Goal: Task Accomplishment & Management: Manage account settings

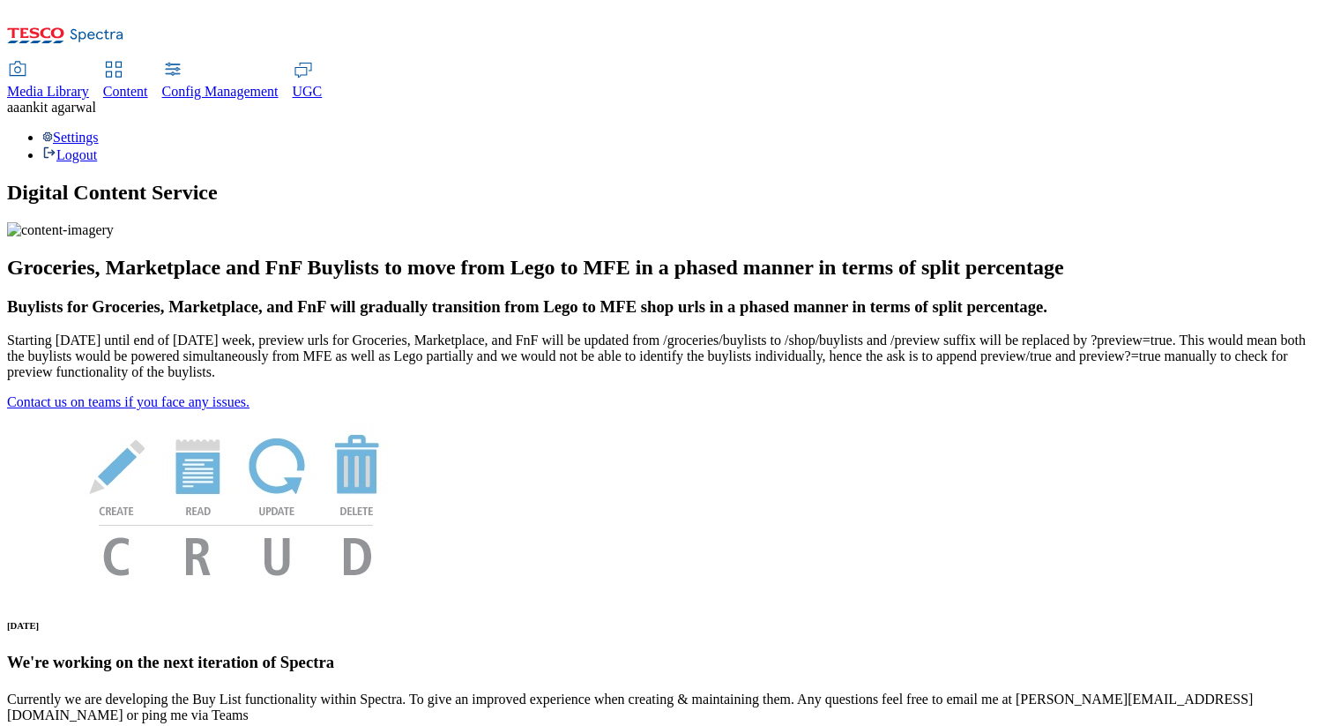
click at [89, 84] on span "Media Library" at bounding box center [48, 91] width 82 height 15
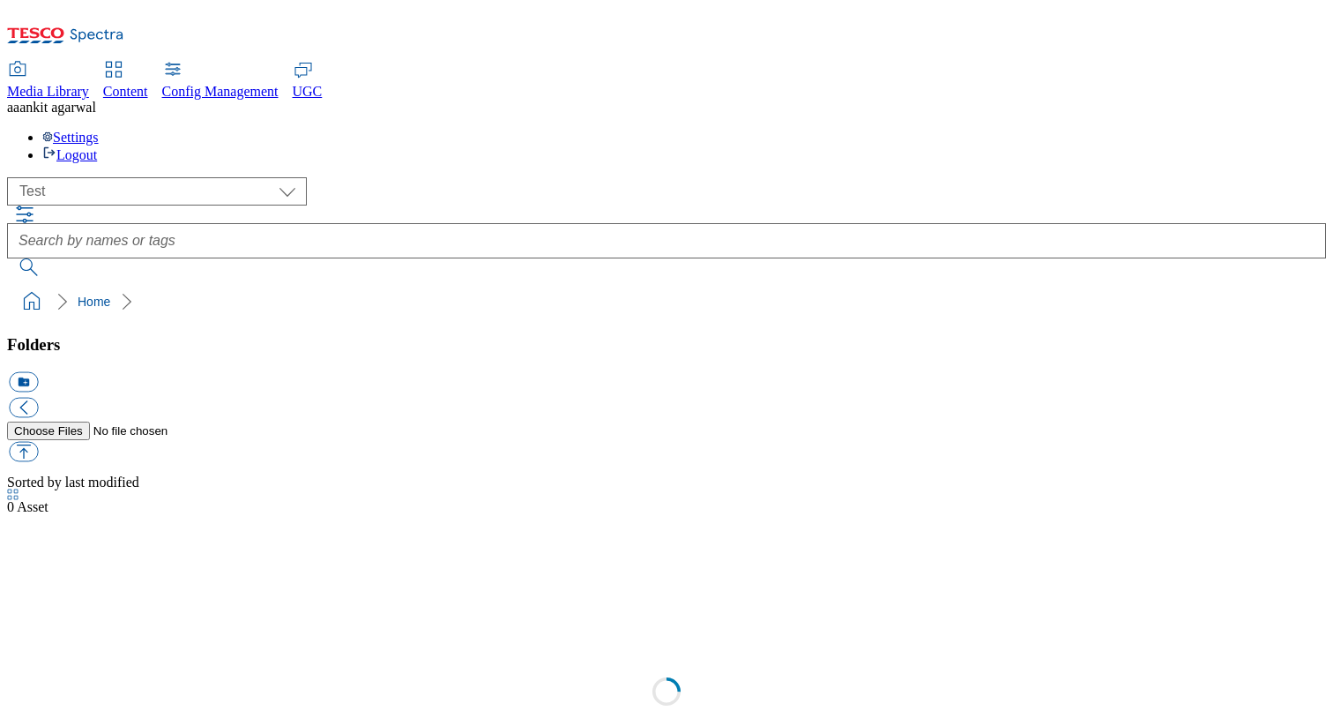
scroll to position [1, 0]
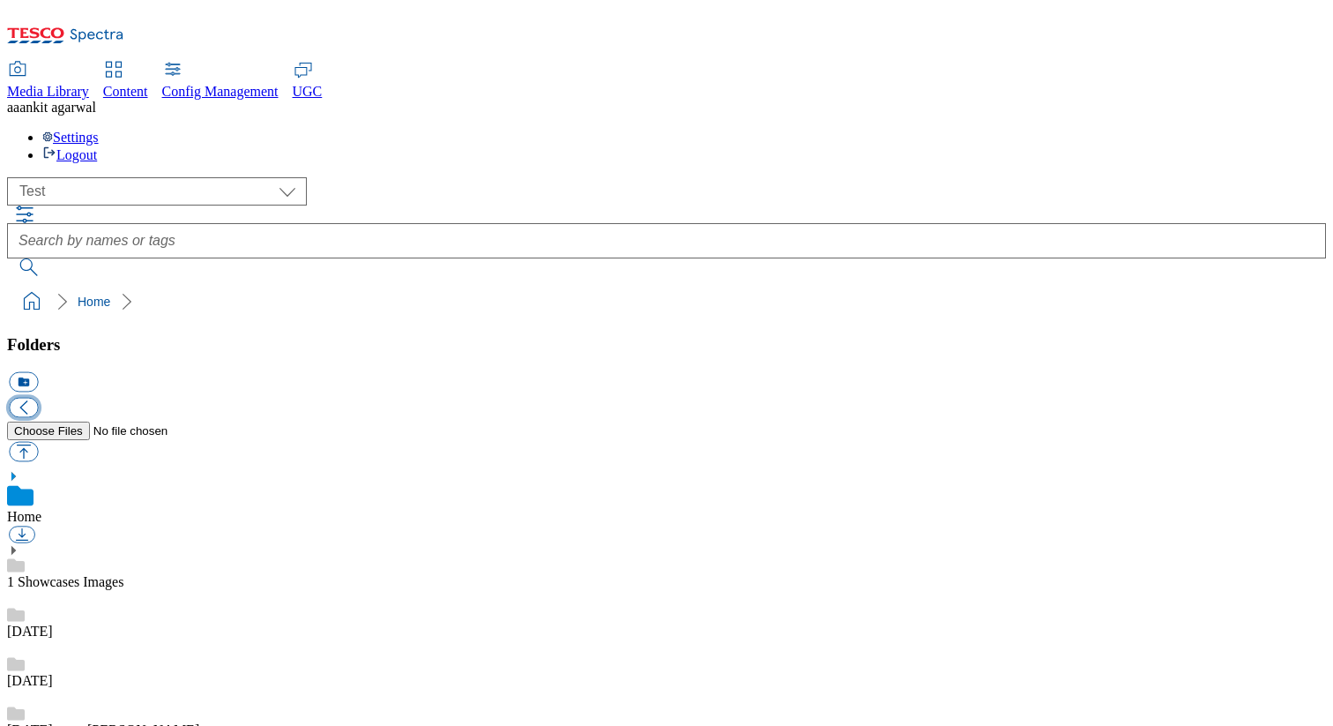
click at [38, 398] on button "button" at bounding box center [23, 408] width 29 height 20
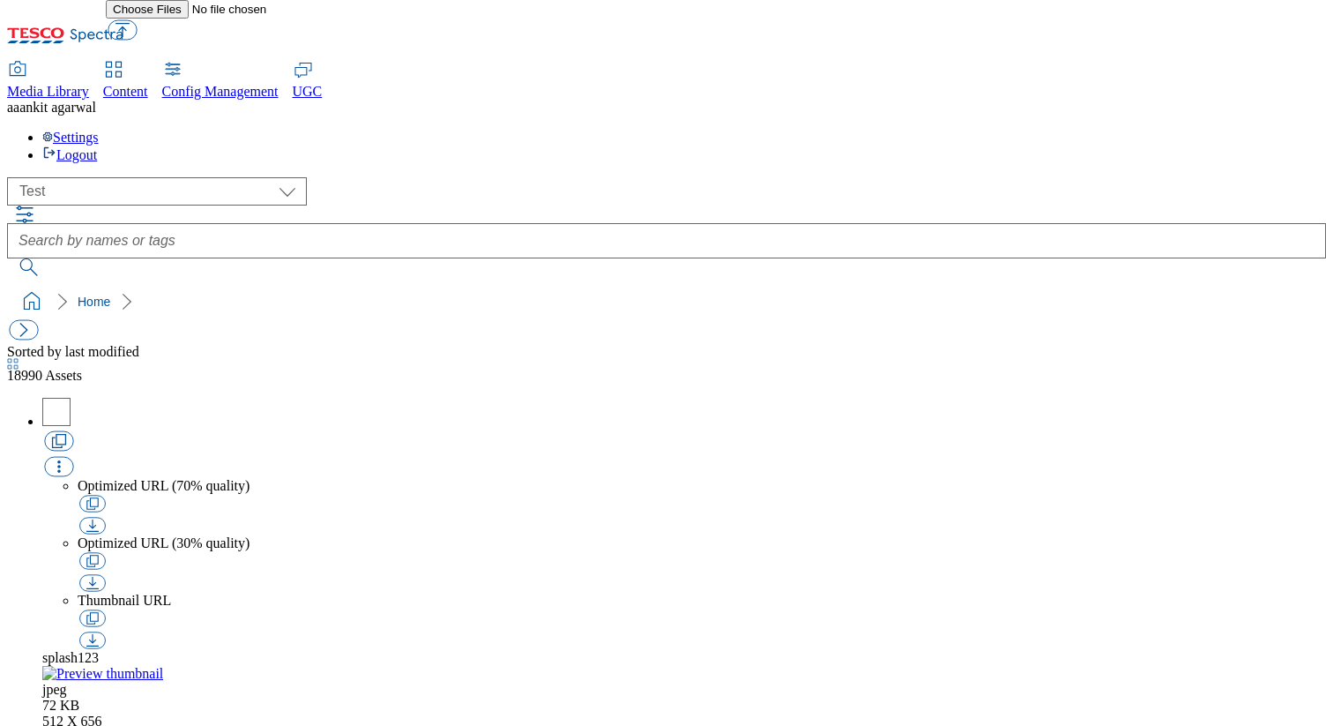
scroll to position [0, 0]
click at [31, 320] on button "button" at bounding box center [23, 330] width 29 height 20
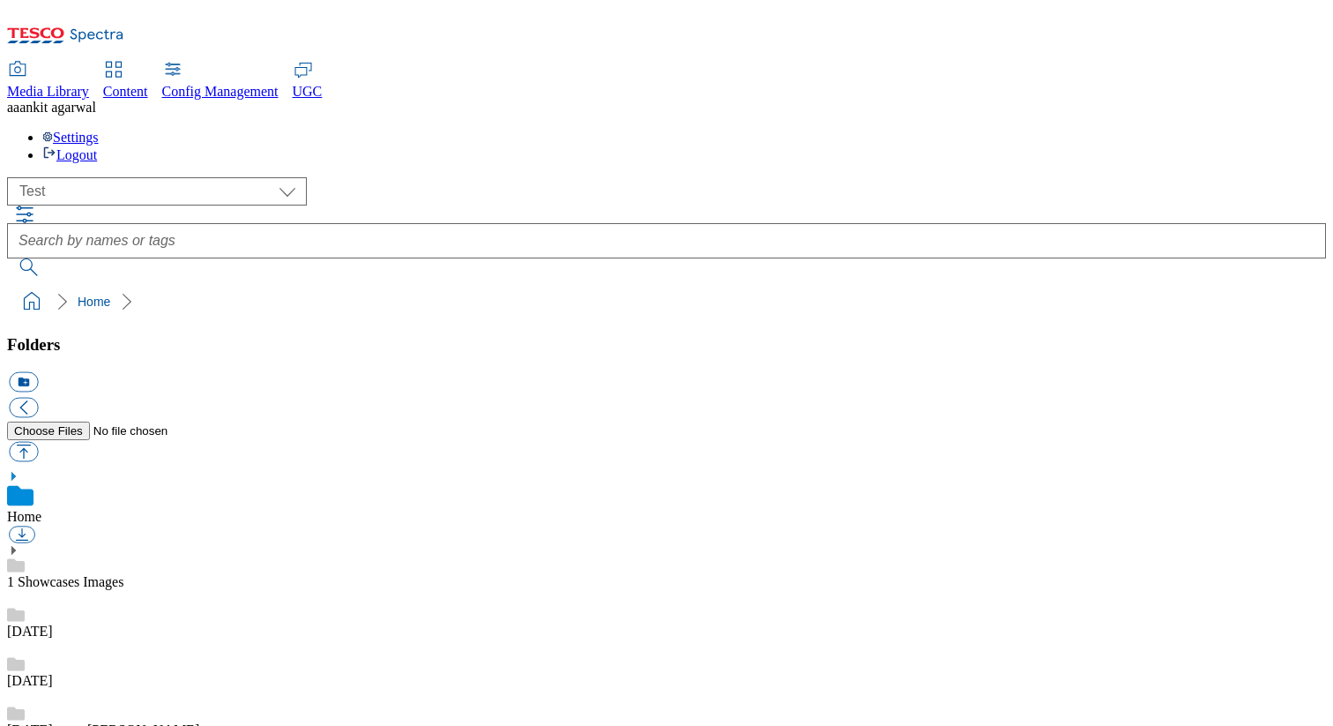
scroll to position [3, 0]
click at [201, 177] on select "All all CE Clubcard Boost UK Clubcard Marketing Clubcard ROI clubcard-boost-uk …" at bounding box center [157, 191] width 300 height 28
click at [12, 177] on select "All all CE Clubcard Boost UK Clubcard Marketing Clubcard ROI clubcard-boost-uk …" at bounding box center [157, 191] width 300 height 28
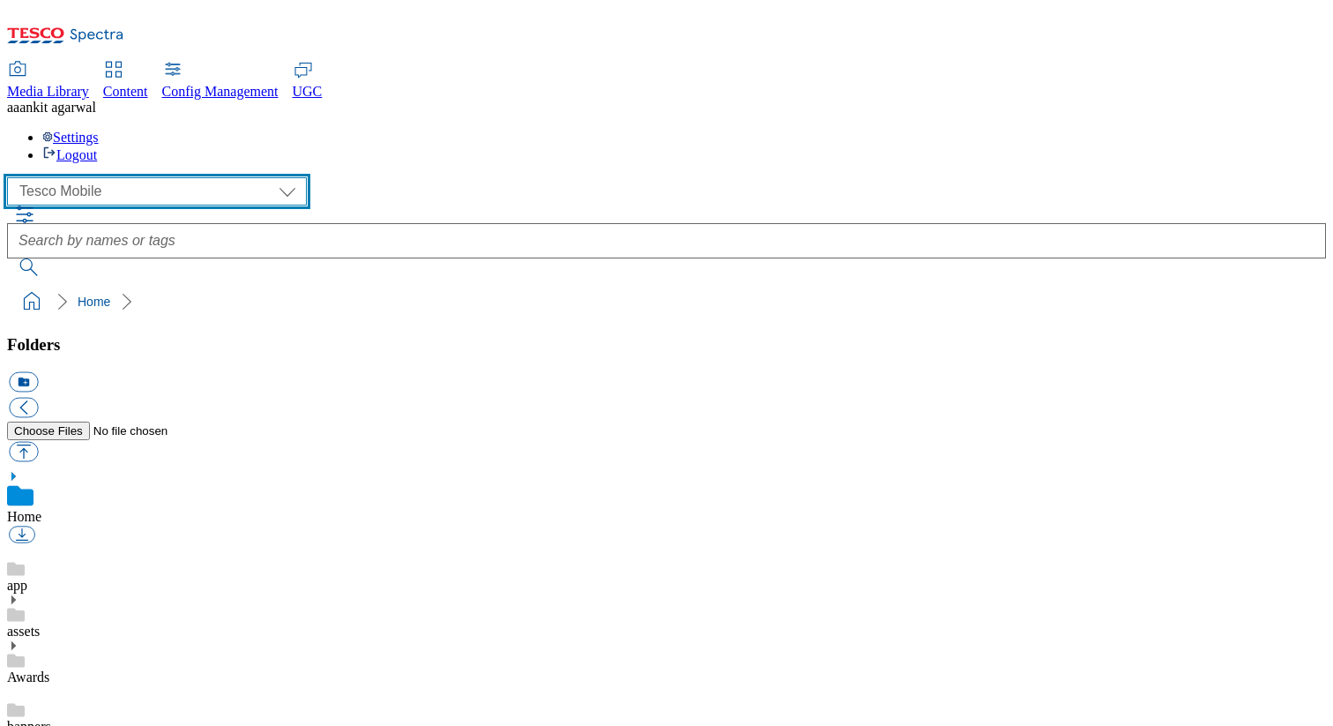
click at [146, 177] on select "All all CE Clubcard Boost UK Clubcard Marketing Clubcard ROI clubcard-boost-uk …" at bounding box center [157, 191] width 300 height 28
click at [12, 177] on select "All all CE Clubcard Boost UK Clubcard Marketing Clubcard ROI clubcard-boost-uk …" at bounding box center [157, 191] width 300 height 28
click at [115, 177] on select "All all CE Clubcard Boost UK Clubcard Marketing Clubcard ROI clubcard-boost-uk …" at bounding box center [157, 191] width 300 height 28
click at [12, 177] on select "All all CE Clubcard Boost UK Clubcard Marketing Clubcard ROI clubcard-boost-uk …" at bounding box center [157, 191] width 300 height 28
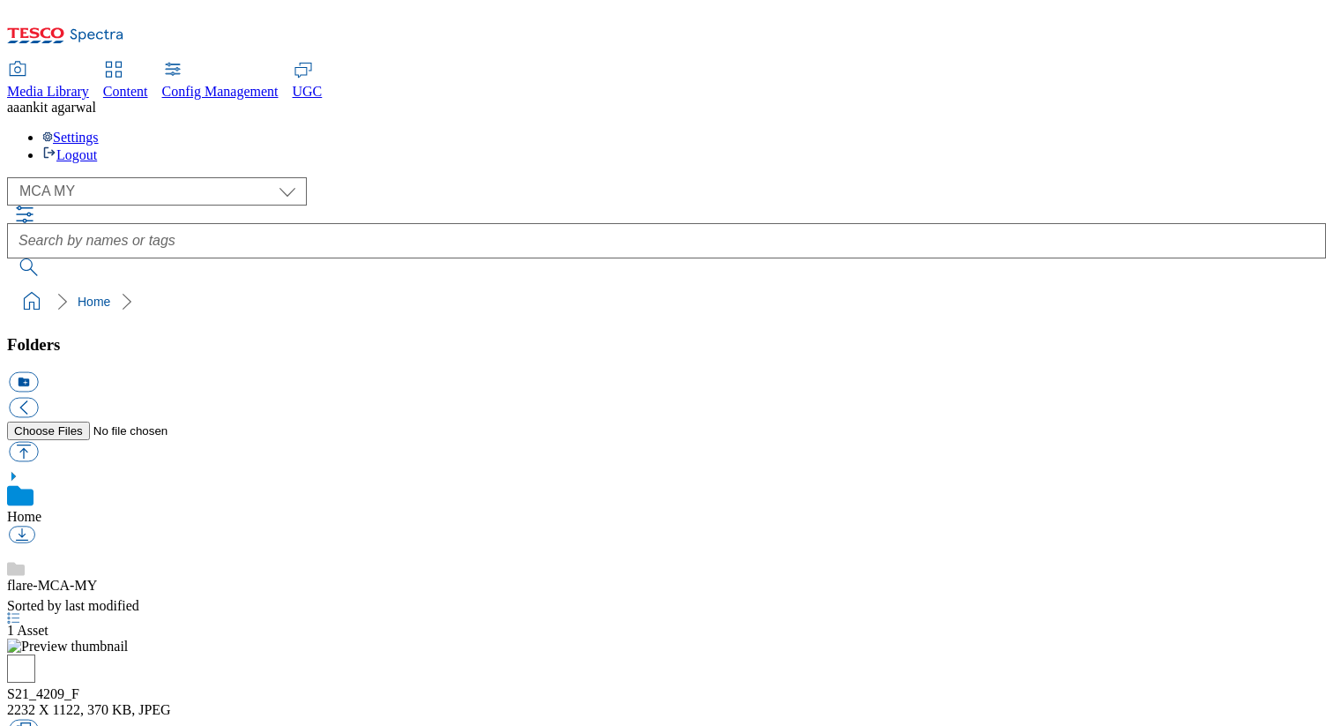
click at [19, 612] on icon "button" at bounding box center [13, 617] width 12 height 11
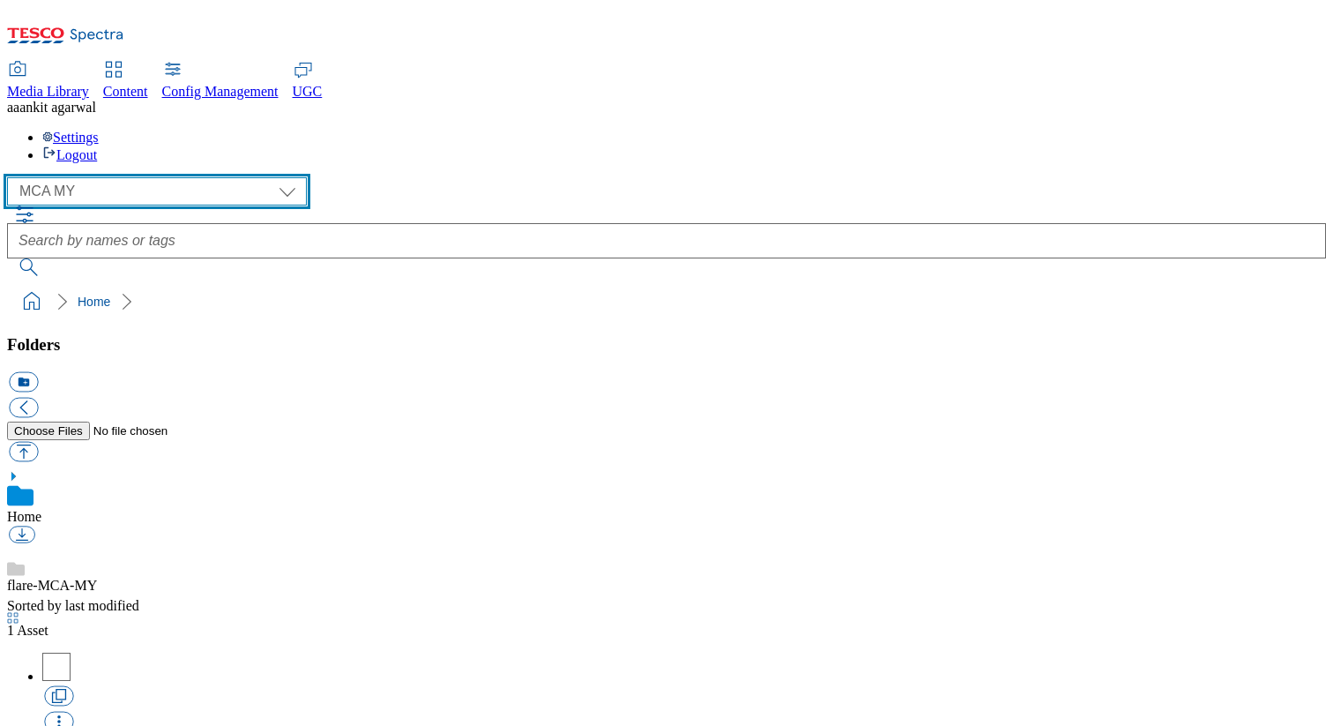
click at [183, 177] on select "All all CE Clubcard Boost UK Clubcard Marketing Clubcard ROI clubcard-boost-uk …" at bounding box center [157, 191] width 300 height 28
select select "flare-test"
click at [12, 177] on select "All all CE Clubcard Boost UK Clubcard Marketing Clubcard ROI clubcard-boost-uk …" at bounding box center [157, 191] width 300 height 28
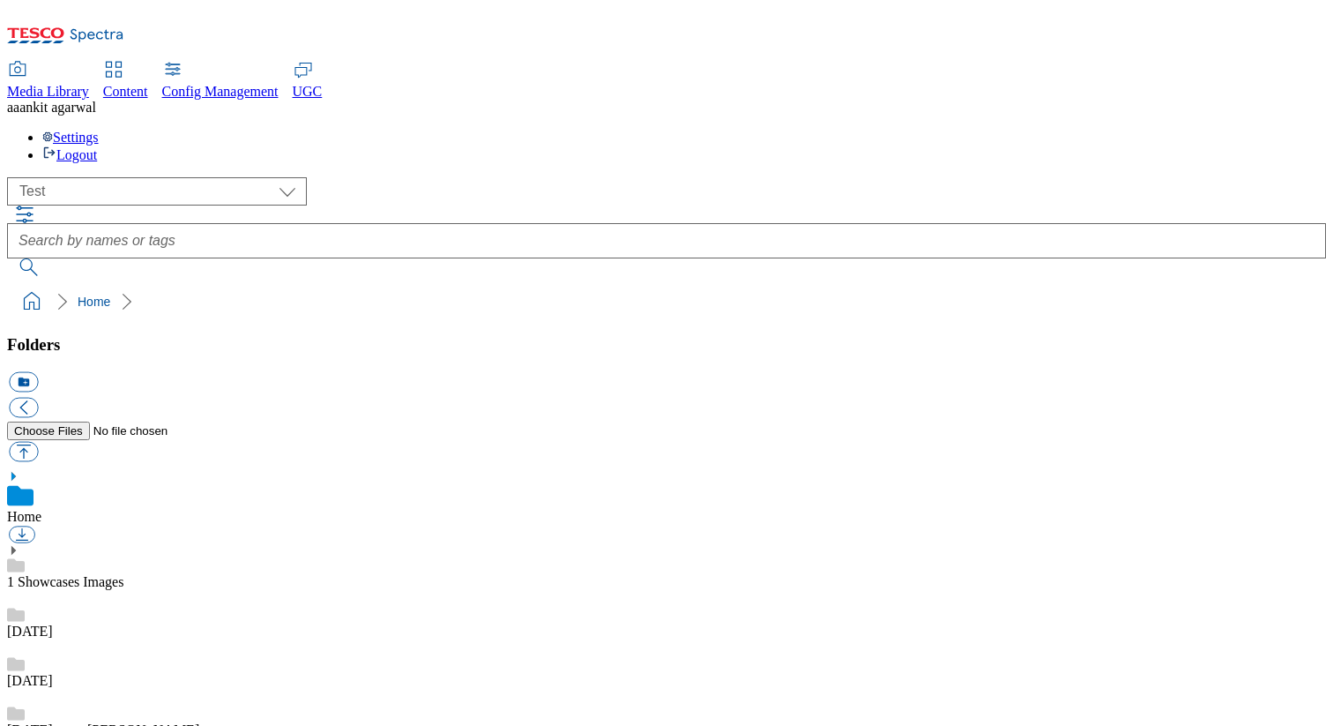
click at [123, 574] on link "1 Showcases Images" at bounding box center [65, 581] width 116 height 15
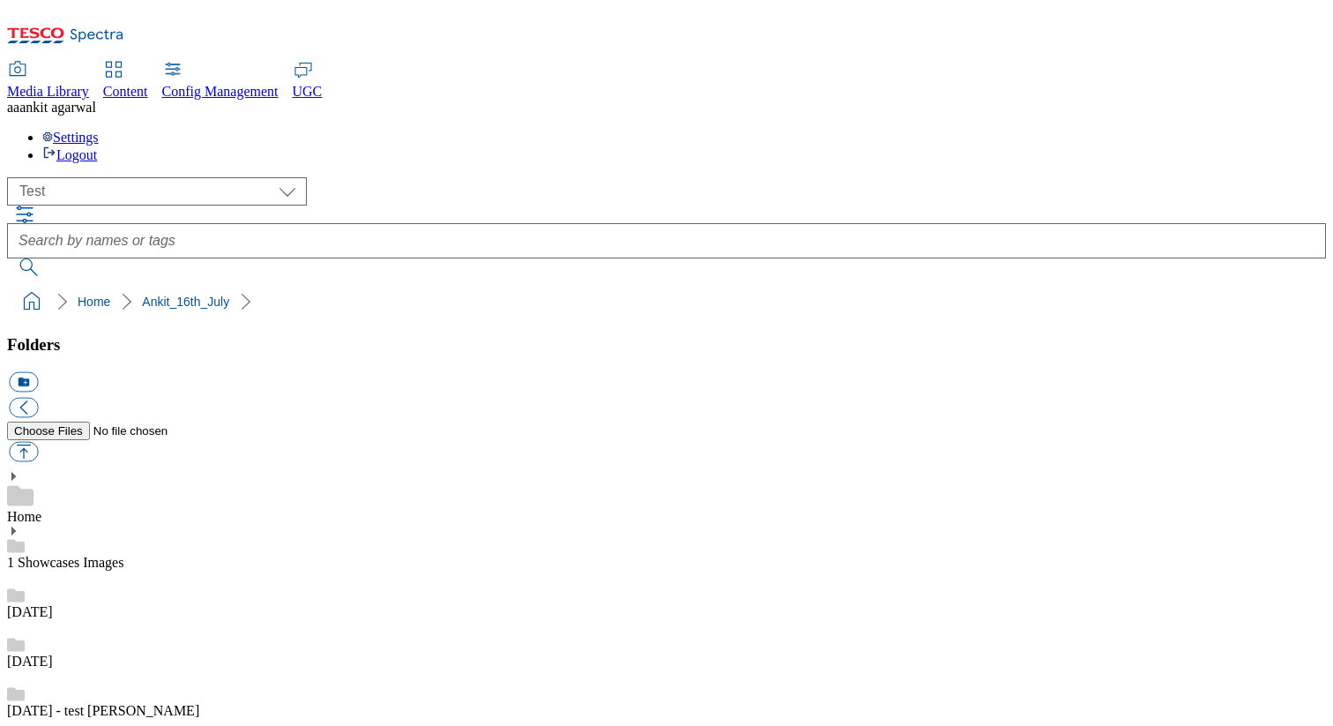
checkbox input "true"
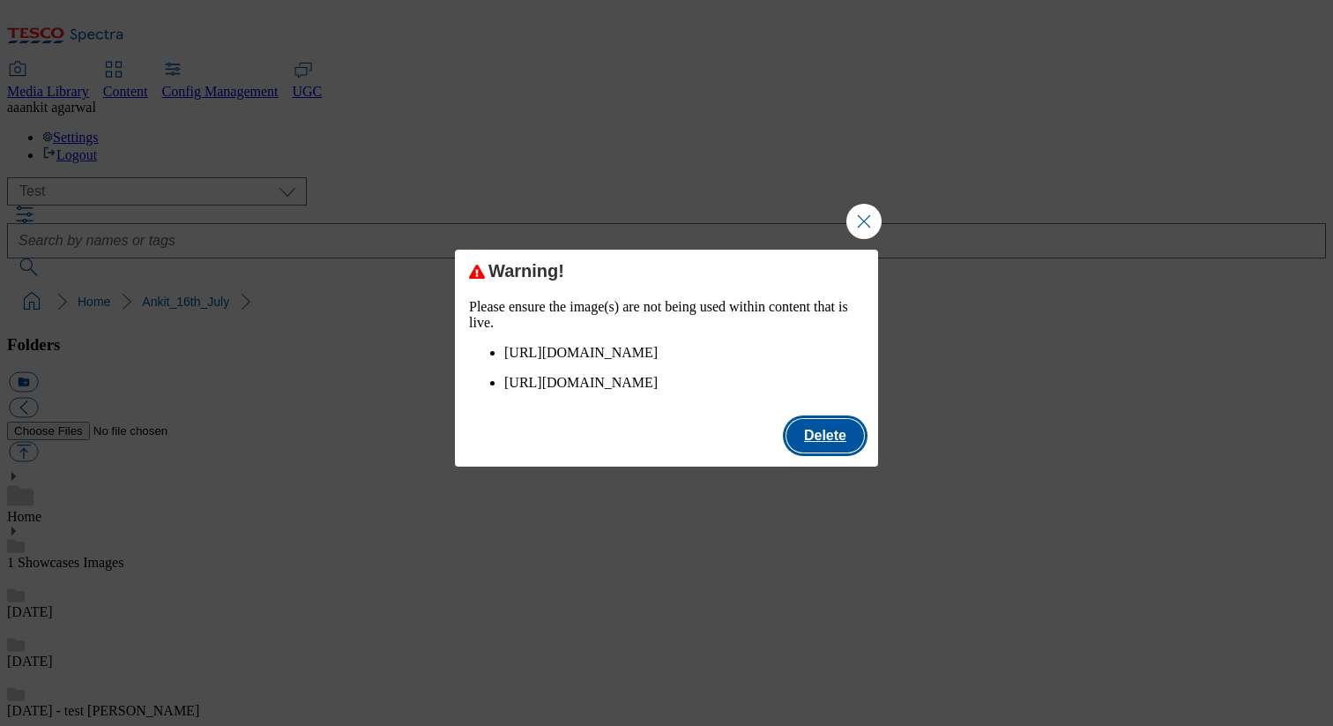
click at [830, 452] on button "Delete" at bounding box center [825, 436] width 78 height 34
checkbox input "false"
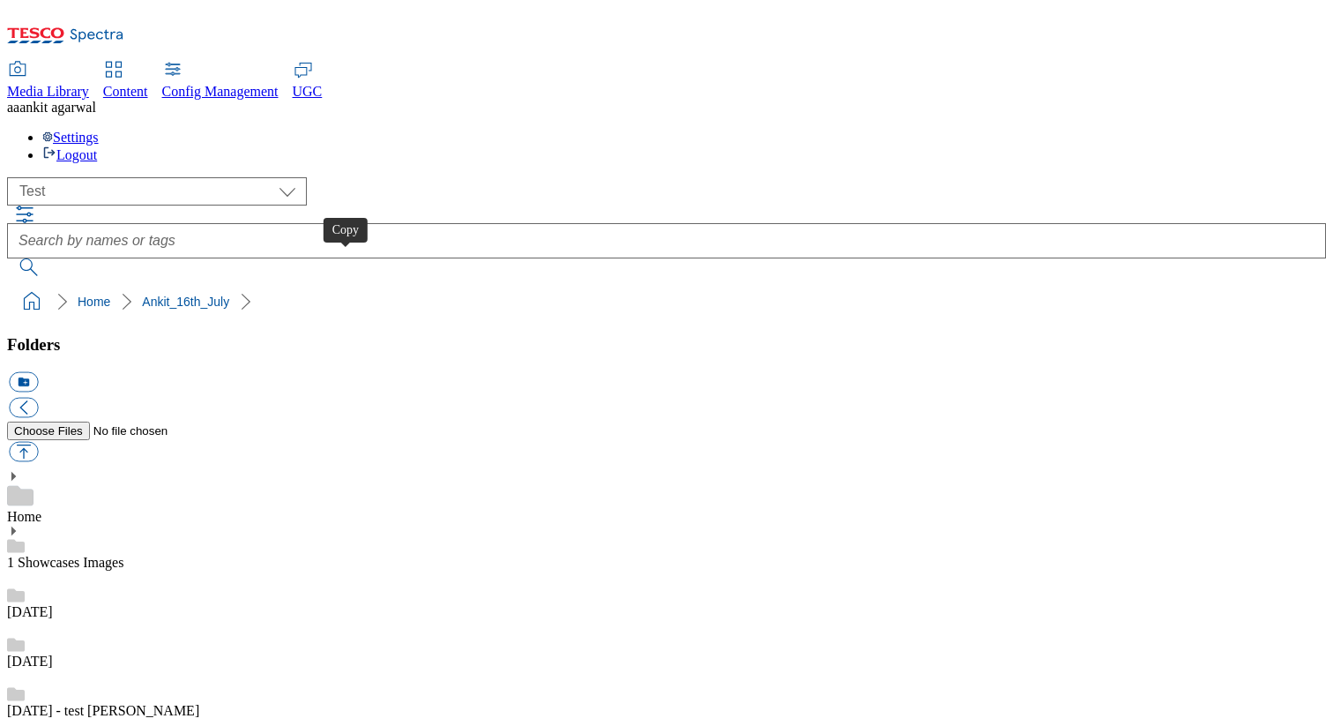
click at [38, 442] on button "button" at bounding box center [23, 452] width 29 height 20
type input "C:\fakepath\a.jpg"
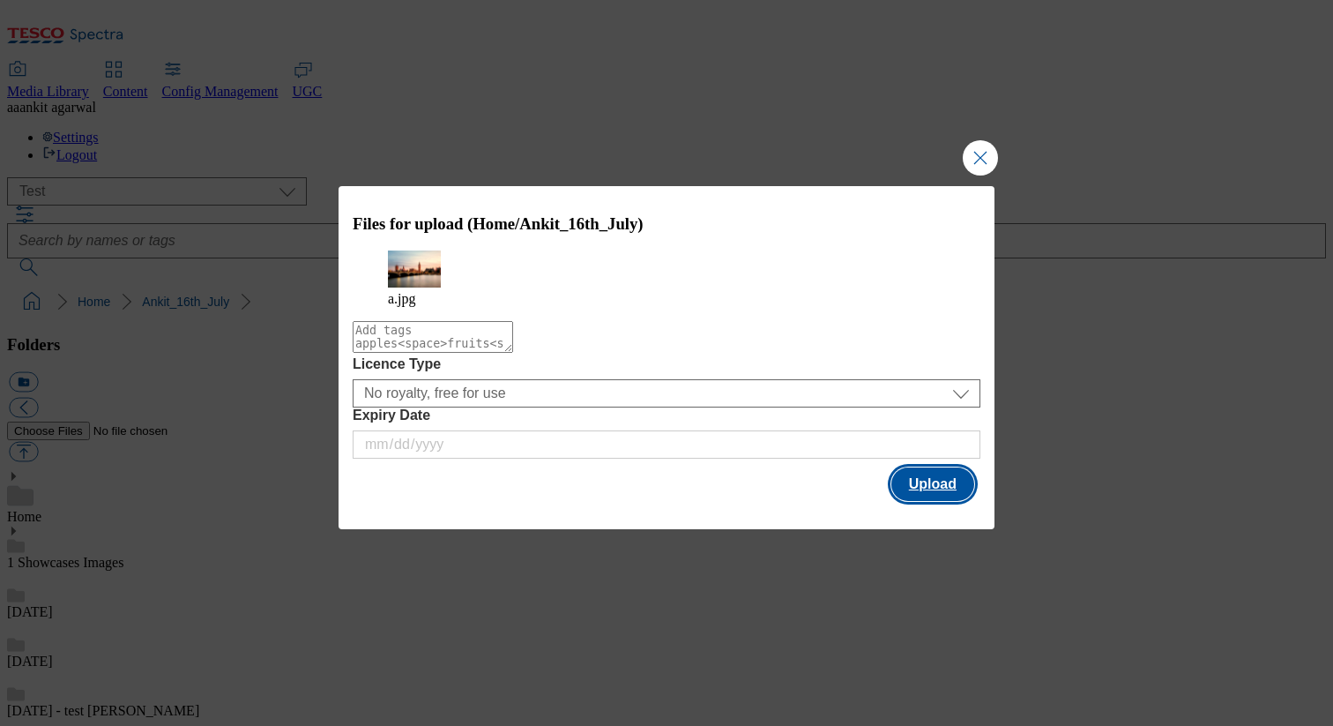
click at [920, 476] on button "Upload" at bounding box center [932, 484] width 83 height 34
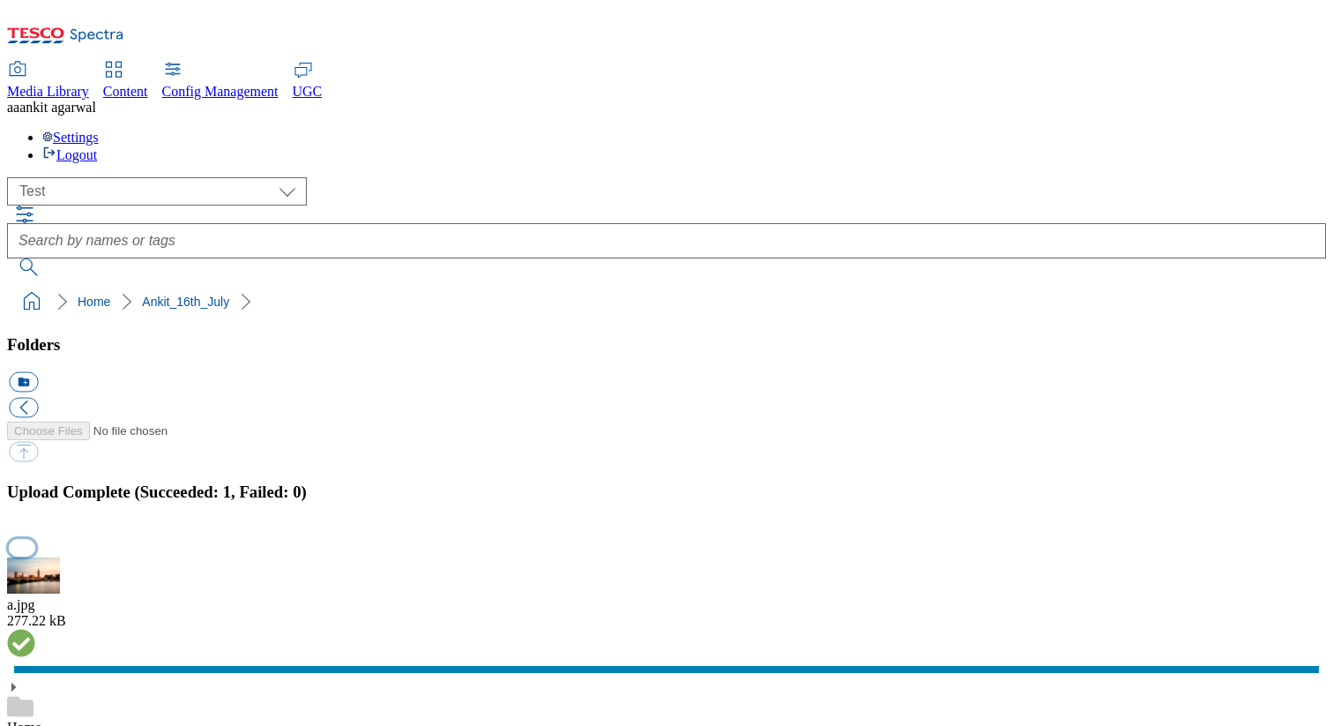
click at [35, 539] on button "button" at bounding box center [22, 547] width 26 height 17
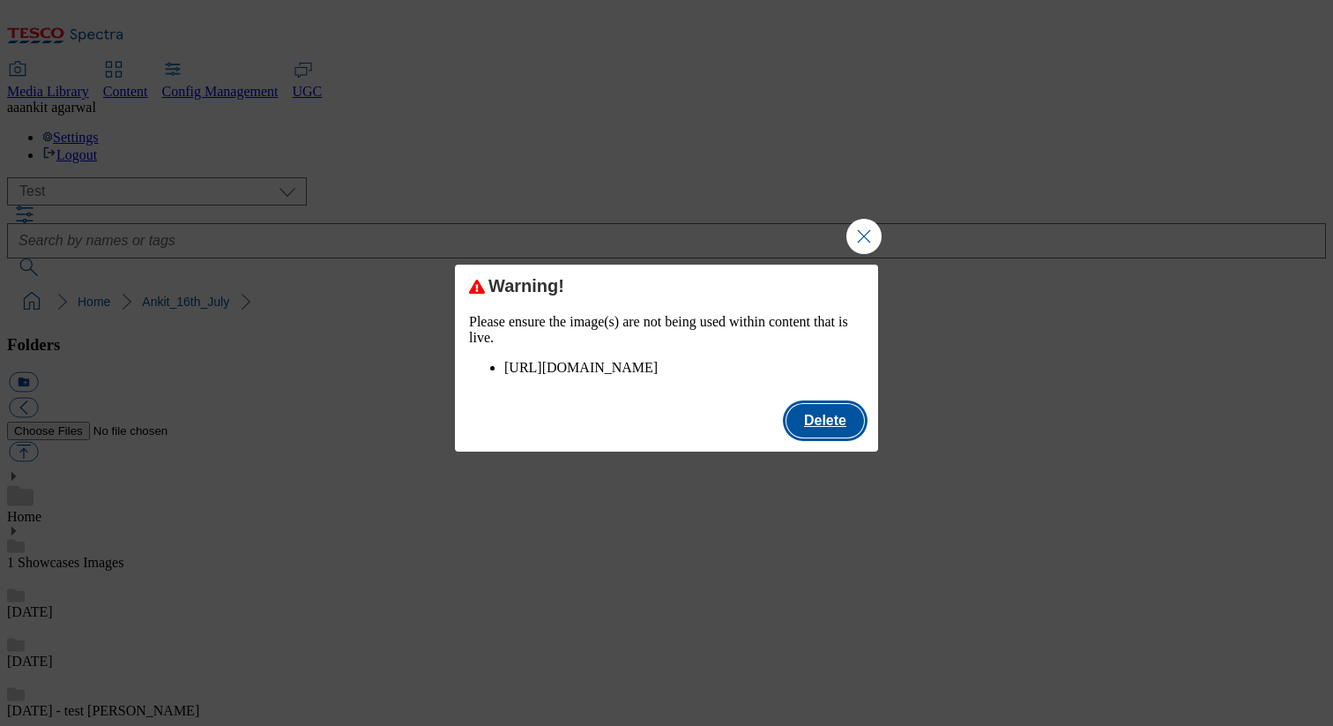
click at [806, 425] on button "Delete" at bounding box center [825, 421] width 78 height 34
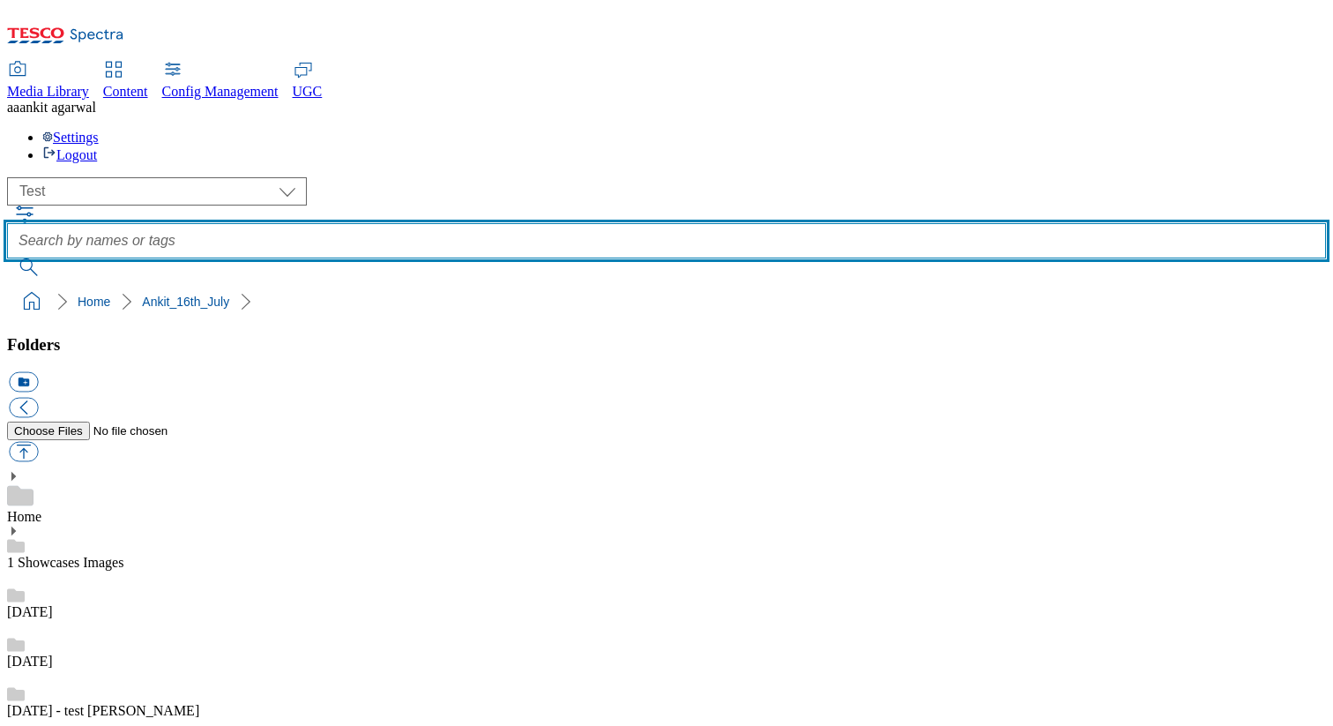
click at [760, 223] on input "text" at bounding box center [666, 240] width 1319 height 35
type input "Test"
click at [7, 258] on button "submit" at bounding box center [30, 267] width 46 height 18
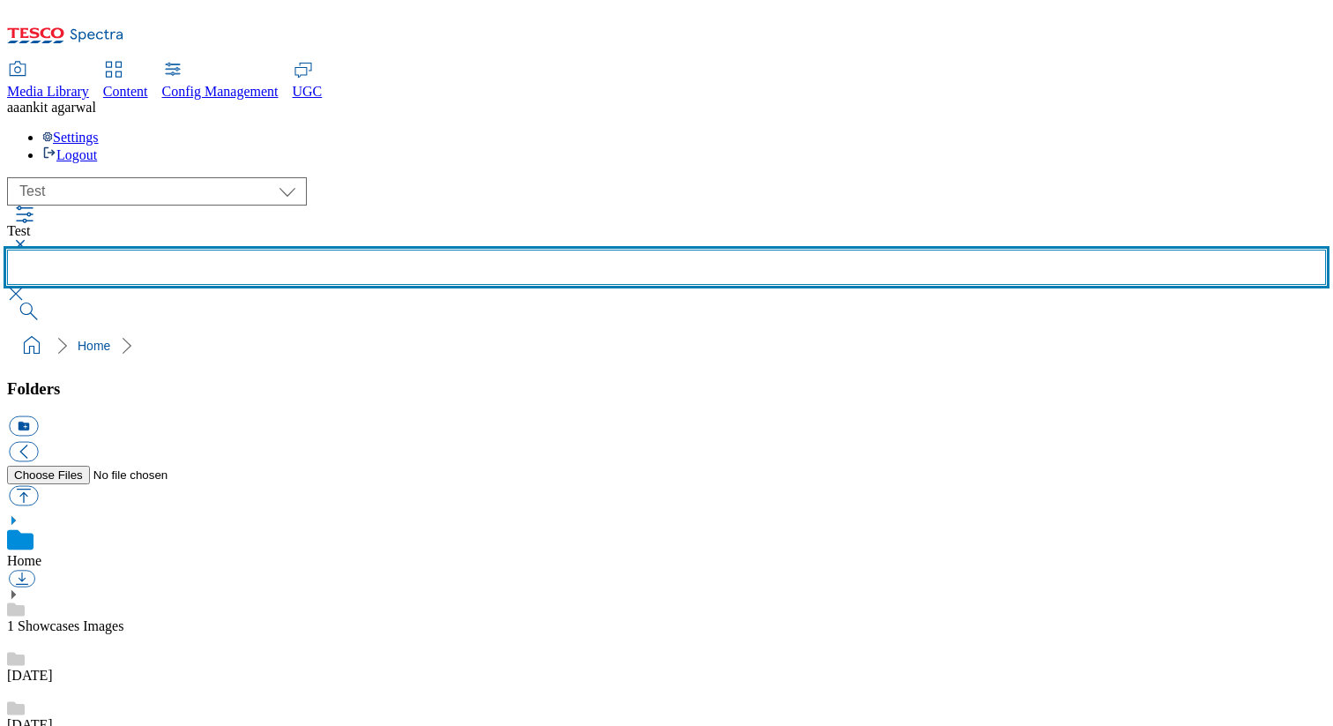
scroll to position [1611, 0]
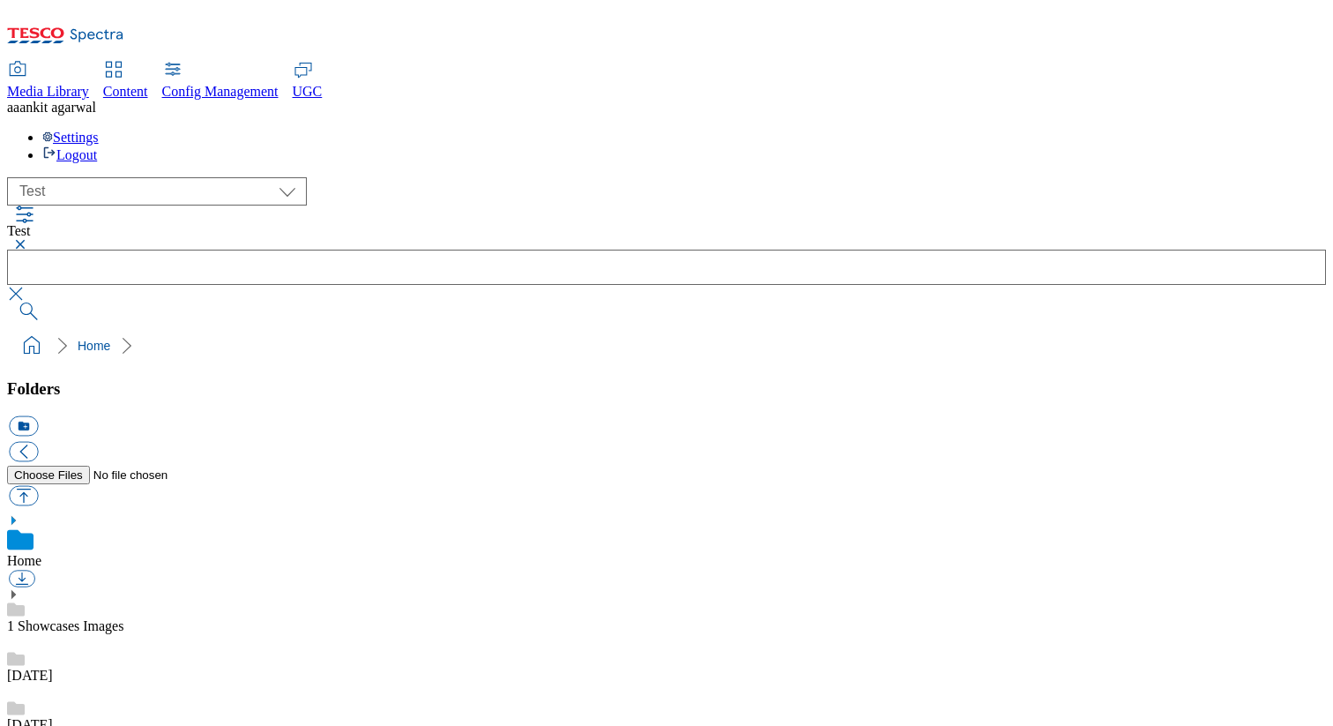
click at [28, 239] on button "button" at bounding box center [17, 244] width 21 height 11
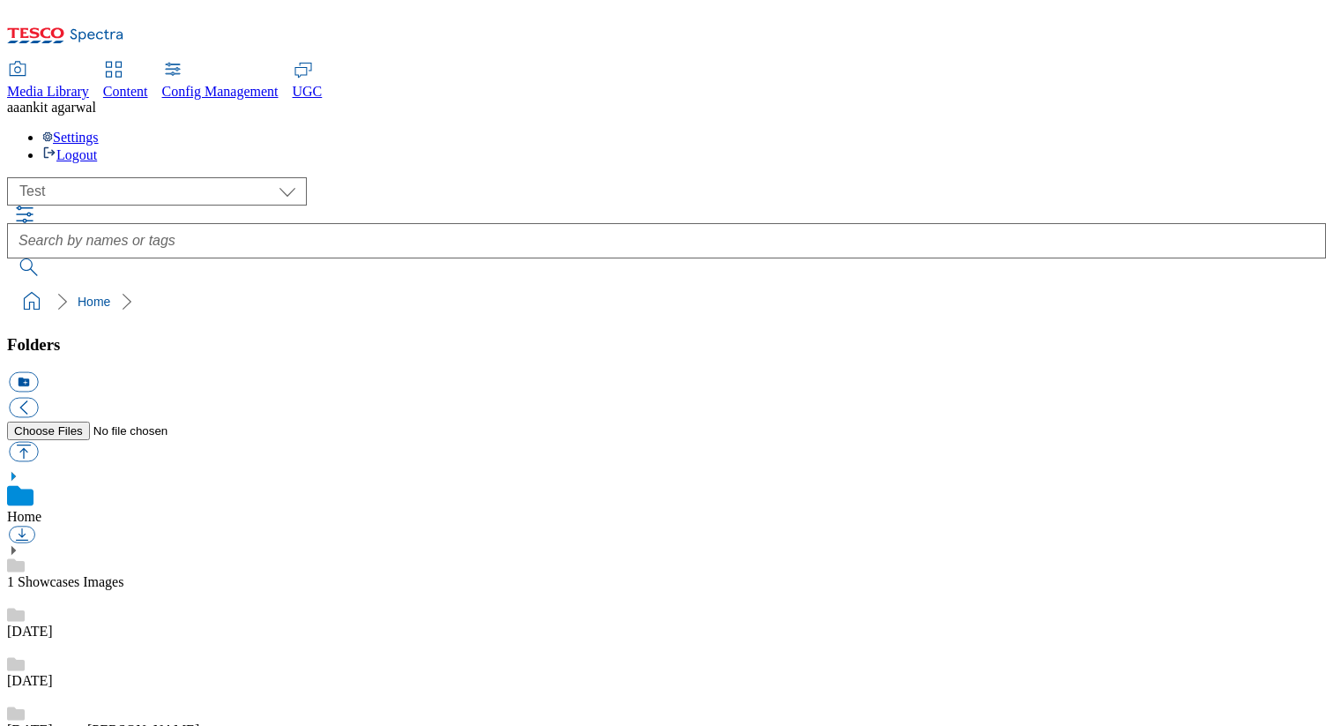
click at [96, 100] on span "[PERSON_NAME]" at bounding box center [57, 107] width 77 height 15
click at [1290, 130] on div "Settings Logout" at bounding box center [666, 147] width 1319 height 34
click at [99, 130] on link "Settings" at bounding box center [70, 137] width 56 height 15
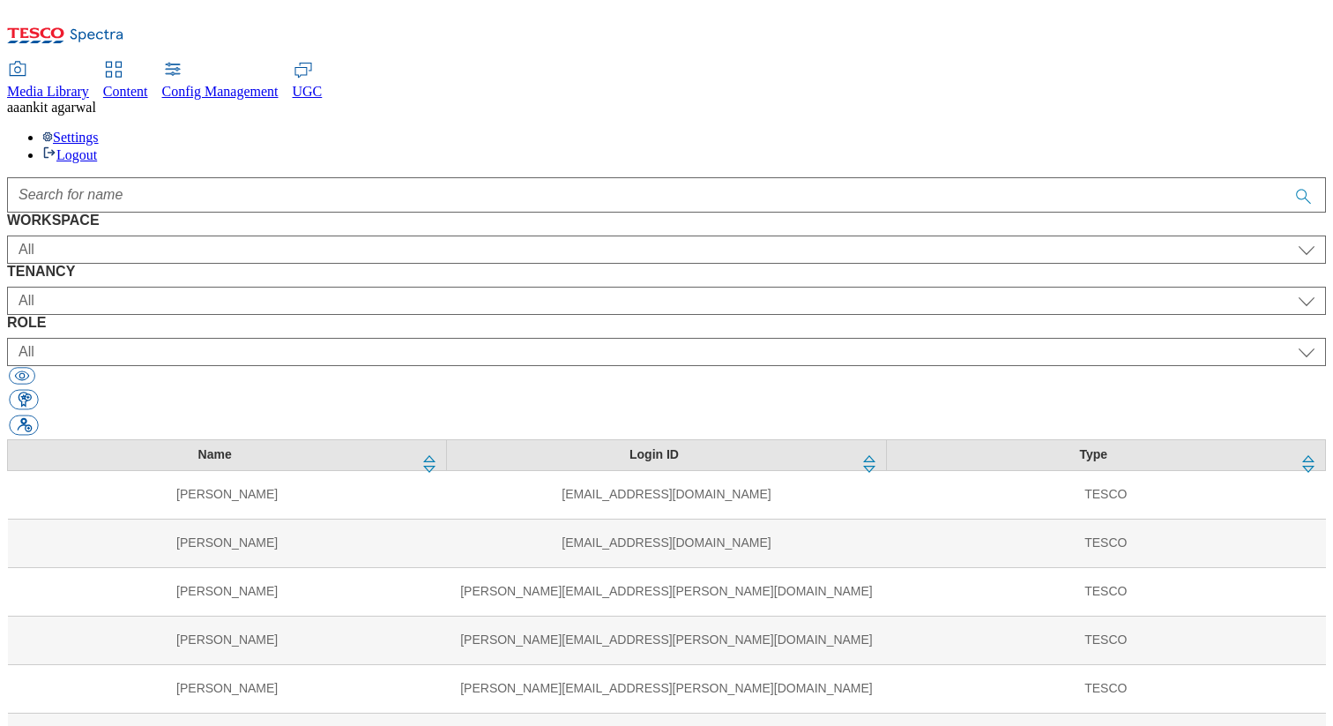
click at [148, 84] on span "Content" at bounding box center [125, 91] width 45 height 15
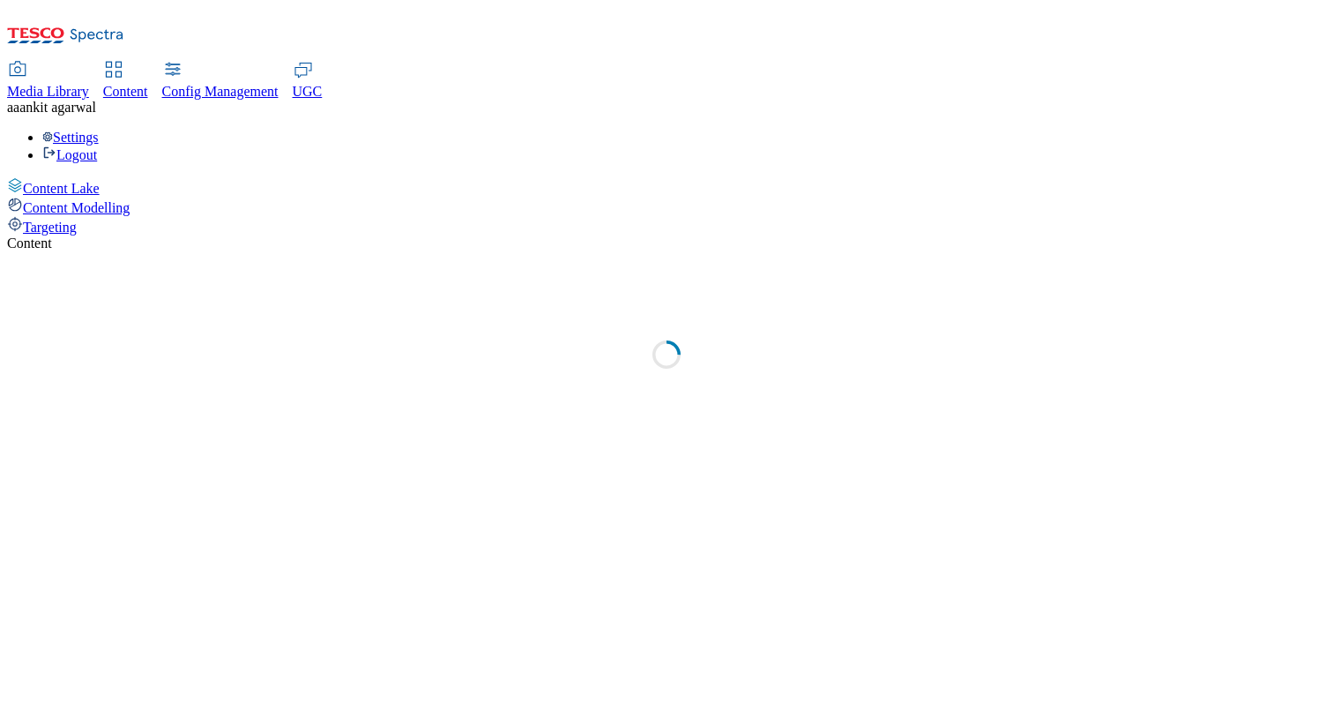
select select "group-comms"
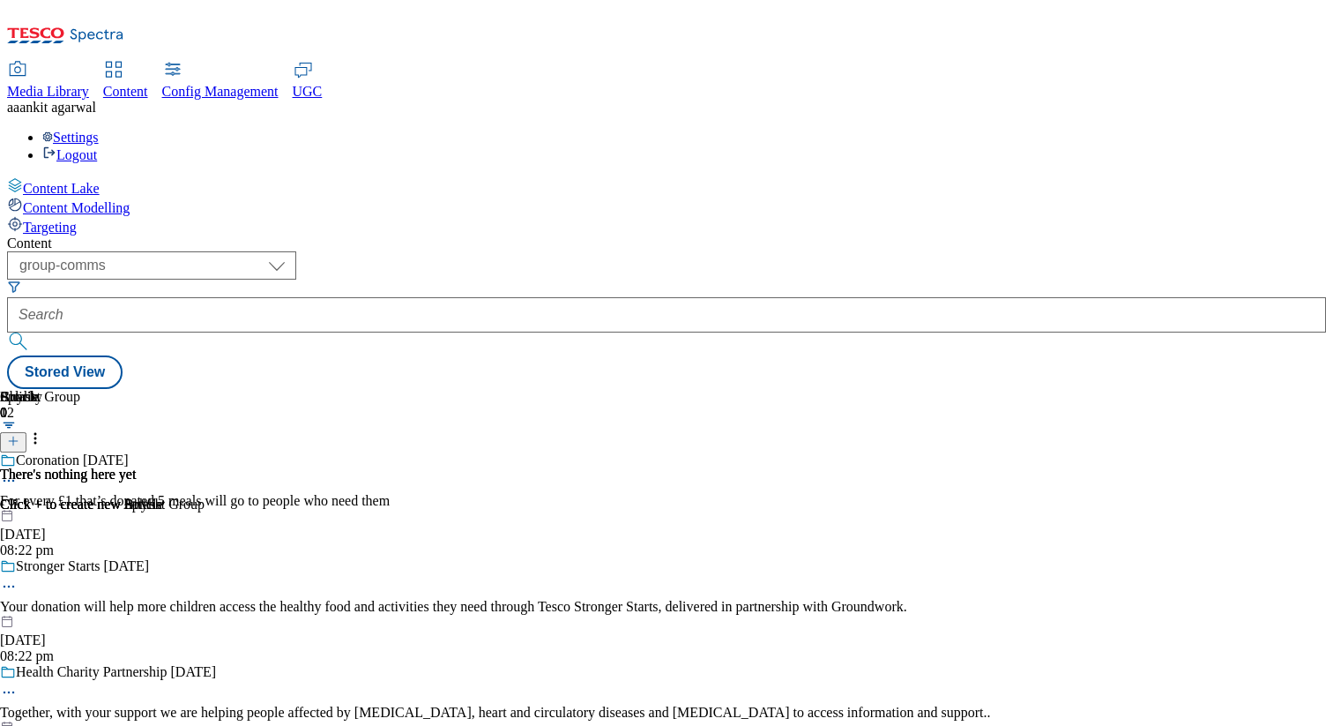
click at [123, 216] on div "Targeting" at bounding box center [666, 225] width 1319 height 19
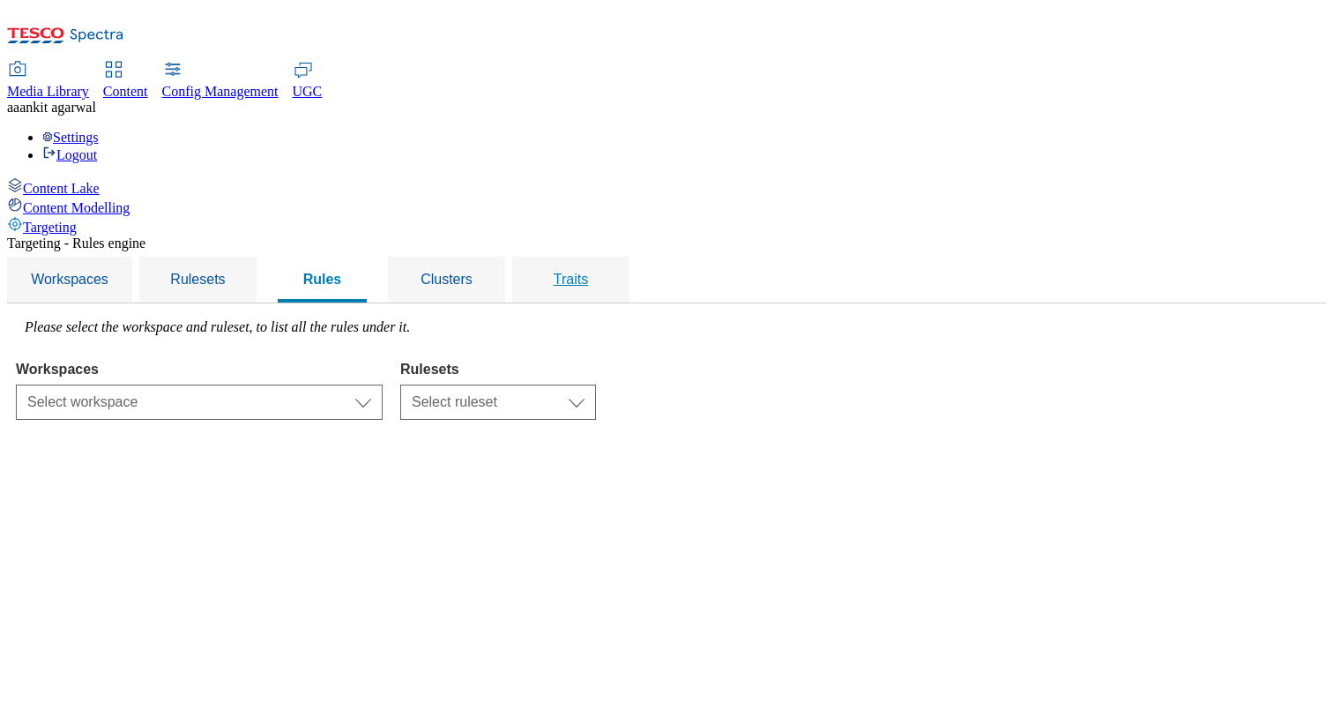
click at [588, 272] on span "Traits" at bounding box center [571, 279] width 34 height 15
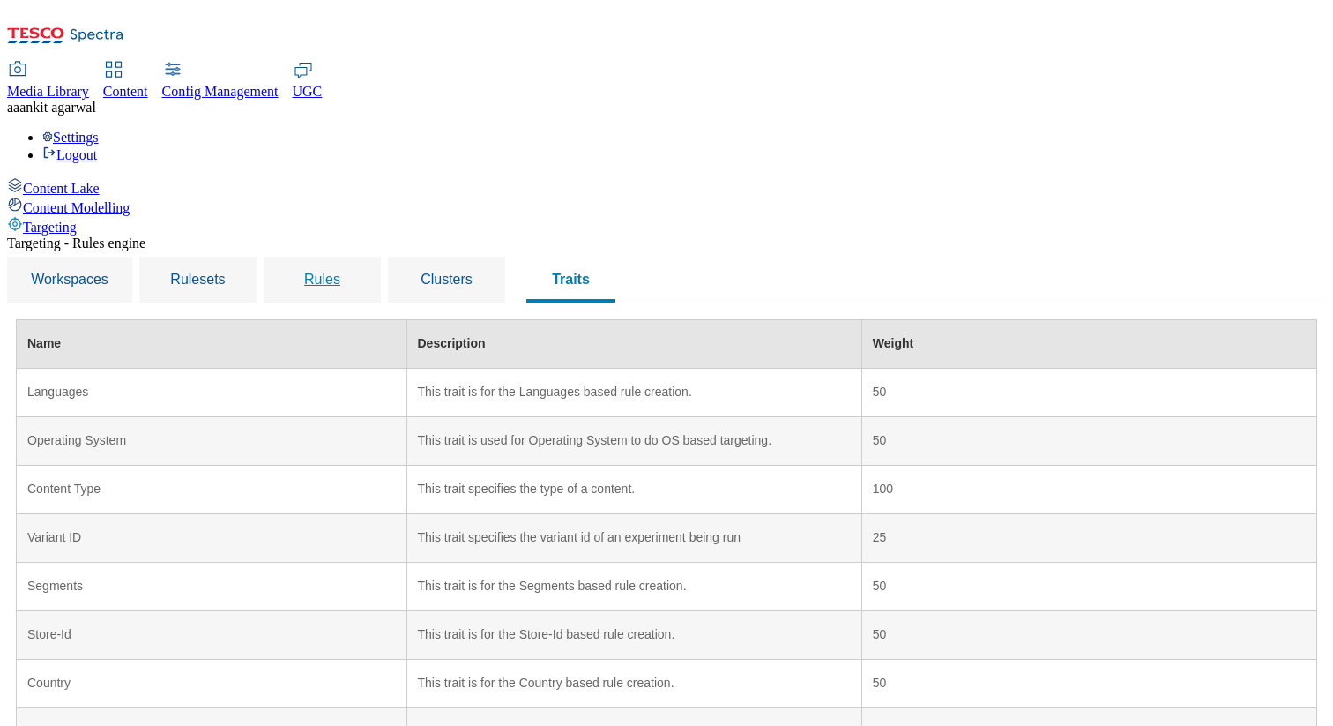
click at [340, 272] on span "Rules" at bounding box center [322, 279] width 36 height 15
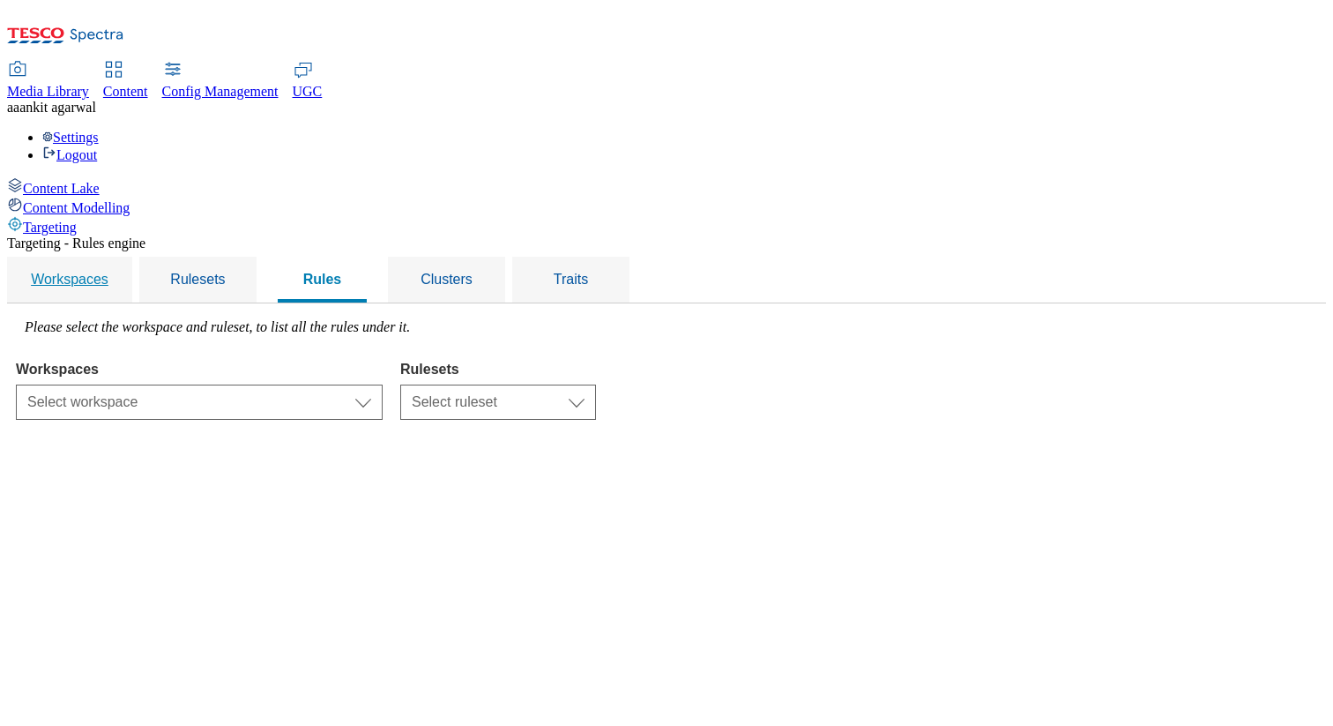
click at [108, 272] on span "Workspaces" at bounding box center [70, 279] width 78 height 15
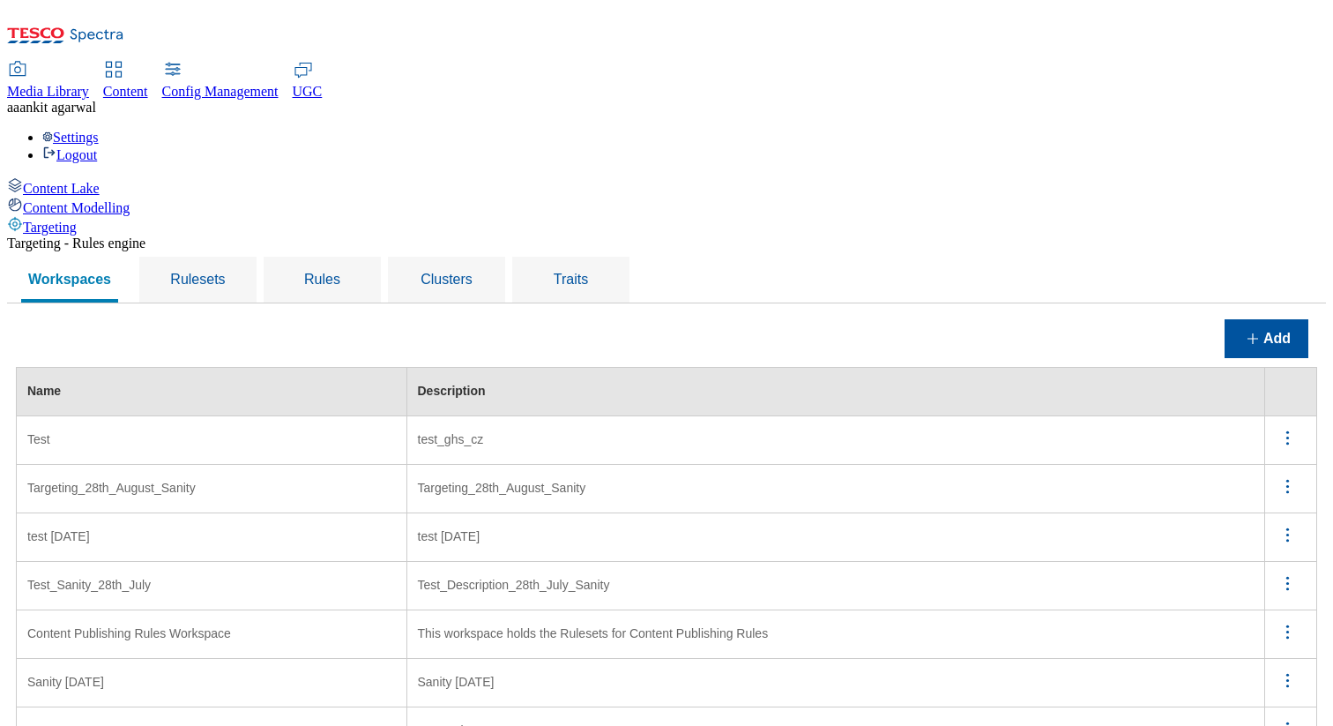
click at [1277, 475] on icon "menus" at bounding box center [1288, 486] width 22 height 22
click at [1262, 503] on span "Edit" at bounding box center [1264, 509] width 20 height 13
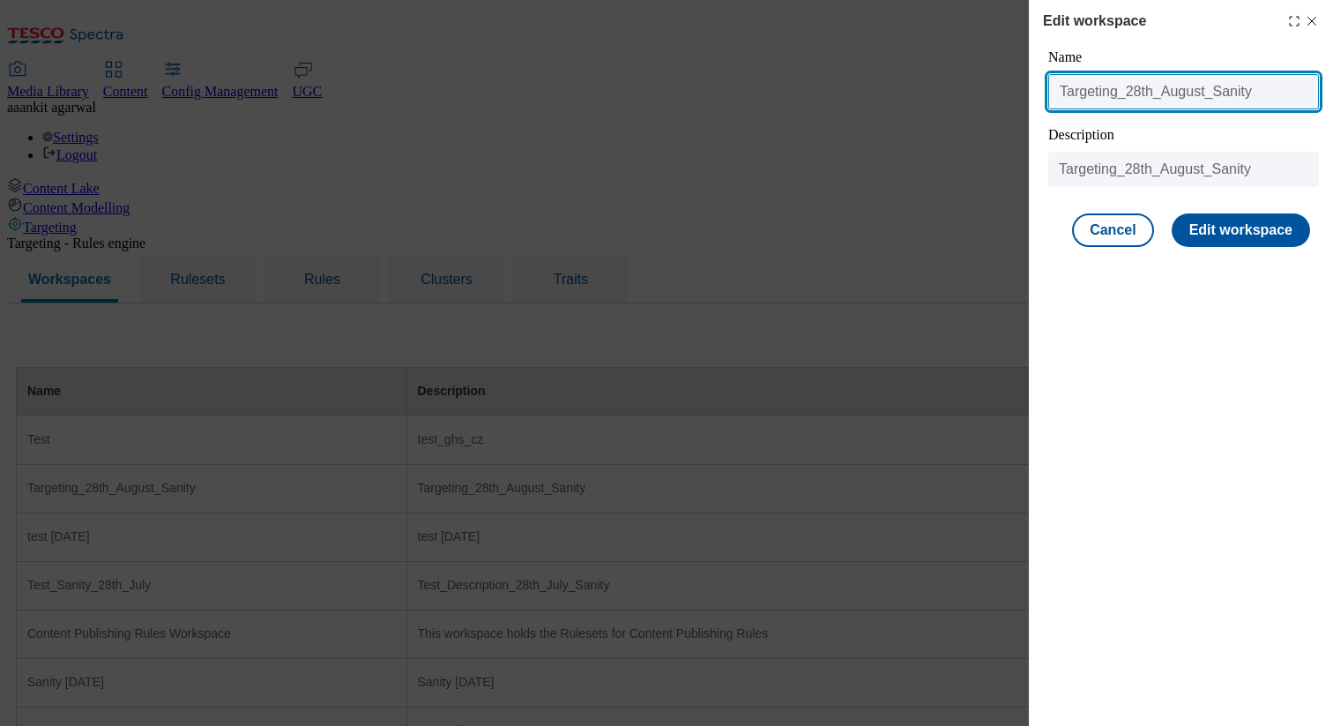
click at [1142, 90] on input "Targeting_28th_August_Sanity" at bounding box center [1183, 91] width 271 height 35
click at [1202, 92] on input "Targeting_24th_August_Sanity" at bounding box center [1183, 91] width 271 height 35
click at [1195, 90] on input "Targeting_24th_September_Sanity" at bounding box center [1183, 91] width 271 height 35
click at [1203, 93] on input "Targeting_24th_September_Sanity" at bounding box center [1183, 91] width 271 height 35
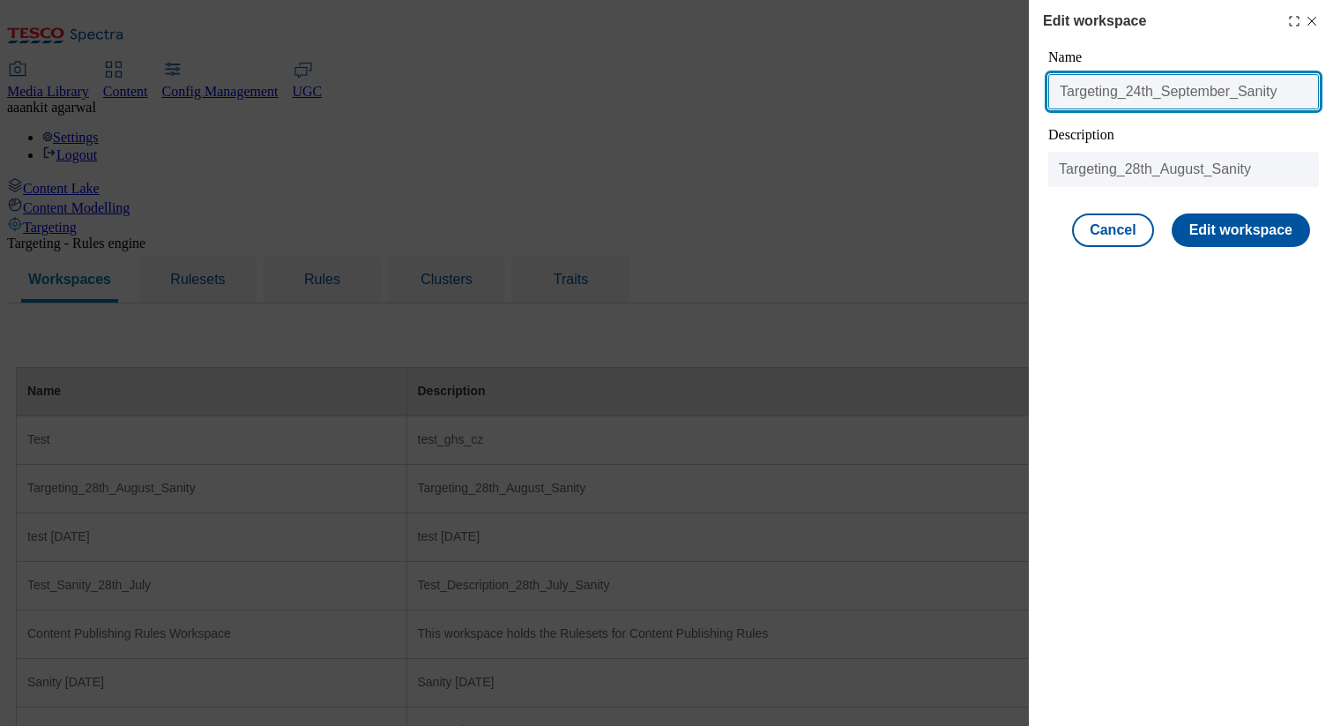
drag, startPoint x: 1235, startPoint y: 95, endPoint x: 1164, endPoint y: 93, distance: 71.5
click at [1164, 93] on input "Targeting_24th_September_Sanity" at bounding box center [1183, 91] width 271 height 35
type input "Targeting_24th_September_Sanity"
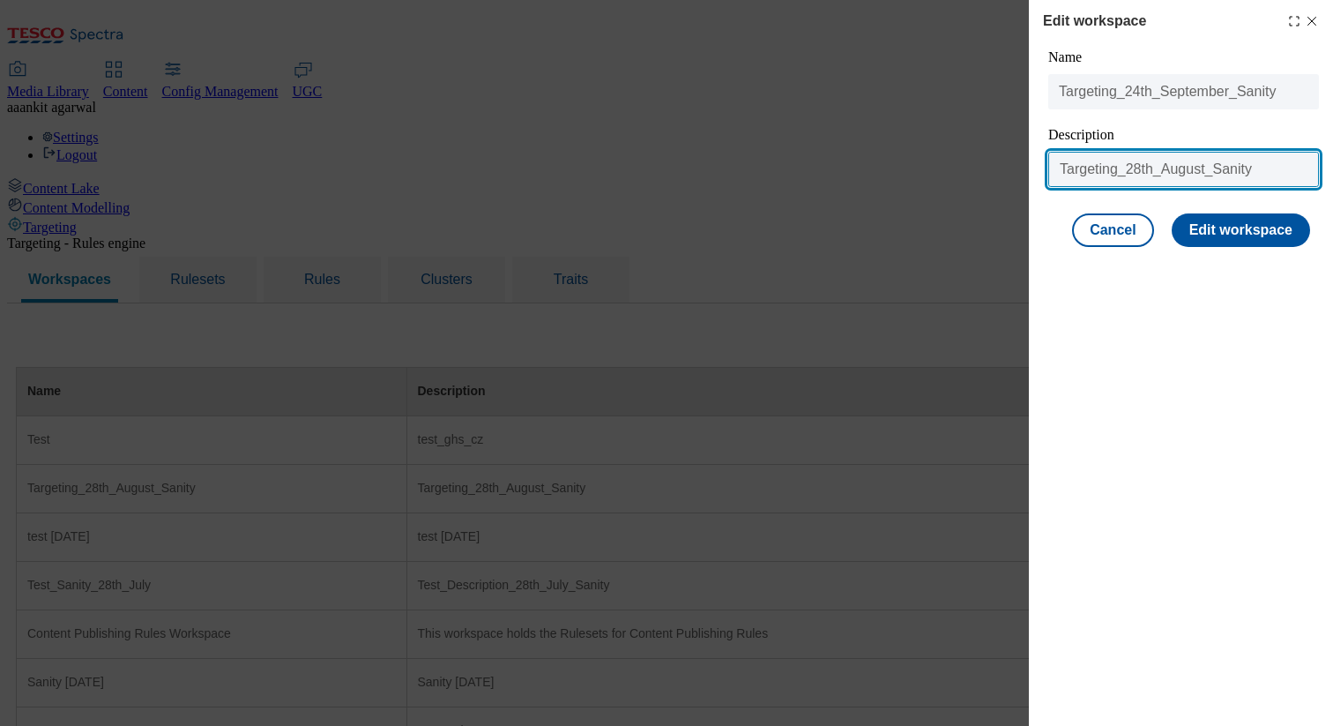
click at [1069, 163] on input "Targeting_28th_August_Sanity" at bounding box center [1183, 169] width 271 height 35
drag, startPoint x: 1204, startPoint y: 175, endPoint x: 1165, endPoint y: 175, distance: 39.7
click at [1165, 175] on input "Targeting_28th_August_Sanity" at bounding box center [1183, 169] width 271 height 35
paste input "September"
type input "Targeting_28th_September_Sanity"
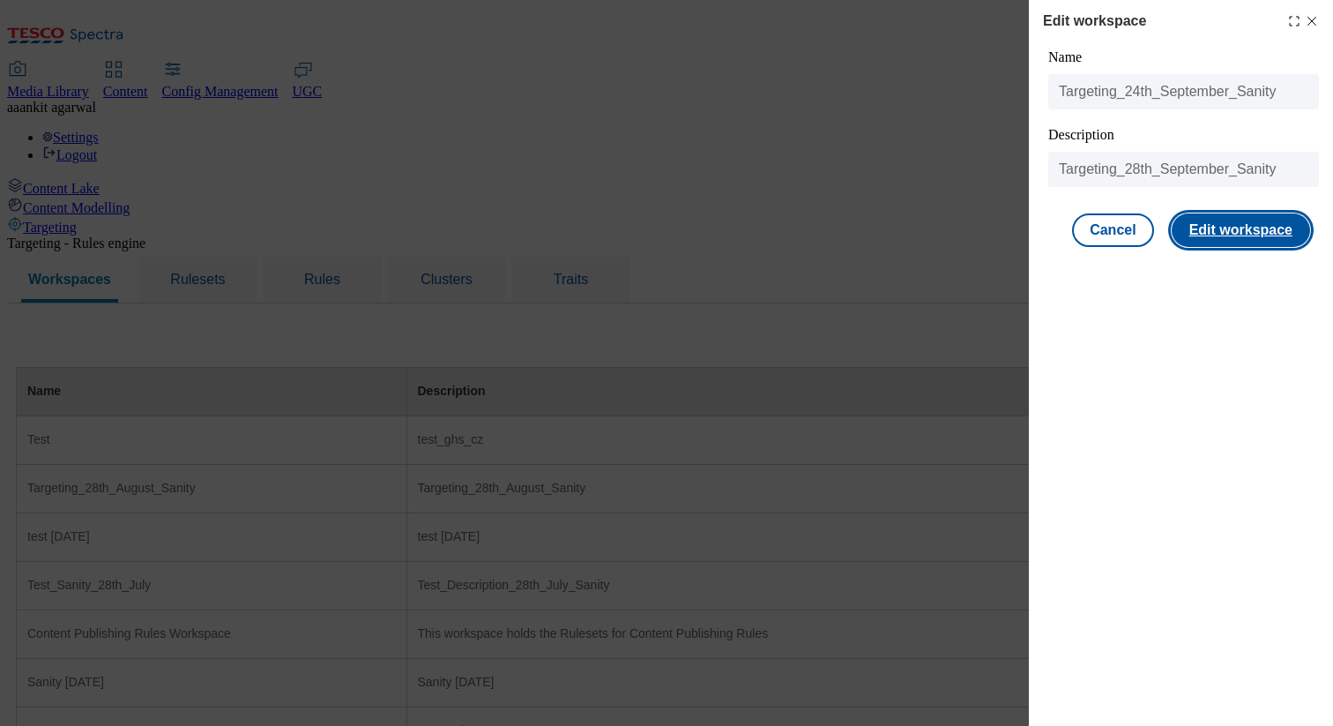
click at [1231, 235] on button "Edit workspace" at bounding box center [1241, 230] width 138 height 34
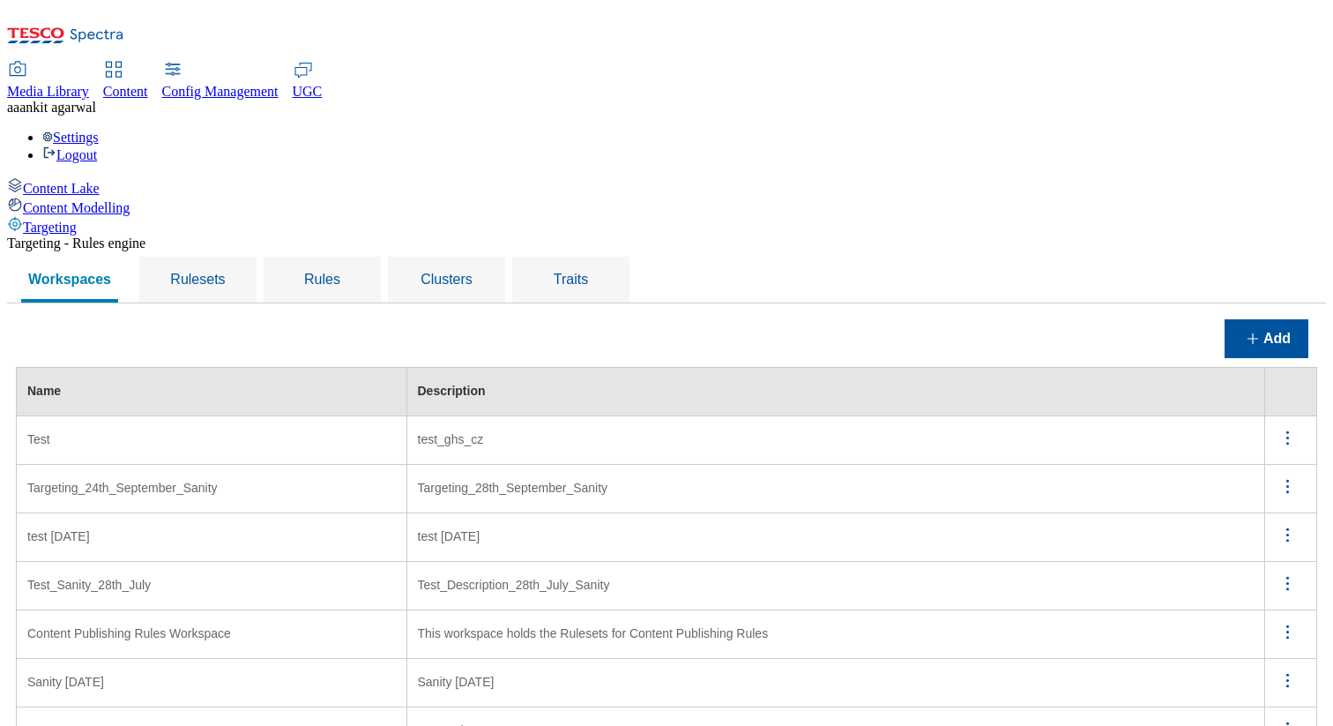
scroll to position [34, 0]
click at [225, 272] on span "Rulesets" at bounding box center [197, 279] width 55 height 15
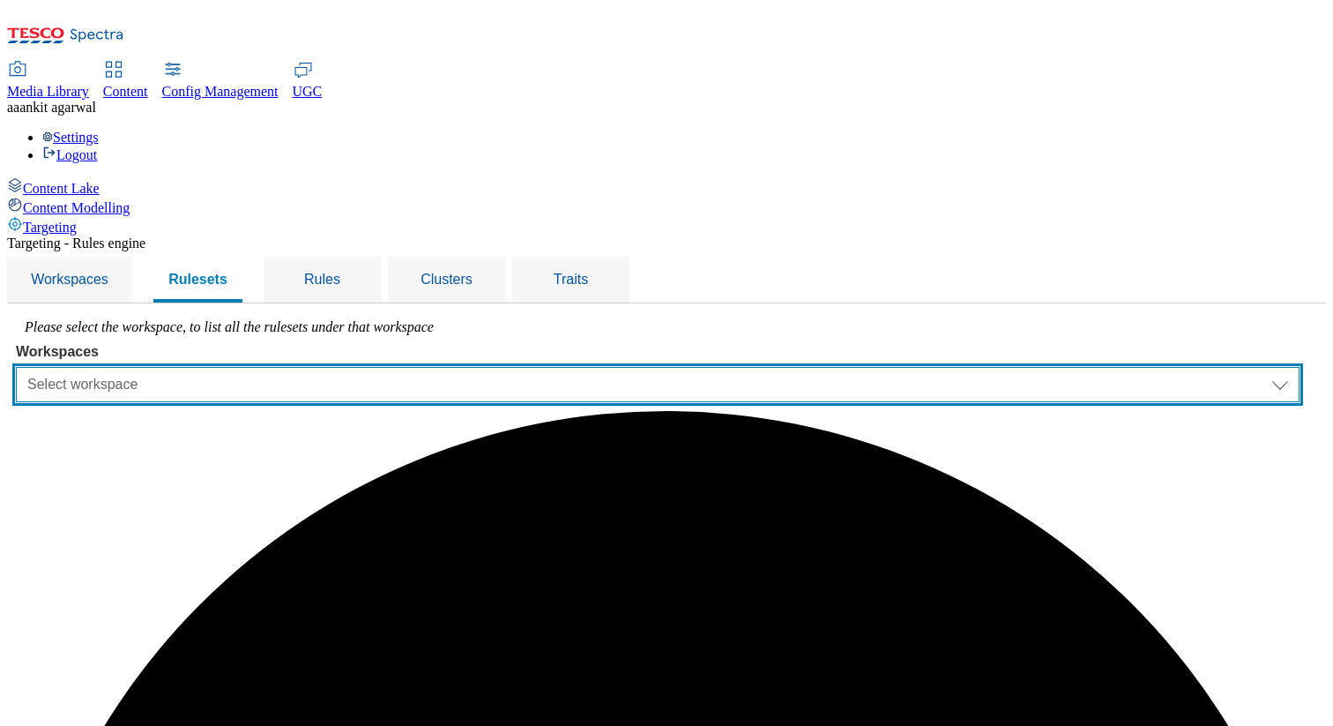
click at [563, 367] on select "Select workspace Test Targeting_24th_September_Sanity test [DATE] Test_Sanity_2…" at bounding box center [658, 384] width 1284 height 35
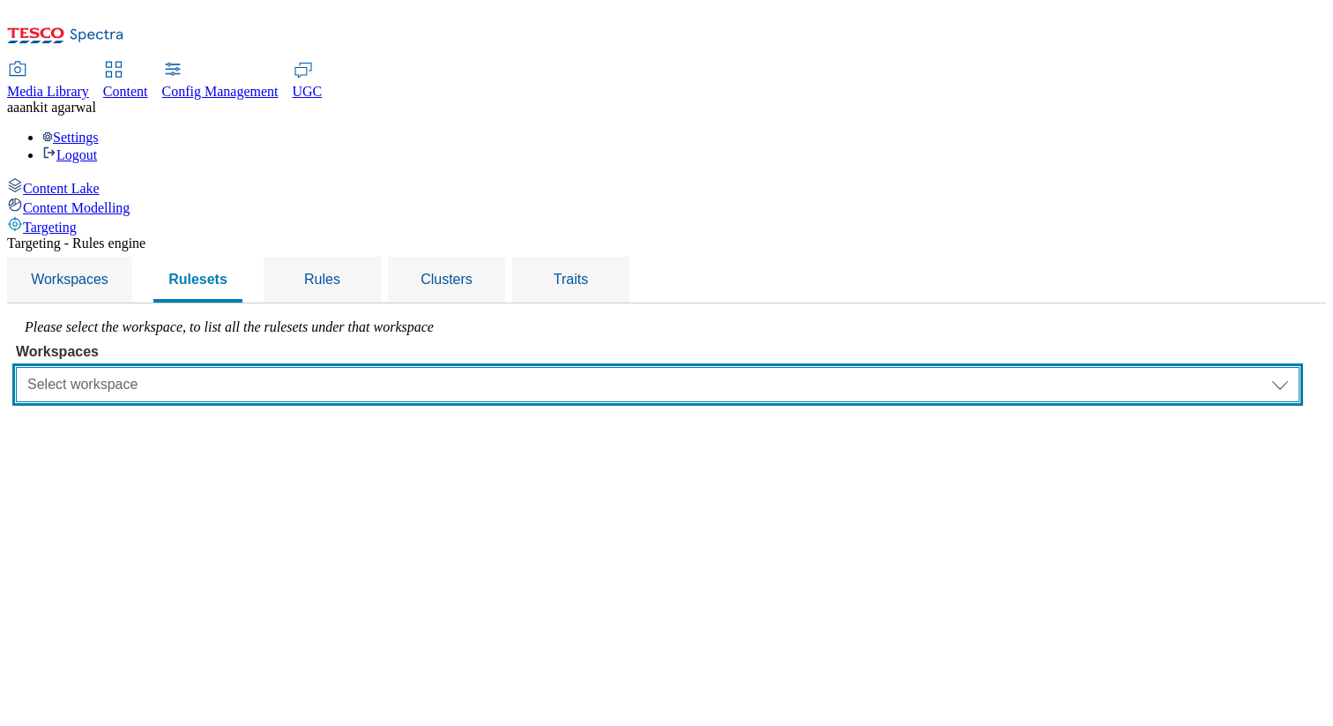
select select "426de785-2df4-4ad9-b697-e4532924c380"
click at [238, 367] on select "Select workspace Test Targeting_24th_September_Sanity test [DATE] Test_Sanity_2…" at bounding box center [658, 384] width 1284 height 35
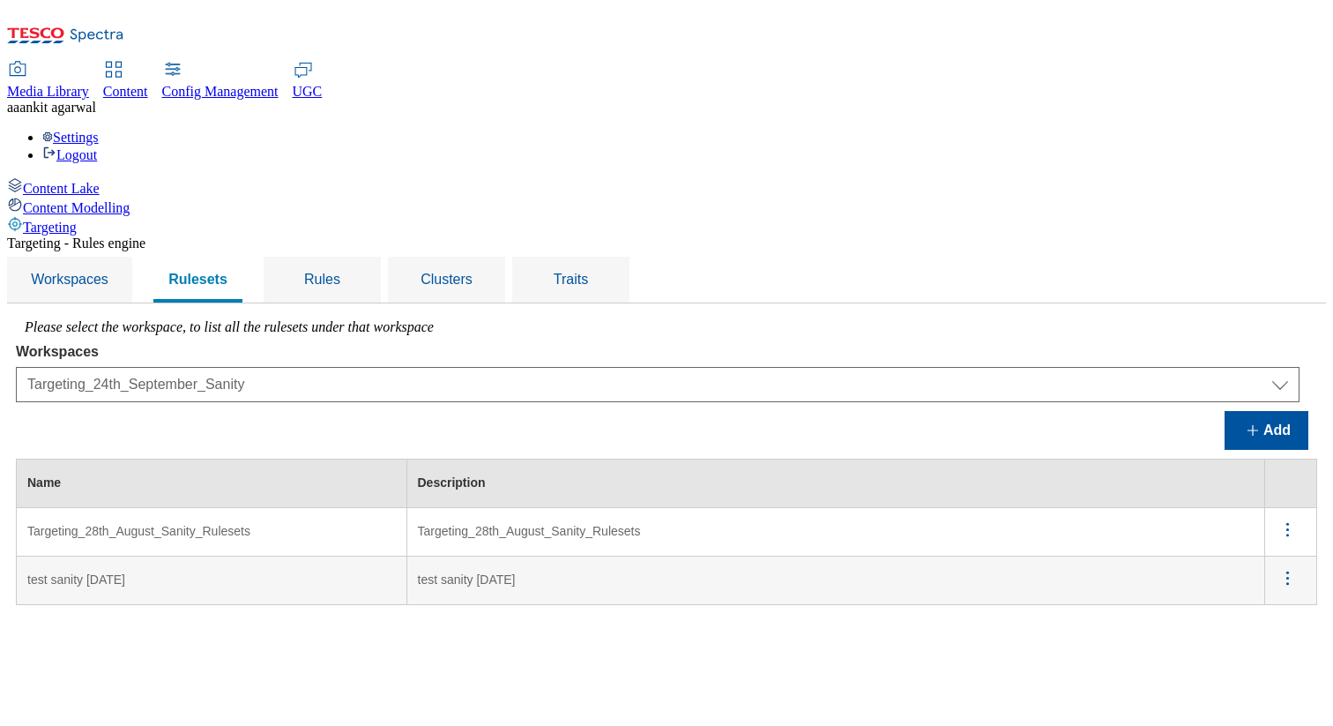
click at [1290, 518] on icon "menus" at bounding box center [1288, 529] width 22 height 22
click at [1268, 546] on span "Edit" at bounding box center [1264, 552] width 20 height 13
select select "426de785-2df4-4ad9-b697-e4532924c380"
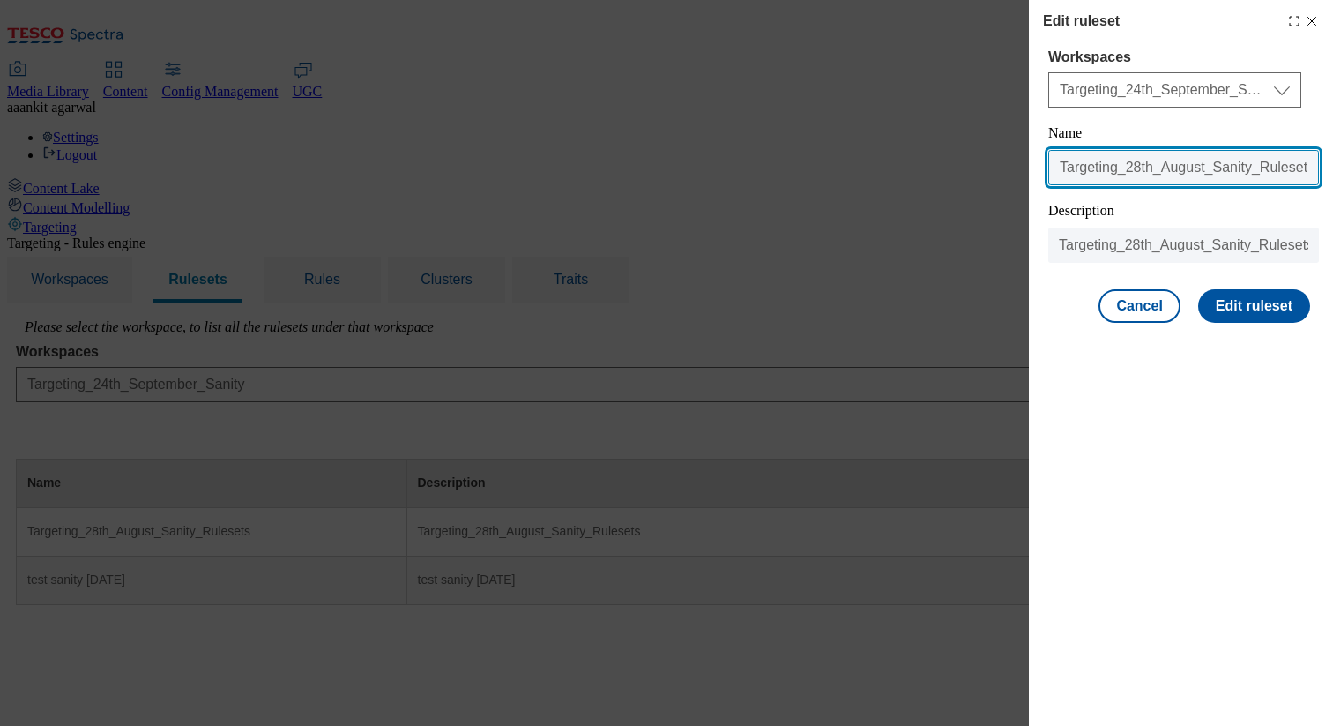
click at [1204, 168] on input "Targeting_28th_August_Sanity_Rulesets" at bounding box center [1183, 167] width 271 height 35
type input "Targeting_28th_Sept_Sanity_Rulesets"
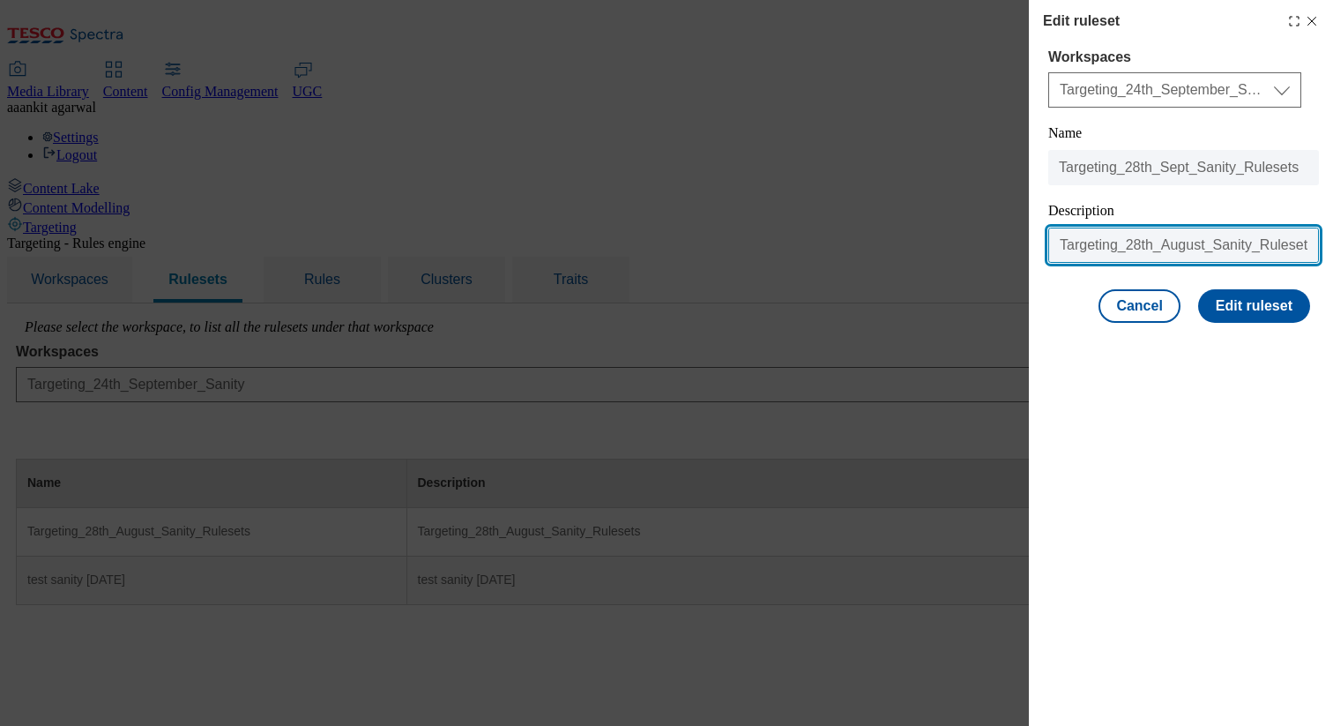
click at [1204, 250] on input "Targeting_28th_August_Sanity_Rulesets" at bounding box center [1183, 244] width 271 height 35
type input "Targeting_28th_Sept_Sanity_Rulesets"
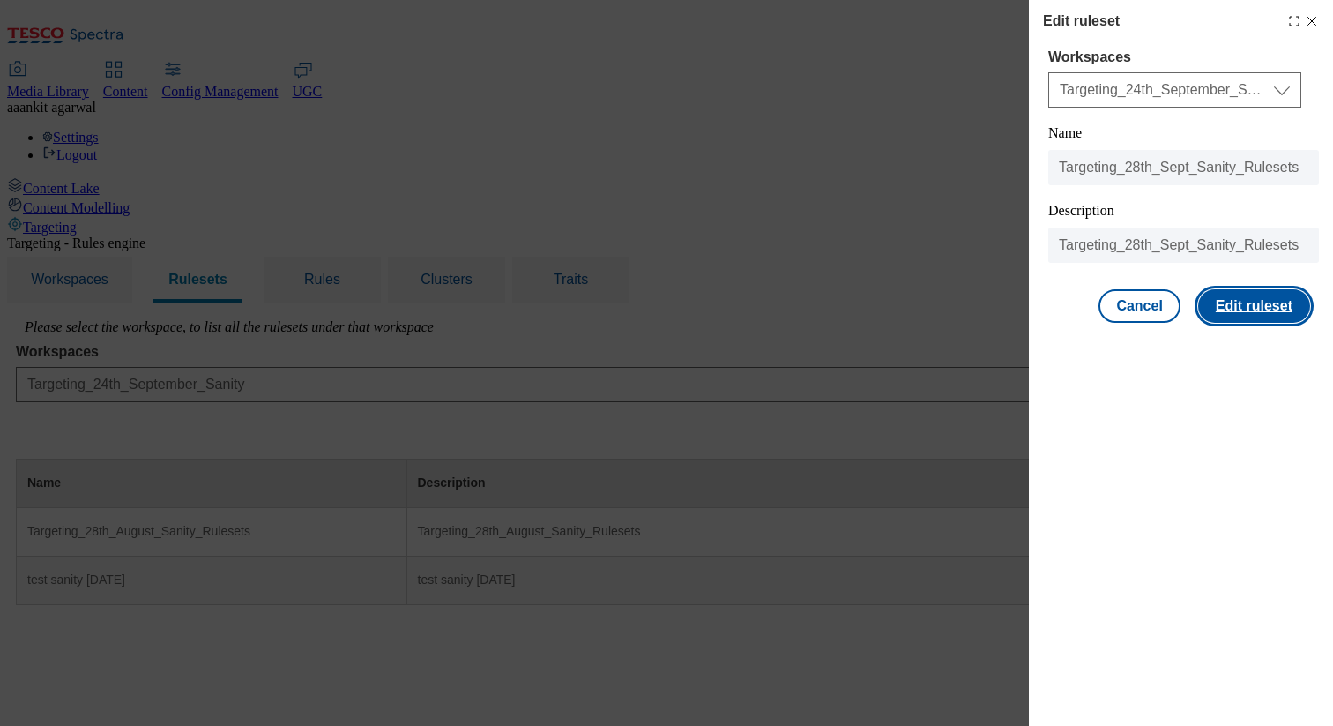
click at [1268, 320] on button "Edit ruleset" at bounding box center [1254, 306] width 112 height 34
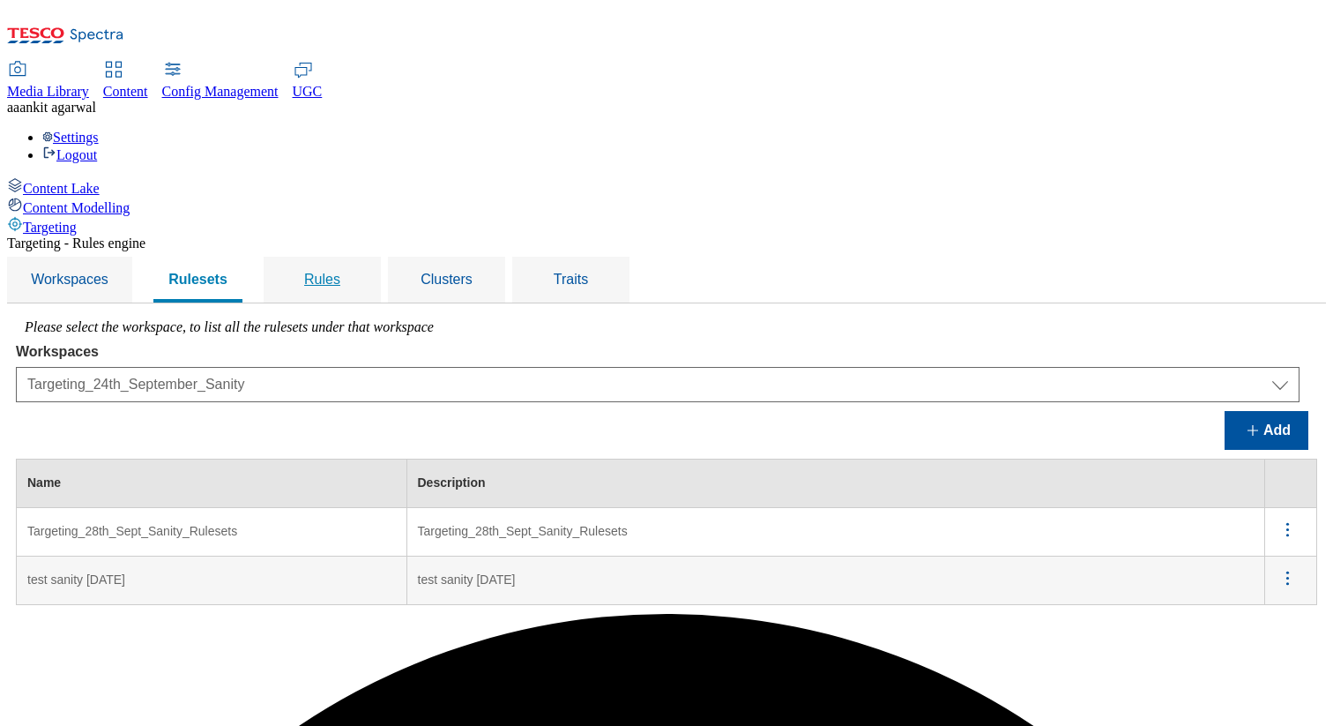
click at [340, 272] on span "Rules" at bounding box center [322, 279] width 36 height 15
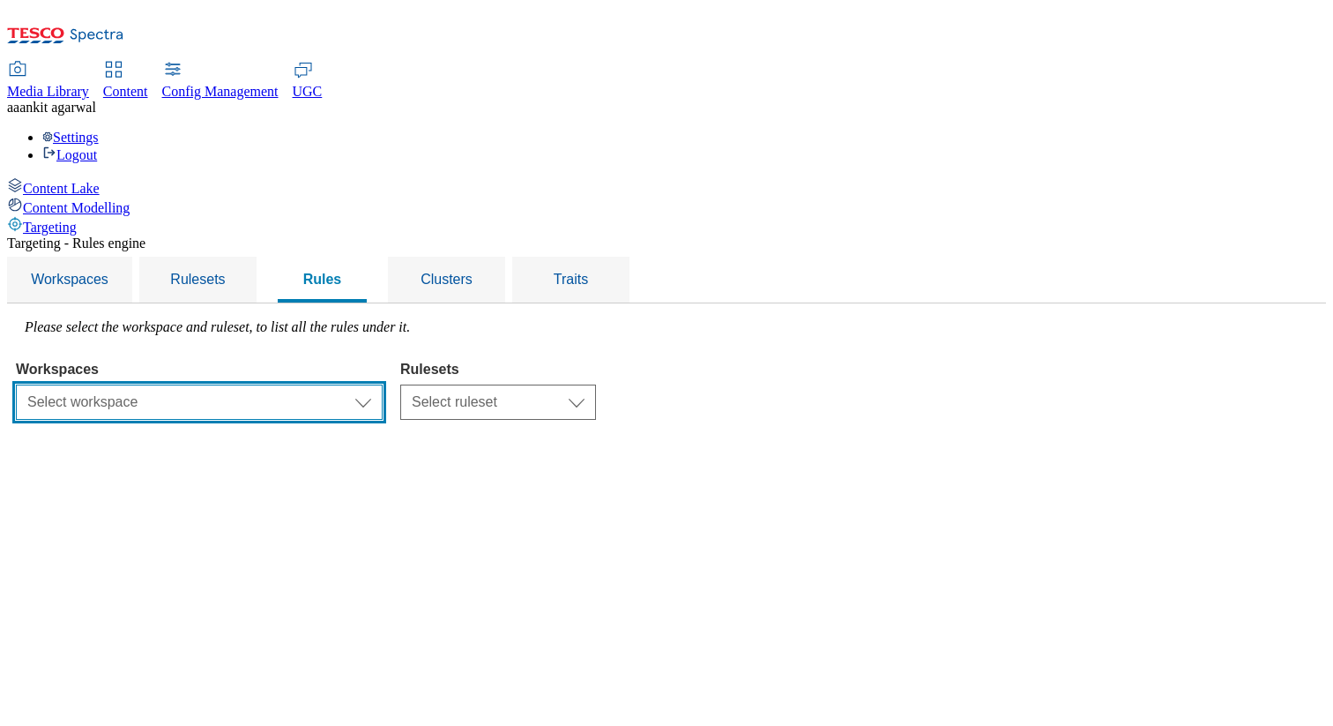
click at [383, 384] on select "Select workspace Test Targeting_24th_September_Sanity test [DATE] Test_Sanity_2…" at bounding box center [199, 401] width 367 height 35
select select "426de785-2df4-4ad9-b697-e4532924c380"
click at [238, 384] on select "Select workspace Test Targeting_24th_September_Sanity test [DATE] Test_Sanity_2…" at bounding box center [199, 401] width 367 height 35
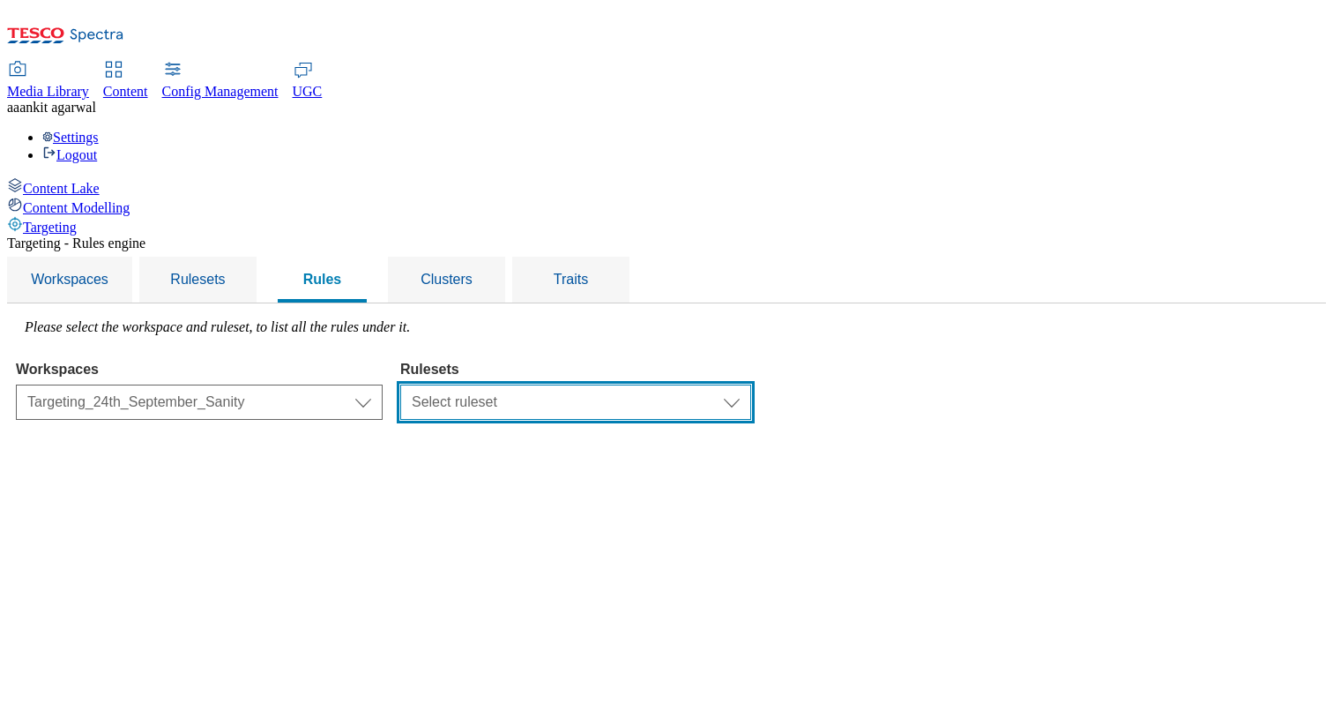
click at [700, 384] on select "Select ruleset Targeting_28th_Sept_Sanity_Rulesets test sanity [DATE]" at bounding box center [575, 401] width 351 height 35
select select "6e6b914b-3108-4288-b02f-51932298298e"
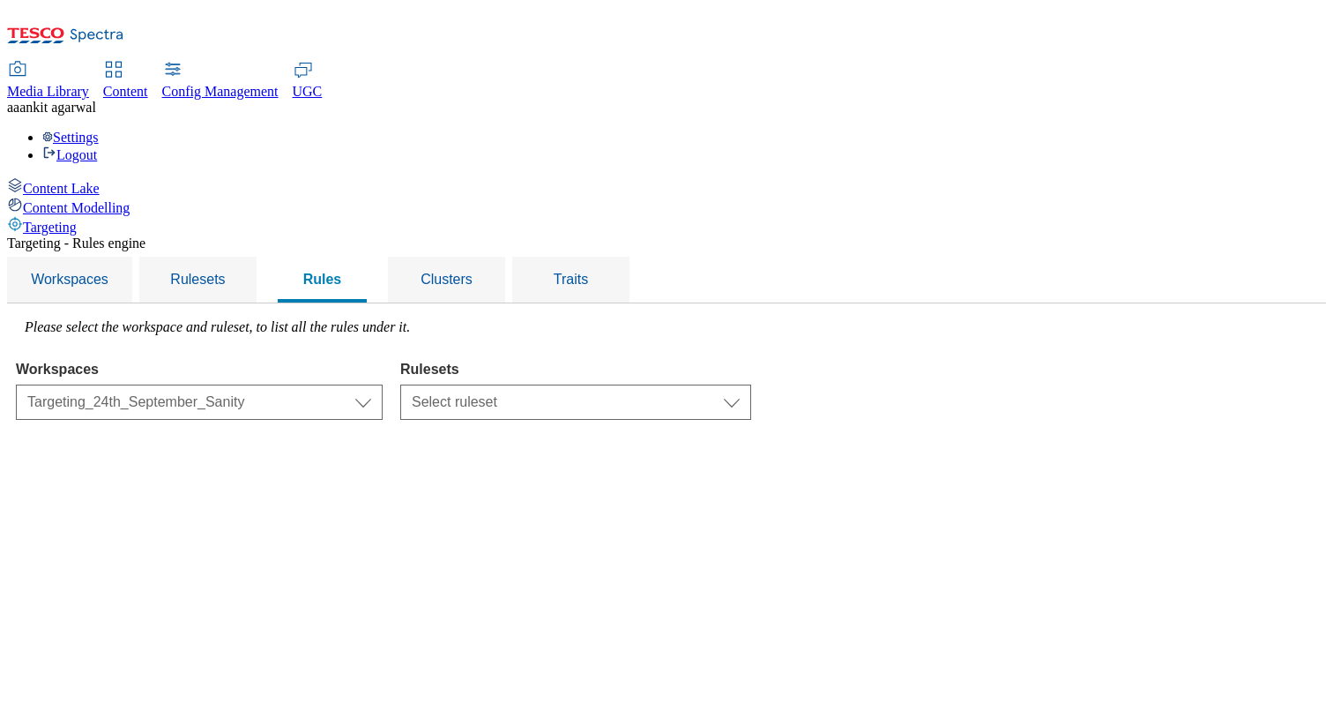
click at [622, 384] on select "Select ruleset Targeting_28th_Sept_Sanity_Rulesets test sanity [DATE]" at bounding box center [575, 401] width 351 height 35
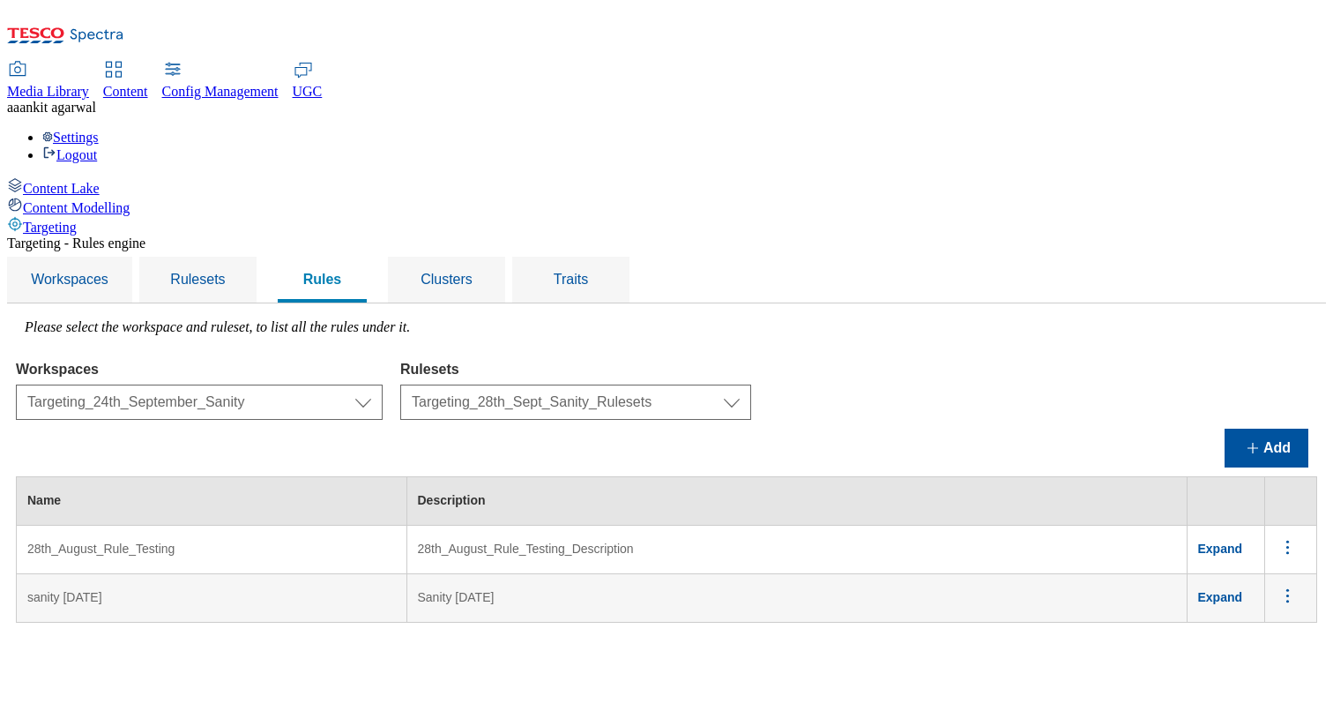
click at [1243, 541] on span "Expand" at bounding box center [1220, 548] width 45 height 14
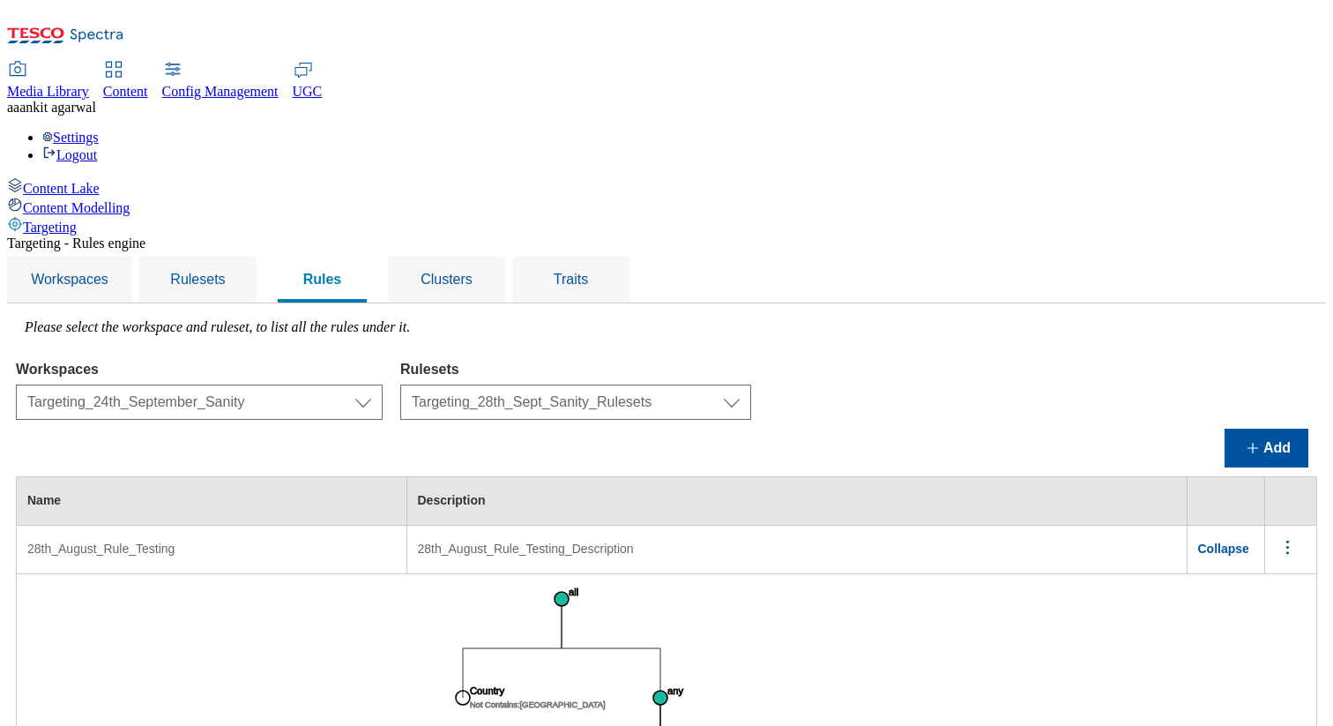
scroll to position [166, 0]
click at [1231, 541] on span "Collapse" at bounding box center [1223, 548] width 51 height 14
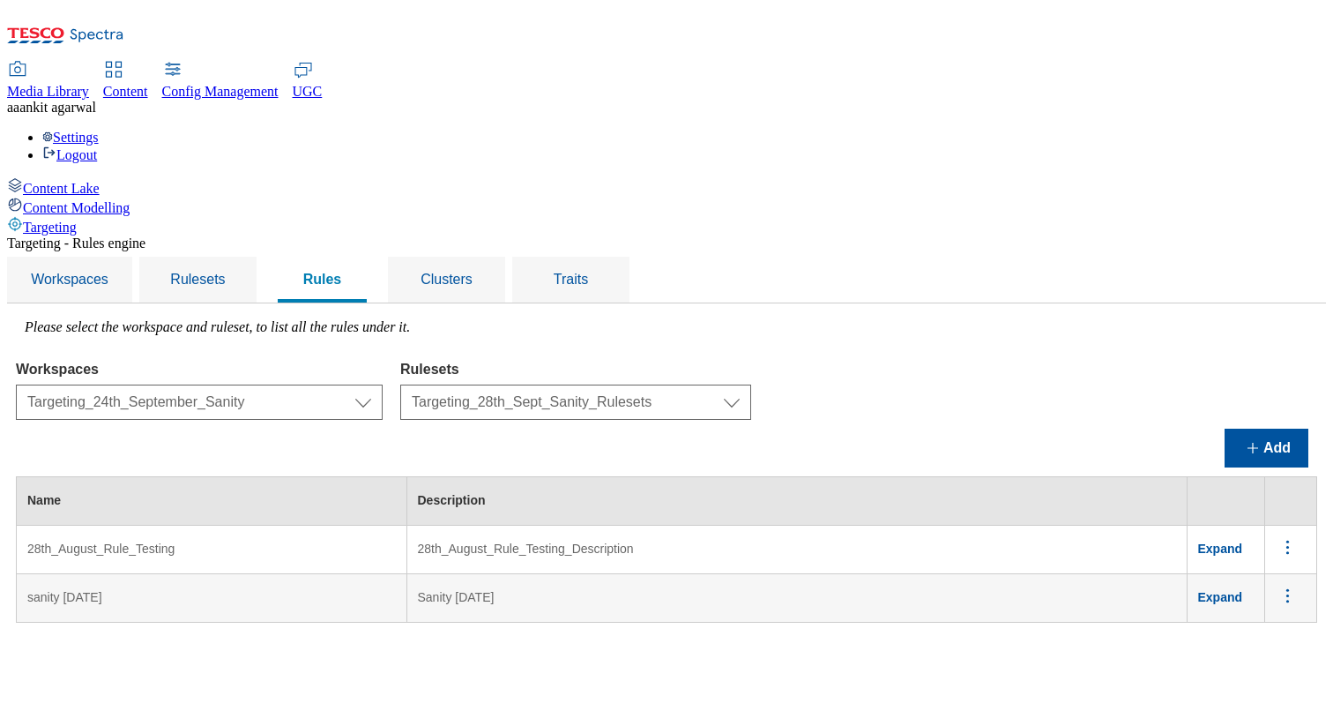
click at [1293, 536] on icon "menus" at bounding box center [1288, 547] width 22 height 22
click at [1261, 563] on span "Edit" at bounding box center [1264, 569] width 20 height 13
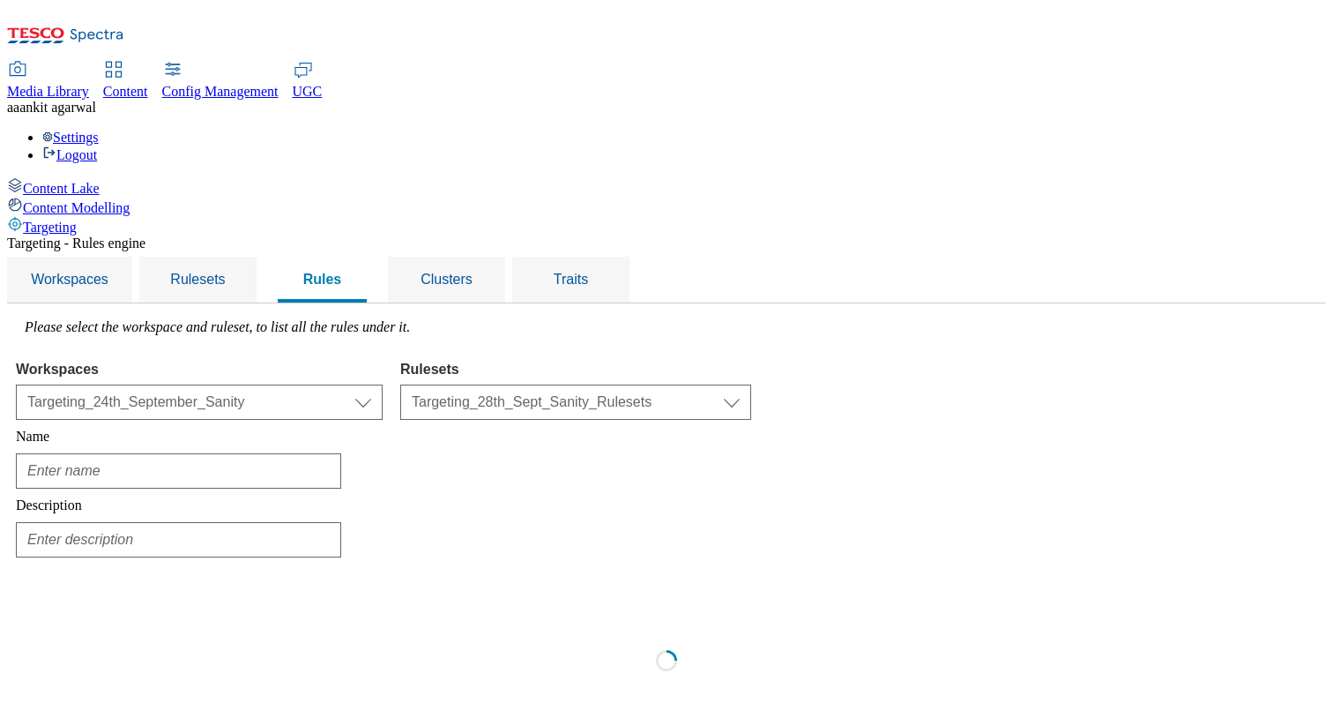
type input "28th_August_Rule_Testing"
type input "28th_August_Rule_Testing_Description"
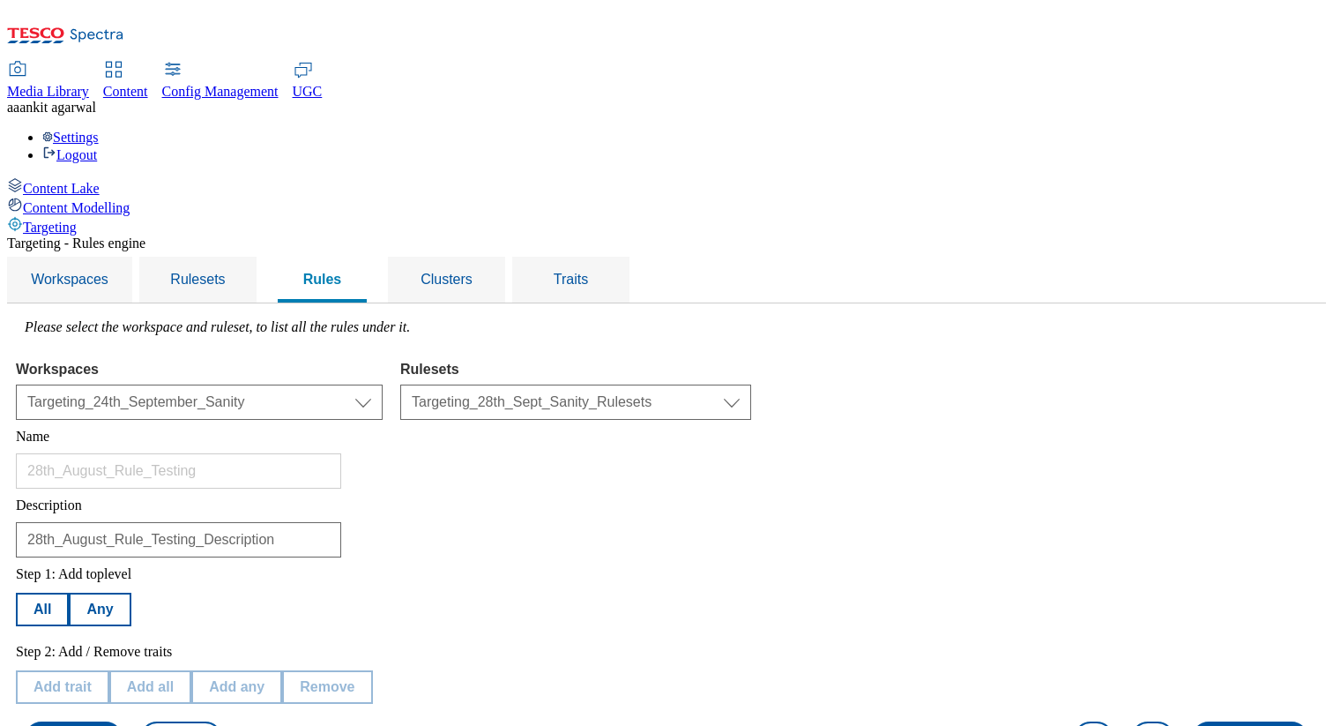
scroll to position [445, 0]
click at [371, 670] on button "Remove" at bounding box center [326, 687] width 90 height 34
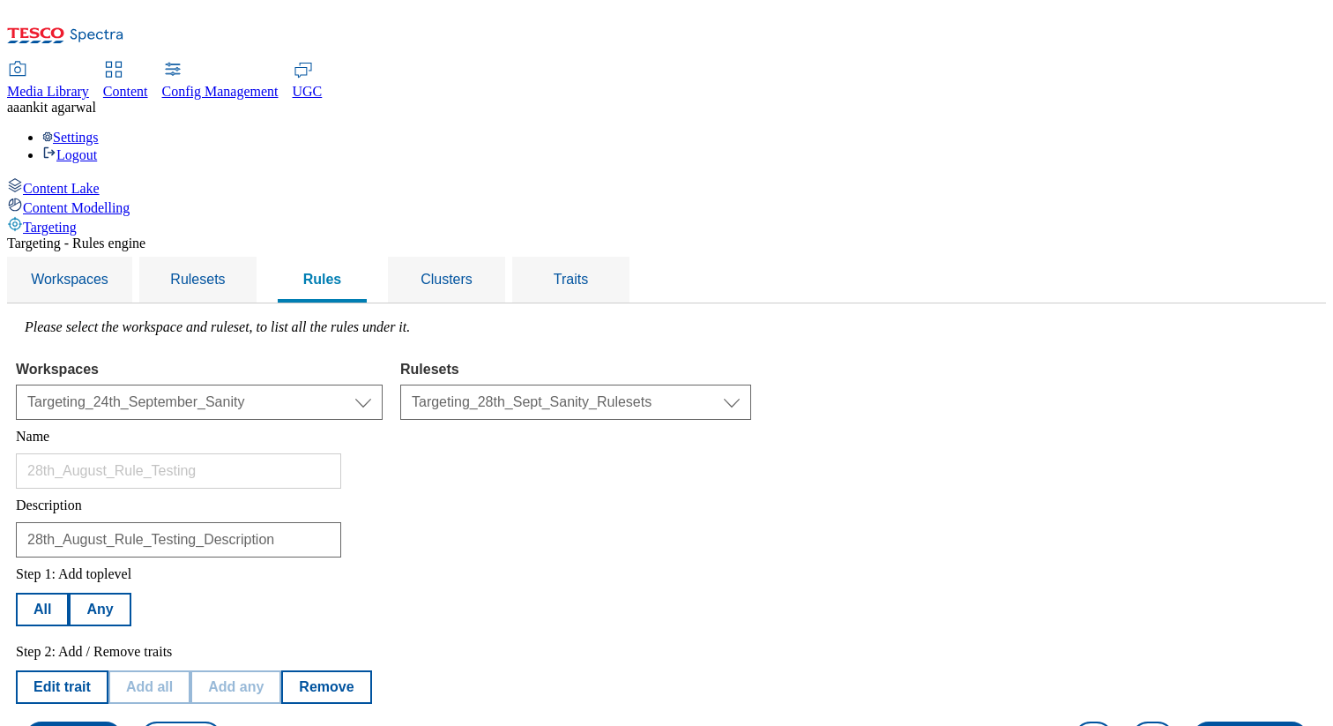
scroll to position [254, 0]
click at [108, 670] on button "Edit trait" at bounding box center [62, 687] width 93 height 34
select select "locationCluster"
select select "contains"
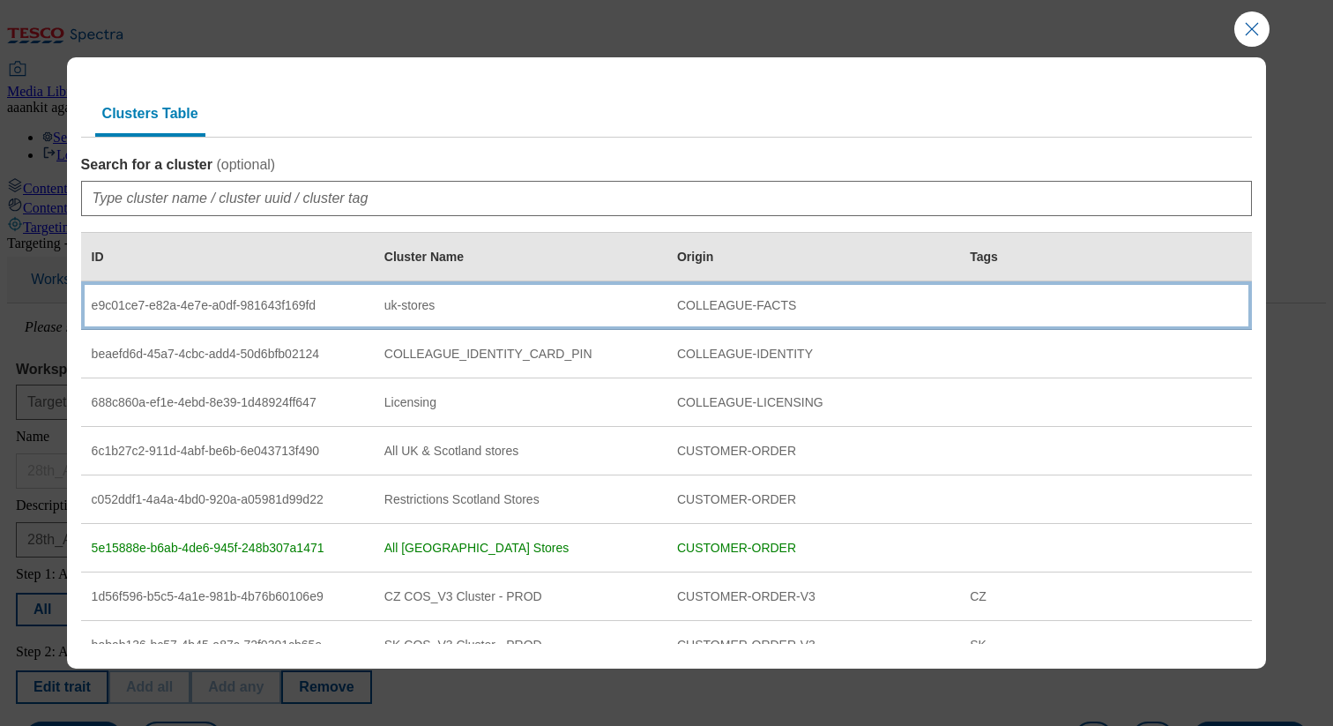
click at [414, 298] on div "uk-stores" at bounding box center [520, 306] width 272 height 16
select select "e9c01ce7-e82a-4e7e-a0df-981643f169fd"
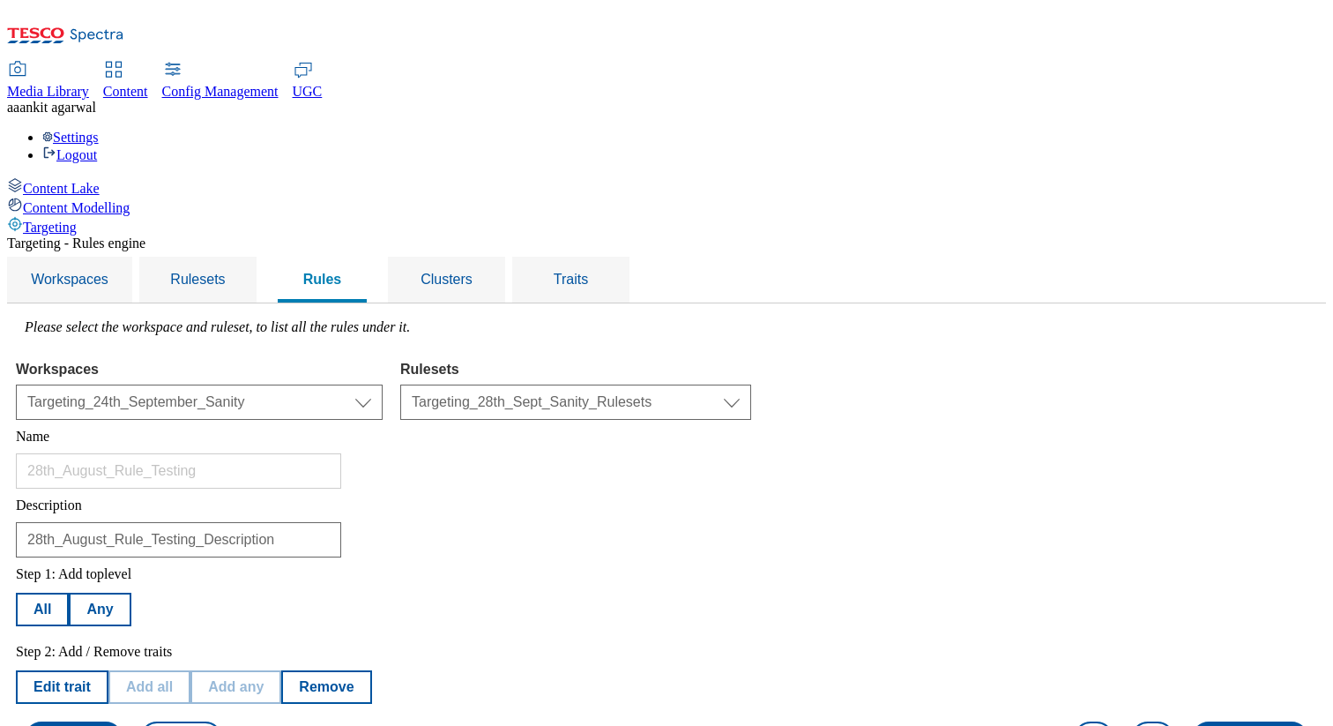
click at [123, 721] on button "Save rule" at bounding box center [74, 738] width 98 height 34
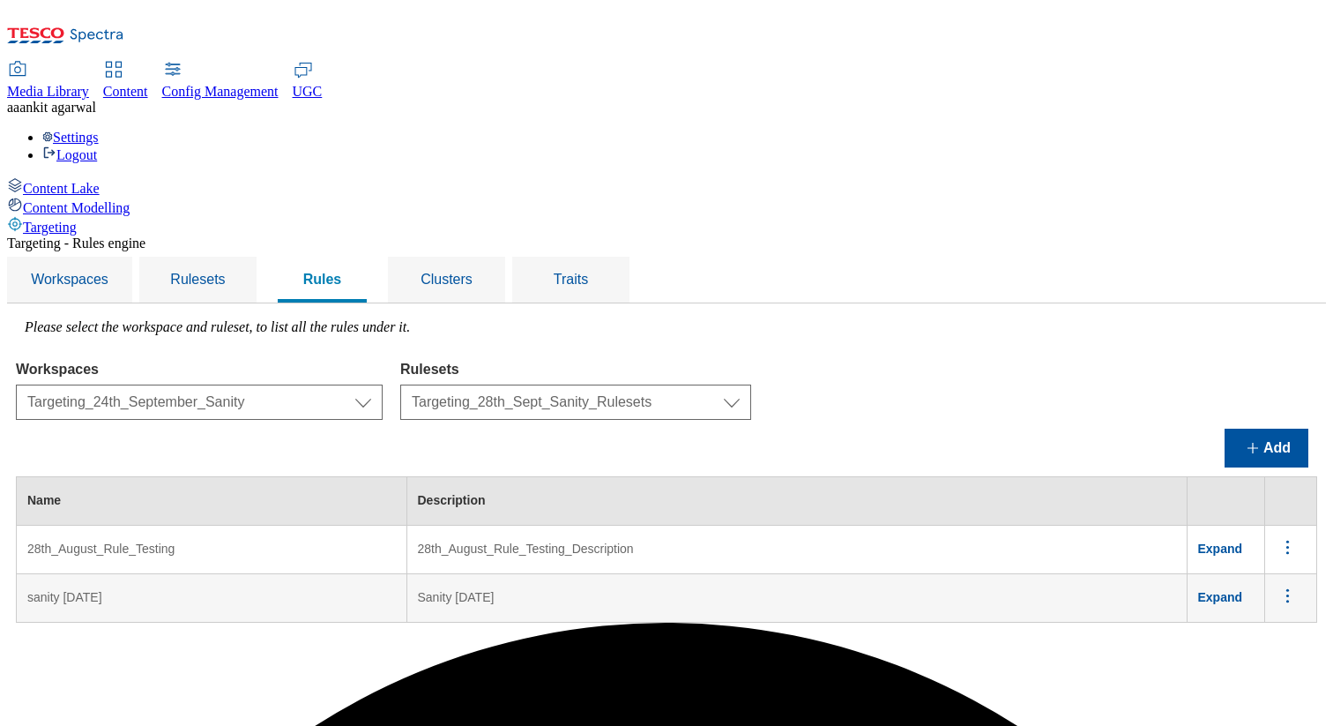
scroll to position [0, 0]
click at [1242, 541] on span "Expand" at bounding box center [1220, 548] width 45 height 14
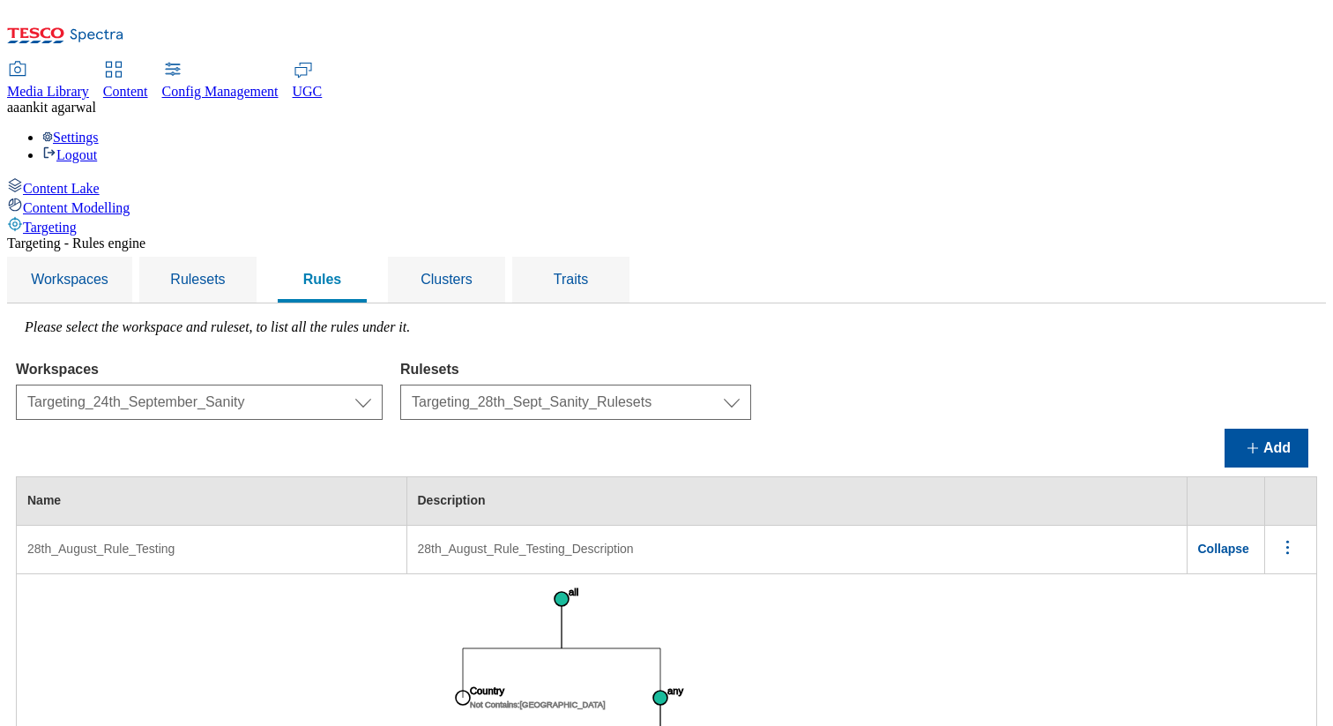
click at [1238, 541] on span "Collapse" at bounding box center [1223, 548] width 51 height 14
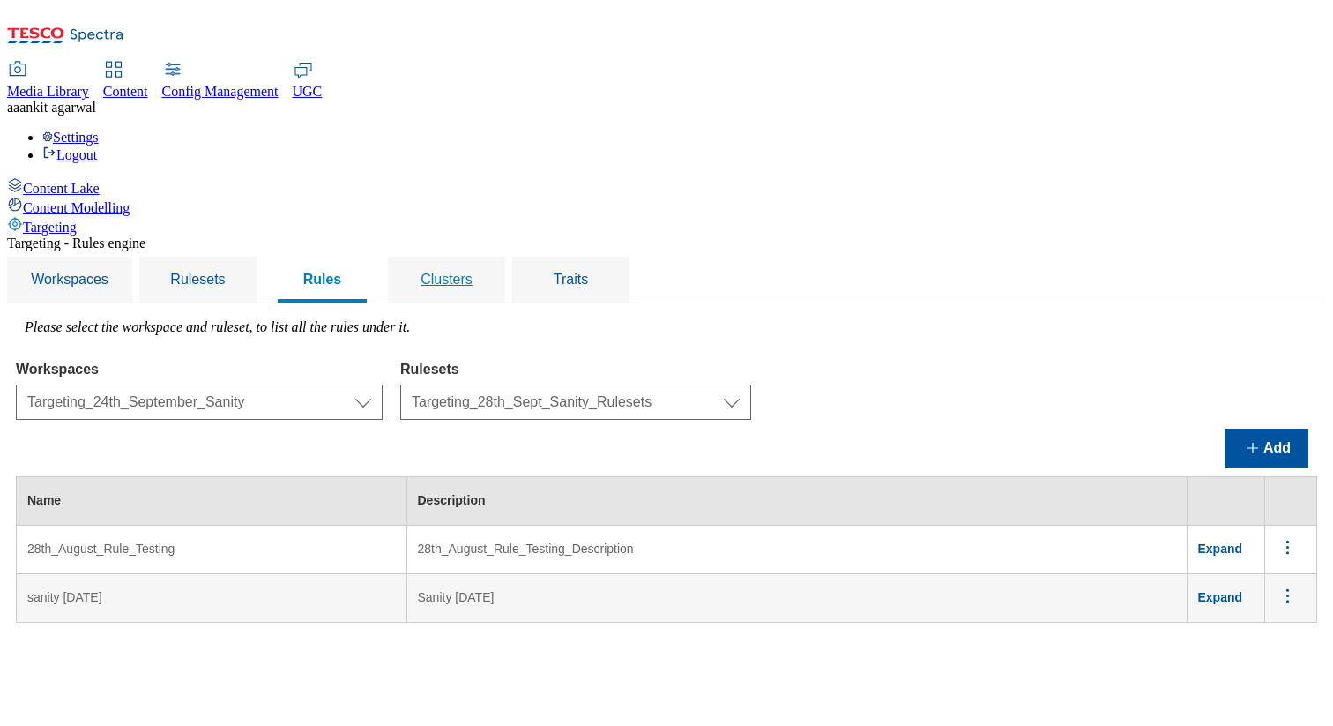
click at [473, 272] on span "Clusters" at bounding box center [447, 279] width 52 height 15
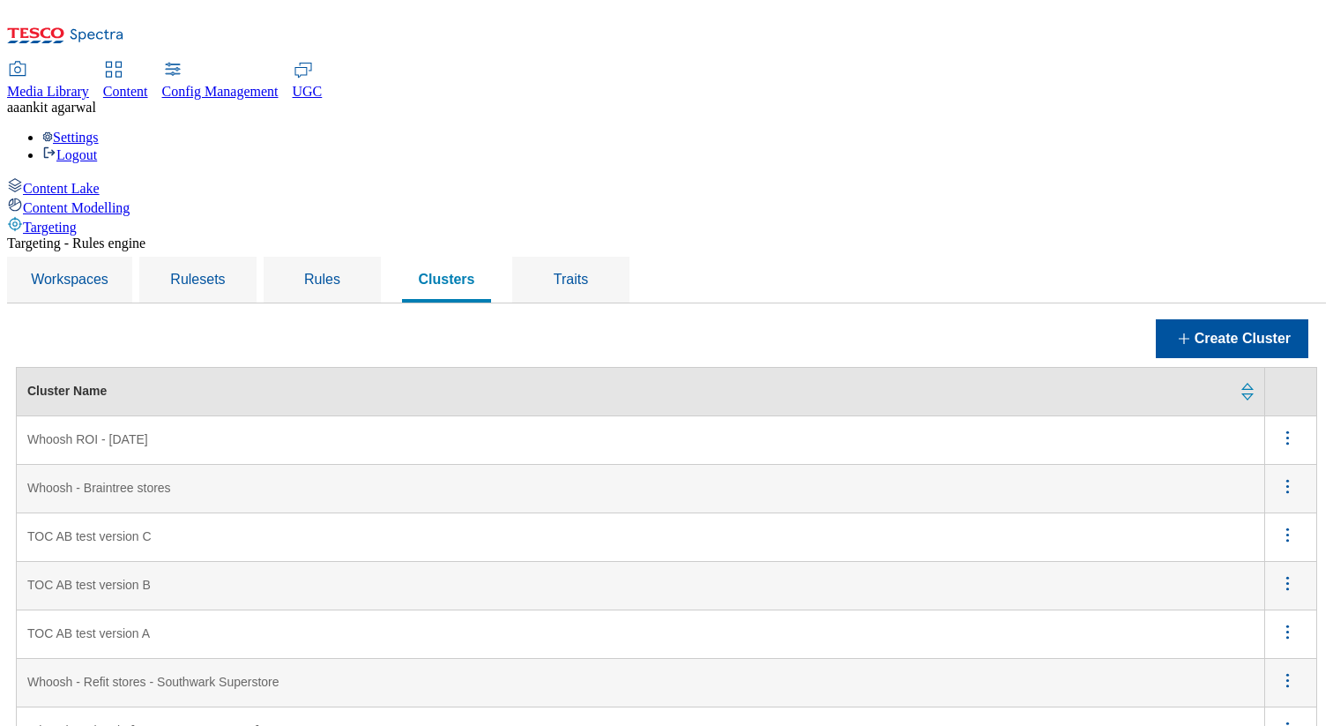
scroll to position [626, 0]
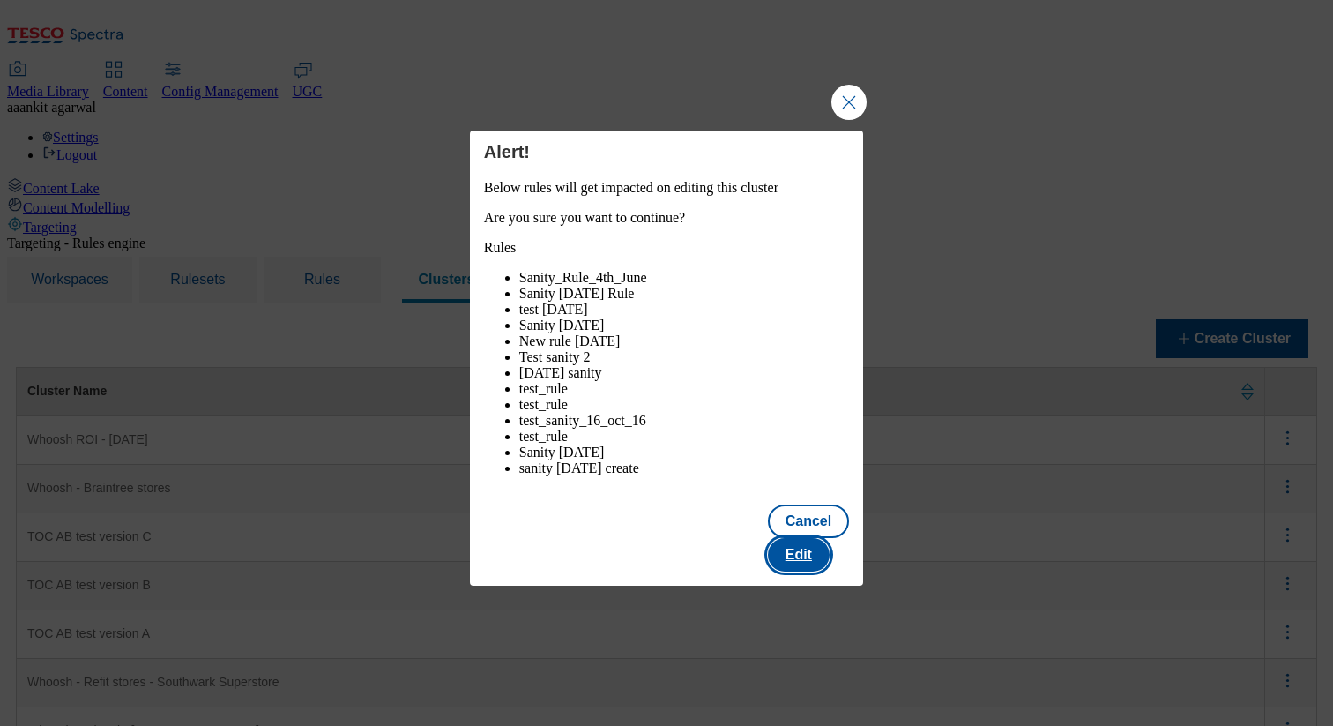
click at [802, 566] on button "Edit" at bounding box center [799, 555] width 62 height 34
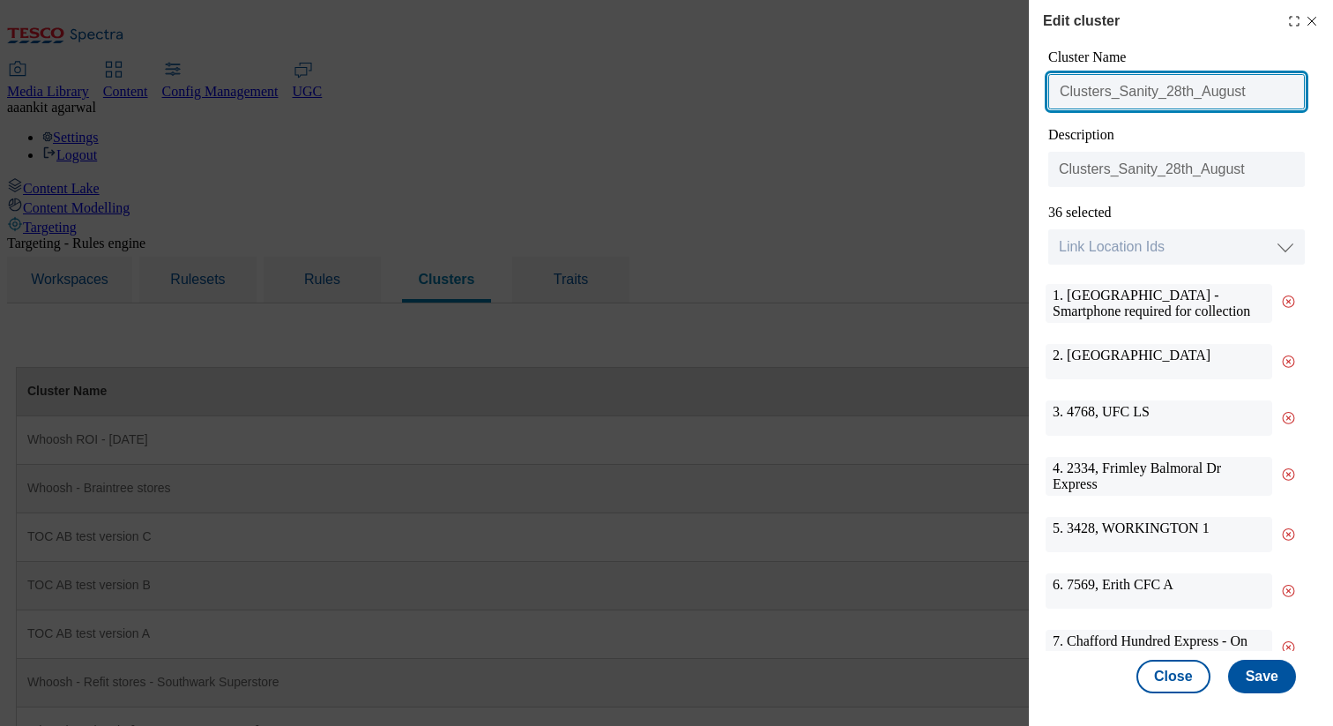
click at [1250, 95] on input "Clusters_Sanity_28th_August" at bounding box center [1176, 91] width 257 height 35
type input "Clusters_Sanity_28th_Sept"
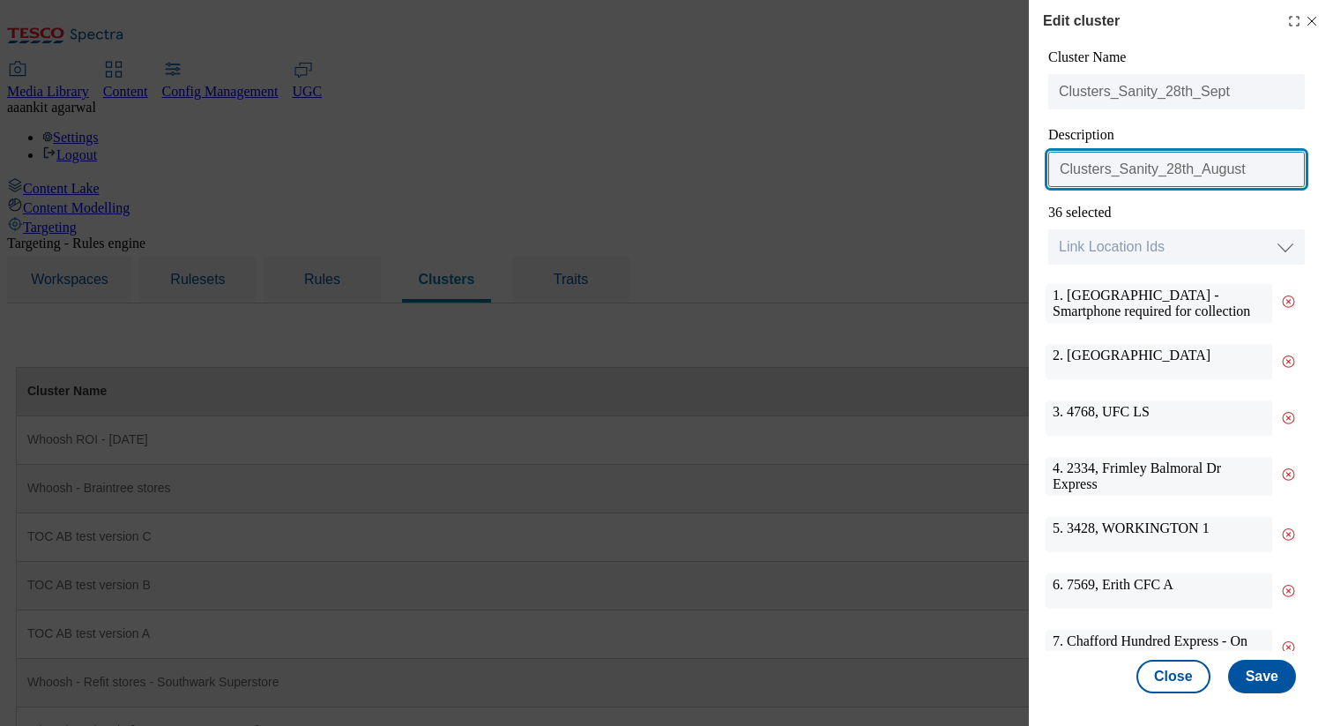
click at [1255, 174] on input "Clusters_Sanity_28th_August" at bounding box center [1176, 169] width 257 height 35
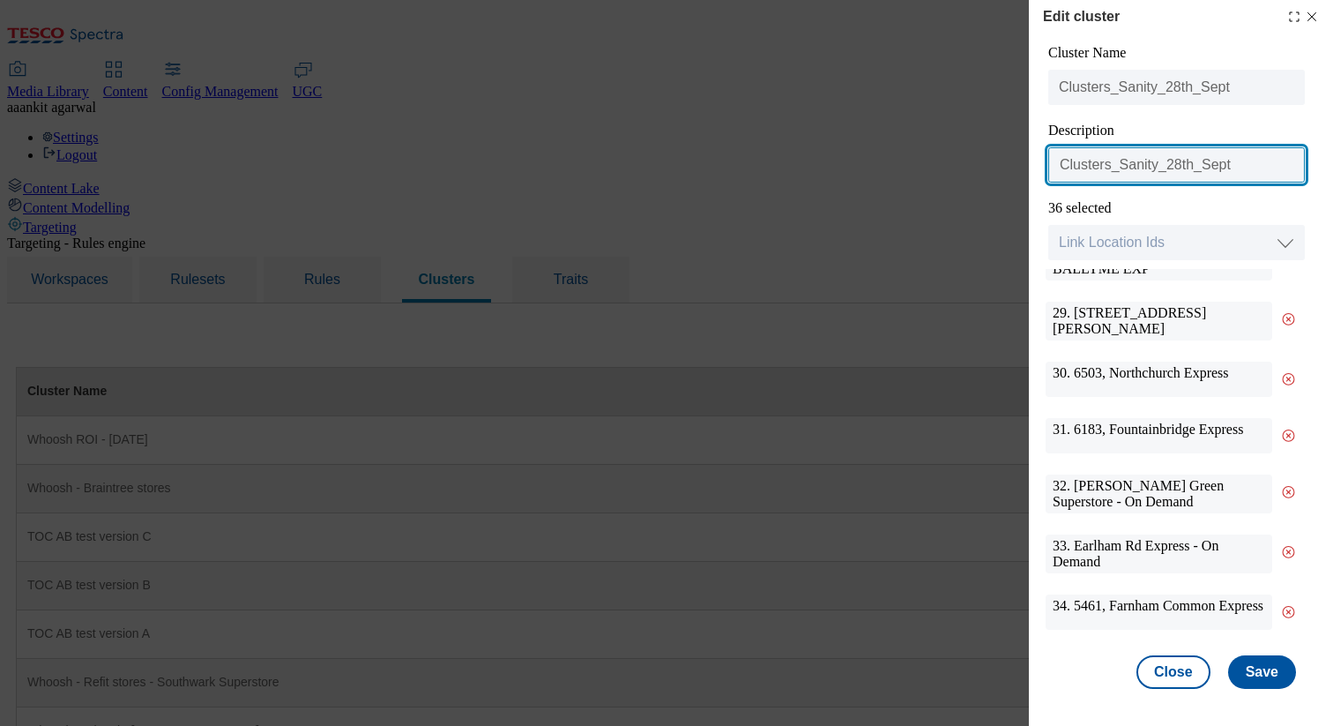
scroll to position [1784, 0]
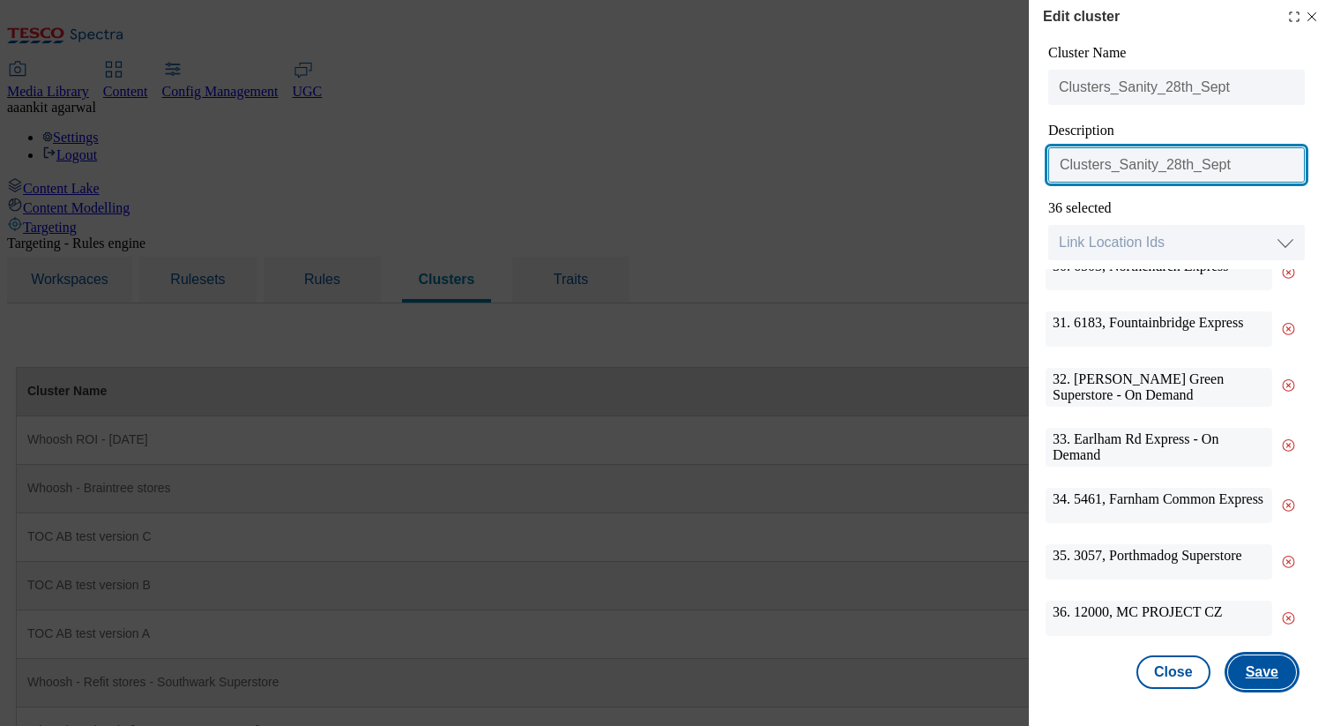
type input "Clusters_Sanity_28th_Sept"
click at [1259, 668] on button "Save" at bounding box center [1262, 672] width 68 height 34
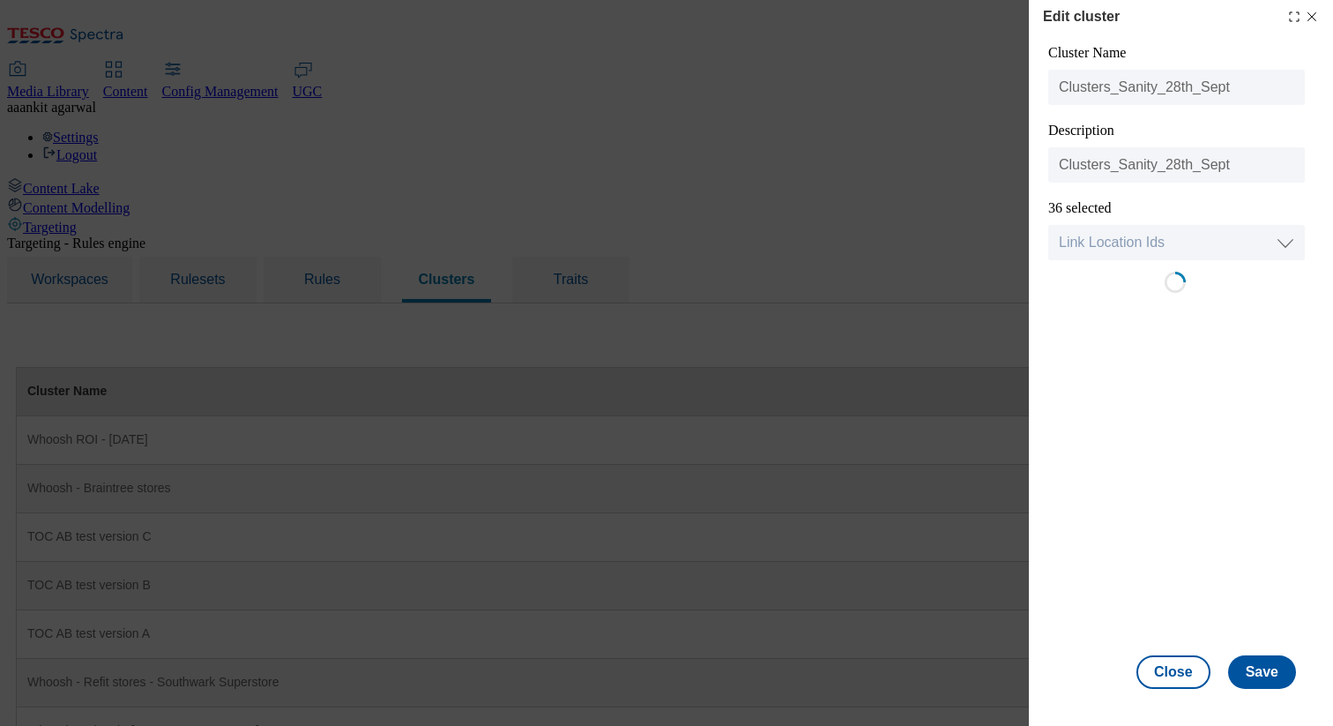
scroll to position [0, 0]
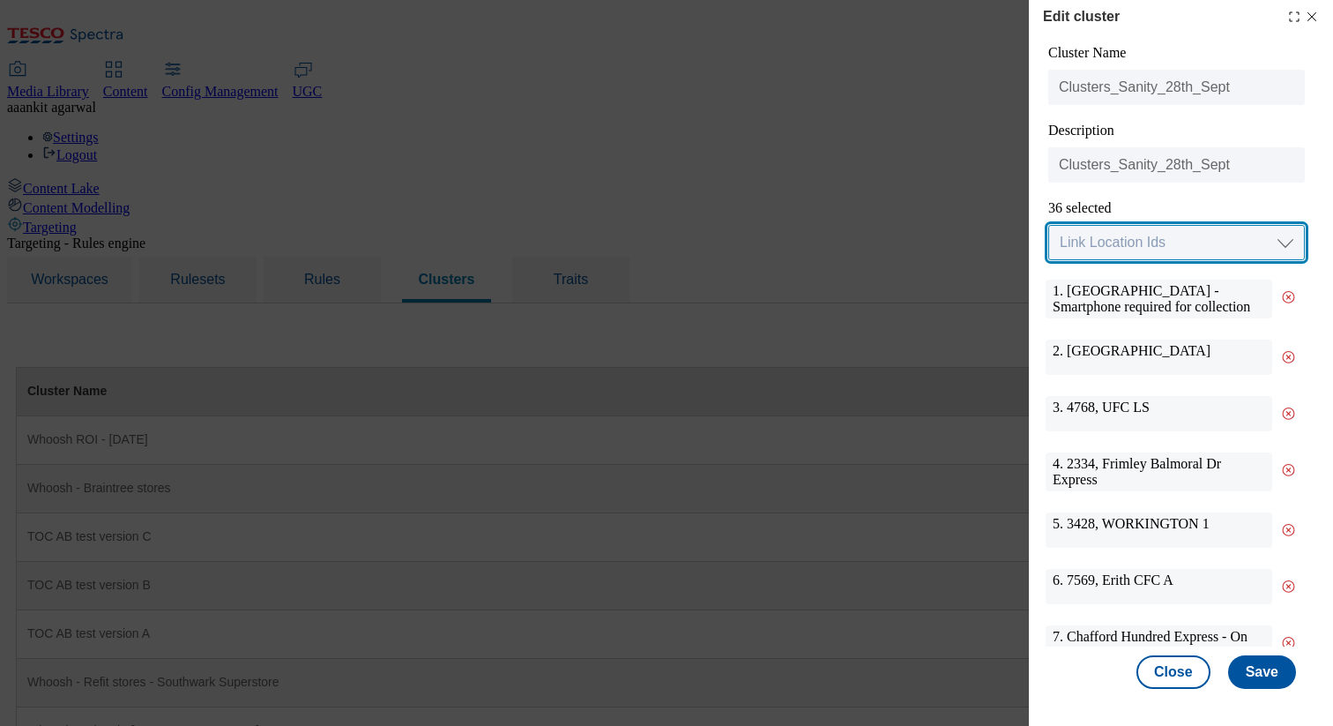
click at [1207, 250] on select "Link Location Ids Choose location from table Add Bulk Location UUIDs" at bounding box center [1176, 242] width 257 height 35
select select "locationtable"
click at [1048, 225] on select "Link Location Ids Choose location from table Add Bulk Location UUIDs" at bounding box center [1176, 242] width 257 height 35
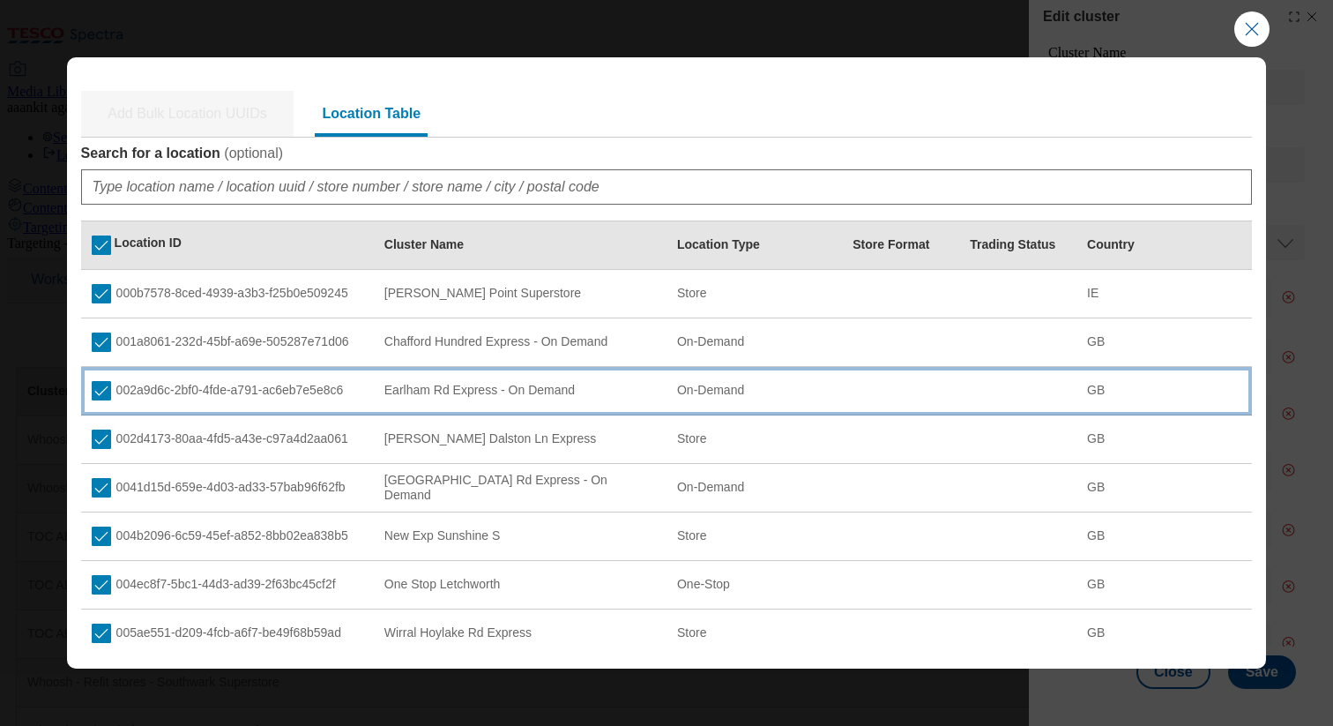
scroll to position [223, 0]
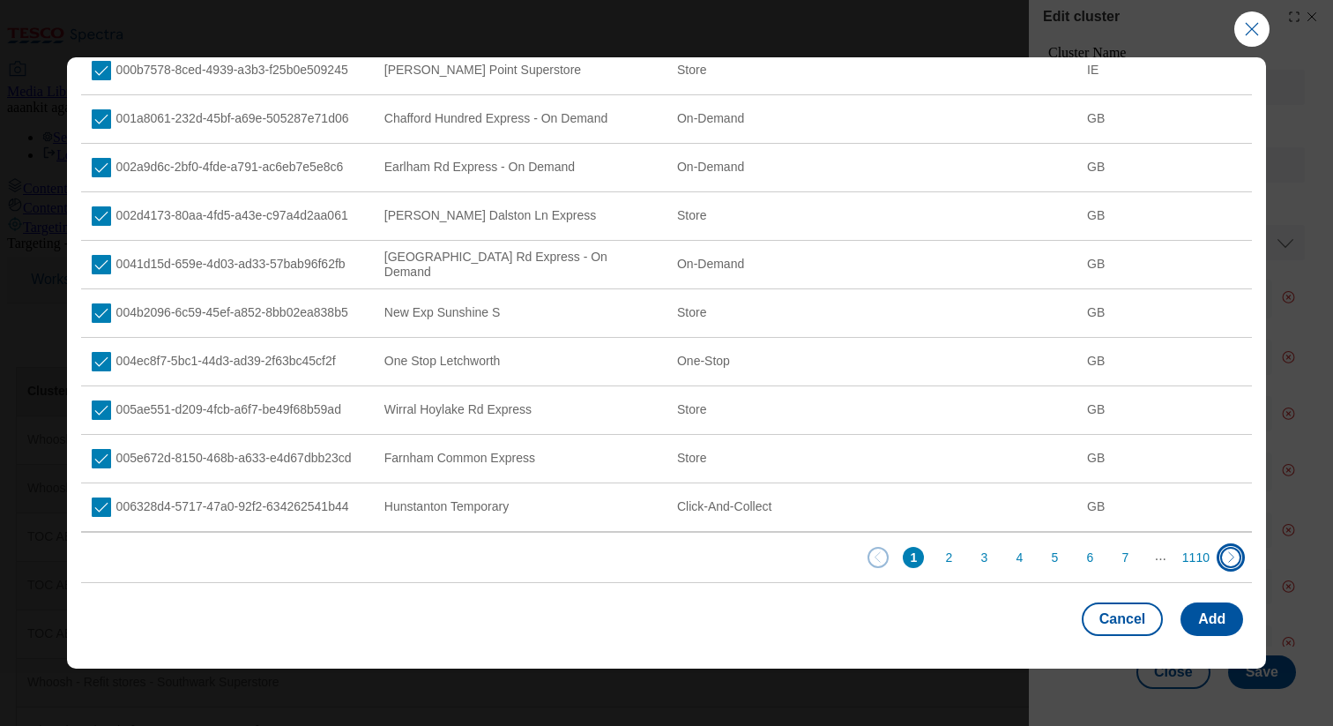
click at [1221, 559] on button "Next Page" at bounding box center [1230, 557] width 21 height 21
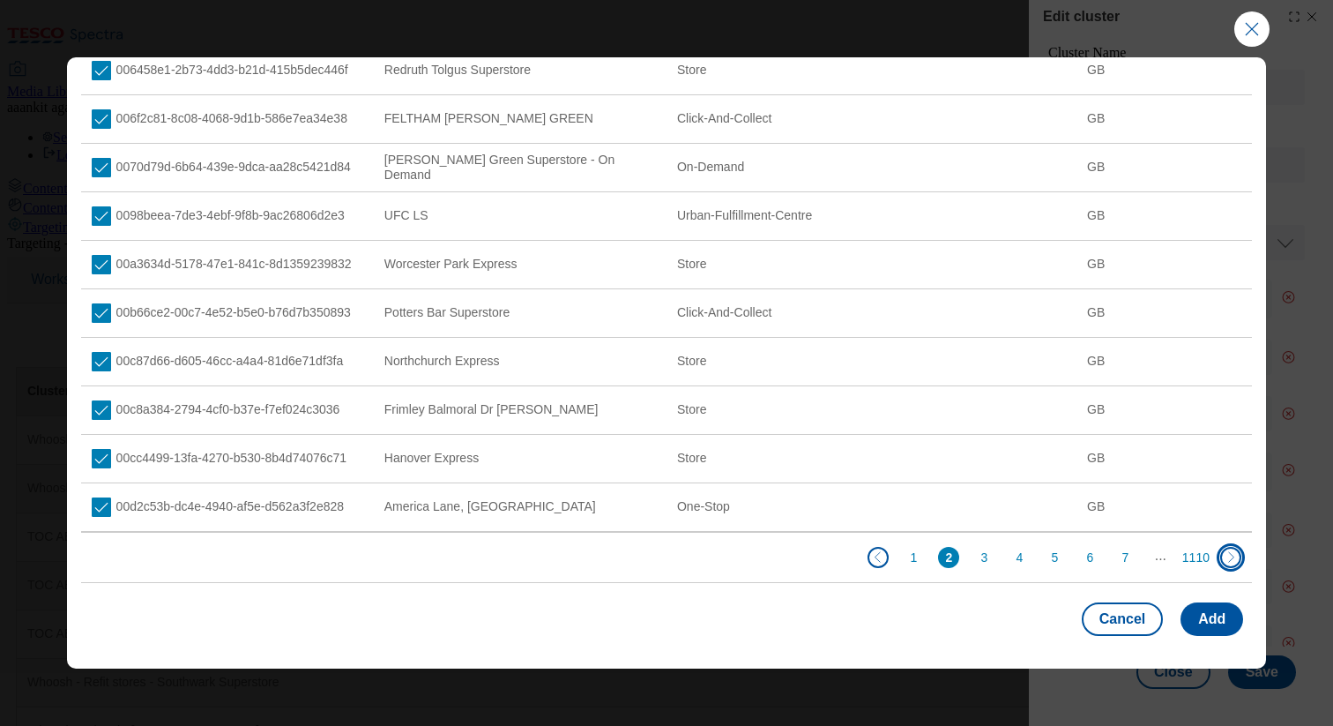
click at [1225, 548] on button "Next Page" at bounding box center [1230, 557] width 21 height 21
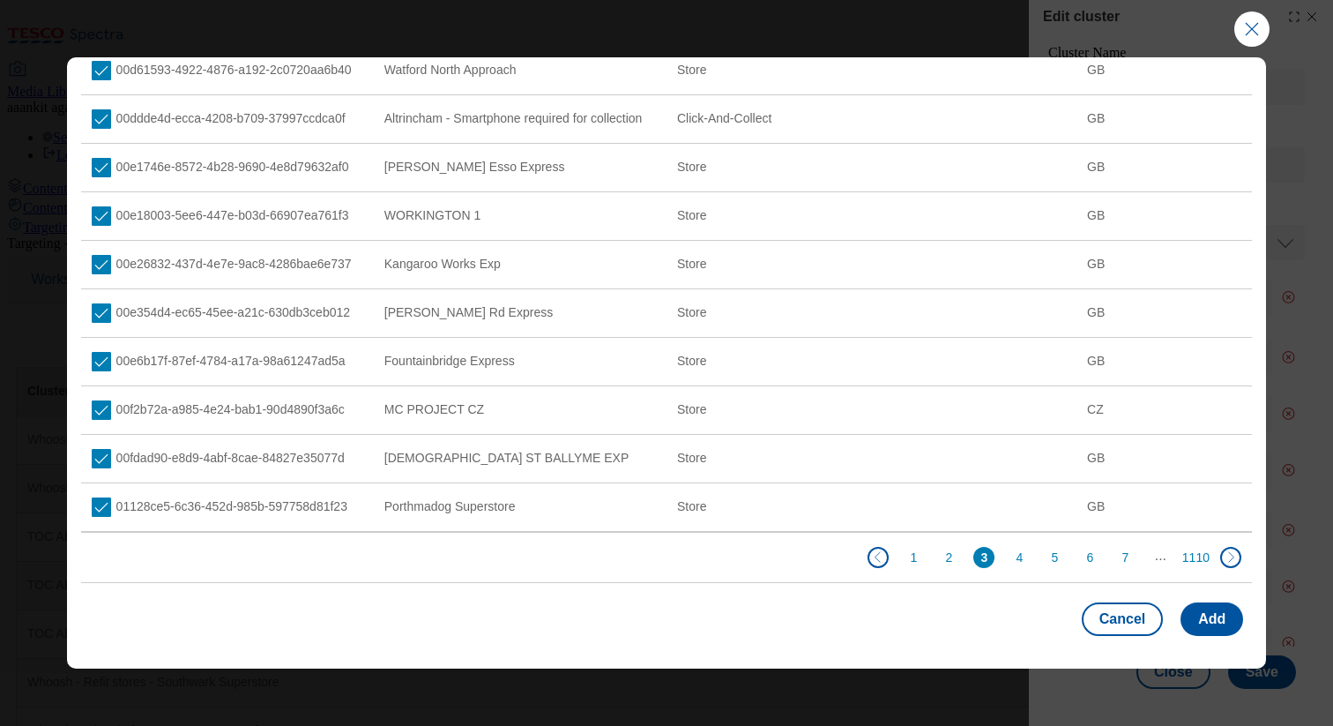
click at [1240, 555] on div "1 2 3 4 5 6 7 ... 1110" at bounding box center [667, 557] width 1172 height 49
click at [1226, 554] on button "Next Page" at bounding box center [1230, 557] width 21 height 21
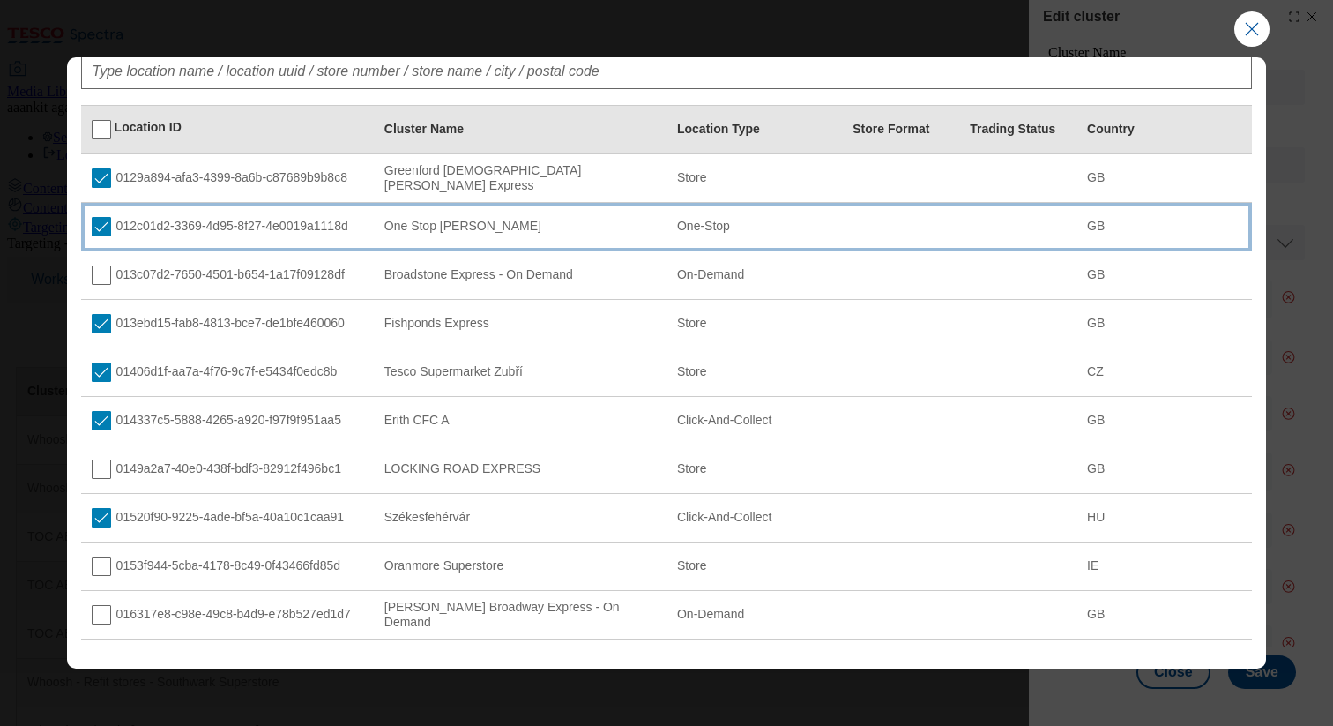
scroll to position [79, 0]
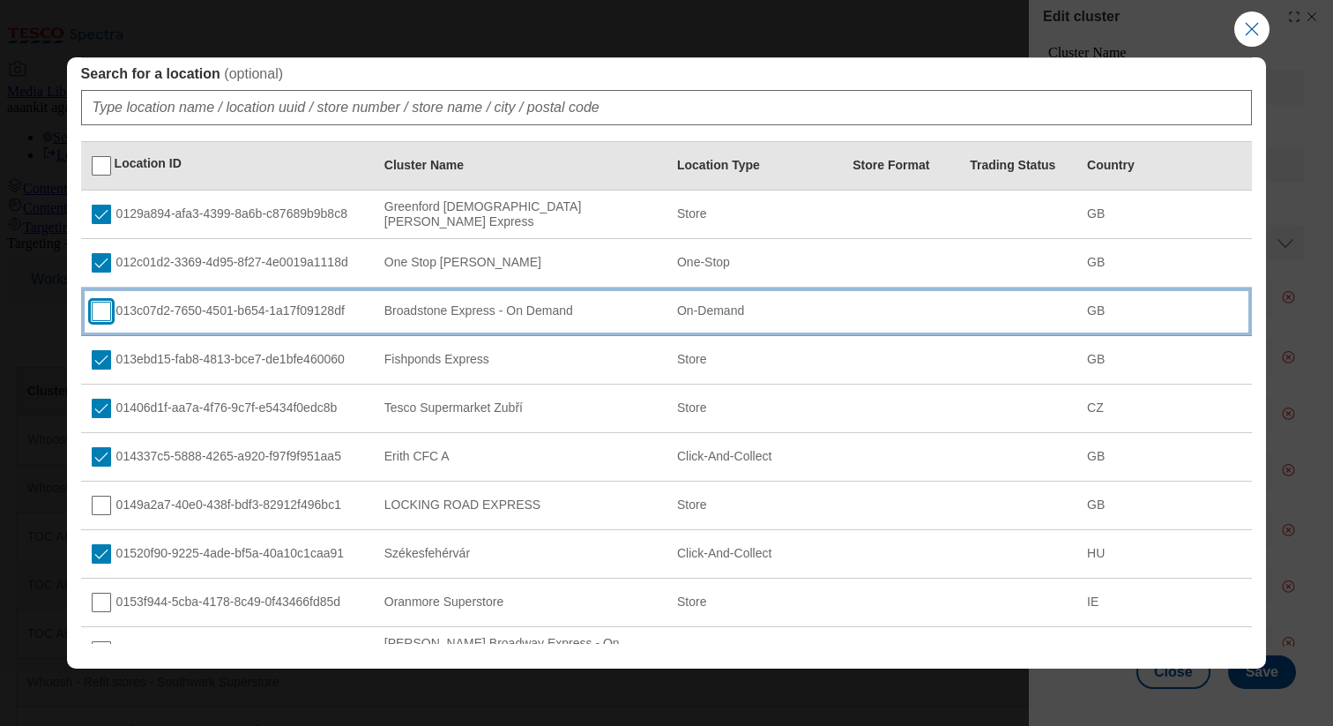
click at [102, 311] on input "Modal" at bounding box center [101, 311] width 19 height 19
checkbox input "true"
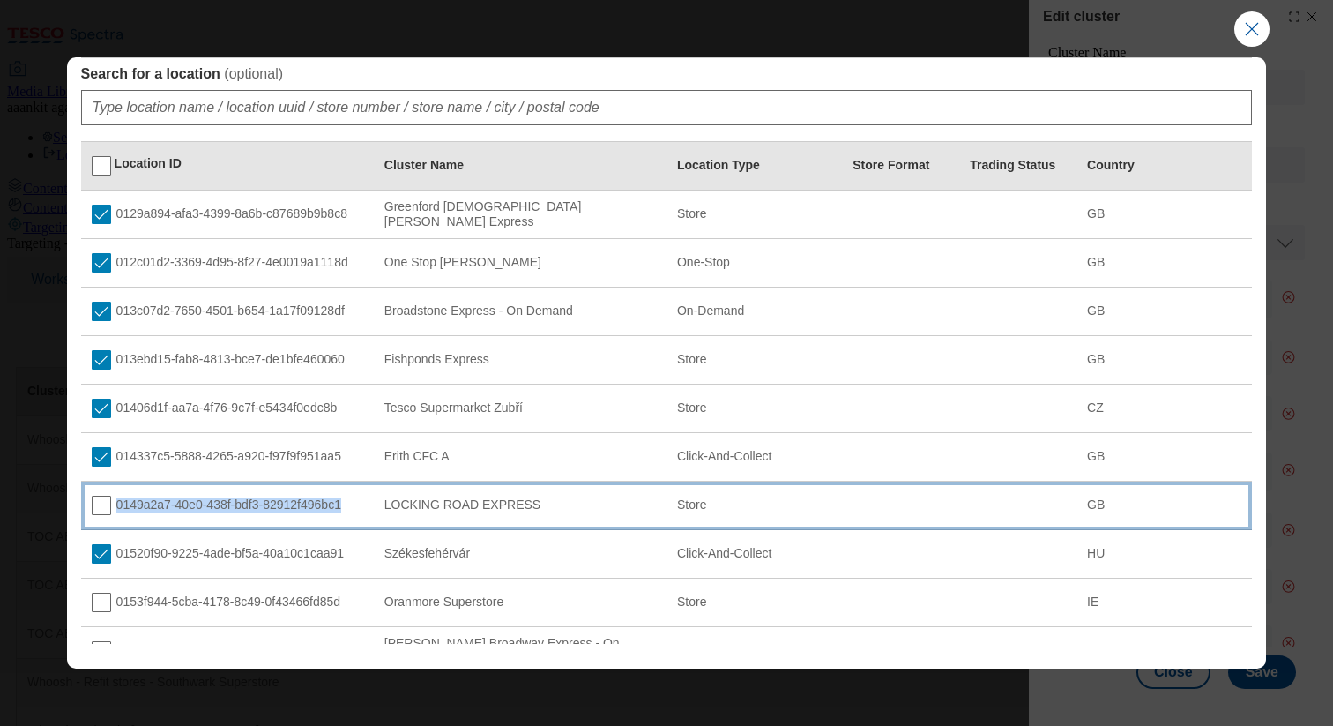
click at [349, 503] on div "0149a2a7-40e0-438f-bdf3-82912f496bc1" at bounding box center [228, 504] width 272 height 19
copy div "0149a2a7-40e0-438f-bdf3-82912f496bc1"
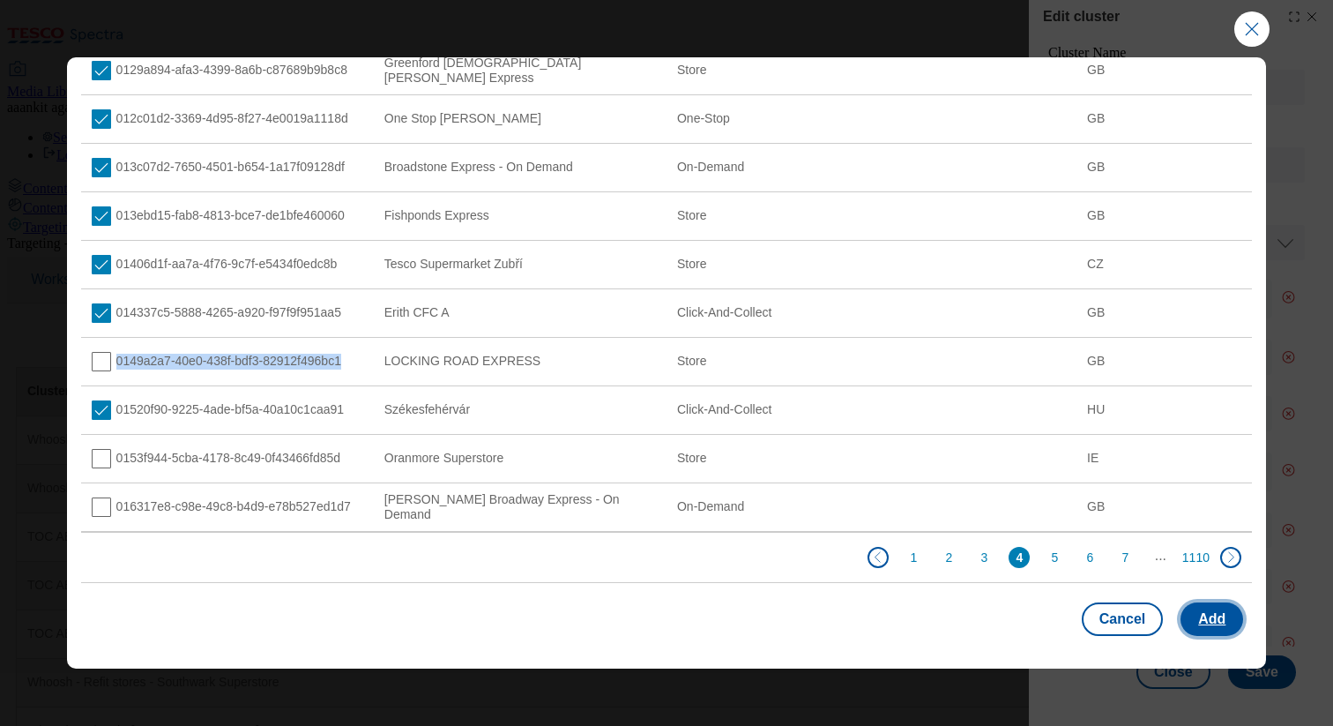
click at [1201, 613] on button "Add" at bounding box center [1212, 619] width 63 height 34
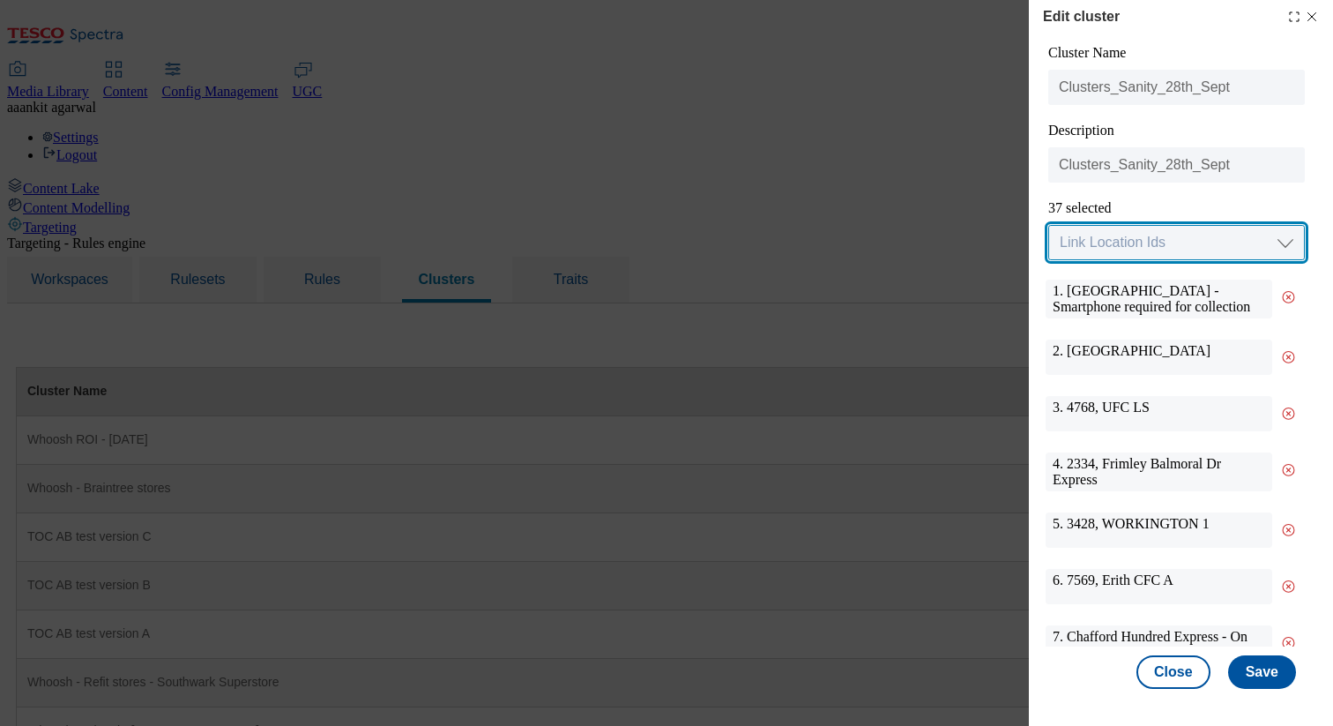
click at [1183, 250] on select "Link Location Ids Choose location from table Add Bulk Location UUIDs" at bounding box center [1176, 242] width 257 height 35
select select "input_uuid"
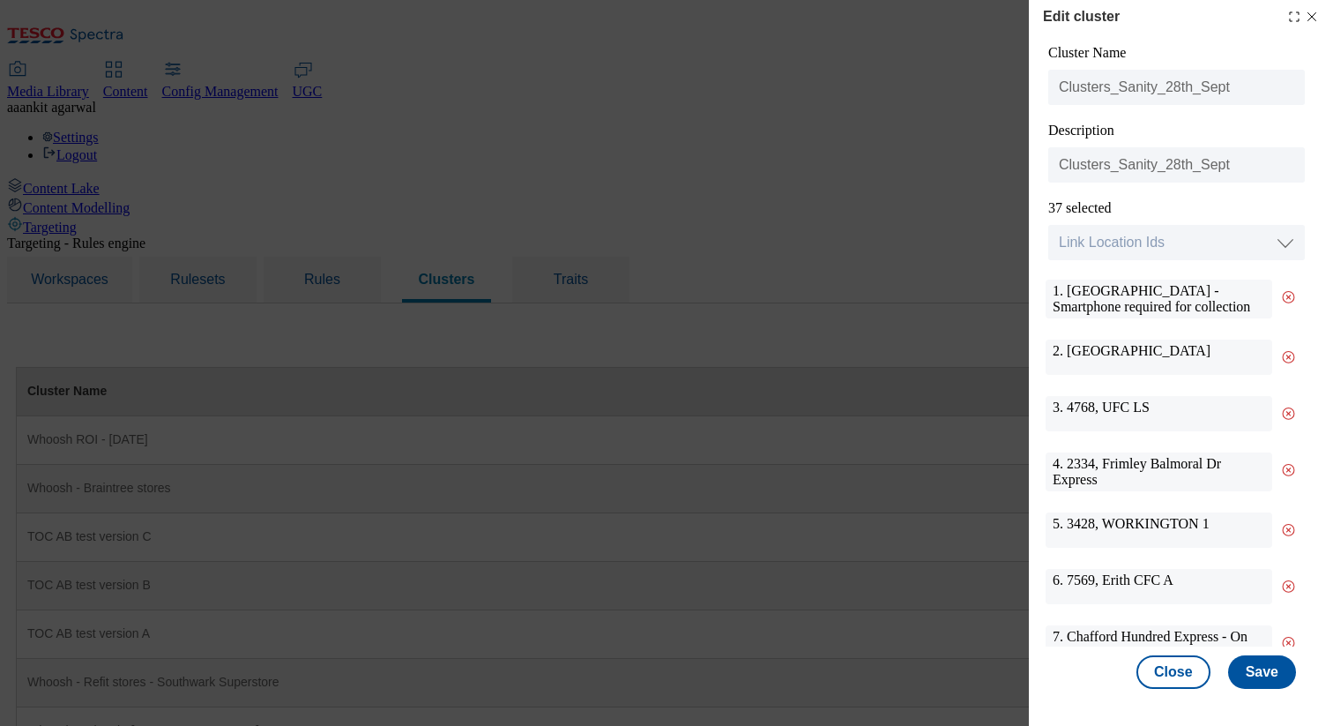
click at [1048, 225] on select "Link Location Ids Choose location from table Add Bulk Location UUIDs" at bounding box center [1176, 242] width 257 height 35
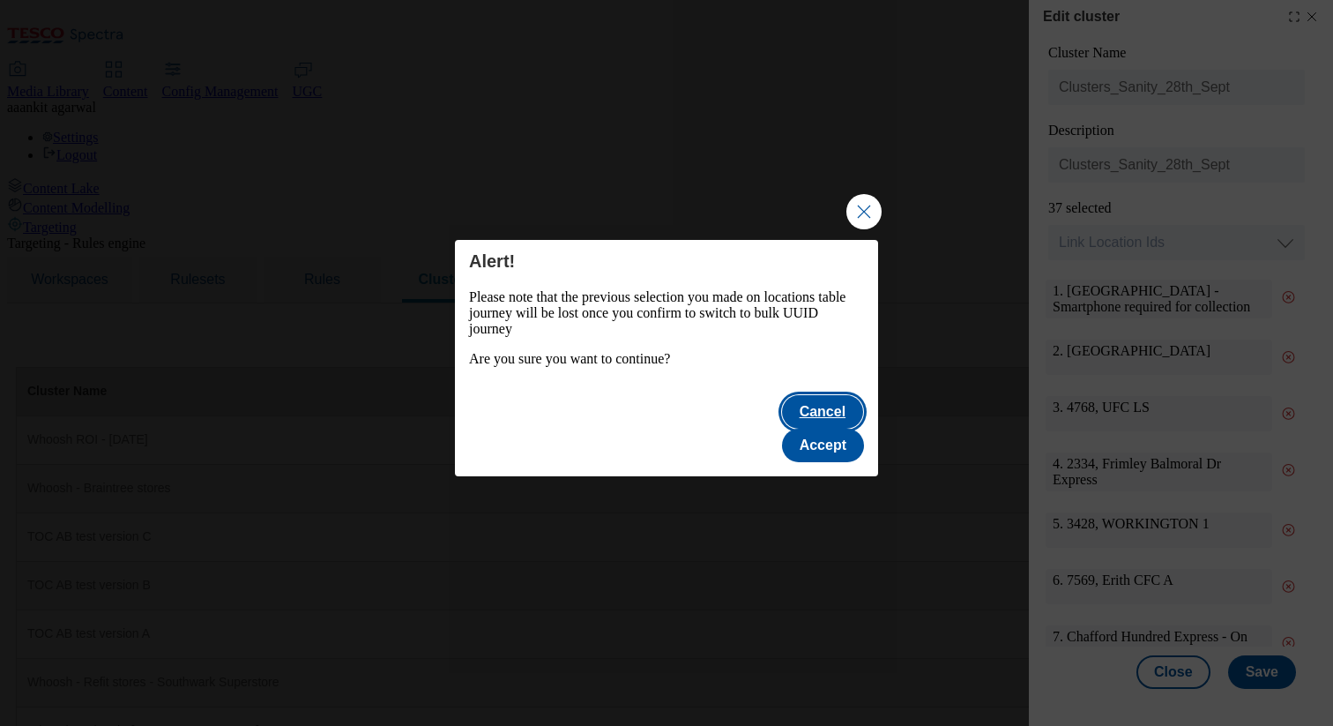
click at [782, 427] on button "Cancel" at bounding box center [822, 412] width 81 height 34
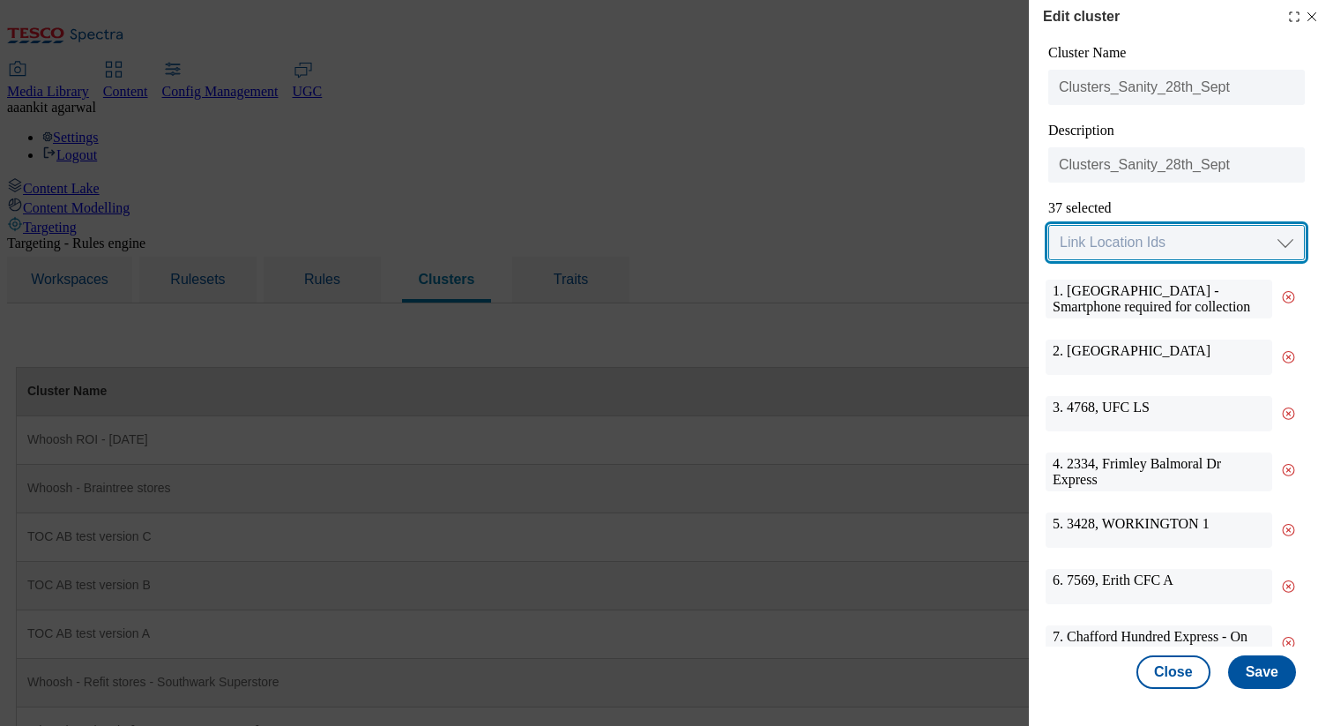
click at [1076, 244] on select "Link Location Ids Choose location from table Add Bulk Location UUIDs" at bounding box center [1176, 242] width 257 height 35
select select "input_uuid"
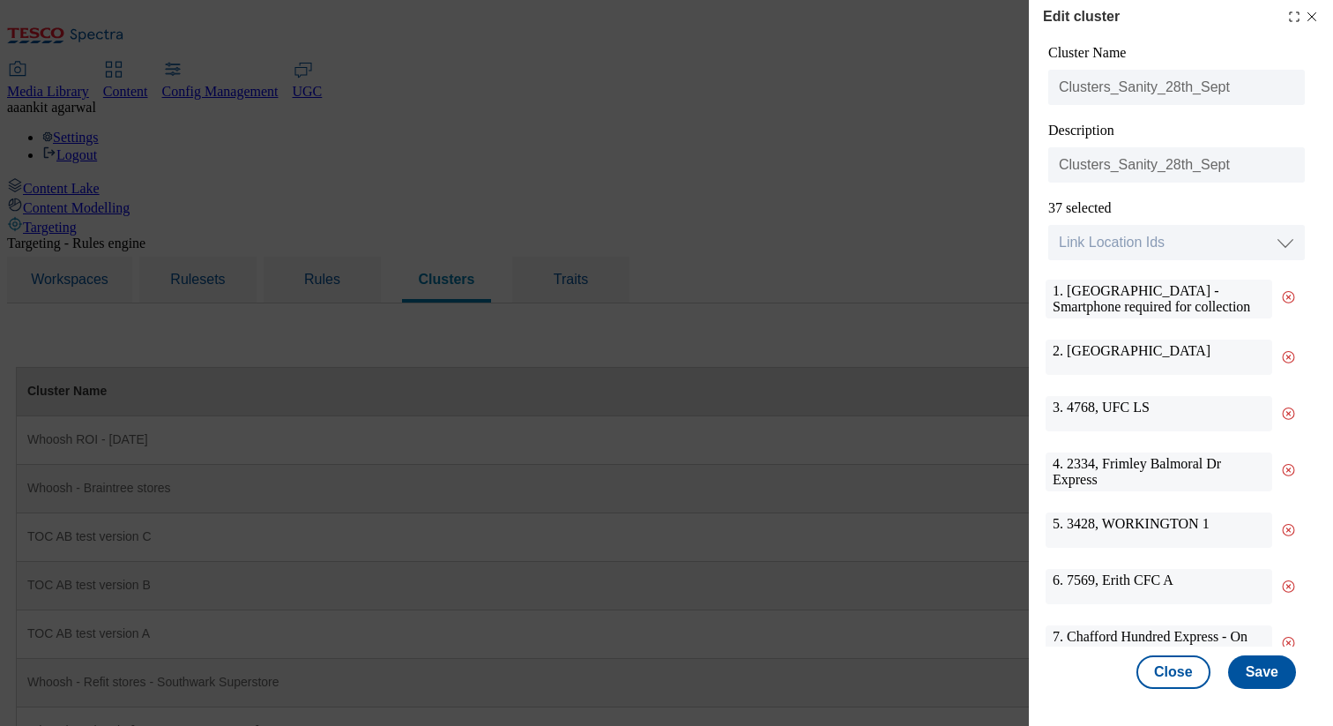
click at [1048, 225] on select "Link Location Ids Choose location from table Add Bulk Location UUIDs" at bounding box center [1176, 242] width 257 height 35
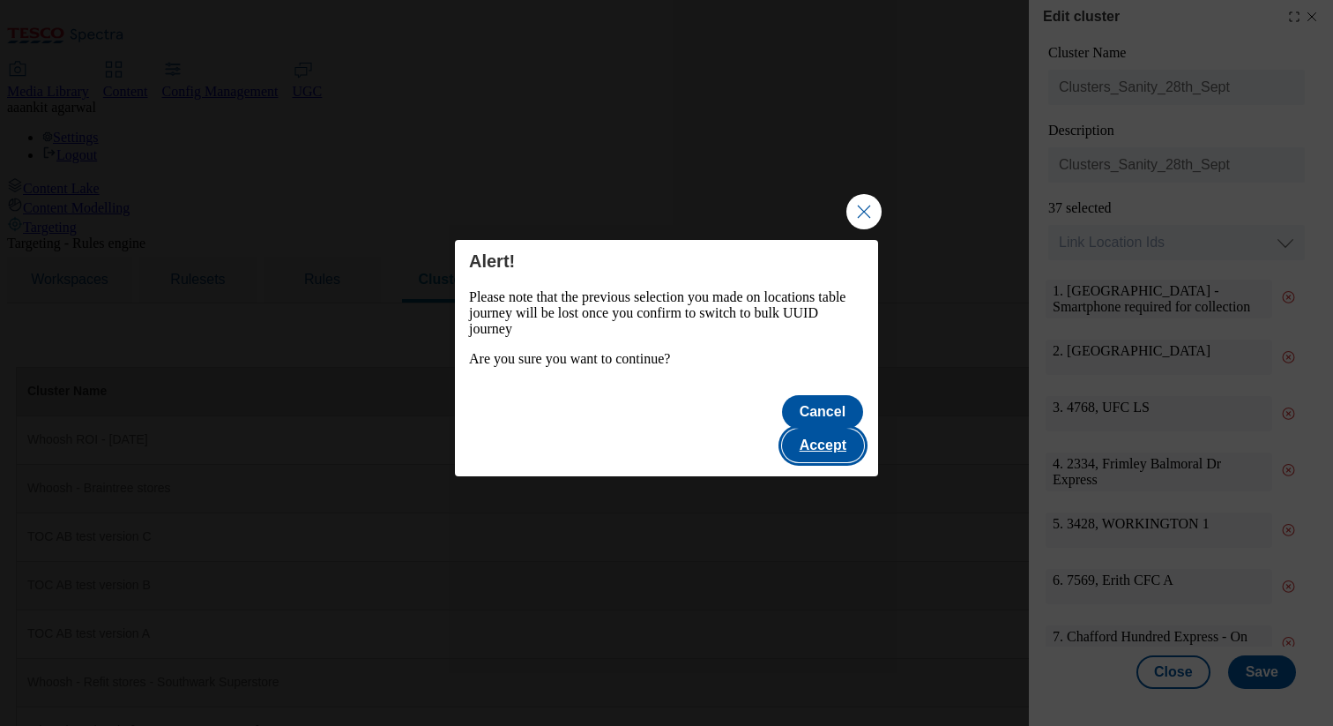
click at [831, 436] on button "Accept" at bounding box center [823, 445] width 82 height 34
select select "input_uuid"
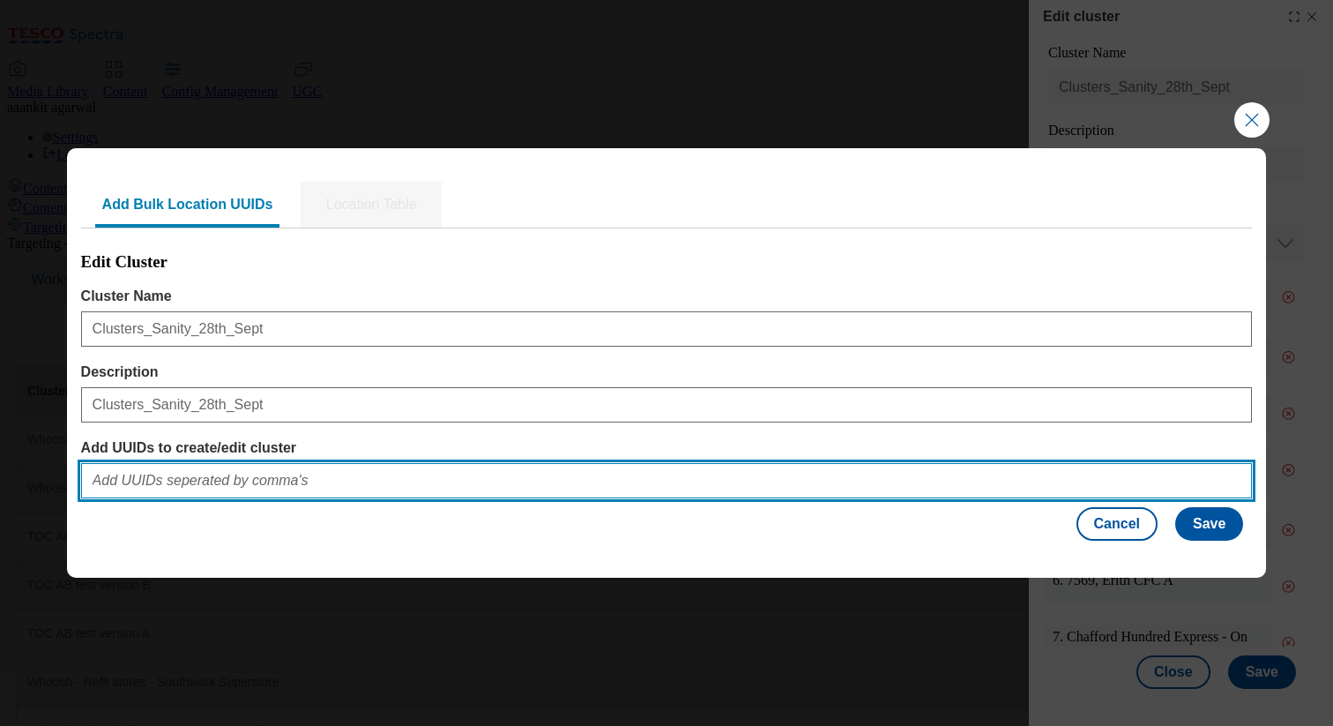
click at [270, 482] on input "Add UUIDs to create/edit cluster" at bounding box center [667, 480] width 1172 height 35
paste input "0149a2a7-40e0-438f-bdf3-82912f496bc1"
type input "0149a2a7-40e0-438f-bdf3-82912f496bc1"
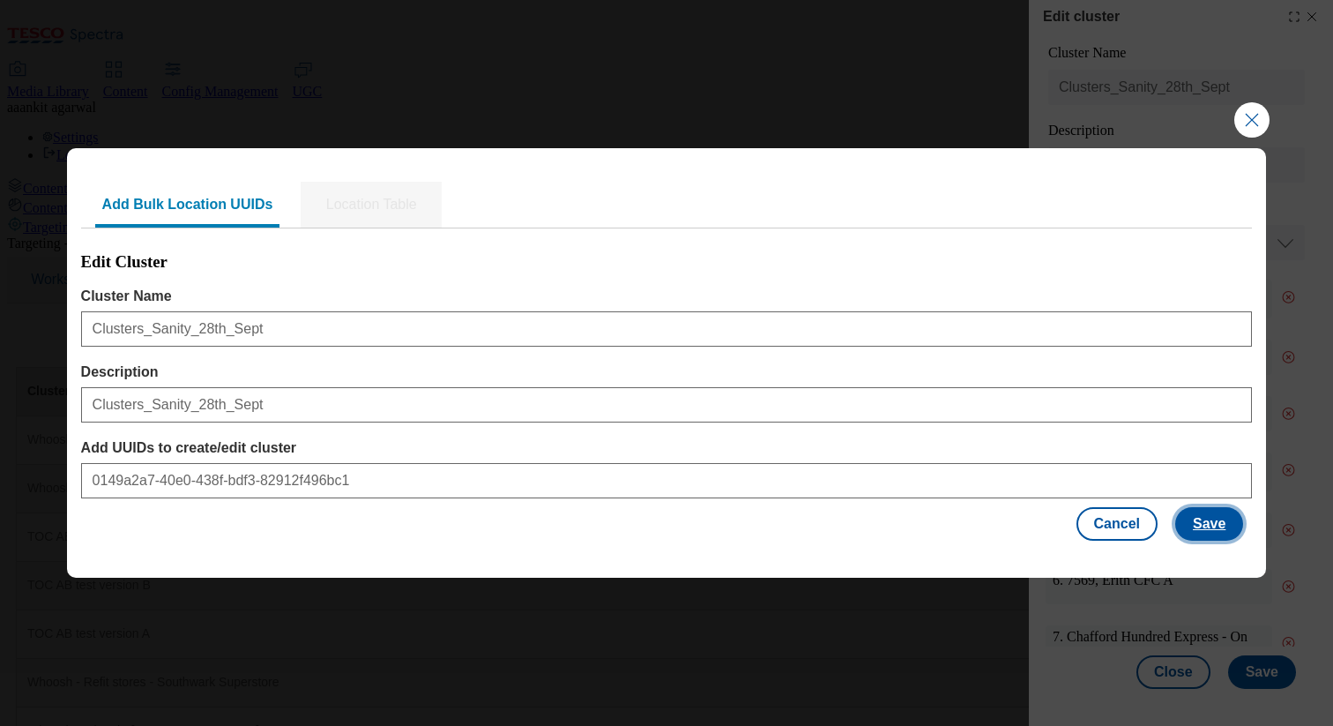
click at [1219, 518] on button "Save" at bounding box center [1209, 524] width 68 height 34
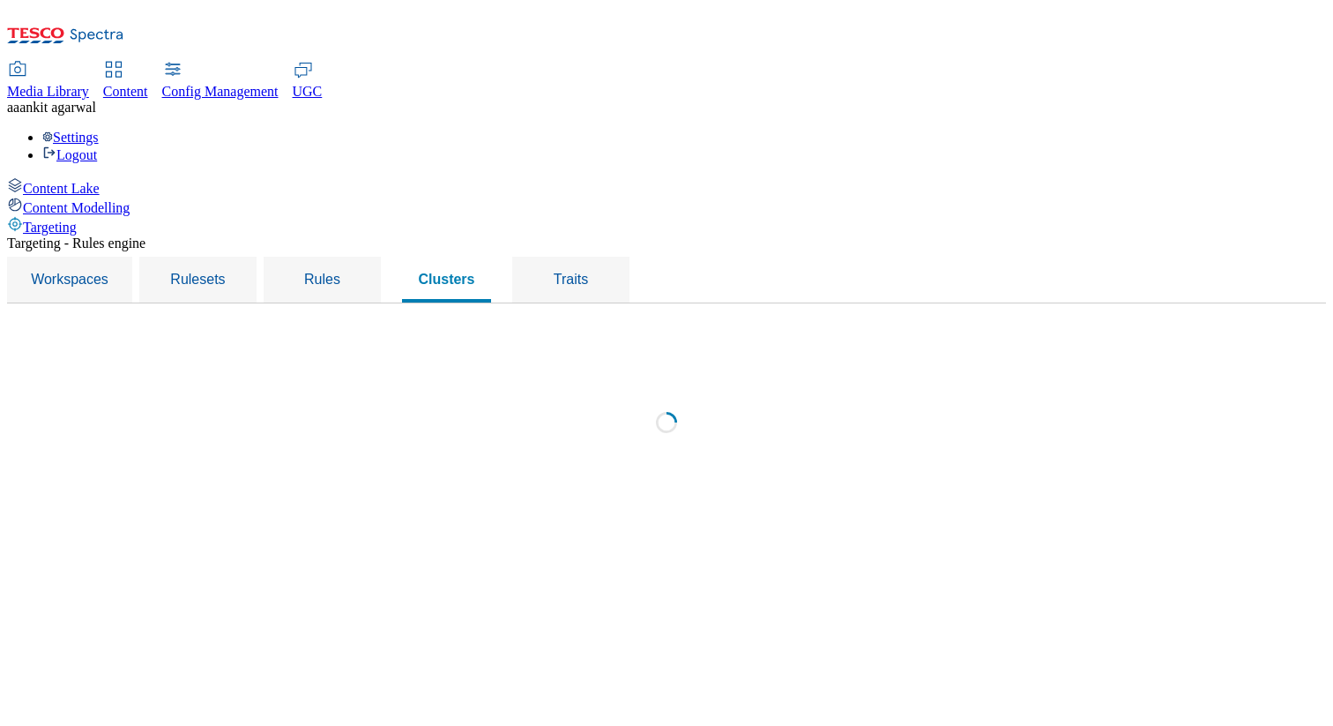
scroll to position [0, 0]
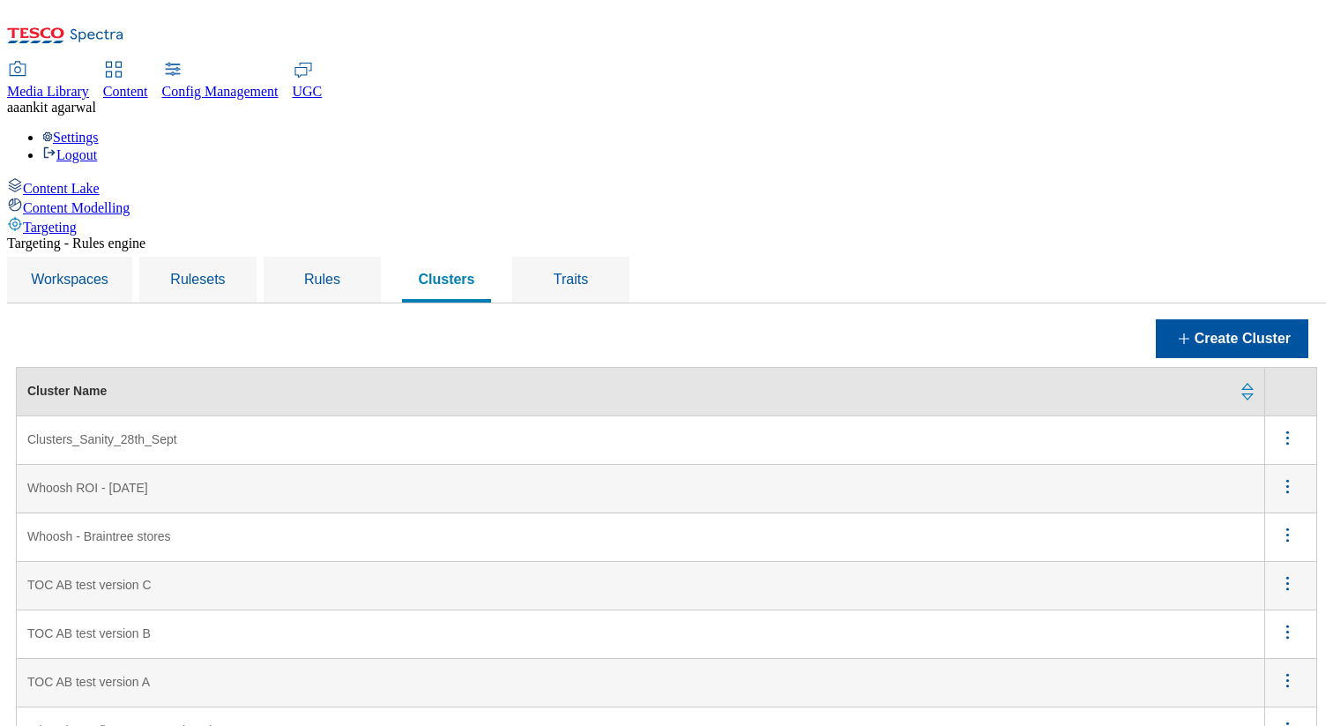
click at [1280, 427] on icon "menus" at bounding box center [1288, 438] width 22 height 22
click at [1257, 454] on span "Edit" at bounding box center [1264, 460] width 20 height 13
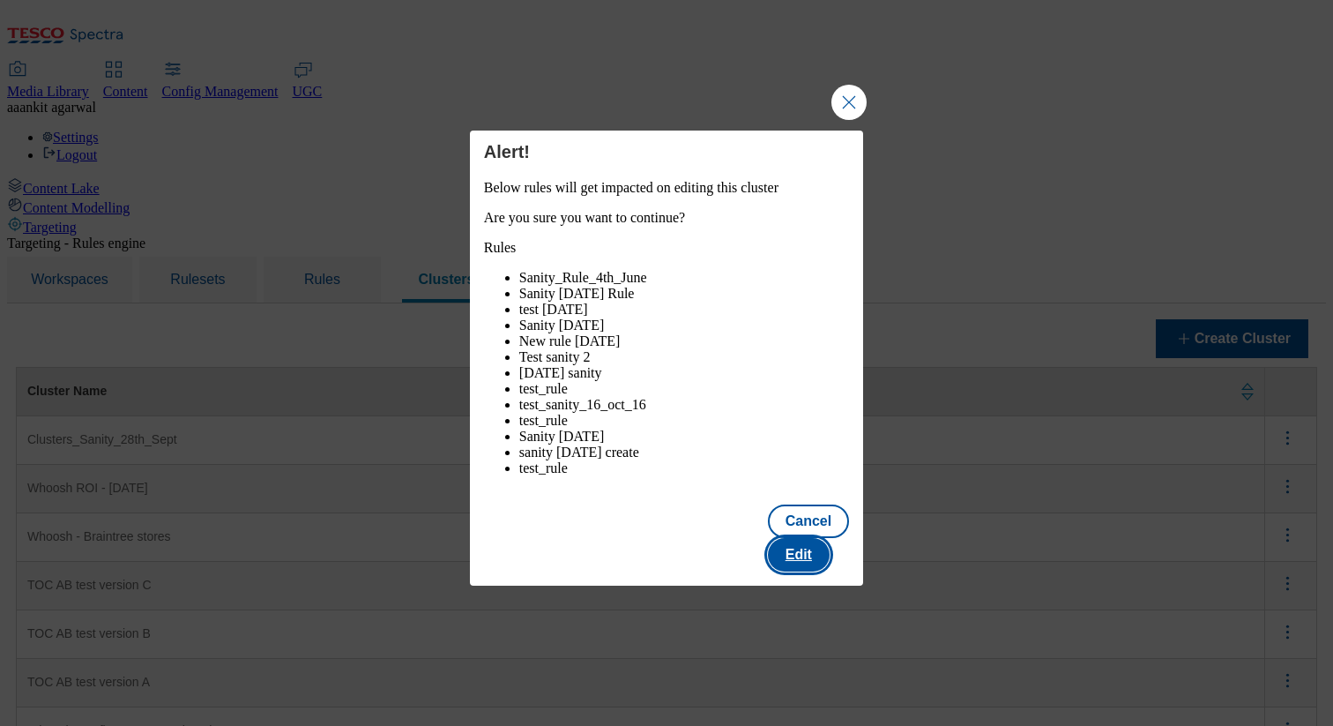
click at [801, 559] on button "Edit" at bounding box center [799, 555] width 62 height 34
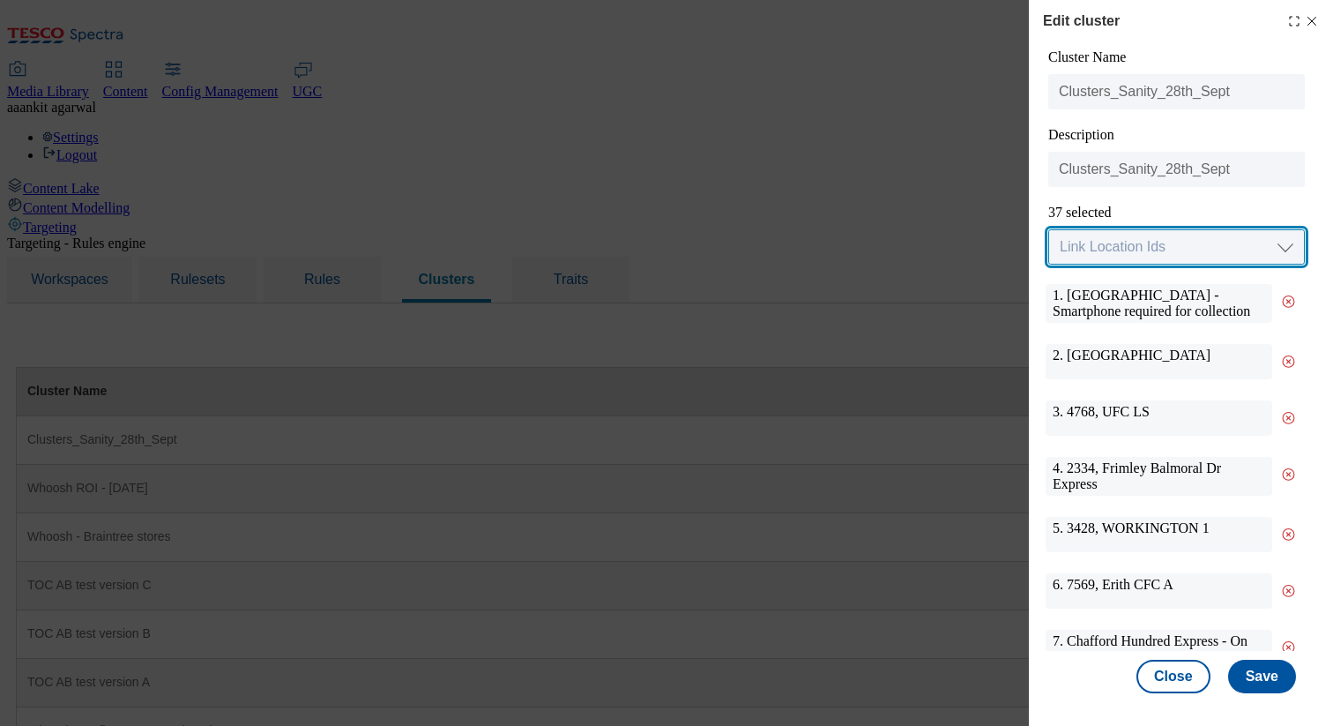
click at [1251, 234] on select "Link Location Ids Choose location from table Add Bulk Location UUIDs" at bounding box center [1176, 246] width 257 height 35
select select "locationtable"
click at [1048, 230] on select "Link Location Ids Choose location from table Add Bulk Location UUIDs" at bounding box center [1176, 246] width 257 height 35
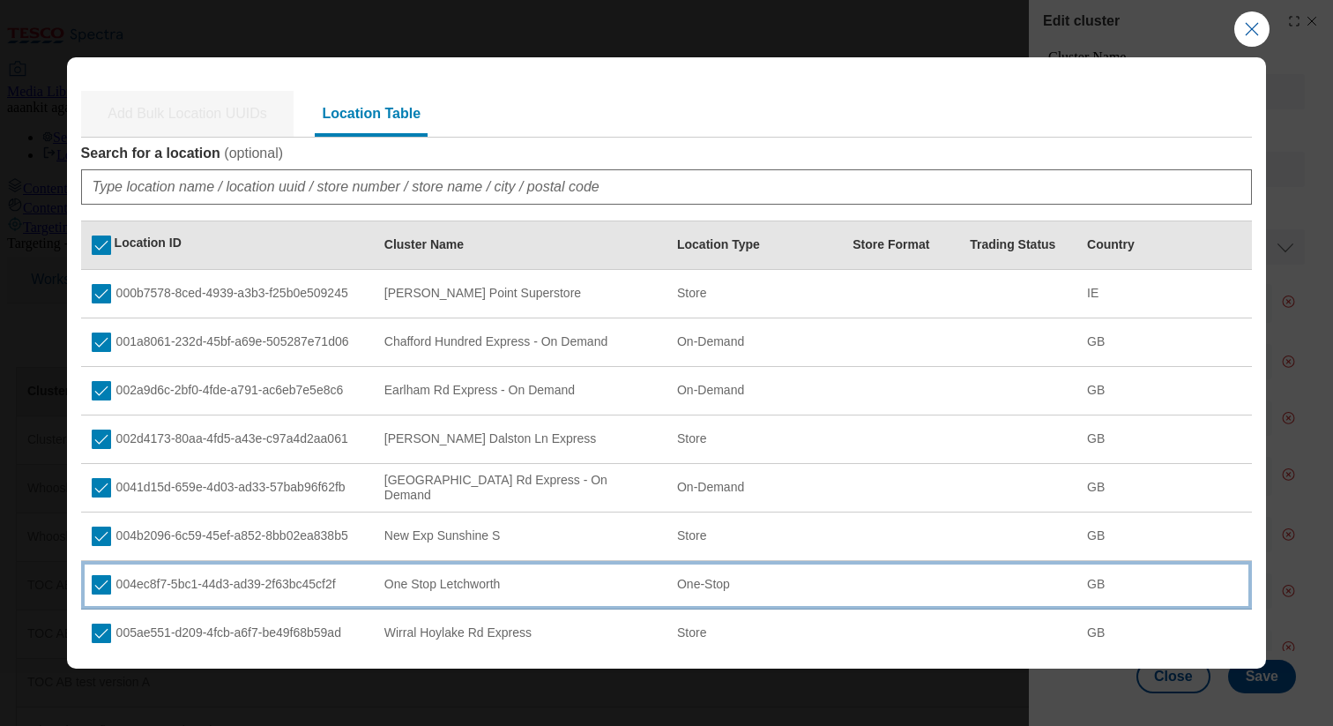
scroll to position [223, 0]
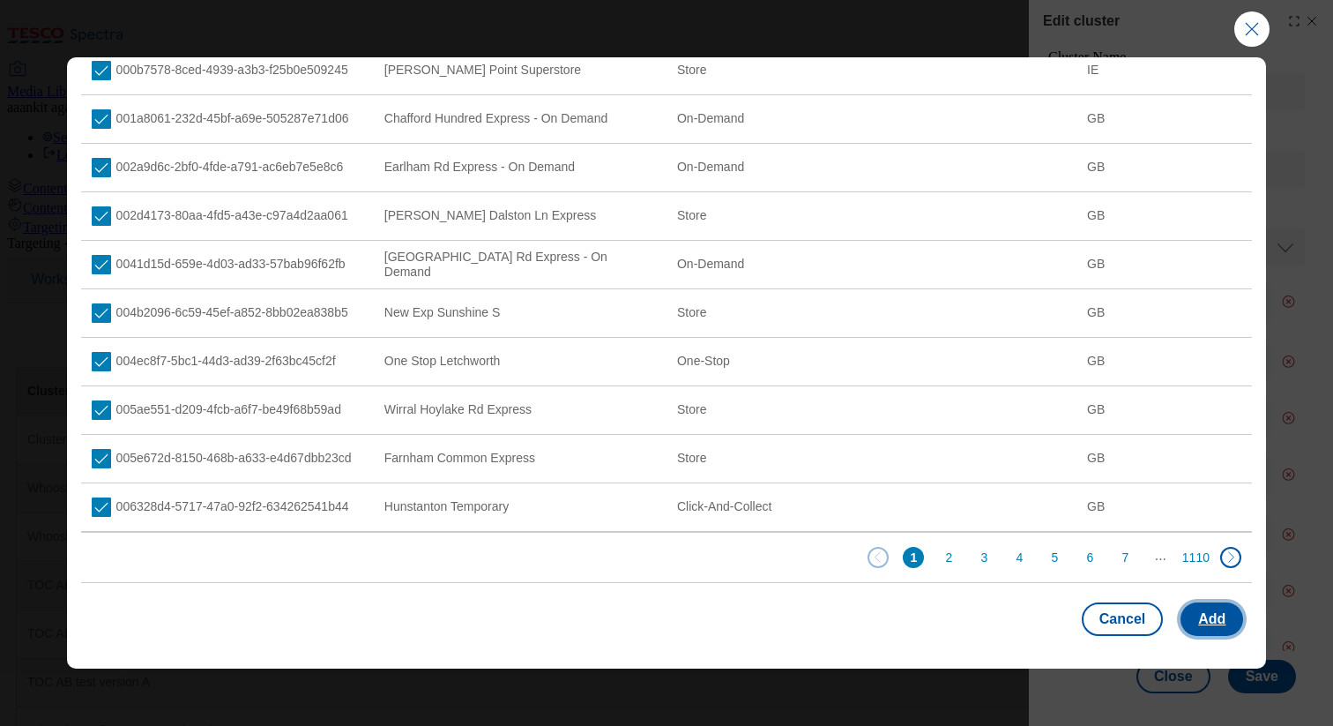
click at [1227, 610] on button "Add" at bounding box center [1212, 619] width 63 height 34
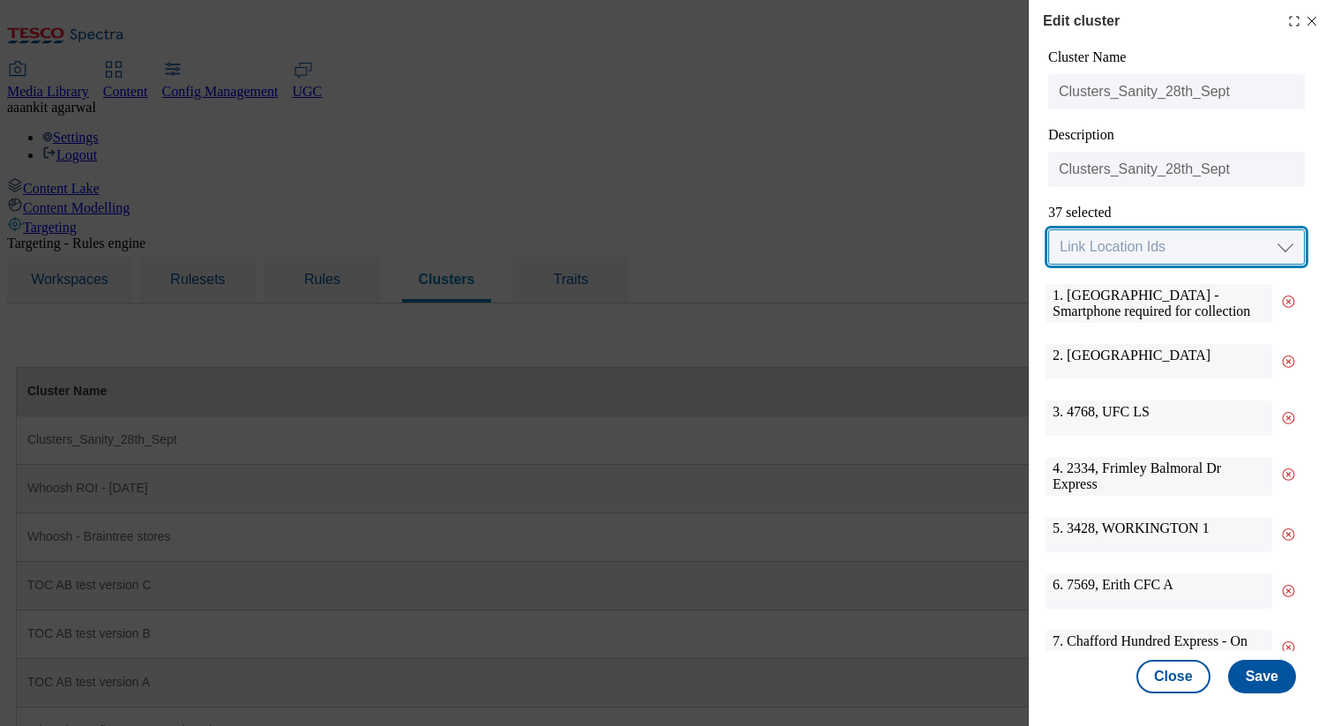
click at [1266, 232] on select "Link Location Ids Choose location from table Add Bulk Location UUIDs" at bounding box center [1176, 246] width 257 height 35
select select "locationtable"
click at [1048, 230] on select "Link Location Ids Choose location from table Add Bulk Location UUIDs" at bounding box center [1176, 246] width 257 height 35
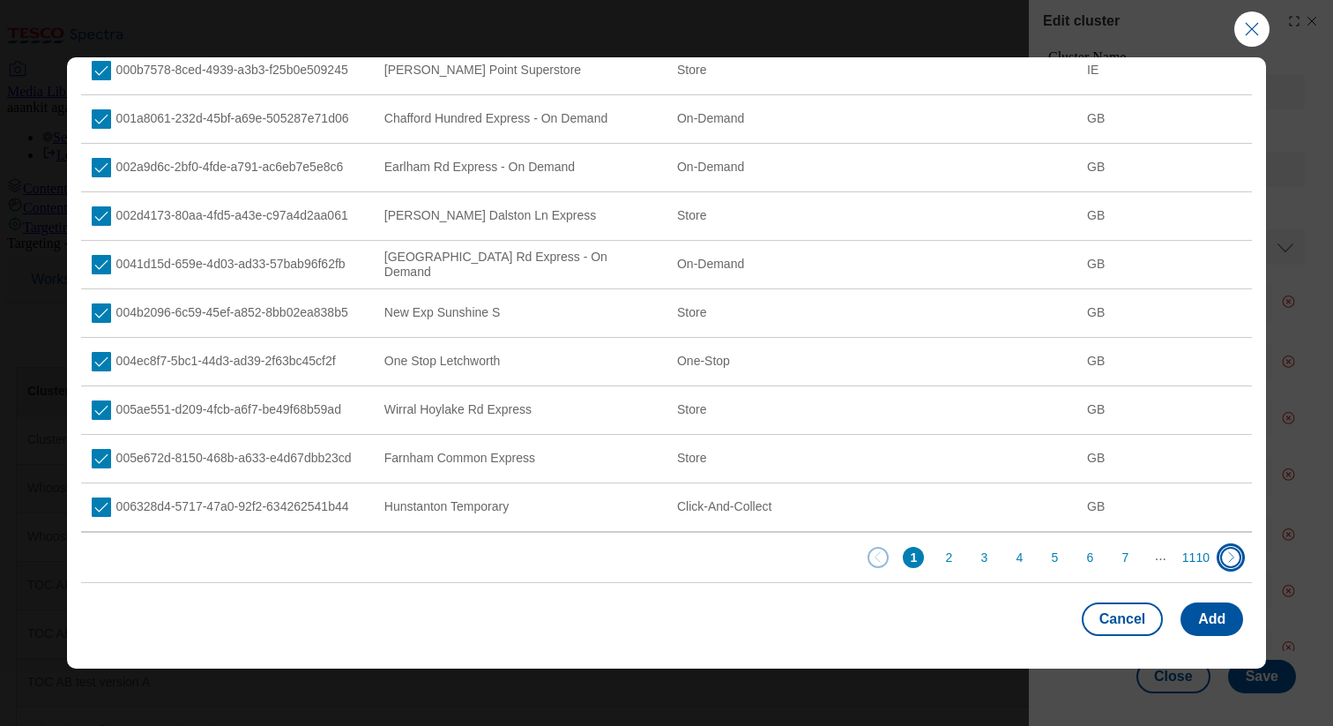
click at [1220, 555] on button "Next Page" at bounding box center [1230, 557] width 21 height 21
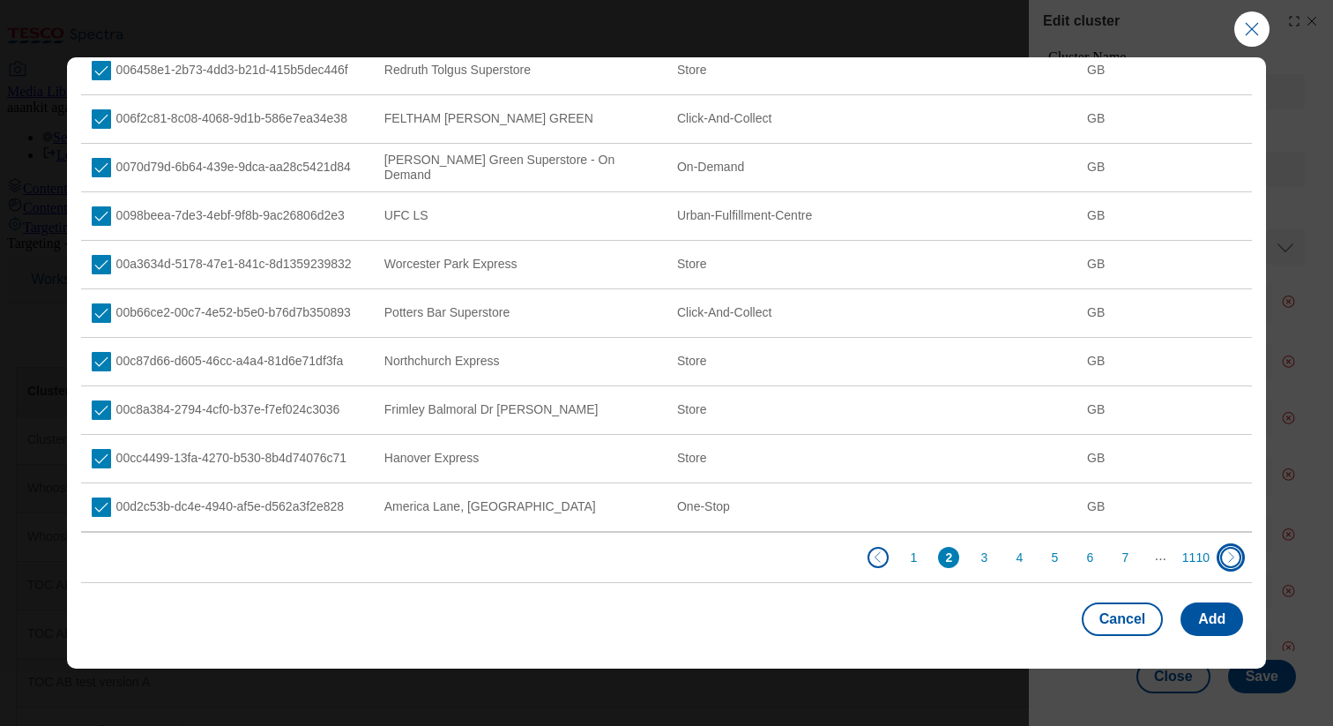
click at [1220, 555] on button "Next Page" at bounding box center [1230, 557] width 21 height 21
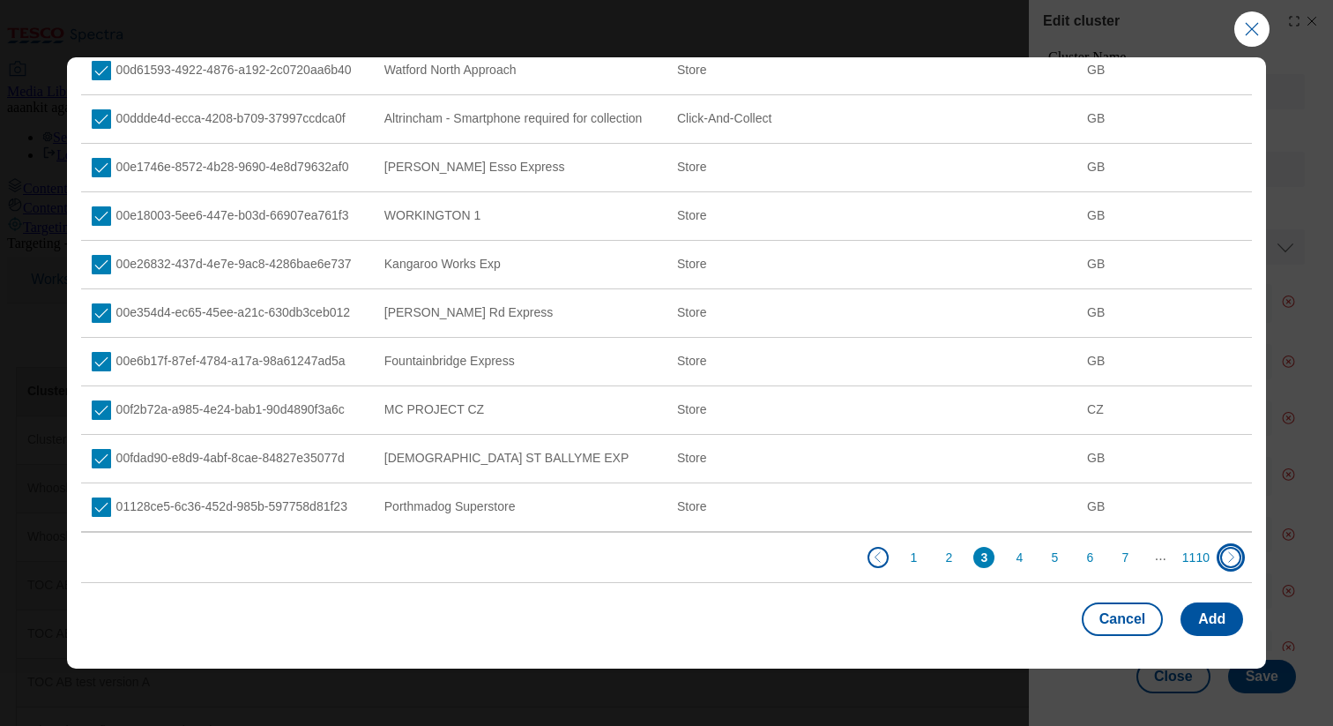
click at [1220, 555] on button "Next Page" at bounding box center [1230, 557] width 21 height 21
checkbox input "false"
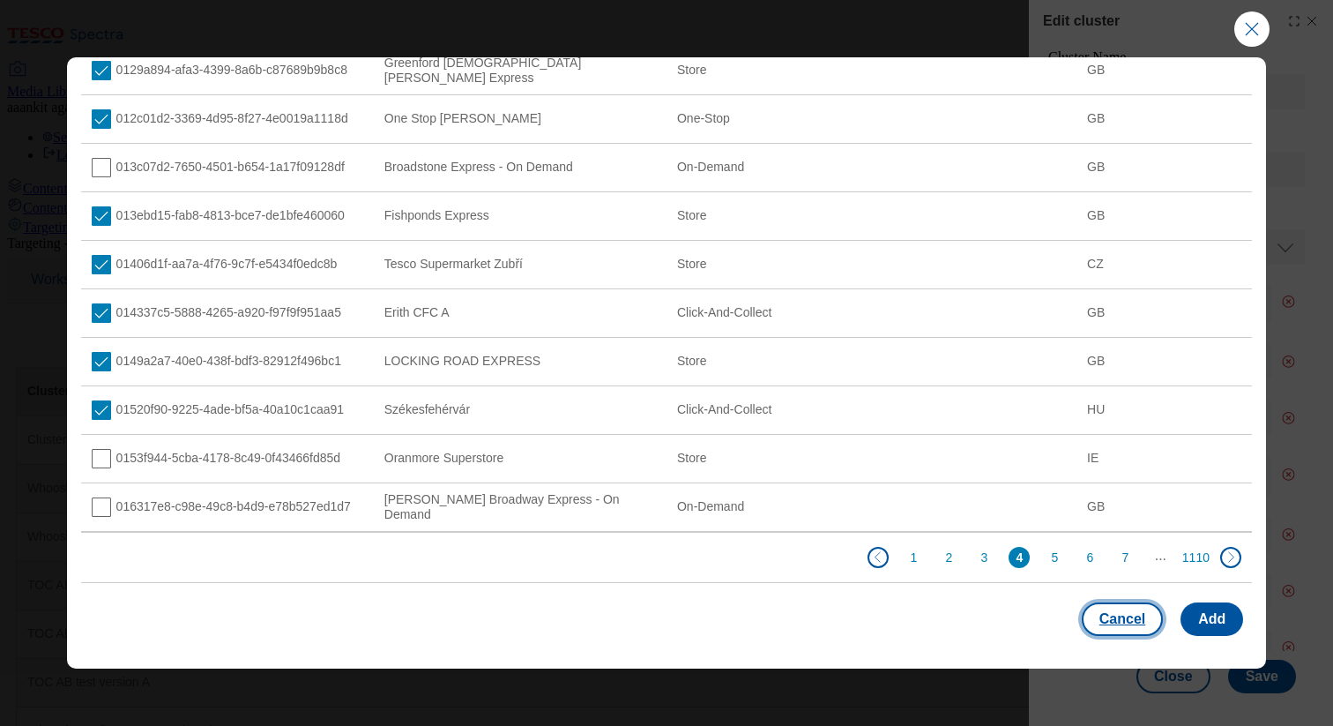
click at [1126, 614] on button "Cancel" at bounding box center [1122, 619] width 81 height 34
select select "Modal"
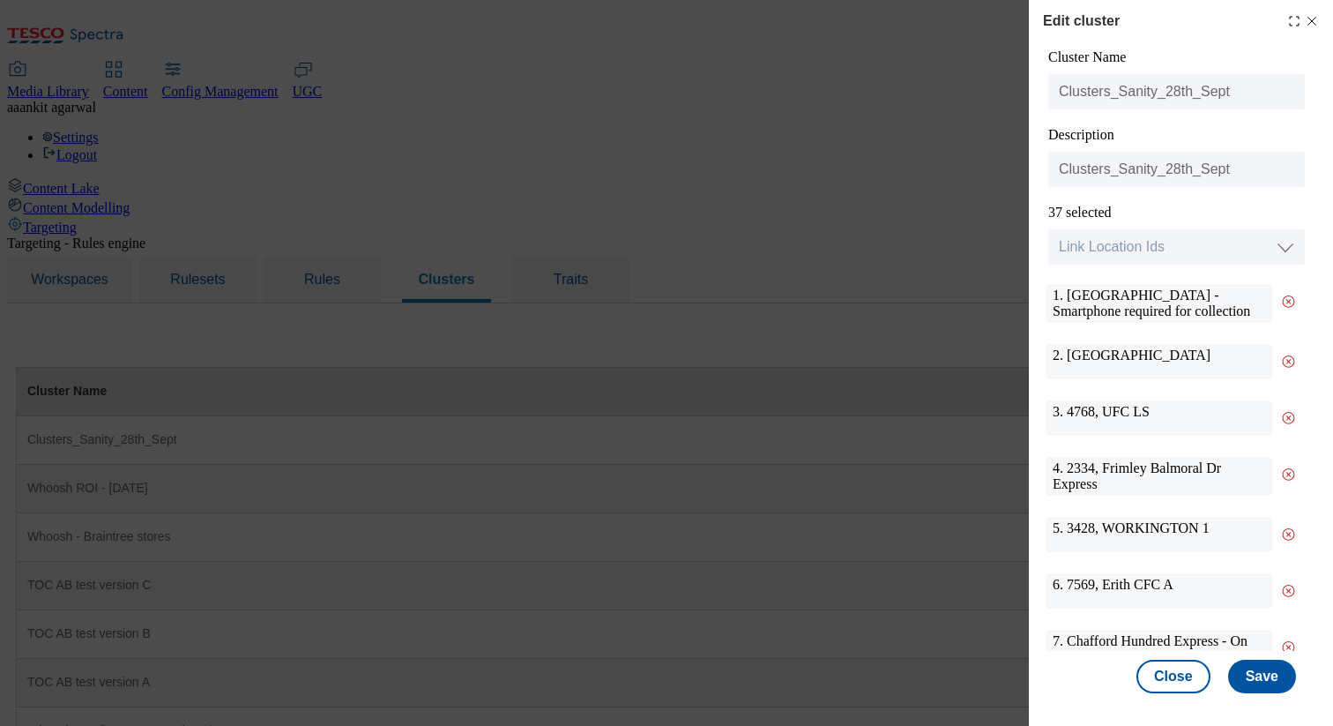
click at [1287, 18] on icon "Modal" at bounding box center [1294, 21] width 14 height 14
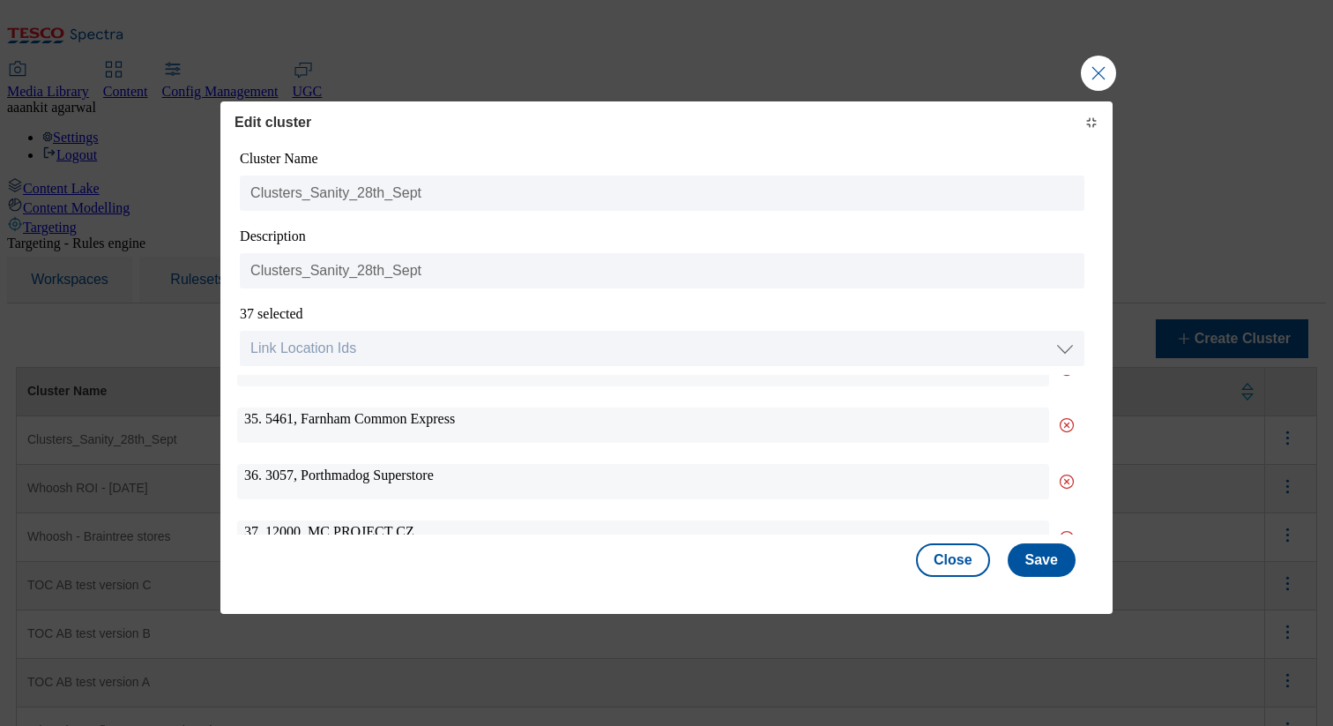
scroll to position [1906, 0]
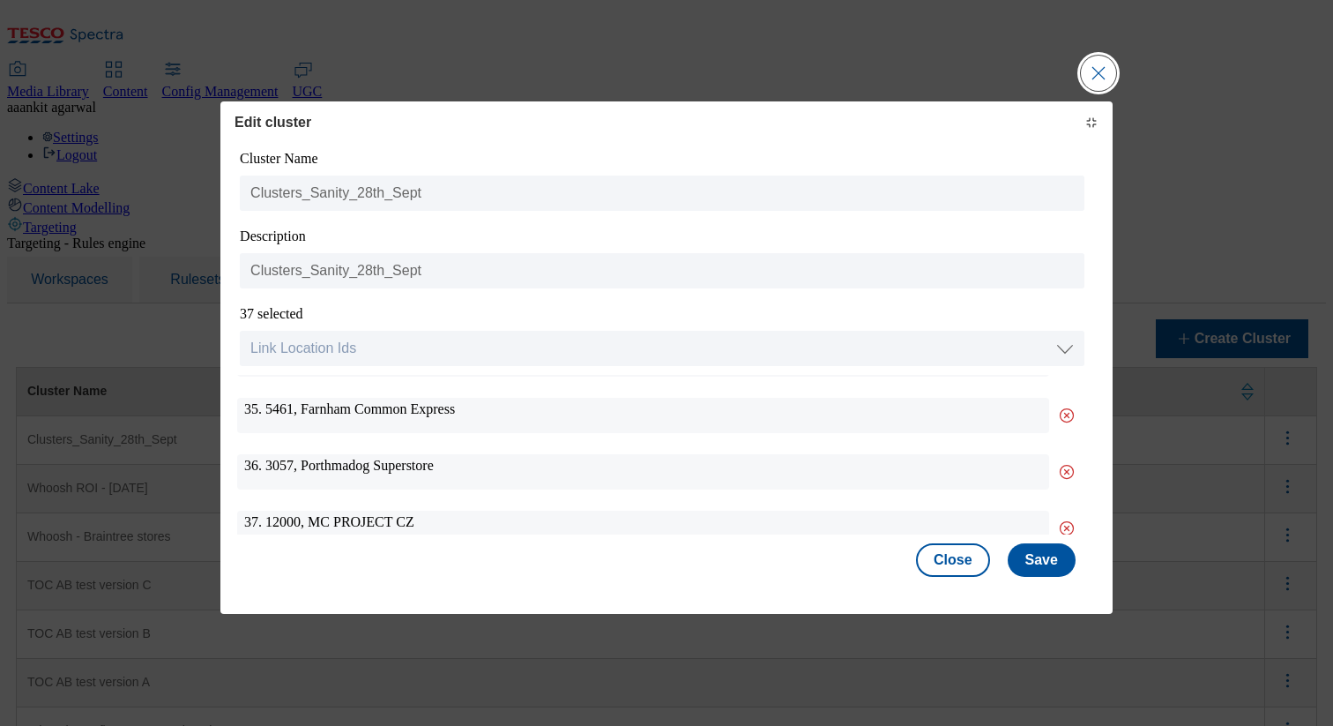
click at [1108, 78] on button "Close Modal" at bounding box center [1098, 73] width 35 height 35
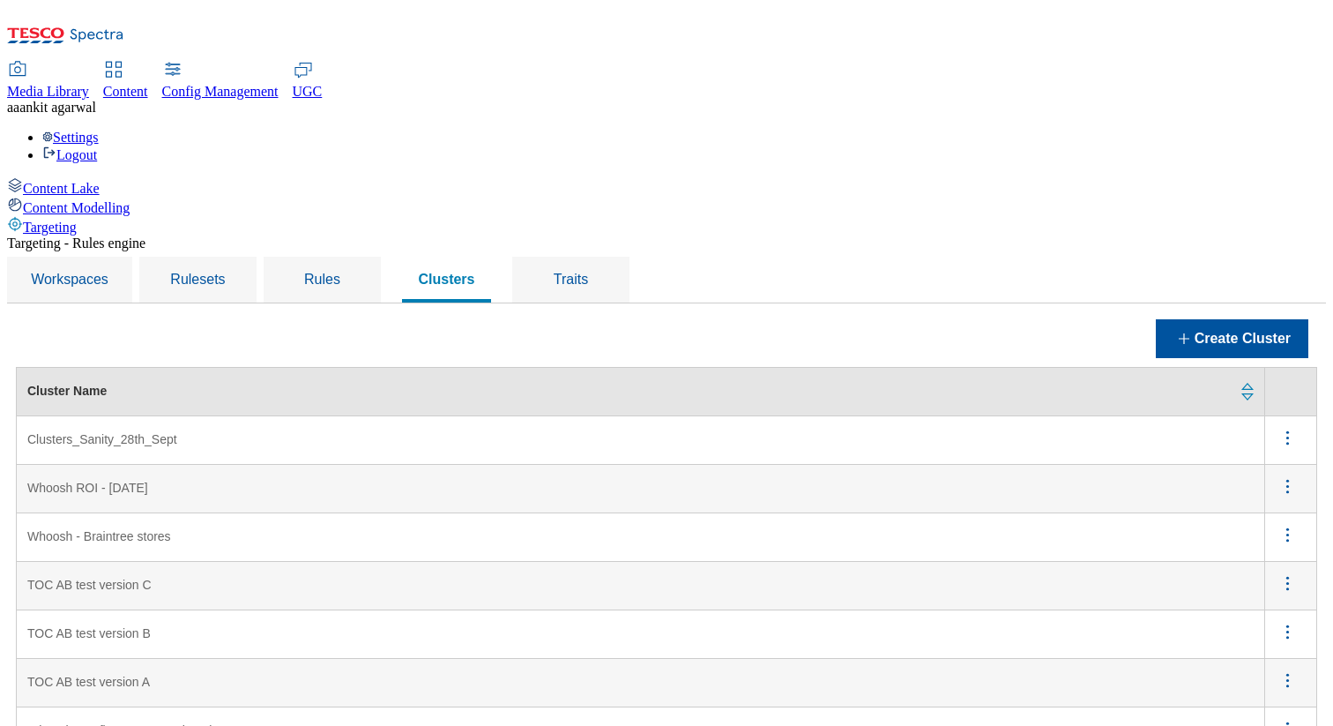
click at [130, 200] on span "Content Modelling" at bounding box center [76, 207] width 107 height 15
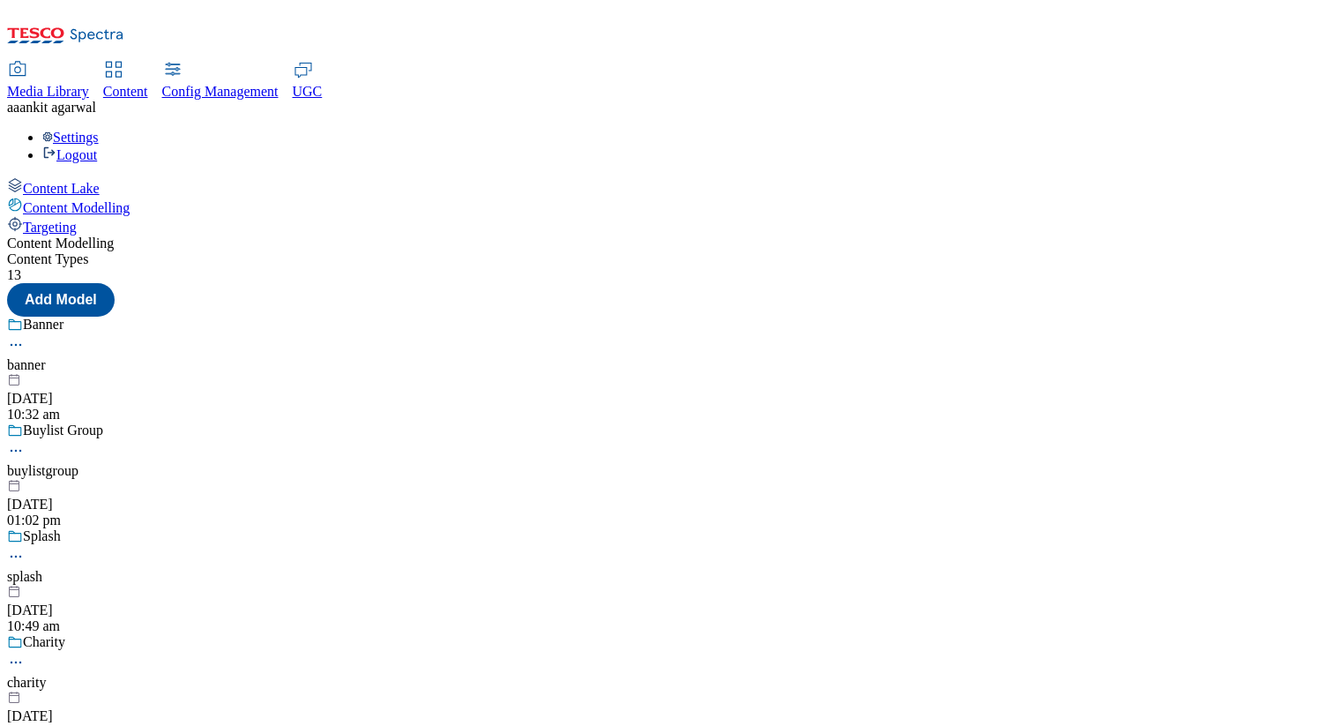
click at [405, 427] on div "Buylist Group buylistgroup [DATE] 01:02 pm" at bounding box center [666, 475] width 1319 height 106
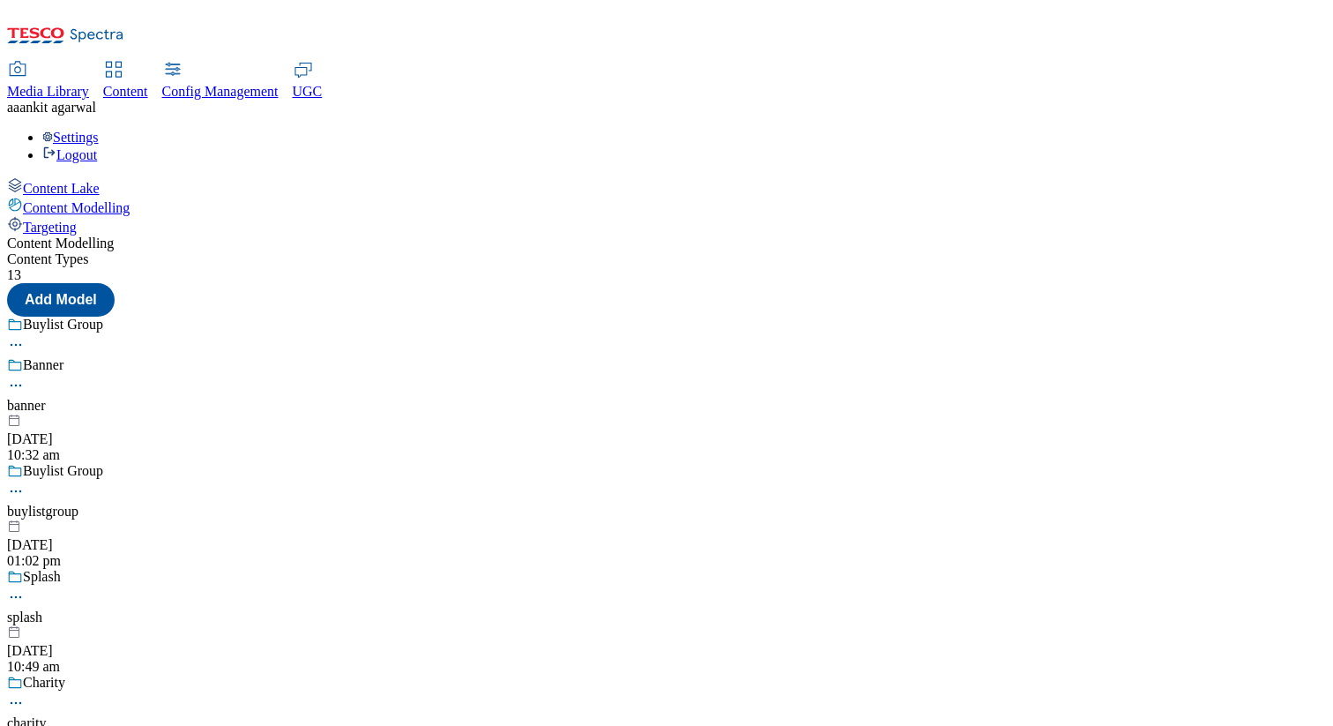
scroll to position [57, 0]
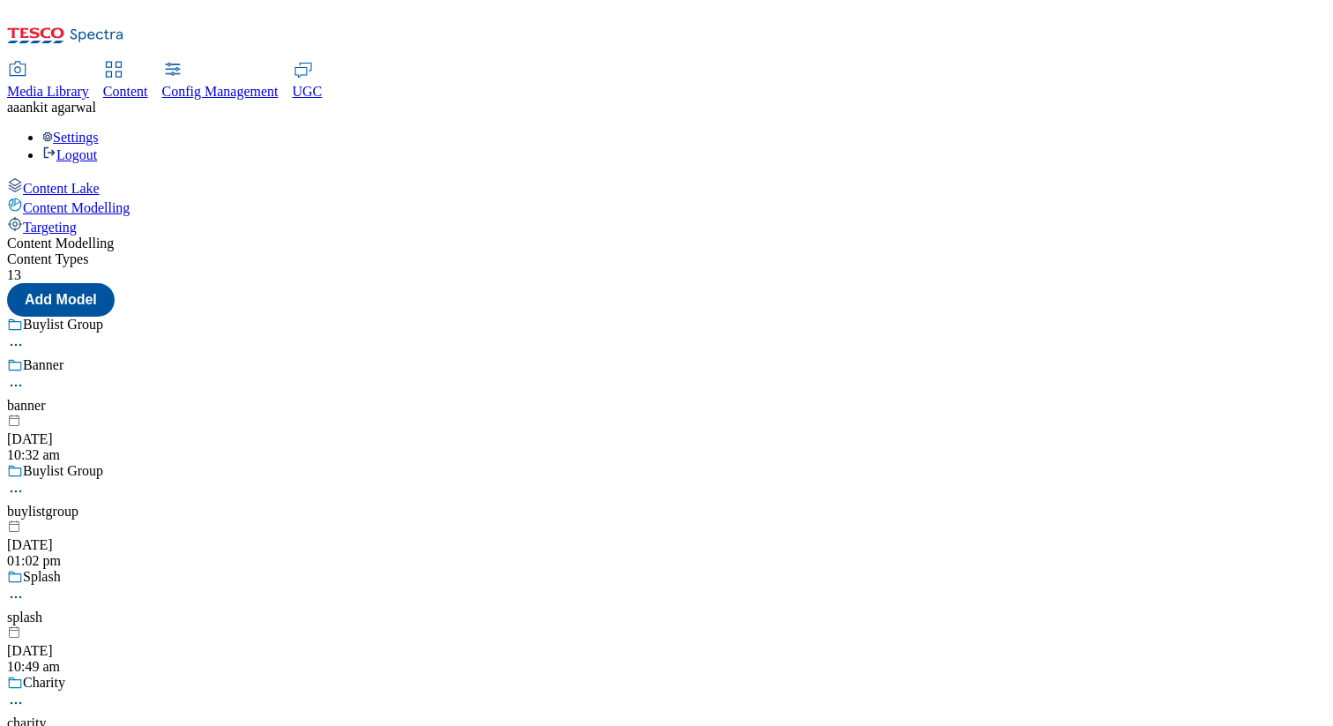
click at [355, 625] on div at bounding box center [666, 625] width 1319 height 0
click at [436, 725] on div at bounding box center [666, 731] width 1319 height 0
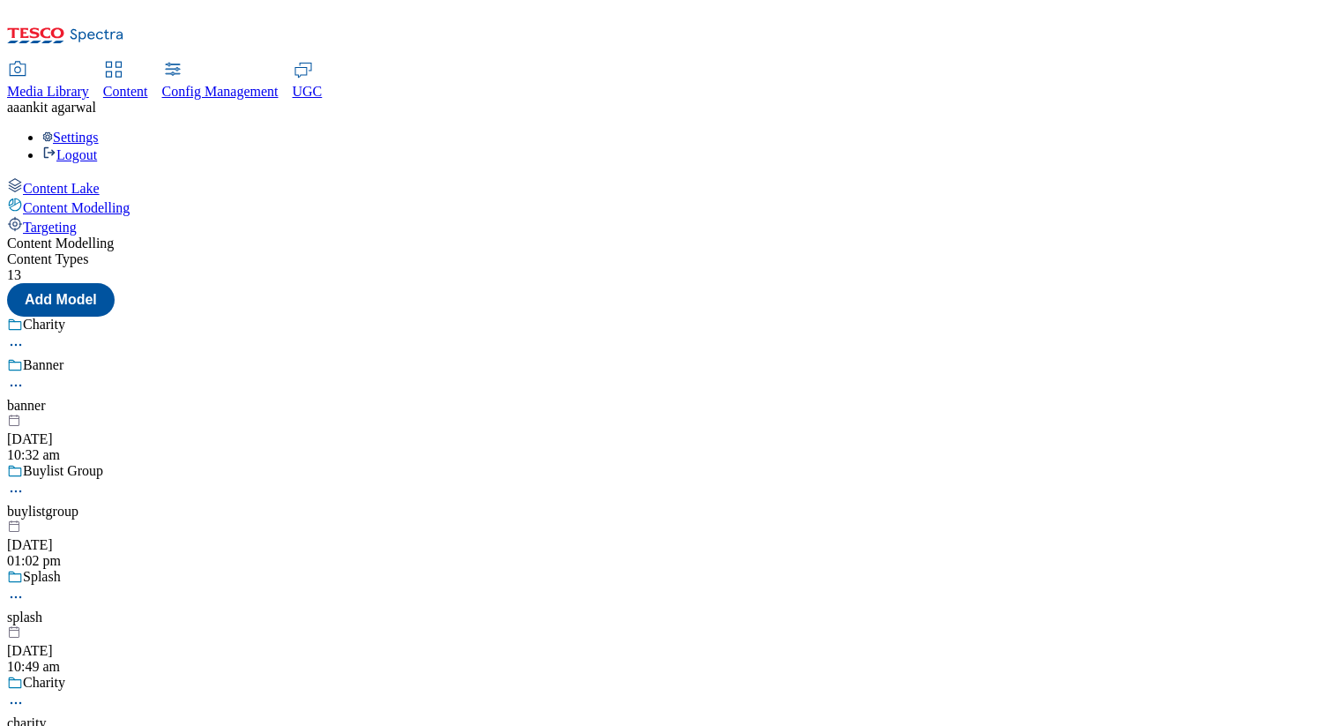
scroll to position [342, 0]
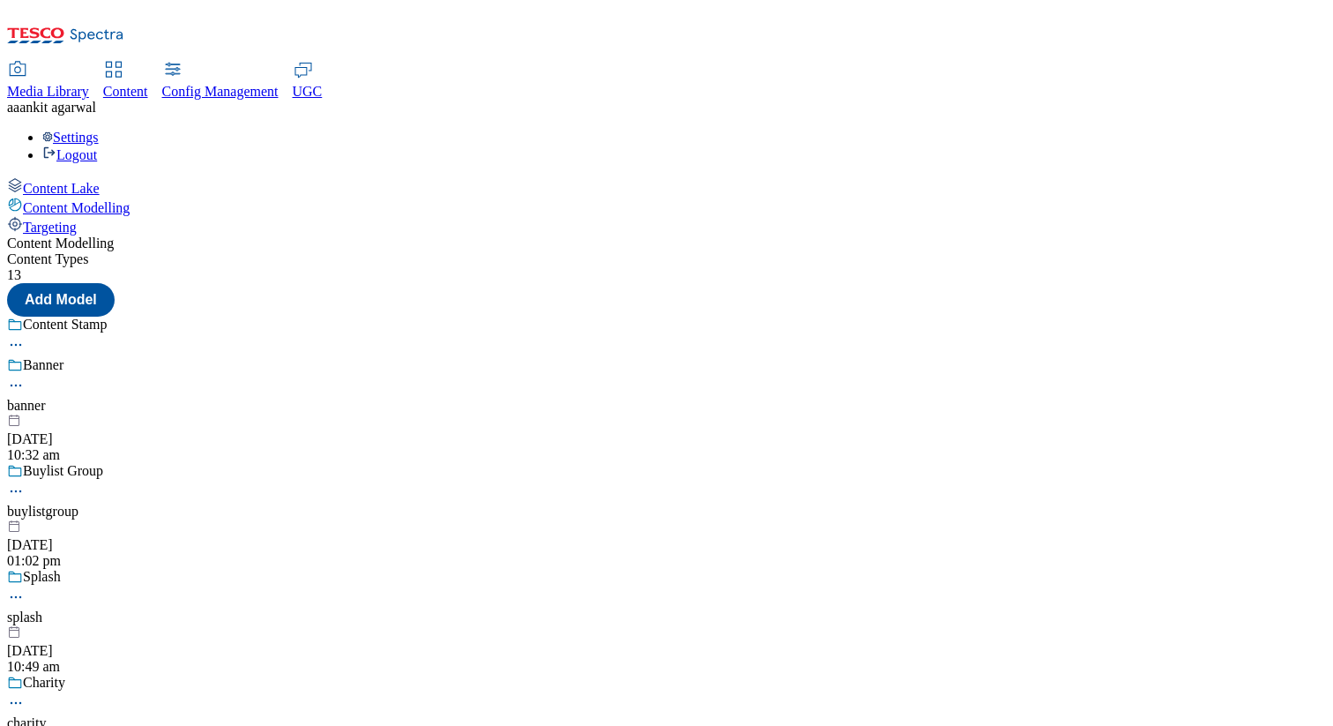
click at [25, 376] on icon at bounding box center [16, 385] width 18 height 18
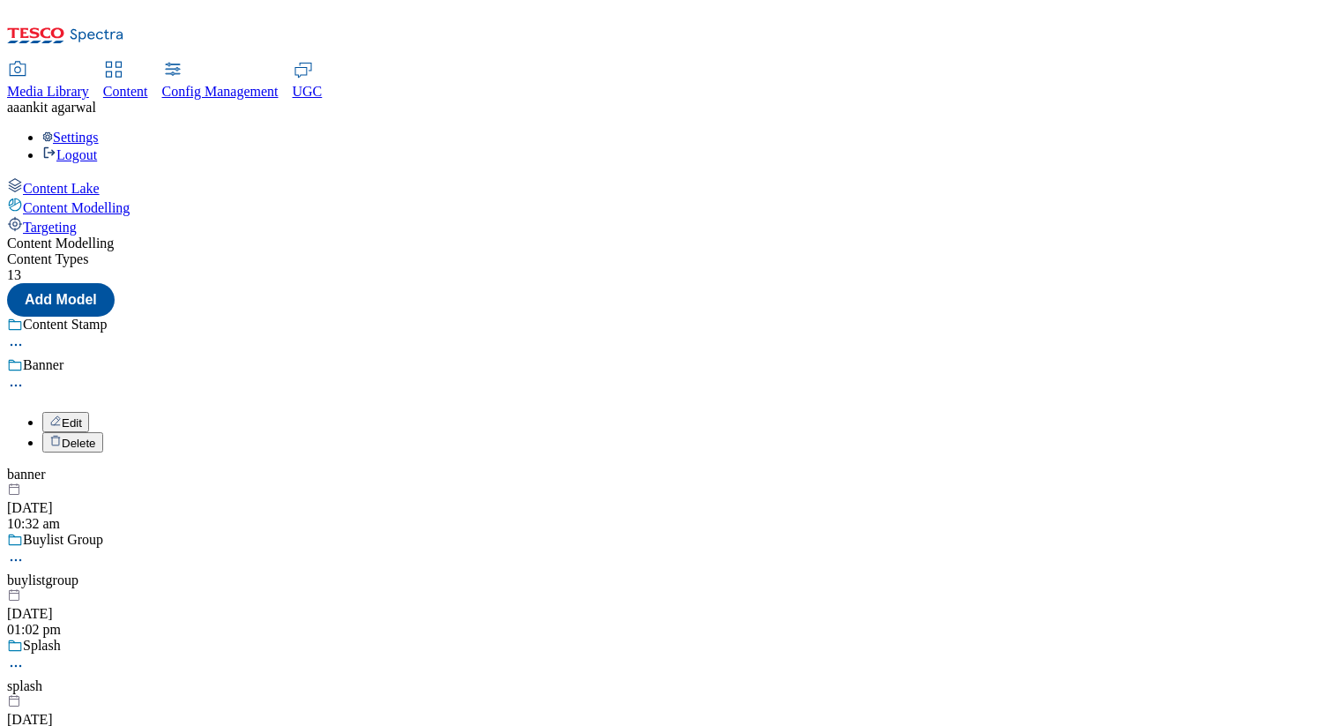
click at [96, 436] on span "Delete" at bounding box center [79, 442] width 34 height 13
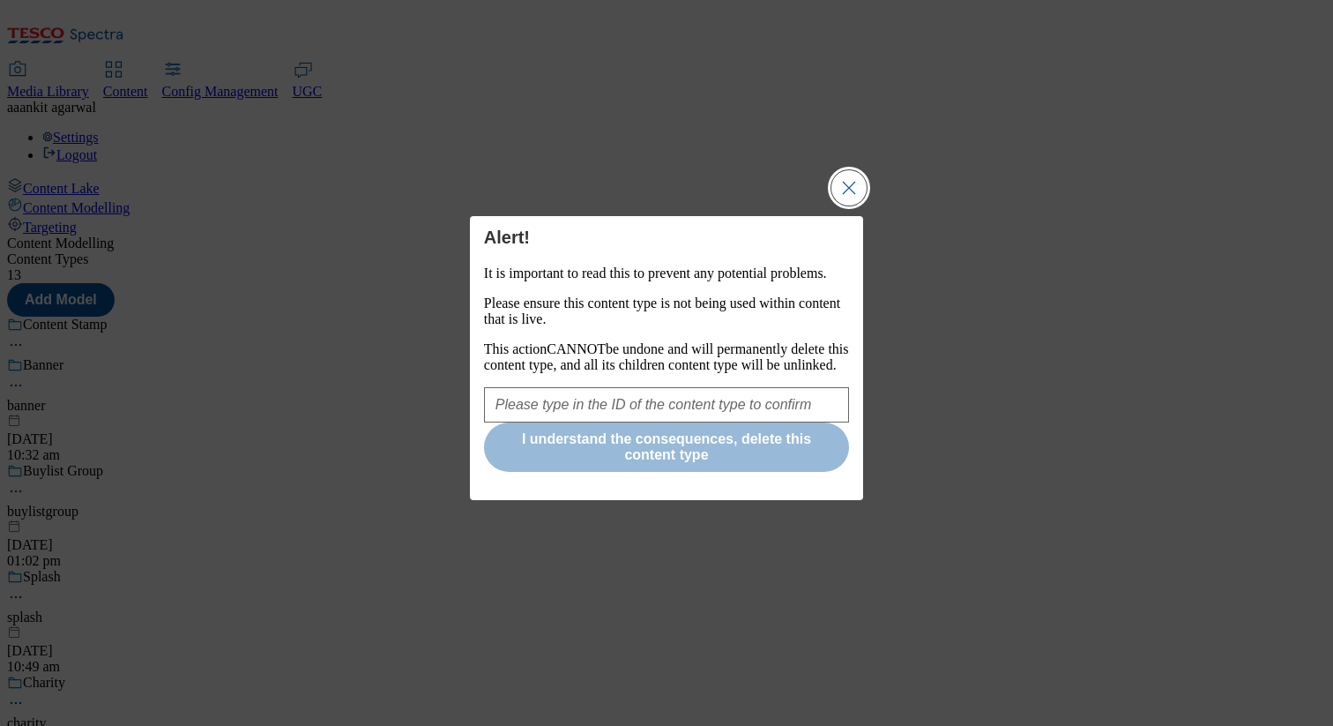
click at [861, 170] on button "Close Modal" at bounding box center [848, 187] width 35 height 35
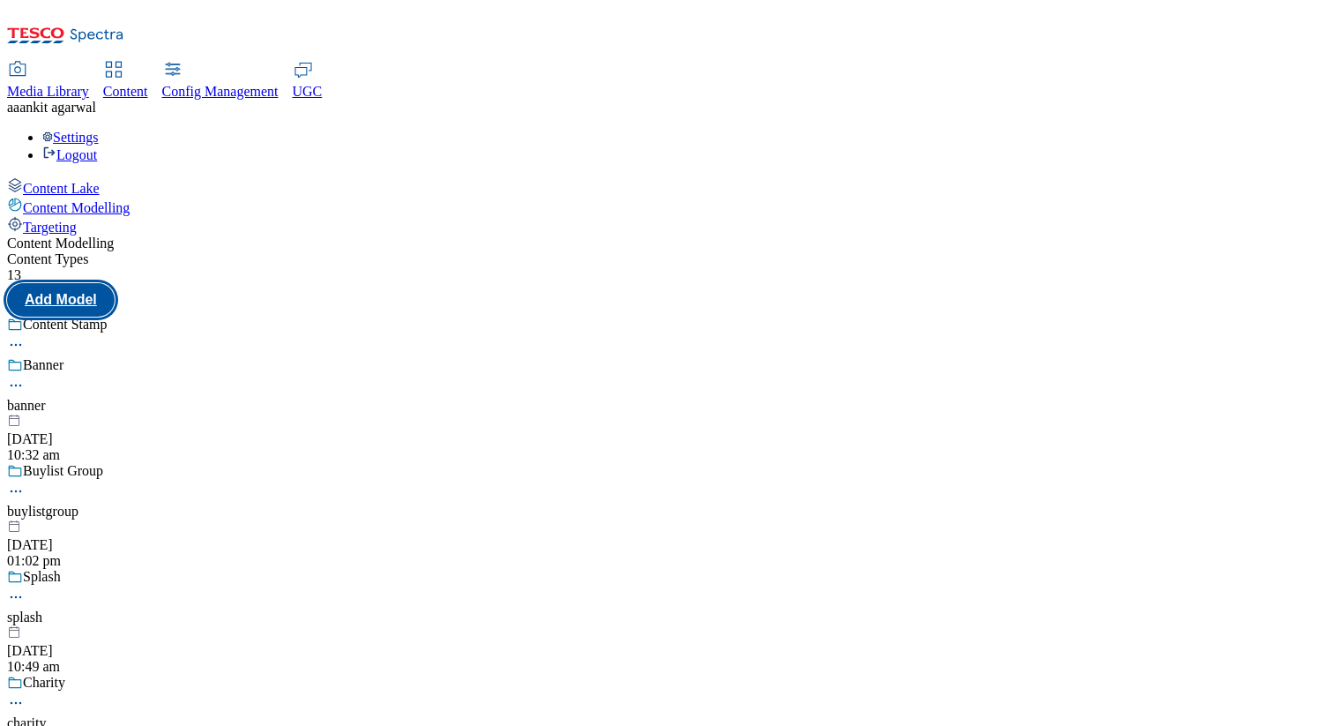
click at [115, 283] on button "Add Model" at bounding box center [61, 300] width 108 height 34
select select "web"
select select "bottom"
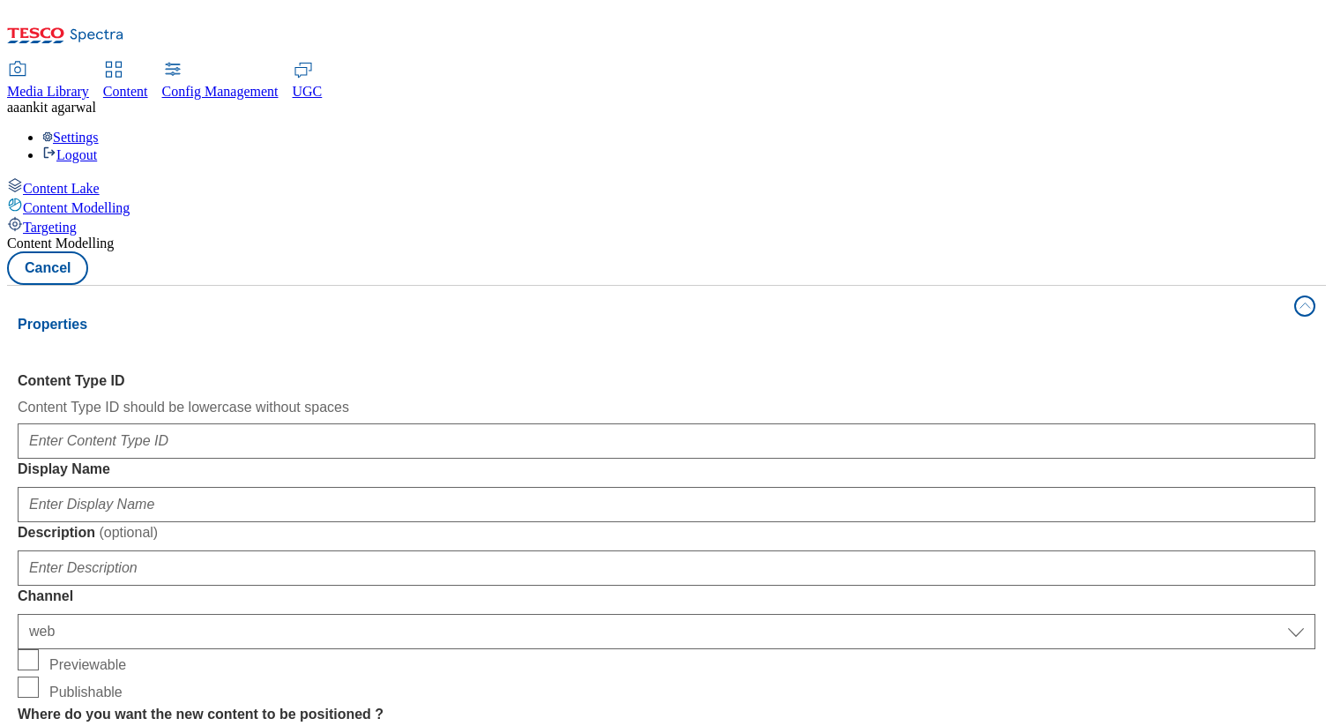
select select "web"
select select "bottom"
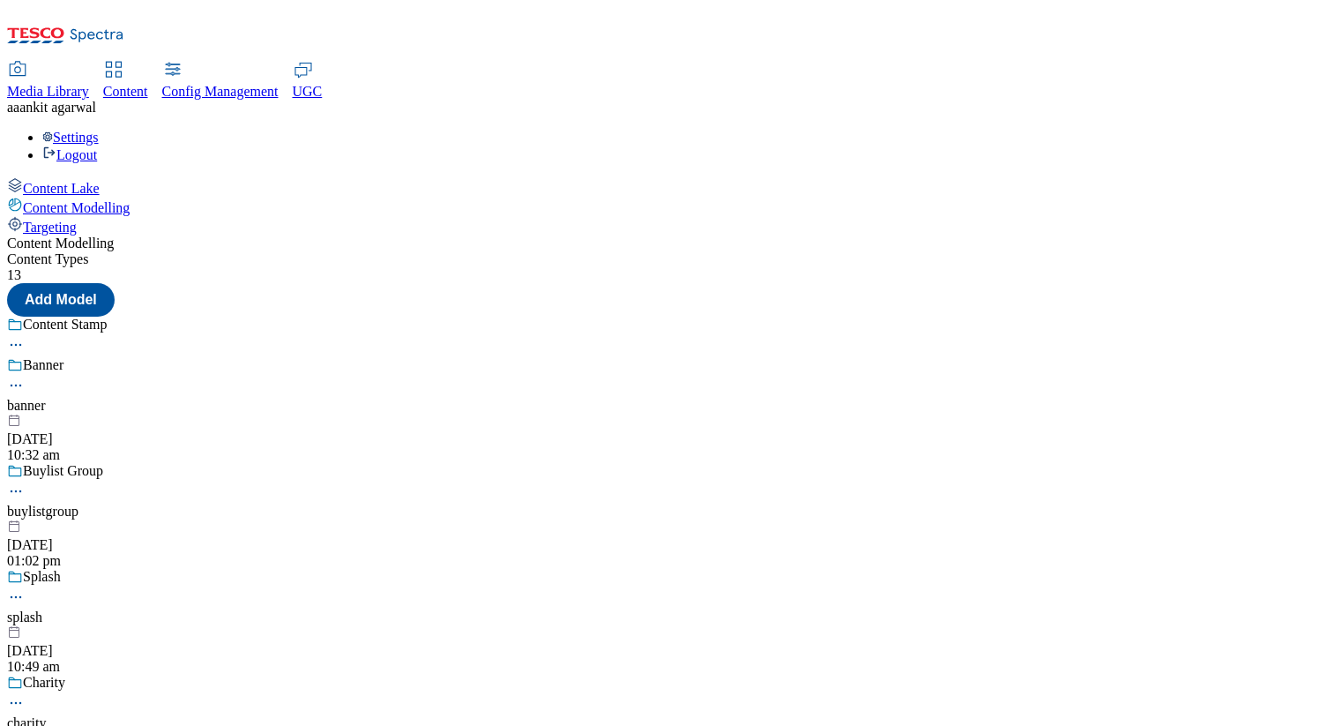
click at [79, 181] on span "Content Lake" at bounding box center [61, 188] width 77 height 15
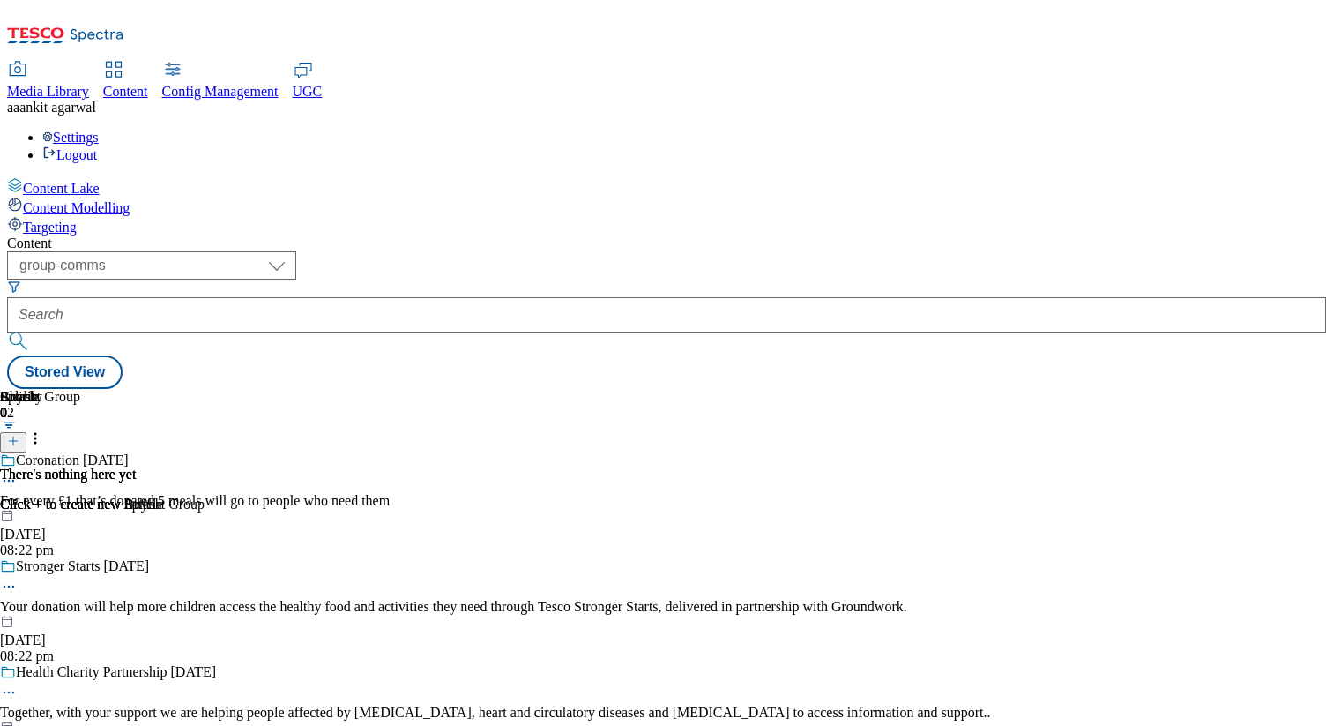
click at [381, 235] on div "Content ( optional ) dotcom-cz dotcom-hu dotcom-sk fnf-[GEOGRAPHIC_DATA] ghs-ro…" at bounding box center [666, 311] width 1319 height 153
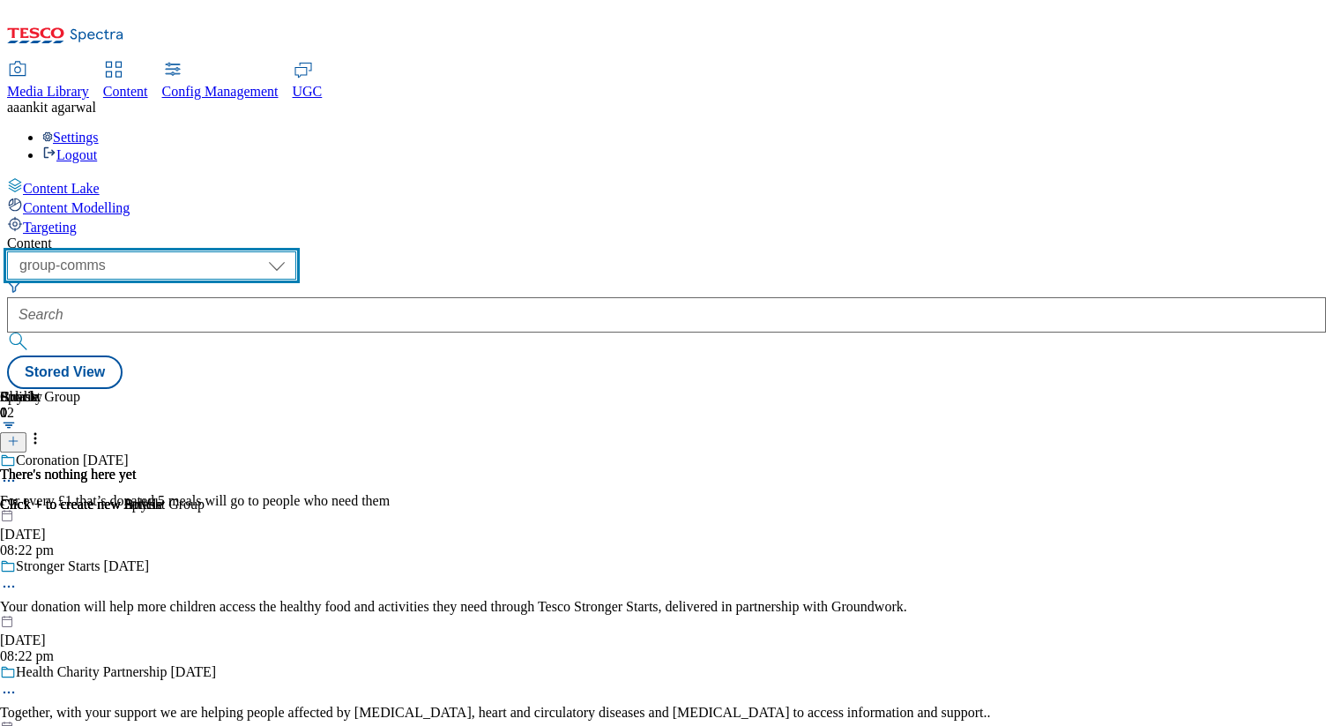
click at [296, 251] on select "dotcom-cz dotcom-hu dotcom-sk fnf-uk ghs-roi ghs-uk group-comms ighs-cz ighs-hu…" at bounding box center [151, 265] width 289 height 28
select select "flare-test"
click at [229, 251] on select "dotcom-cz dotcom-hu dotcom-sk fnf-uk ghs-roi ghs-uk group-comms ighs-cz ighs-hu…" at bounding box center [151, 265] width 289 height 28
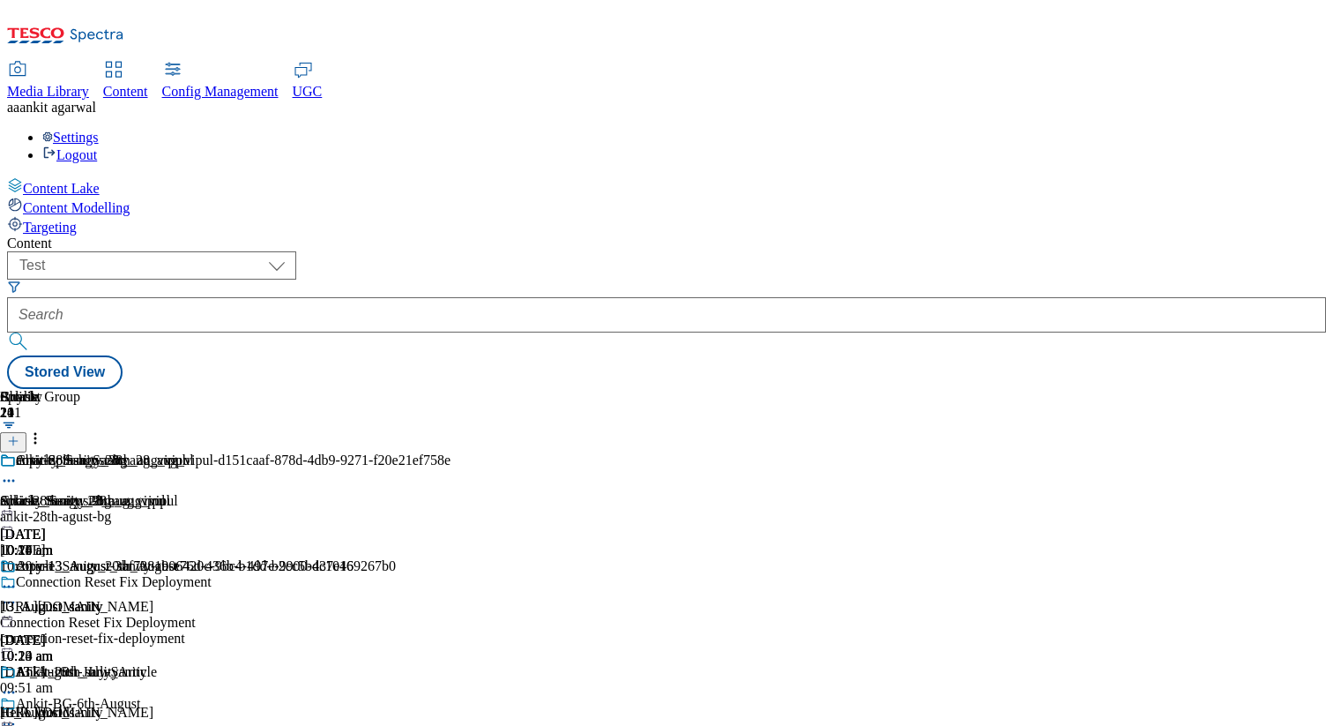
click at [18, 441] on line at bounding box center [13, 441] width 9 height 0
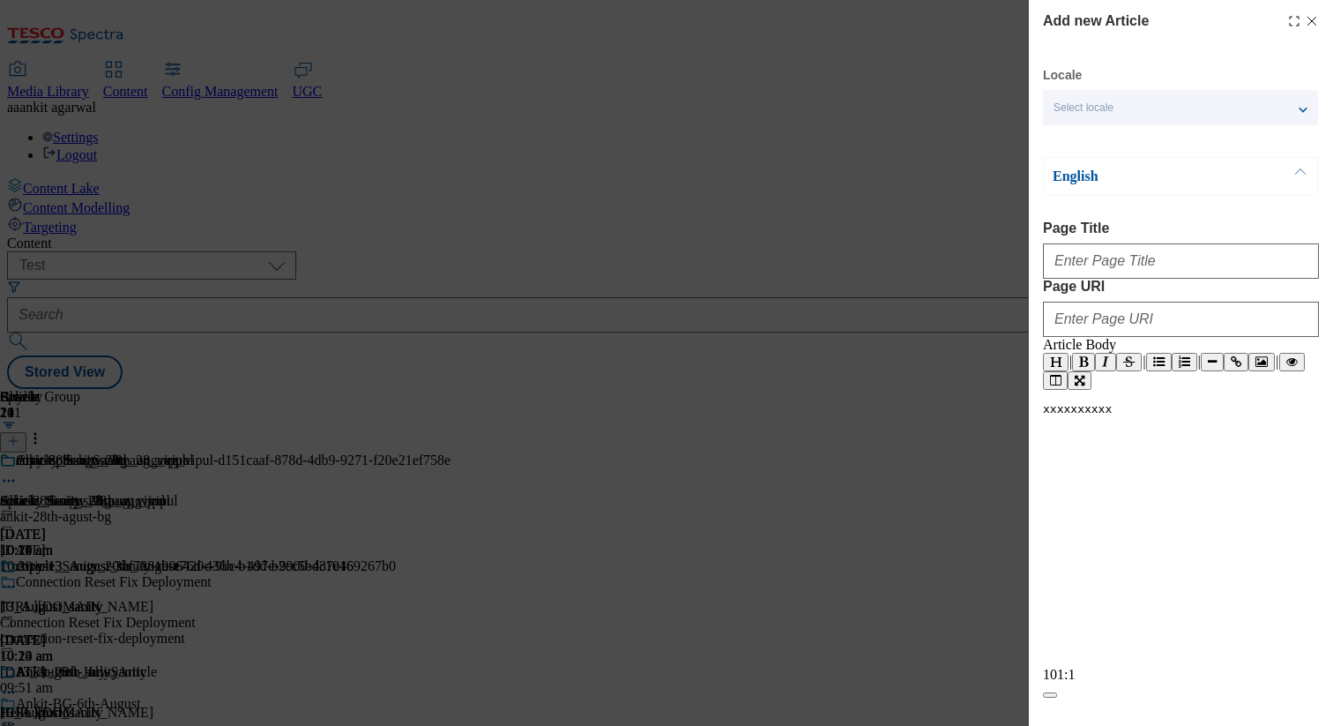
click at [1110, 109] on span "Select locale" at bounding box center [1084, 107] width 60 height 13
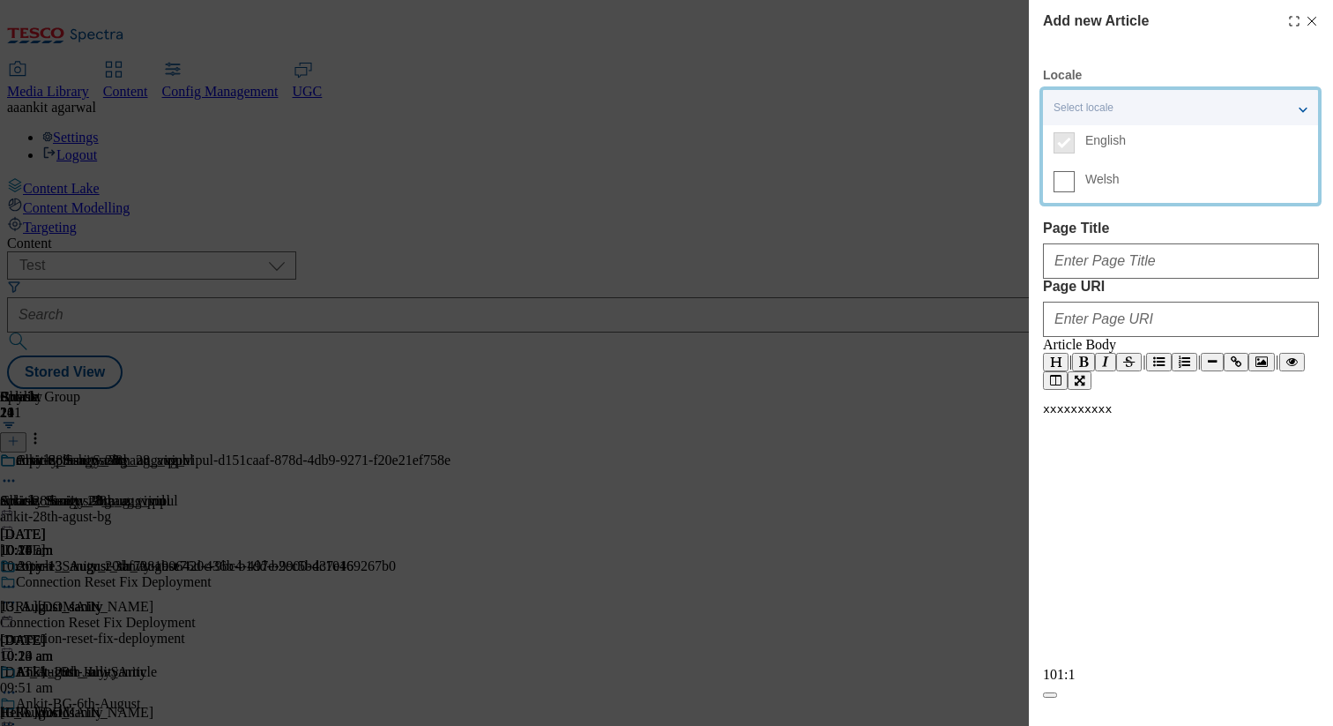
click at [1117, 217] on div "English Page Title Page URI Article Body | | | | xxxxxxxxxx ​ 1 0 1:1" at bounding box center [1181, 427] width 276 height 541
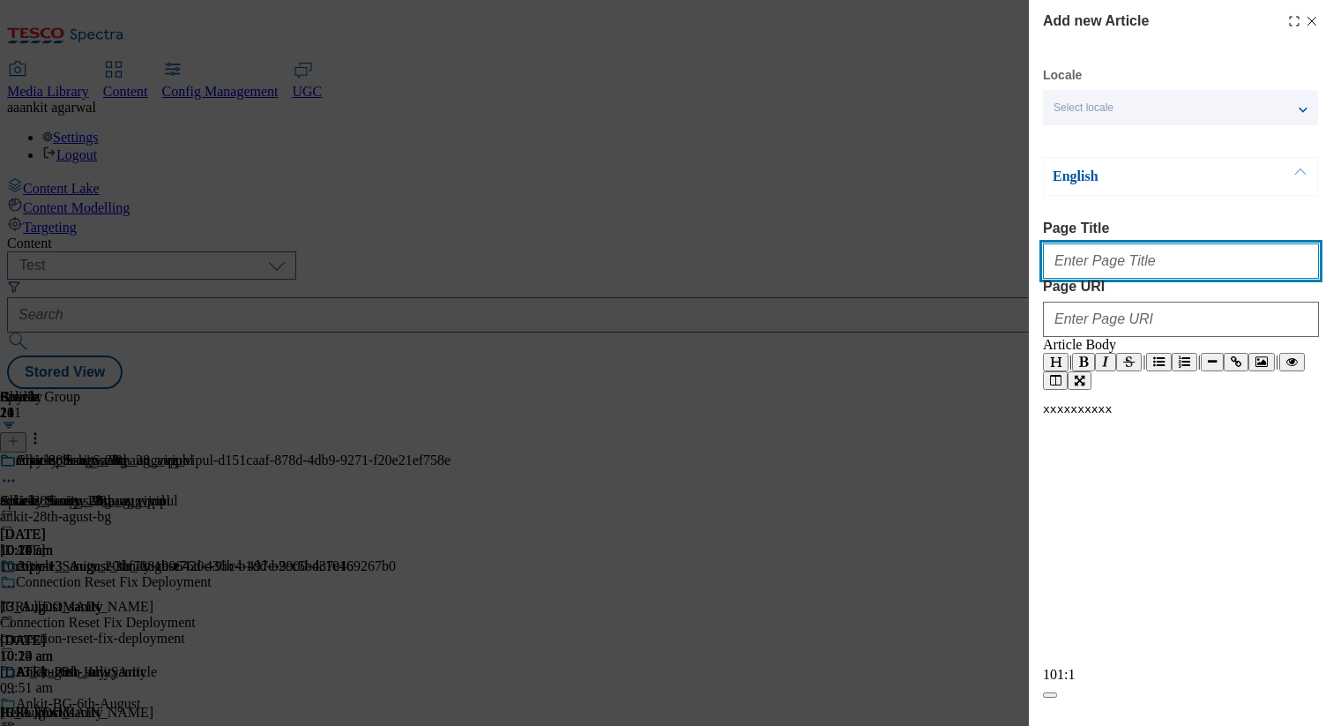
click at [1097, 253] on input "Page Title" at bounding box center [1181, 260] width 276 height 35
type input "Article_Test_24th_Sept"
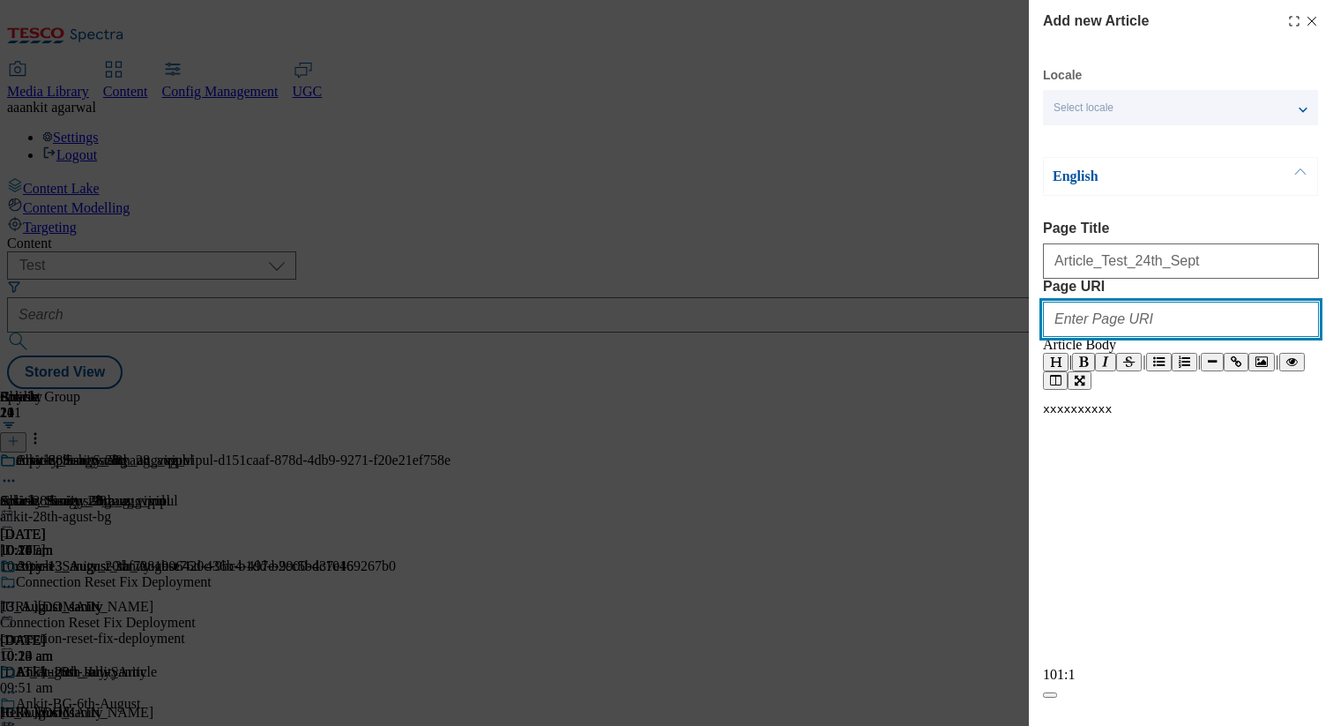
click at [1105, 337] on input "Page URI" at bounding box center [1181, 319] width 276 height 35
click at [1165, 337] on input "Page URI" at bounding box center [1181, 319] width 276 height 35
paste input "[URL][DOMAIN_NAME]"
type input "[URL][DOMAIN_NAME]"
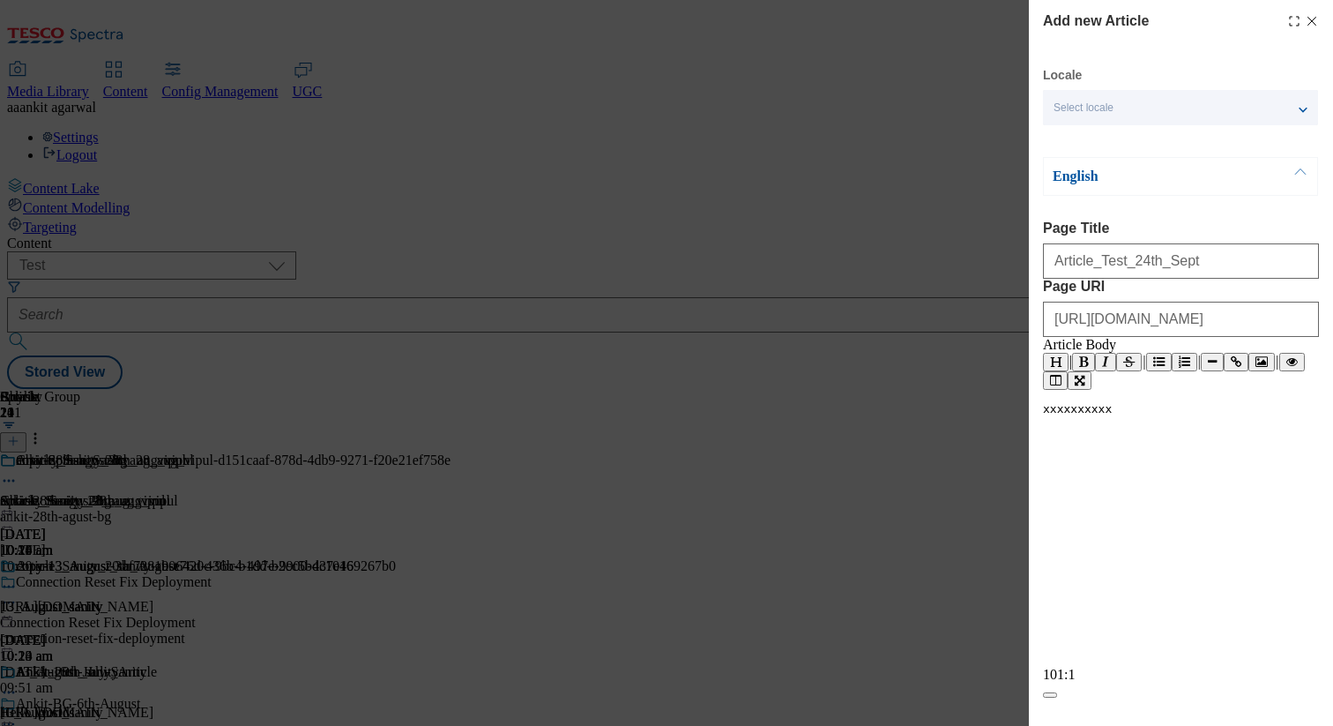
click at [1137, 531] on div "xxxxxxxxxx ​" at bounding box center [1181, 534] width 276 height 264
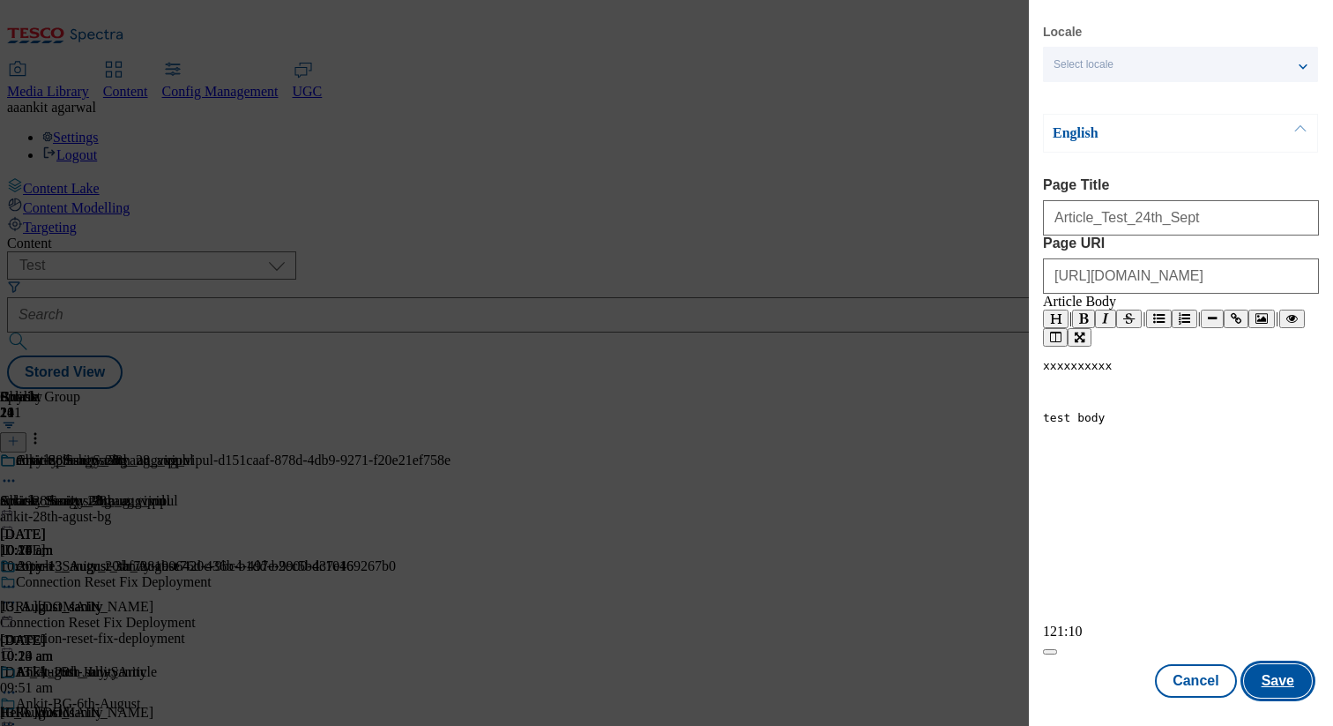
type textarea "test body"
click at [1279, 674] on button "Save" at bounding box center [1278, 681] width 68 height 34
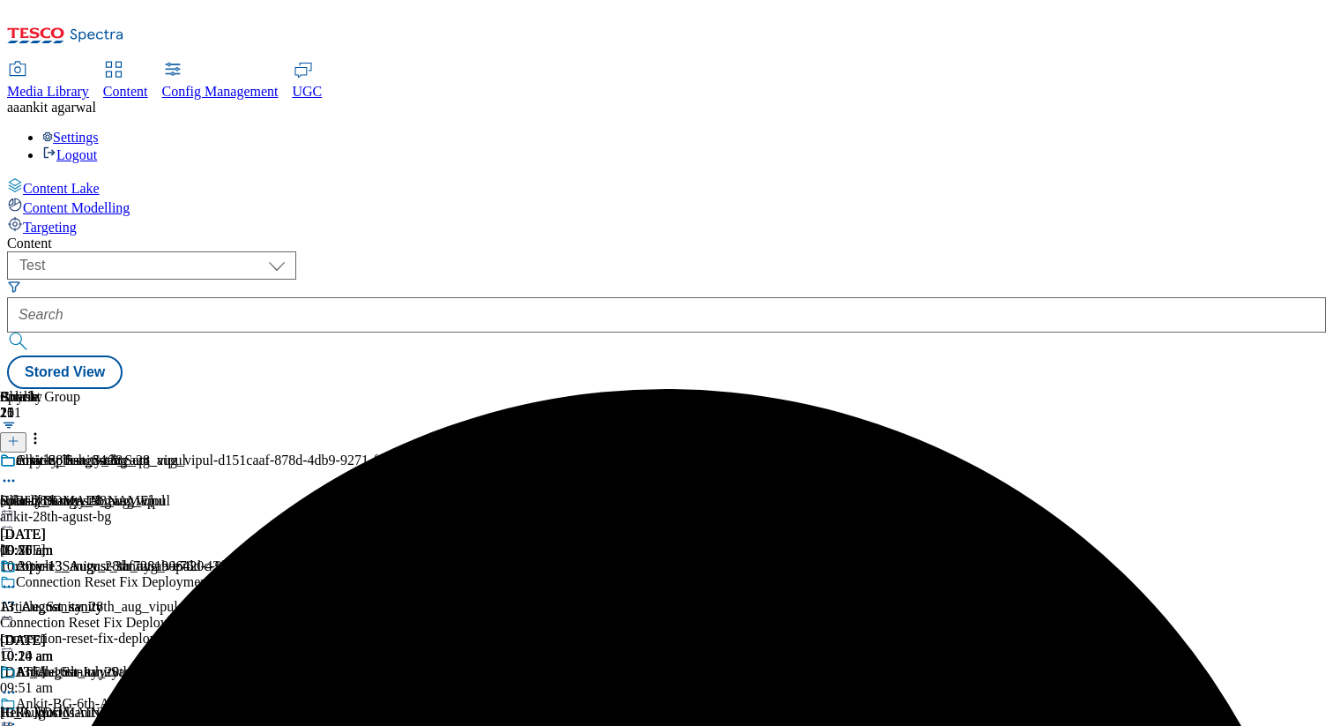
click at [232, 452] on div "Article_Test_24th_Sept [URL][DOMAIN_NAME] [DATE] 09:56 am" at bounding box center [116, 505] width 232 height 106
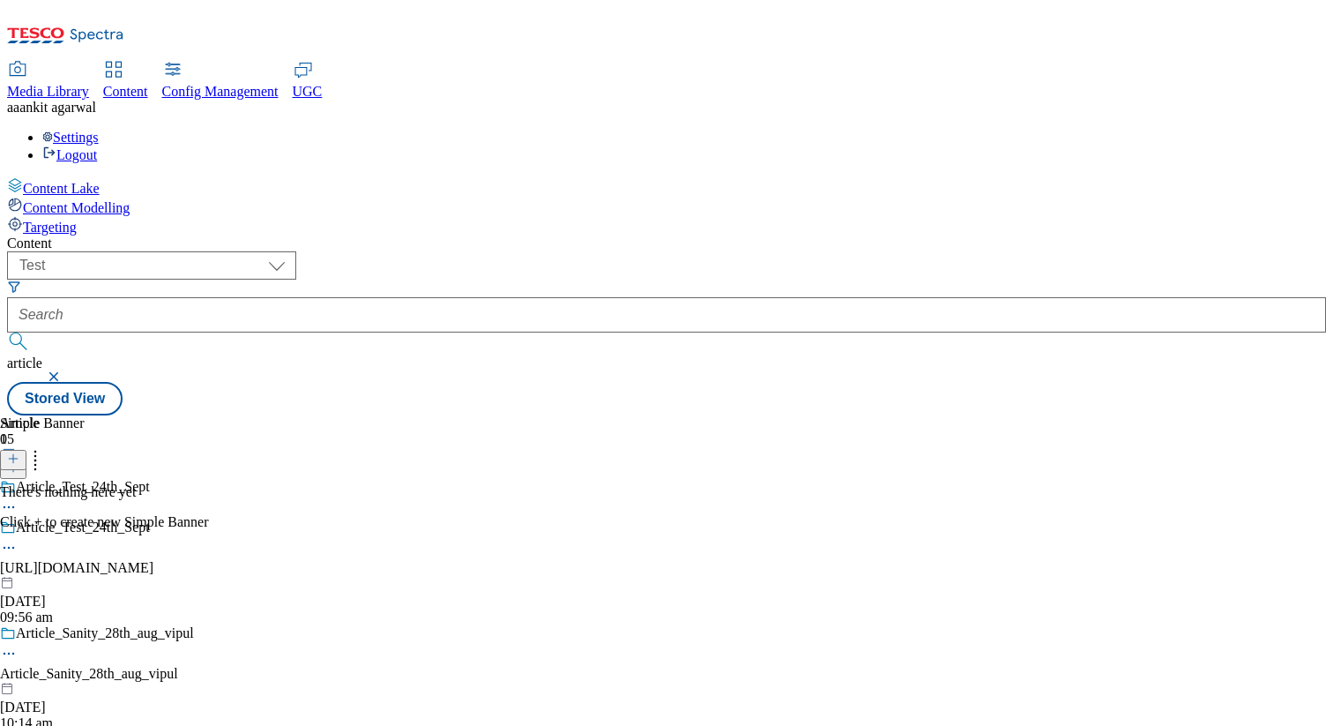
click at [18, 539] on icon at bounding box center [9, 548] width 18 height 18
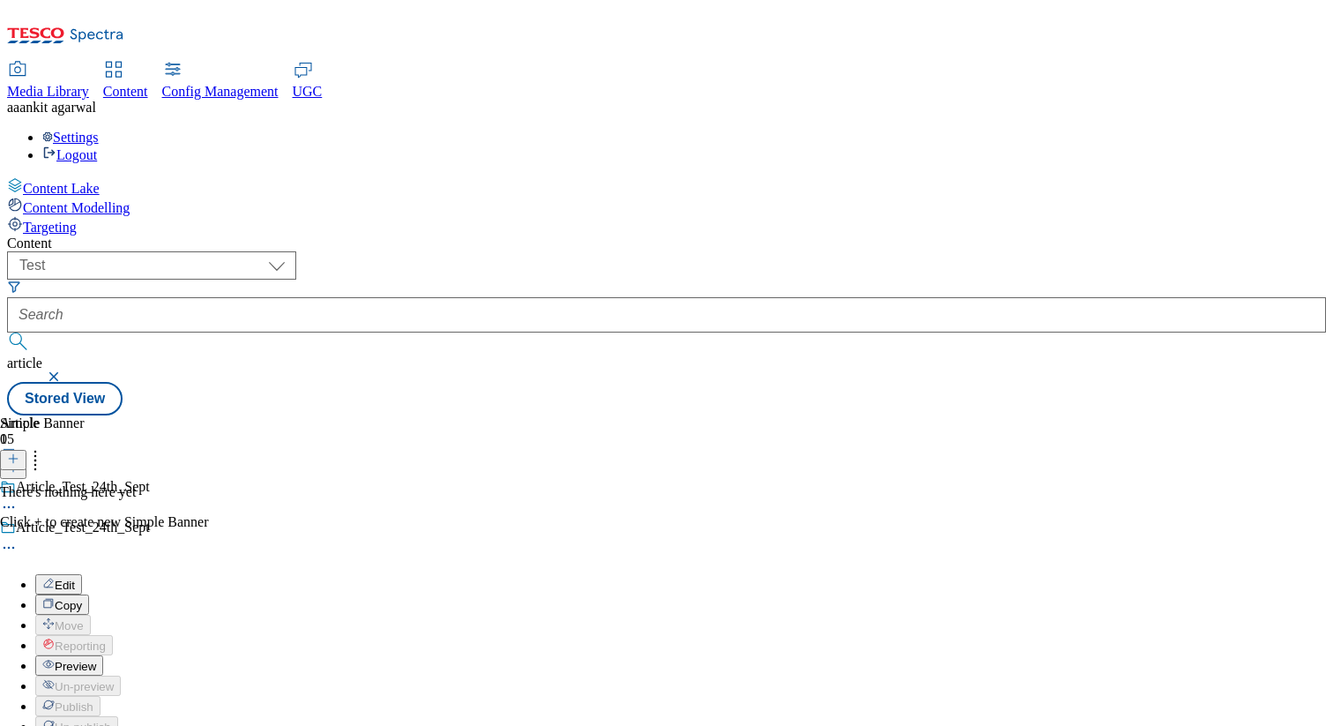
click at [82, 574] on button "Edit" at bounding box center [58, 584] width 47 height 20
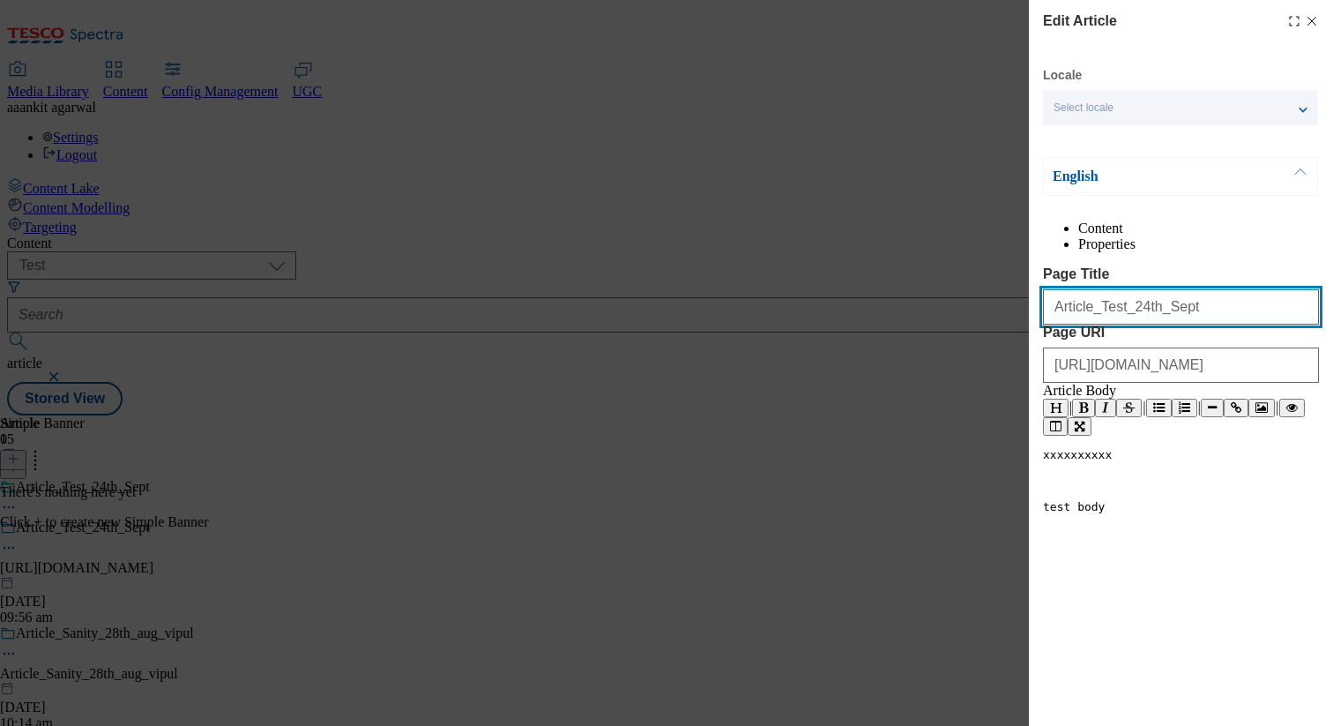
click at [1178, 324] on input "Article_Test_24th_Sept" at bounding box center [1181, 306] width 276 height 35
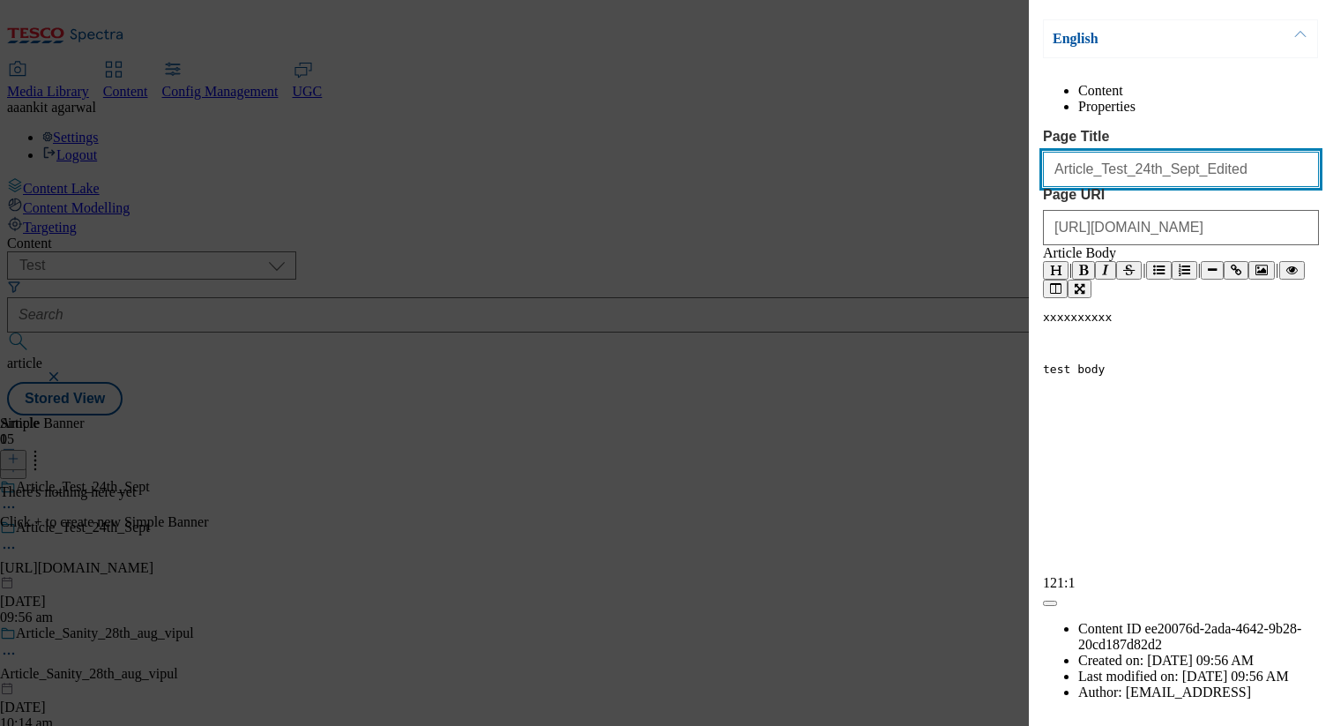
scroll to position [180, 0]
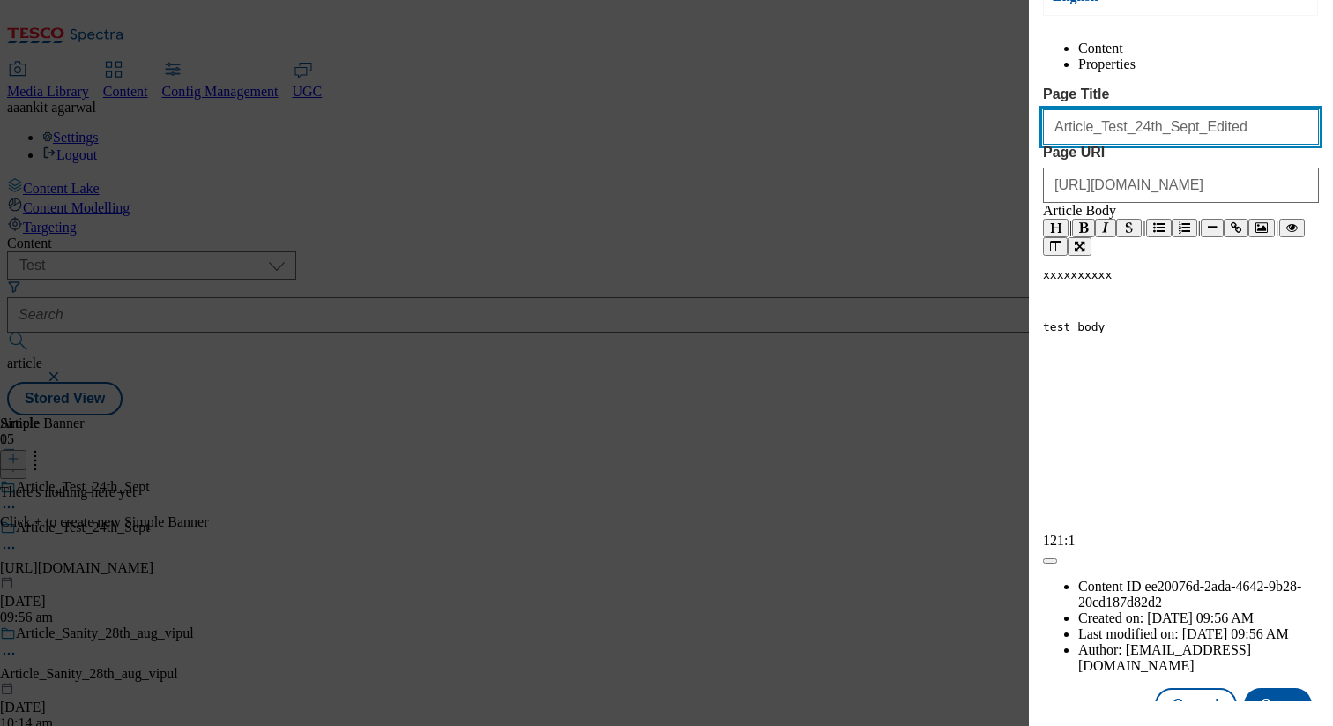
type input "Article_Test_24th_Sept_Edited"
click at [1151, 333] on div "xxxxxxxxxx test body" at bounding box center [1181, 300] width 276 height 65
type textarea "Edited"
click at [1057, 333] on span "test body Edited" at bounding box center [1098, 326] width 110 height 13
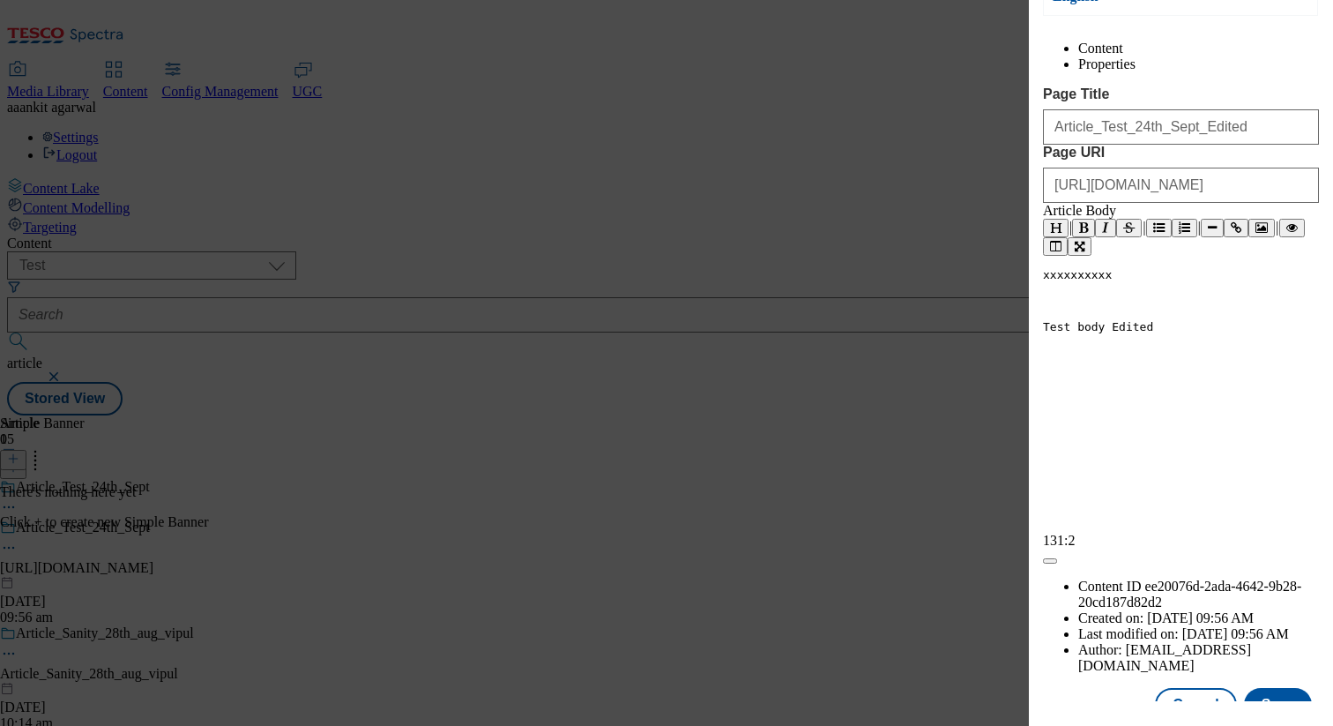
scroll to position [227, 0]
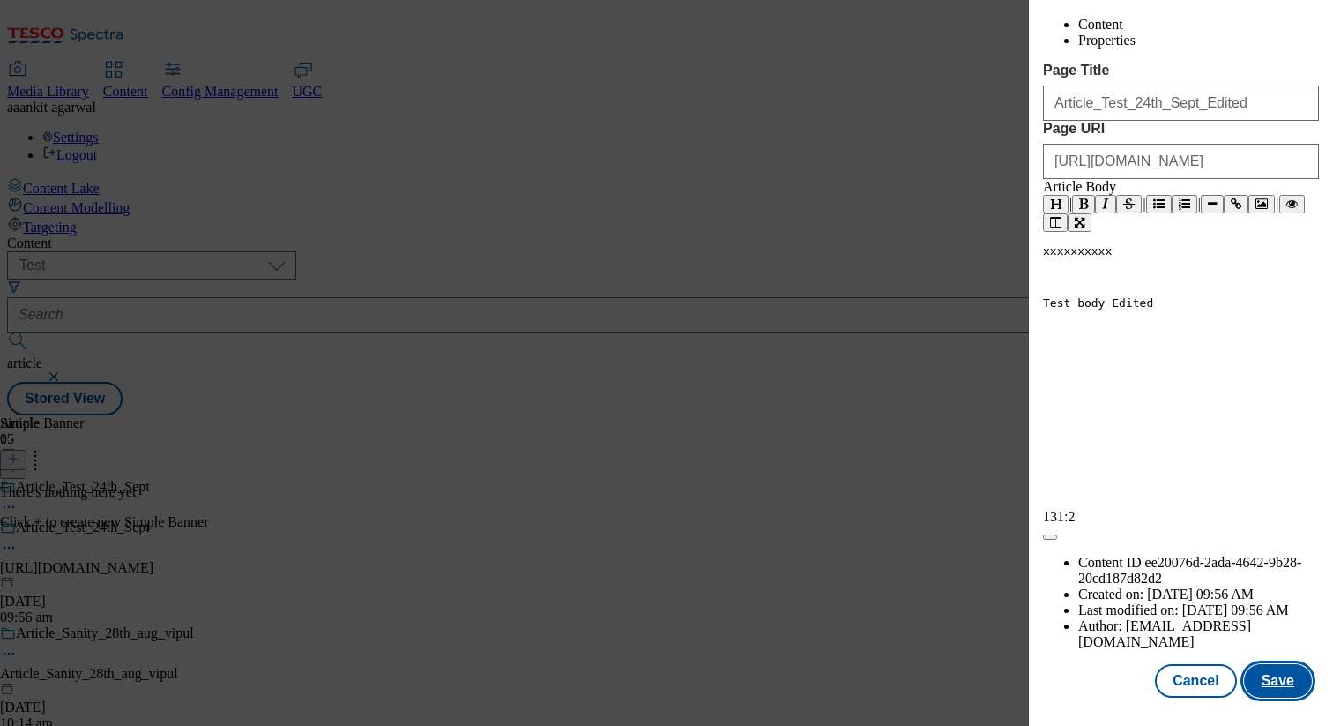
type textarea "T"
click at [1271, 676] on button "Save" at bounding box center [1278, 681] width 68 height 34
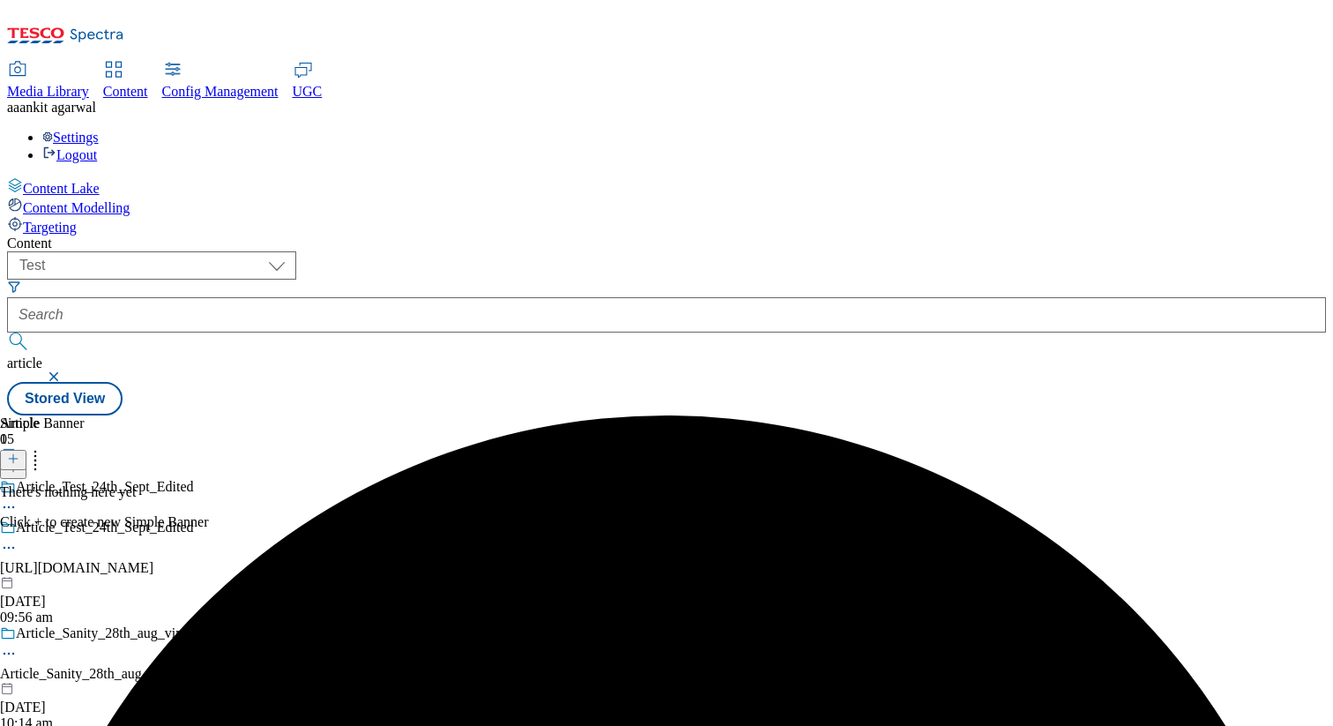
click at [18, 539] on icon at bounding box center [9, 548] width 18 height 18
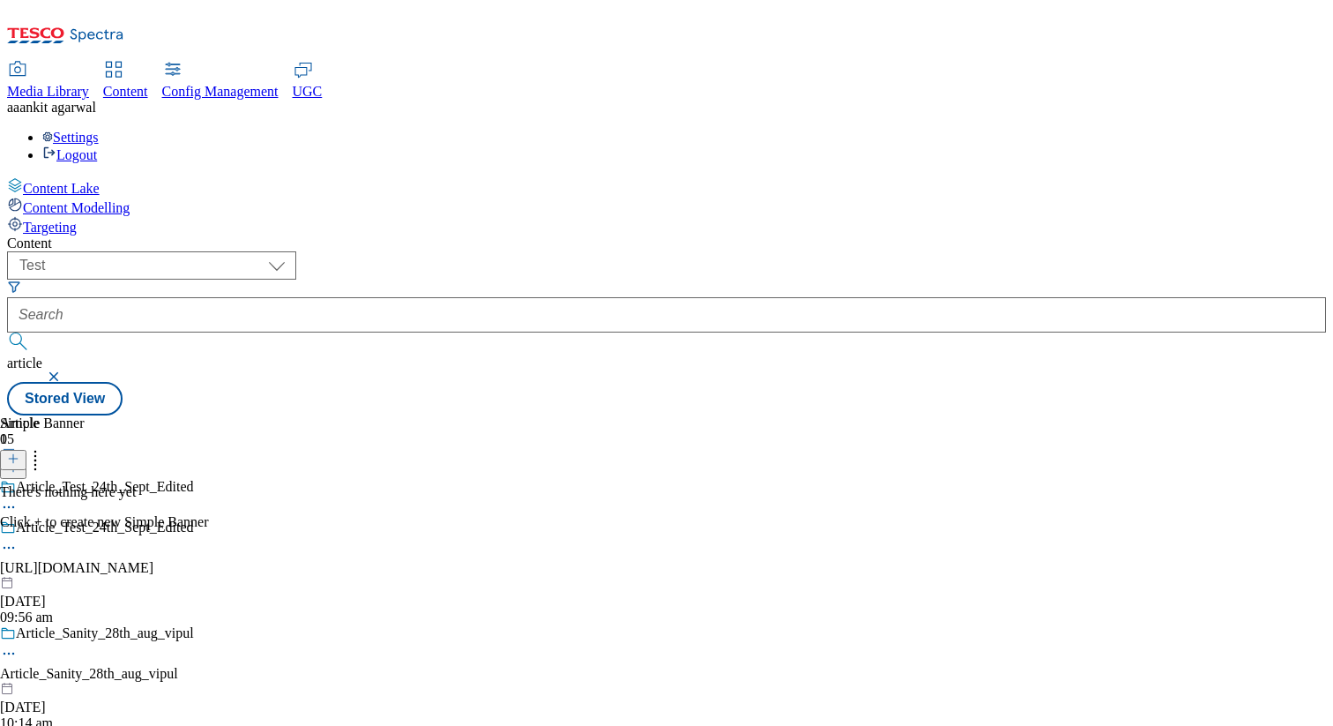
click at [26, 450] on button at bounding box center [13, 460] width 26 height 20
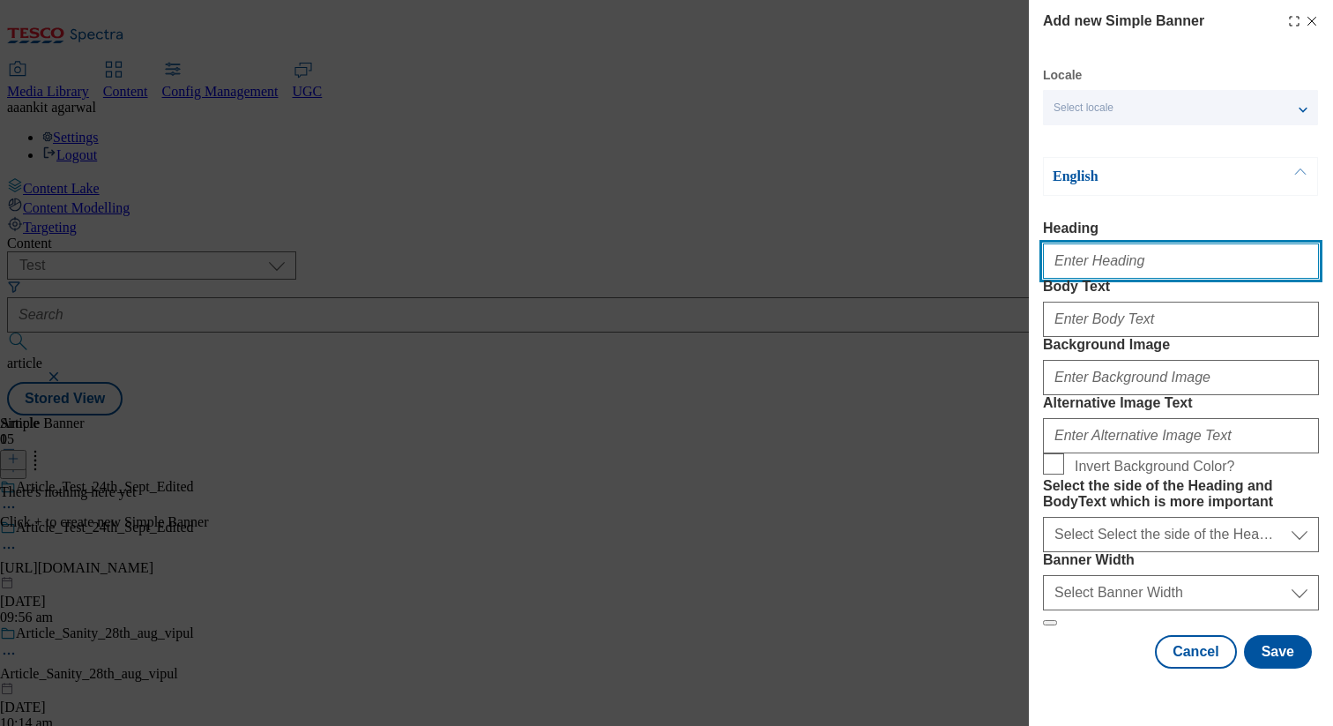
click at [1143, 267] on input "Heading" at bounding box center [1181, 260] width 276 height 35
type input "Test_Banner_24th_Sept"
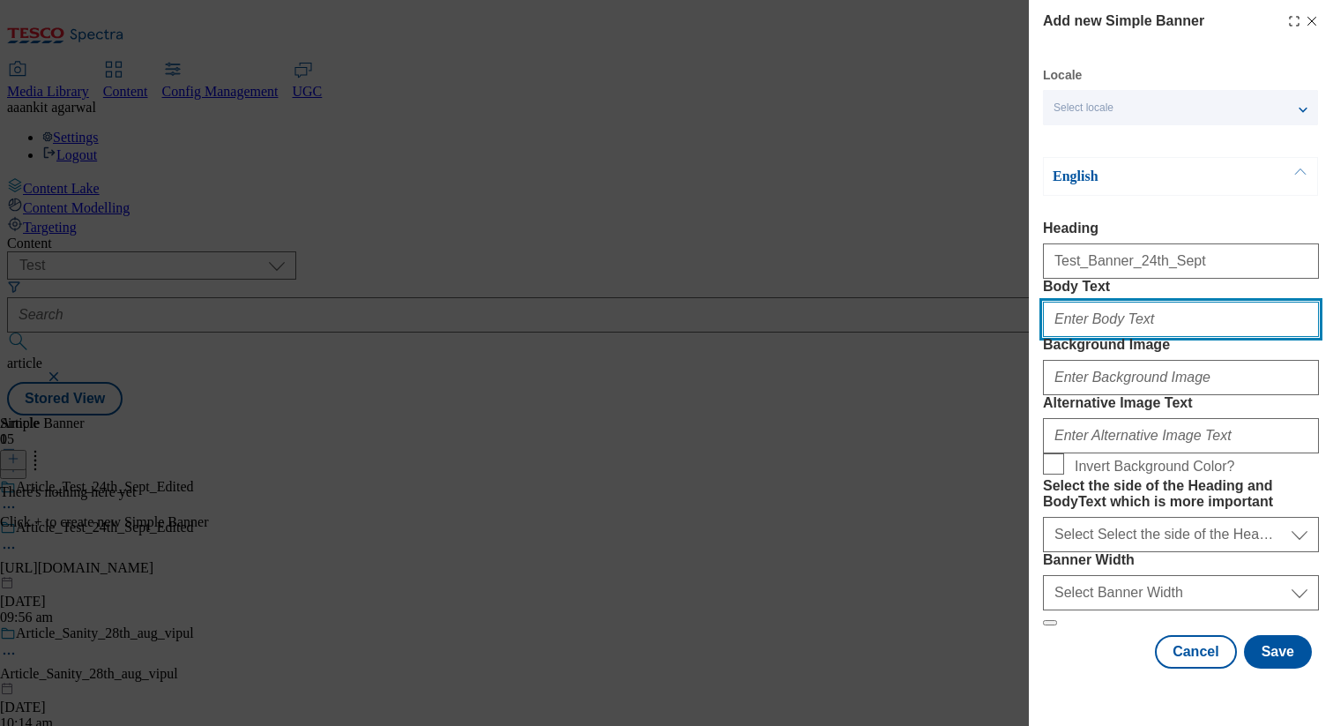
click at [1133, 337] on input "Body Text" at bounding box center [1181, 319] width 276 height 35
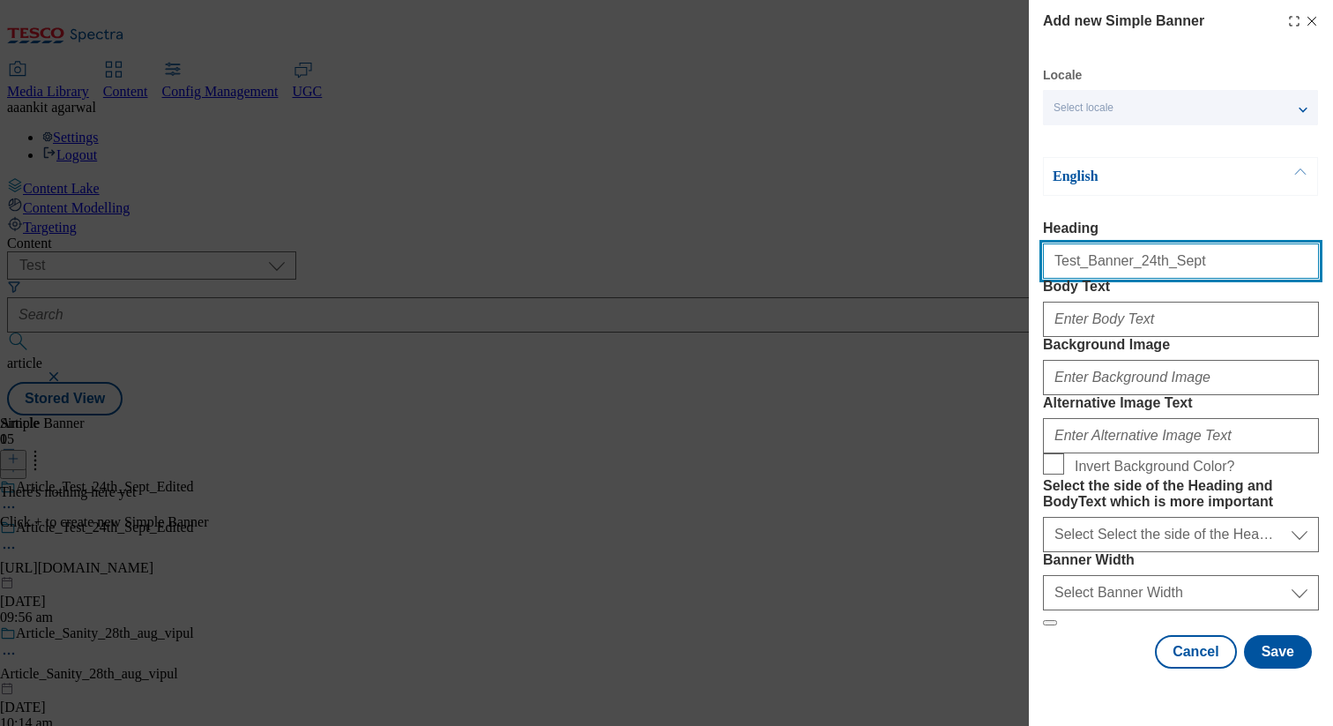
click at [1114, 278] on input "Test_Banner_24th_Sept" at bounding box center [1181, 260] width 276 height 35
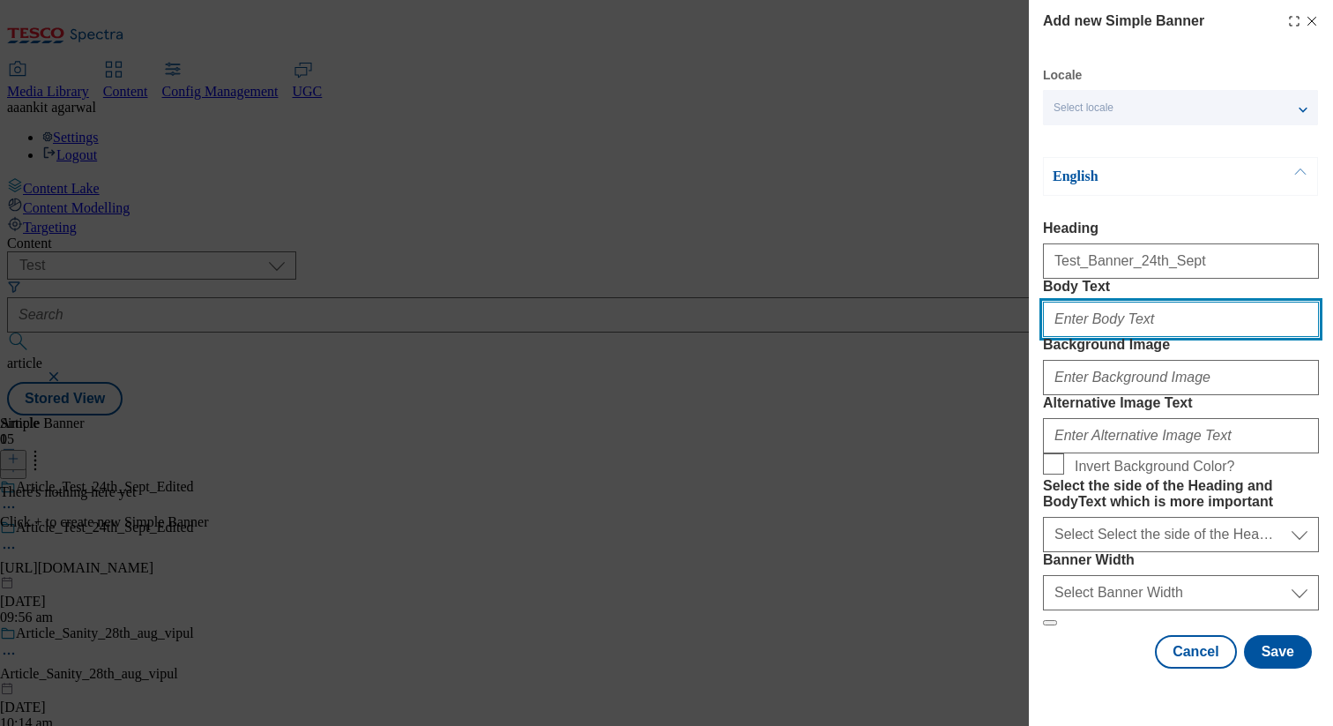
click at [1097, 337] on input "Body Text" at bounding box center [1181, 319] width 276 height 35
paste input "Test_Banner_24th_Sept"
type input "Test_Banner_24th_Sept_Body"
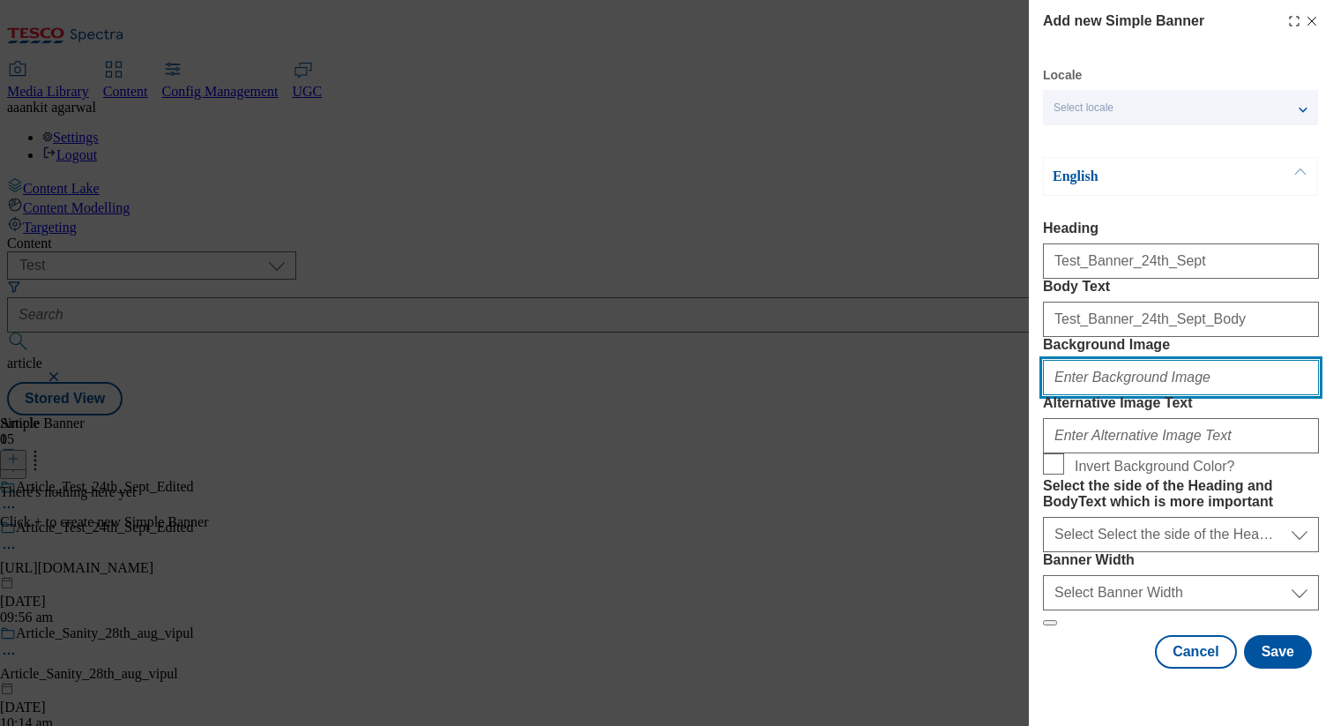
click at [1112, 360] on input "Background Image" at bounding box center [1181, 377] width 276 height 35
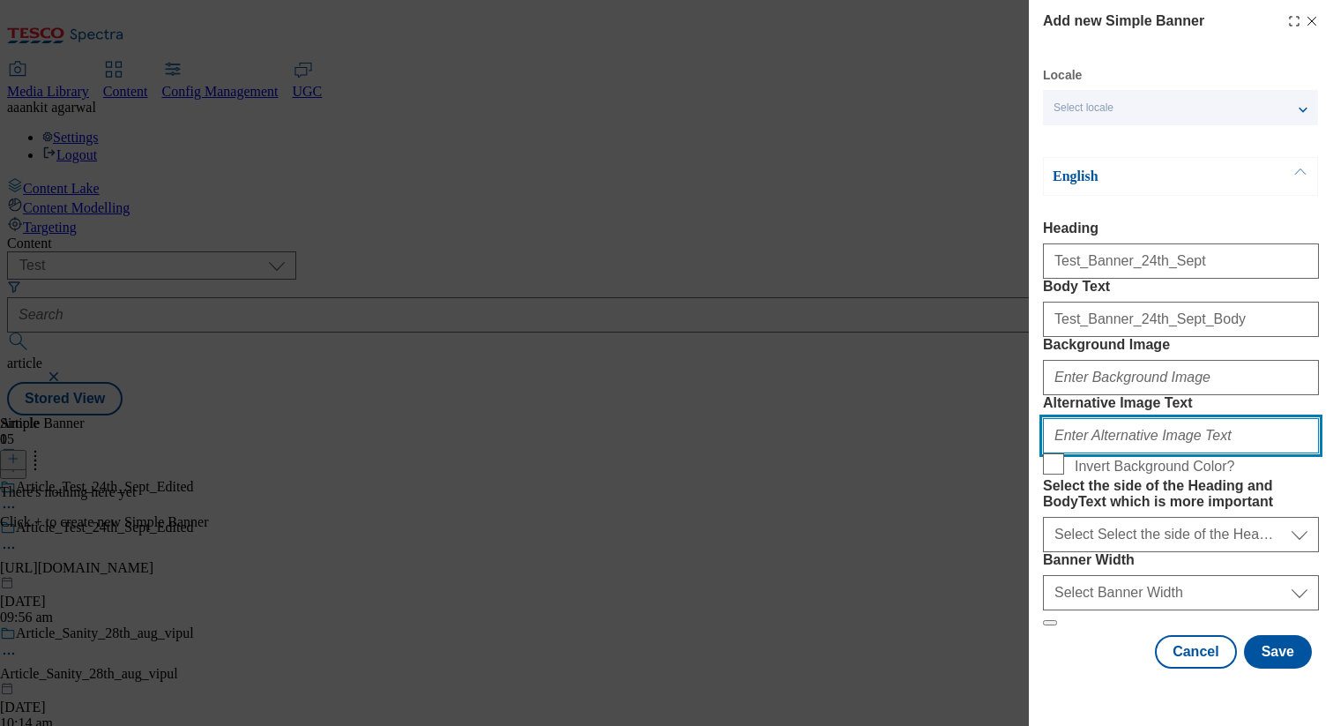
click at [1118, 421] on input "Alternative Image Text" at bounding box center [1181, 435] width 276 height 35
paste input "[URL][DOMAIN_NAME]"
type input "[URL][DOMAIN_NAME]"
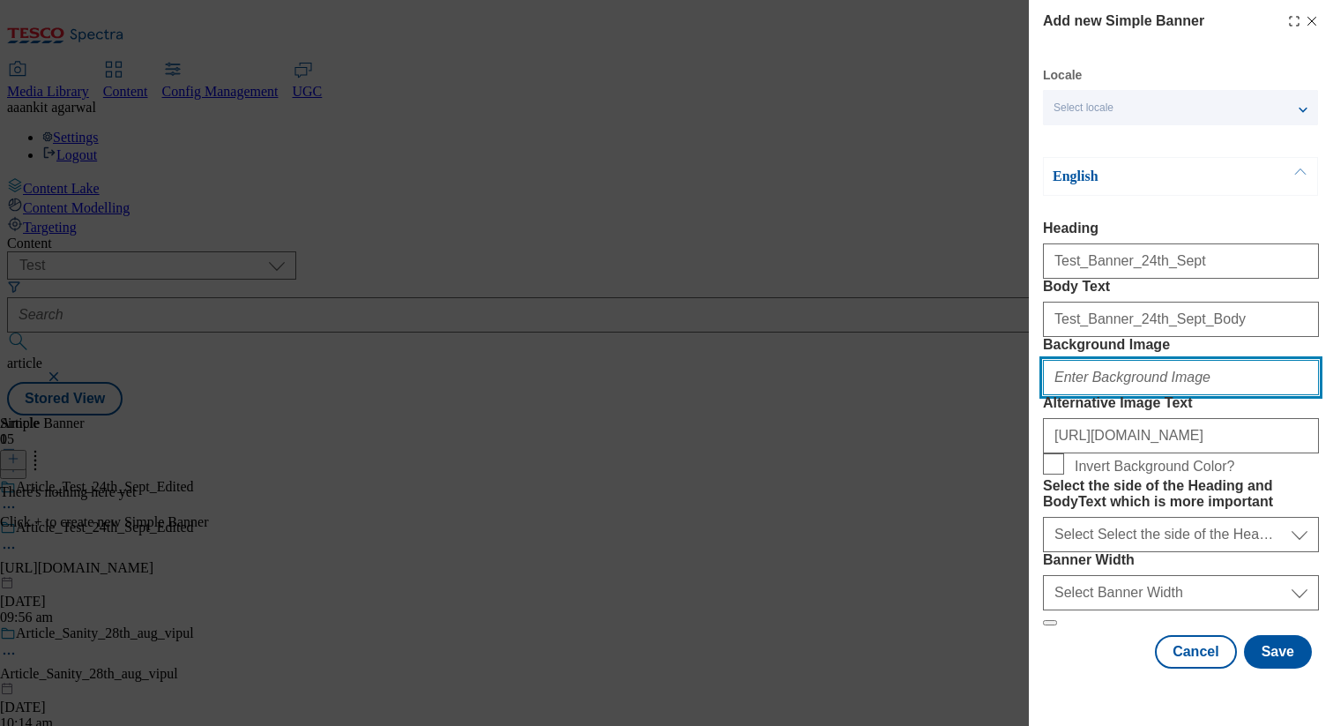
scroll to position [0, 0]
click at [1091, 360] on input "Background Image" at bounding box center [1181, 377] width 276 height 35
paste input "[URL][DOMAIN_NAME]"
type input "[URL][DOMAIN_NAME]"
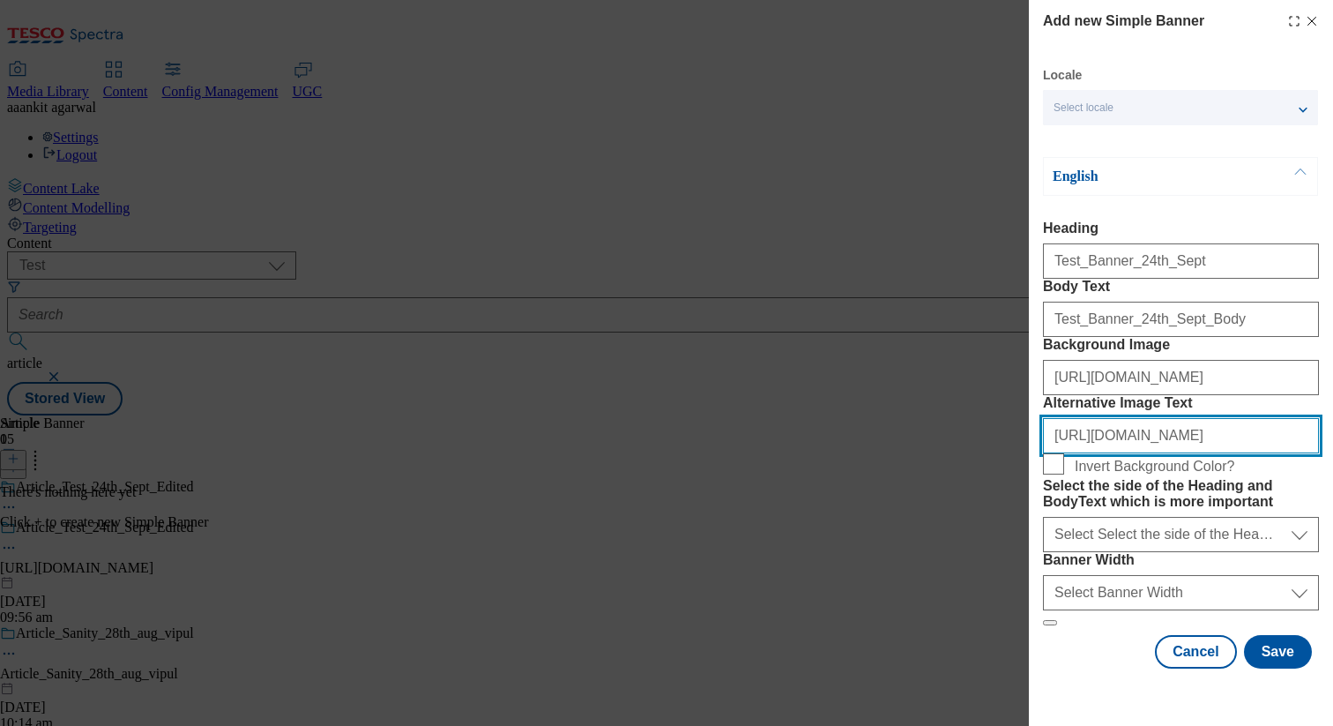
click at [1135, 418] on input "[URL][DOMAIN_NAME]" at bounding box center [1181, 435] width 276 height 35
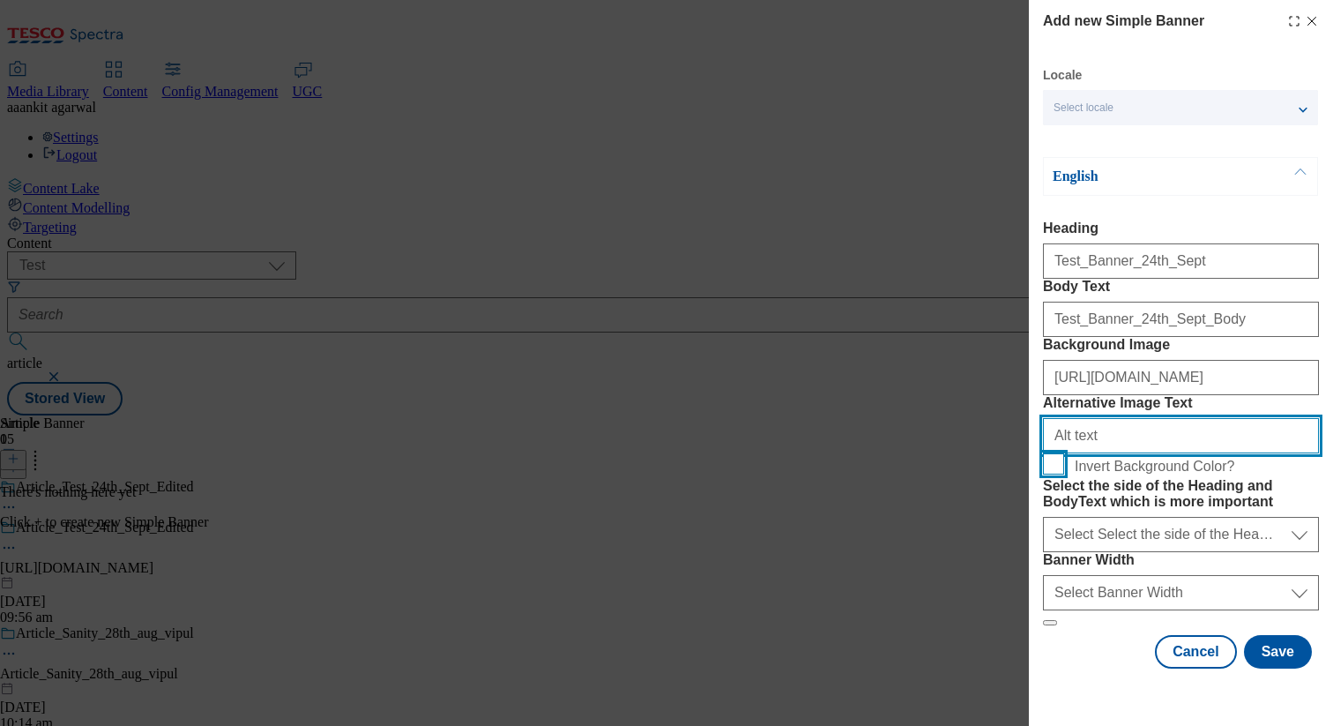
type input "Alt text"
click at [1061, 453] on input "Invert Background Color?" at bounding box center [1053, 463] width 21 height 21
checkbox input "true"
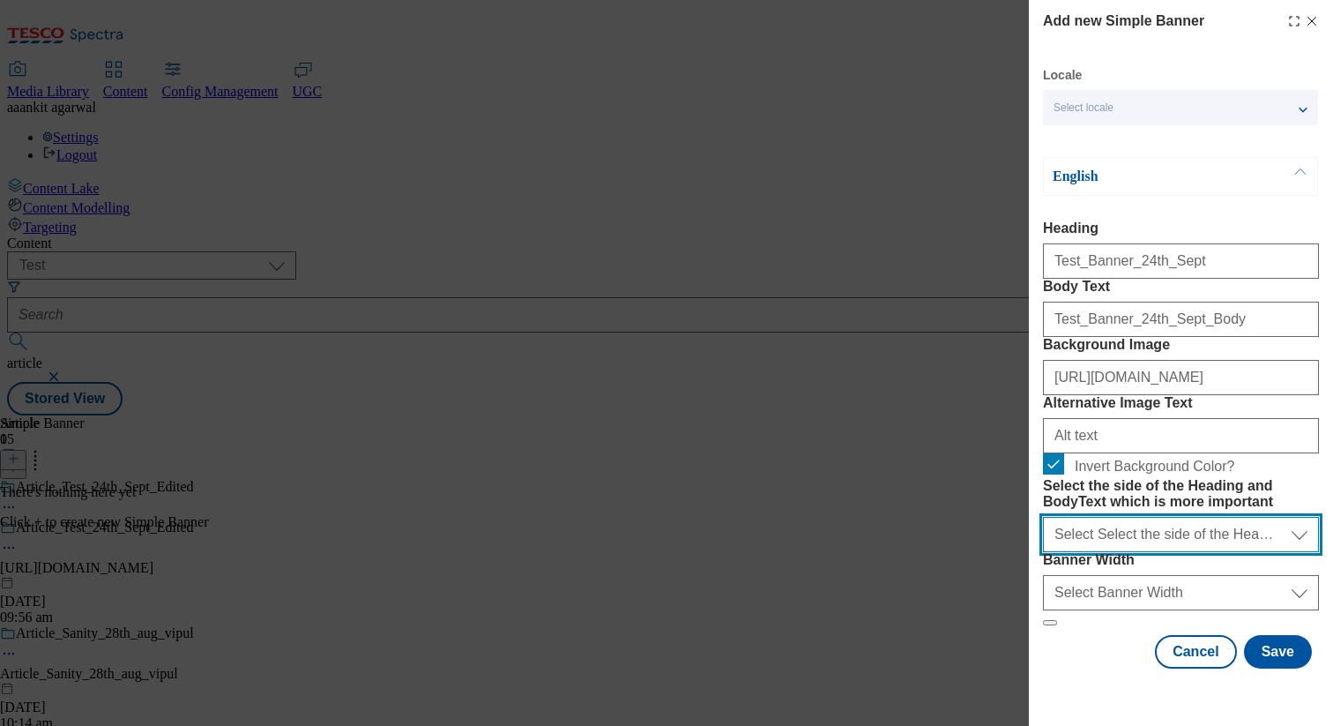
click at [1106, 536] on select "Select Select the side of the Heading and BodyText which is more important left…" at bounding box center [1181, 534] width 276 height 35
select select "left"
click at [1043, 517] on select "Select Select the side of the Heading and BodyText which is more important left…" at bounding box center [1181, 534] width 276 height 35
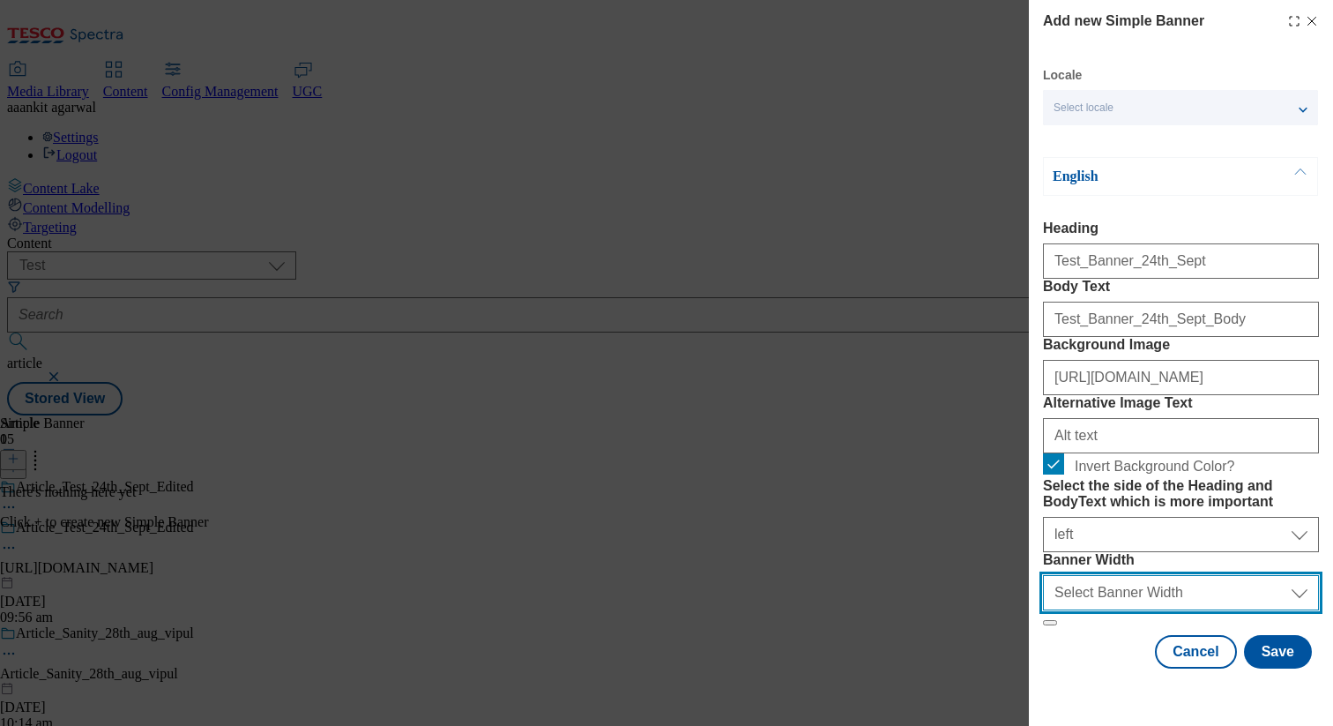
click at [1125, 608] on select "Select Banner Width half full" at bounding box center [1181, 592] width 276 height 35
select select "full"
click at [1043, 594] on select "Select Banner Width half full" at bounding box center [1181, 592] width 276 height 35
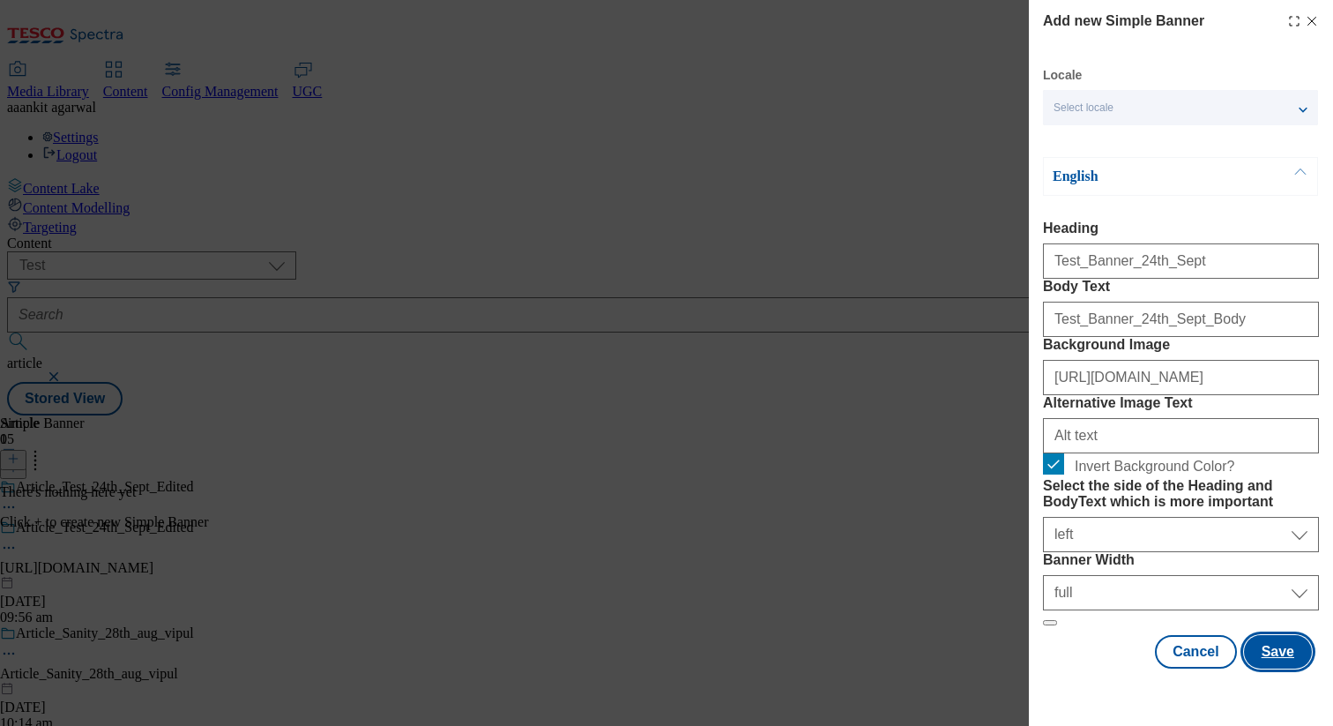
click at [1265, 668] on button "Save" at bounding box center [1278, 652] width 68 height 34
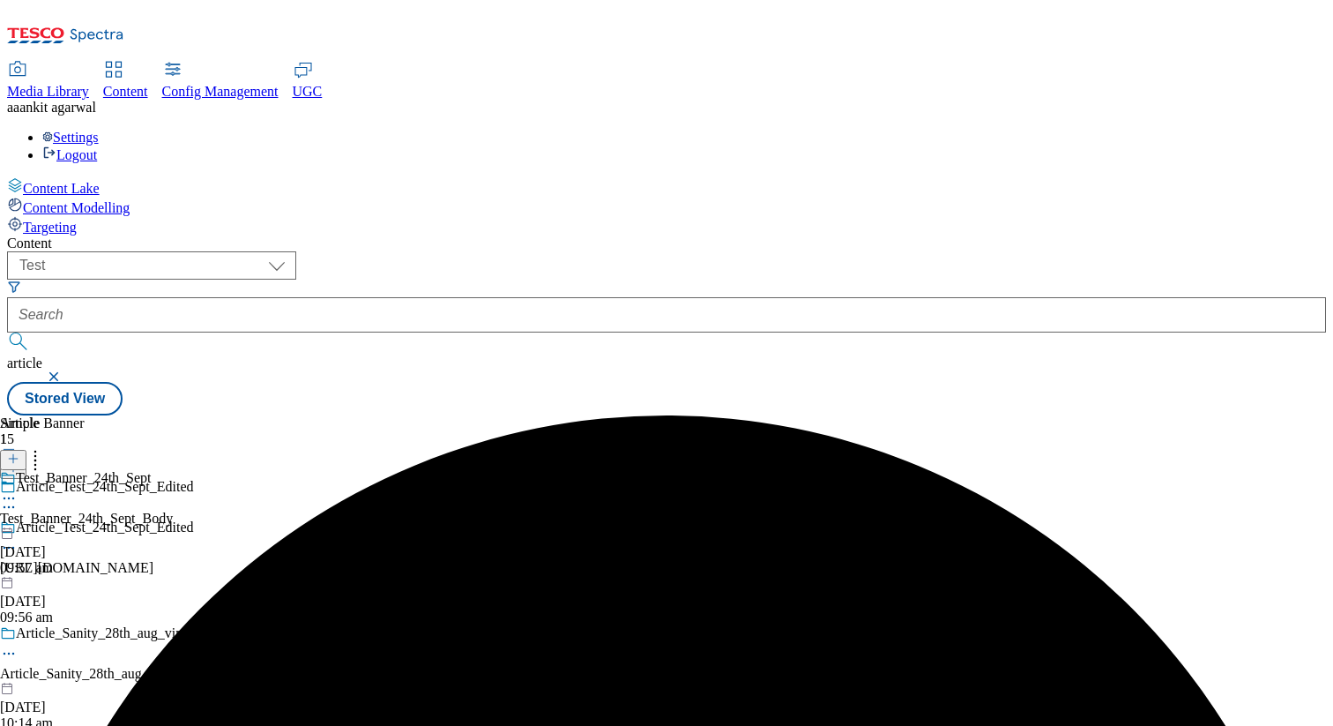
click at [173, 526] on div at bounding box center [86, 526] width 173 height 0
click at [44, 447] on icon at bounding box center [35, 456] width 18 height 18
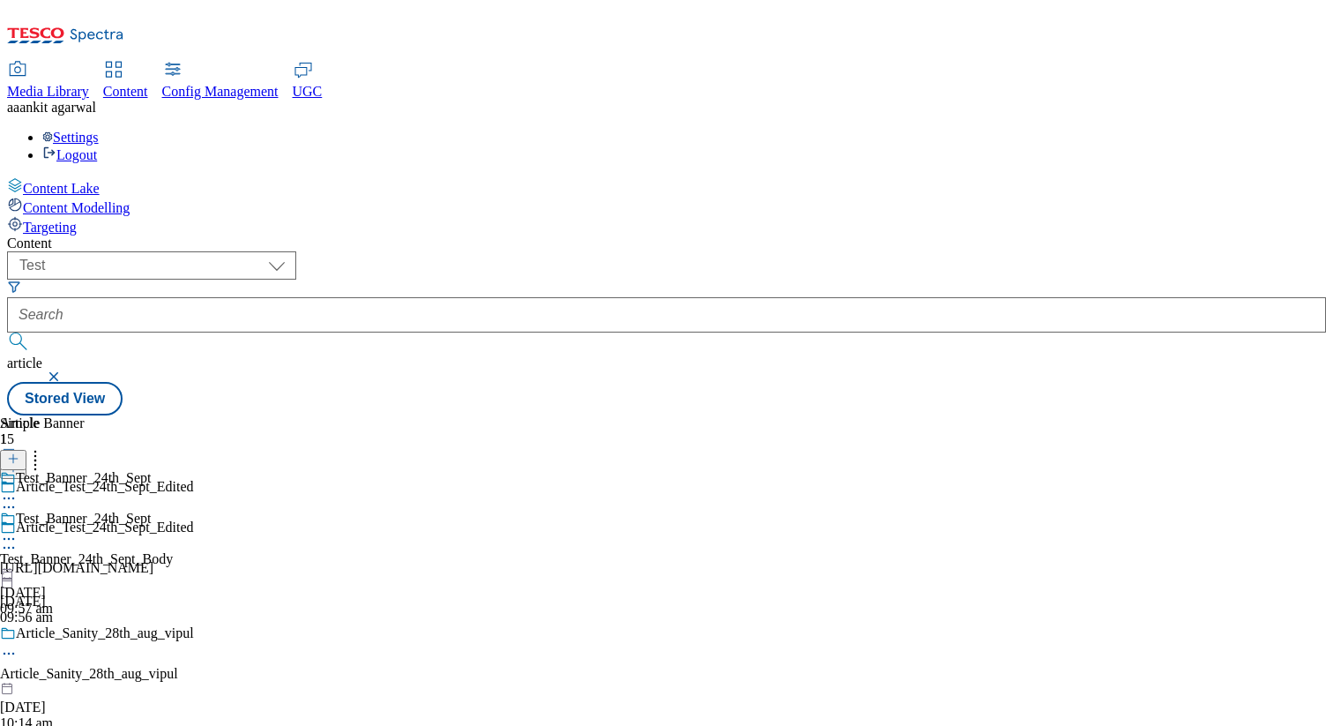
click at [18, 530] on icon at bounding box center [9, 539] width 18 height 18
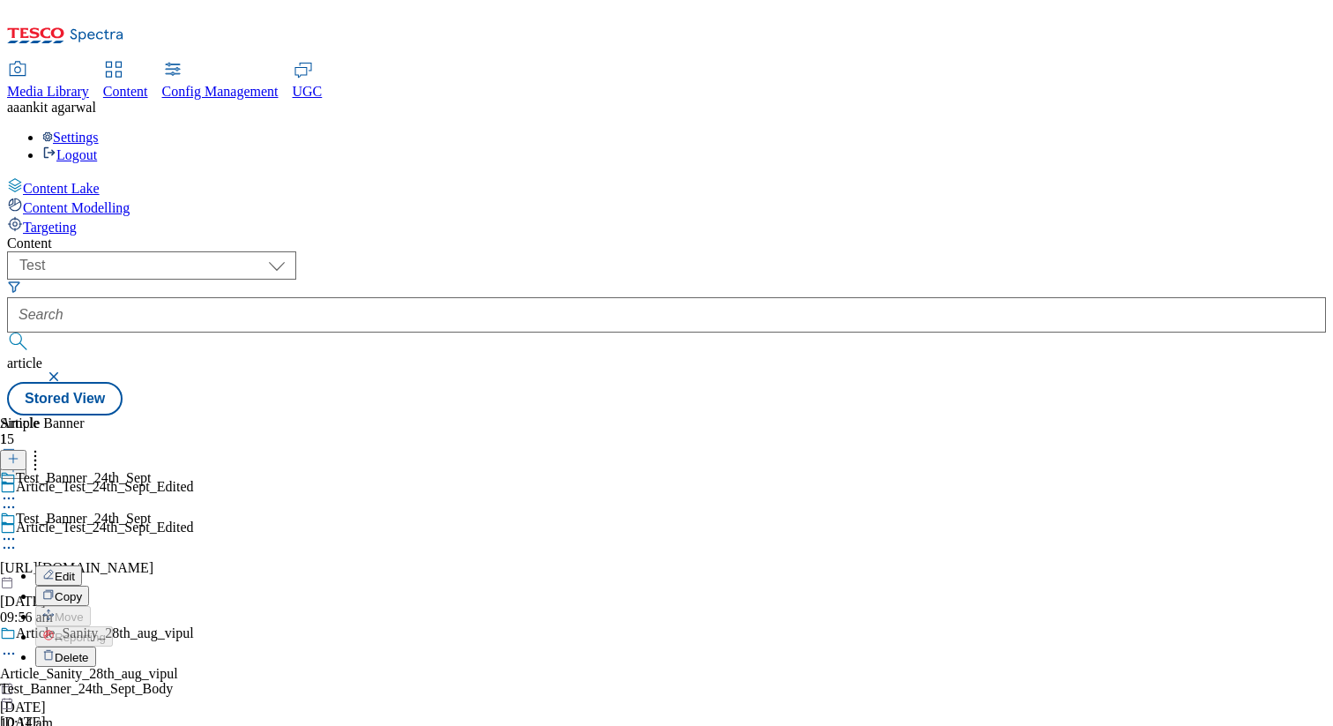
click at [75, 570] on span "Edit" at bounding box center [65, 576] width 20 height 13
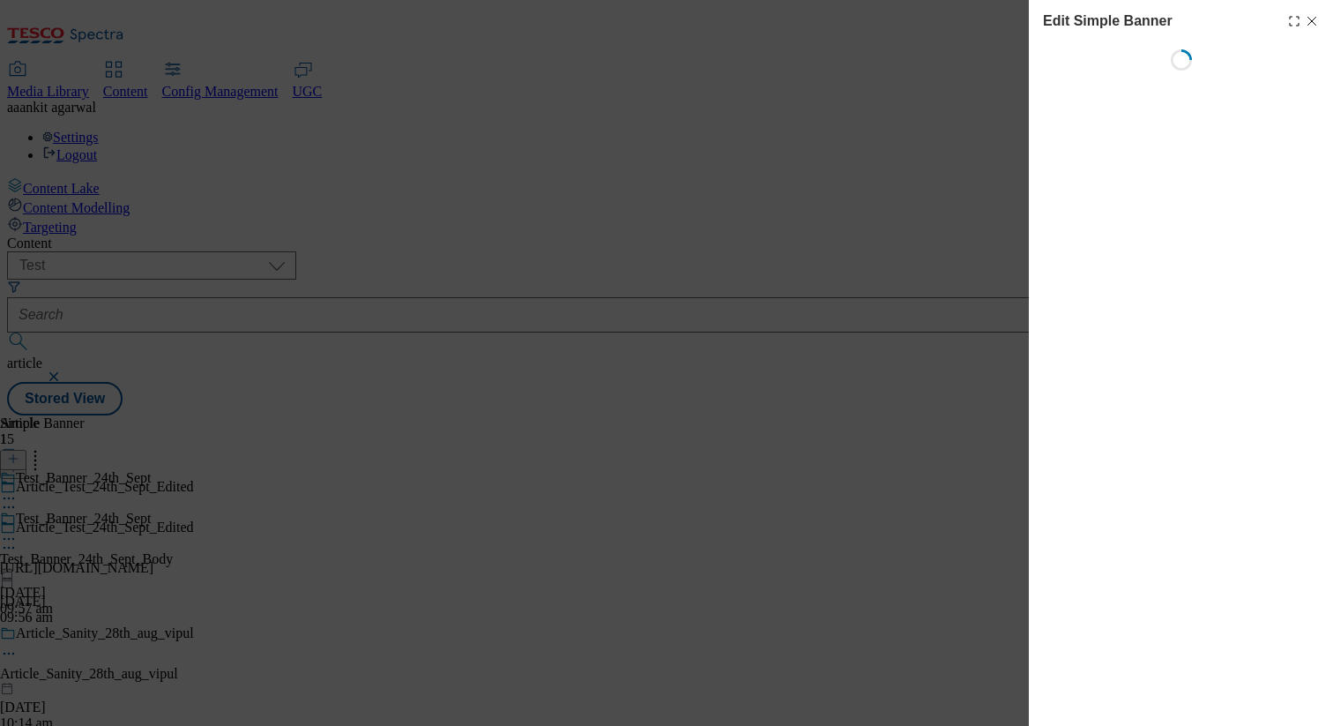
select select "left"
select select "full"
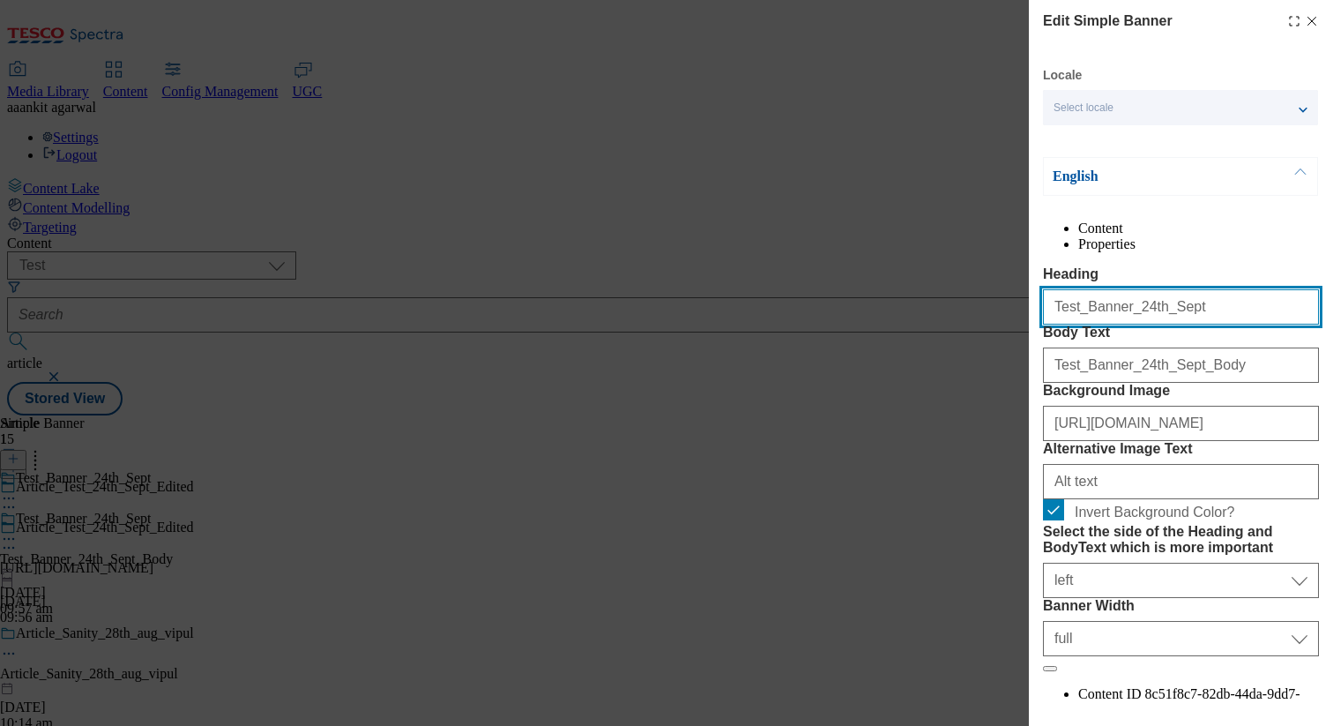
click at [1197, 324] on input "Test_Banner_24th_Sept" at bounding box center [1181, 306] width 276 height 35
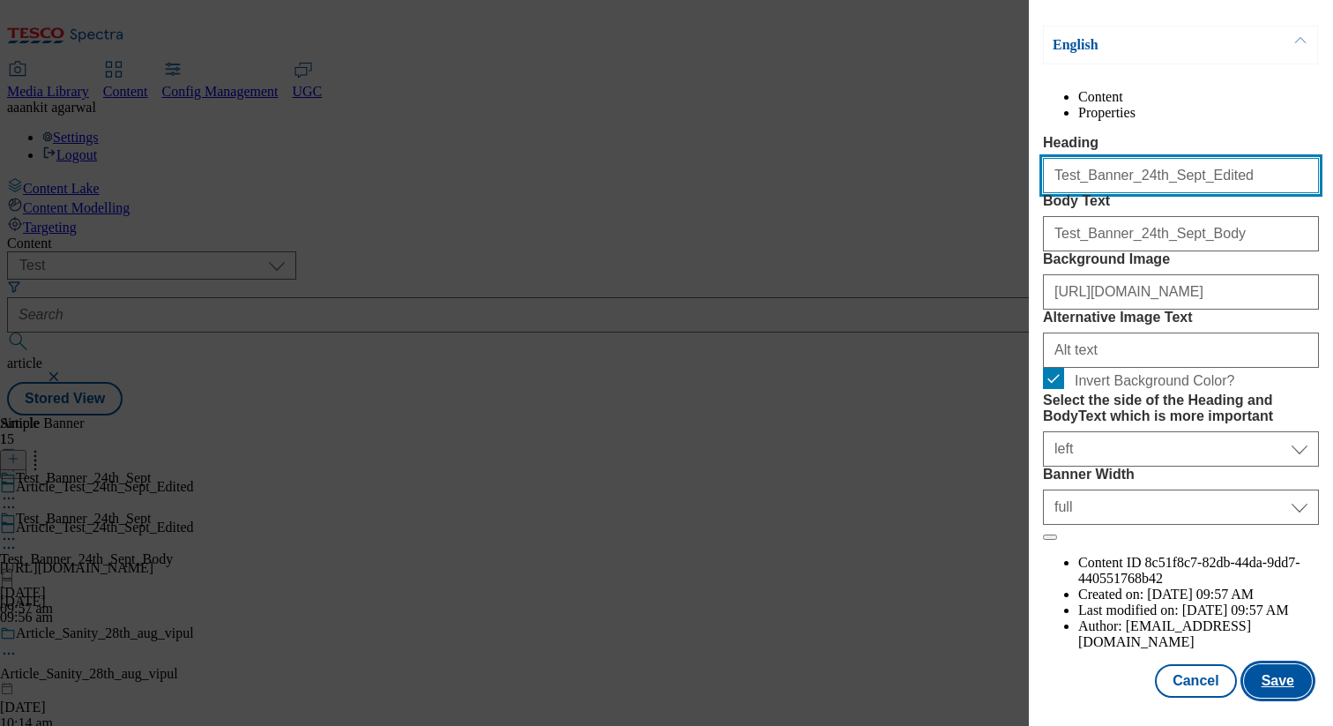
type input "Test_Banner_24th_Sept_Edited"
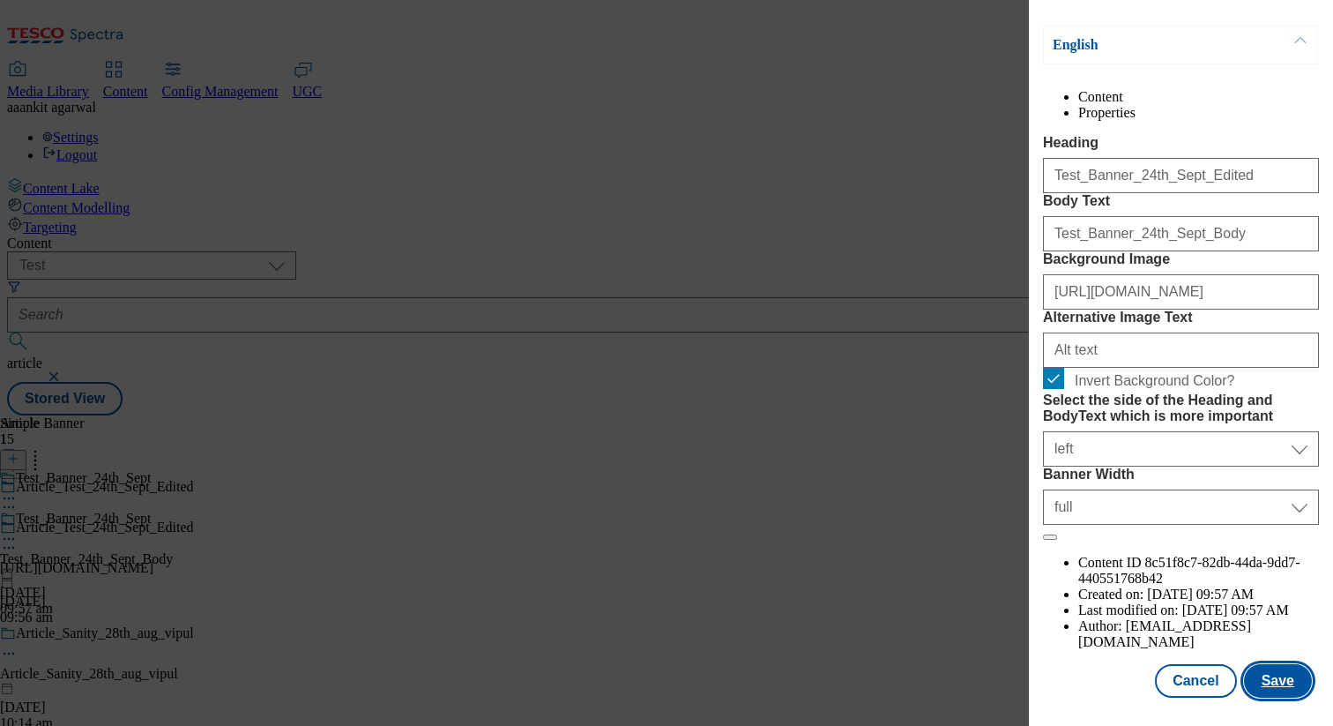
click at [1274, 671] on button "Save" at bounding box center [1278, 681] width 68 height 34
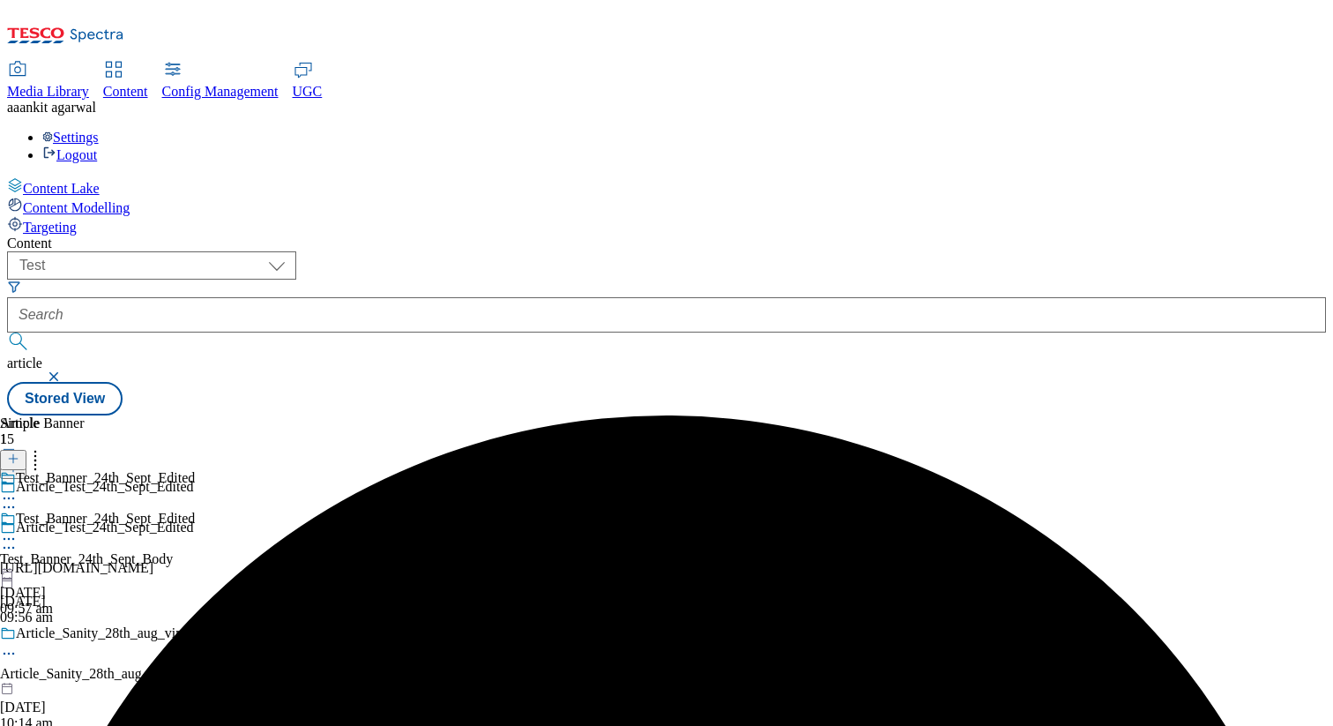
click at [18, 530] on icon at bounding box center [9, 539] width 18 height 18
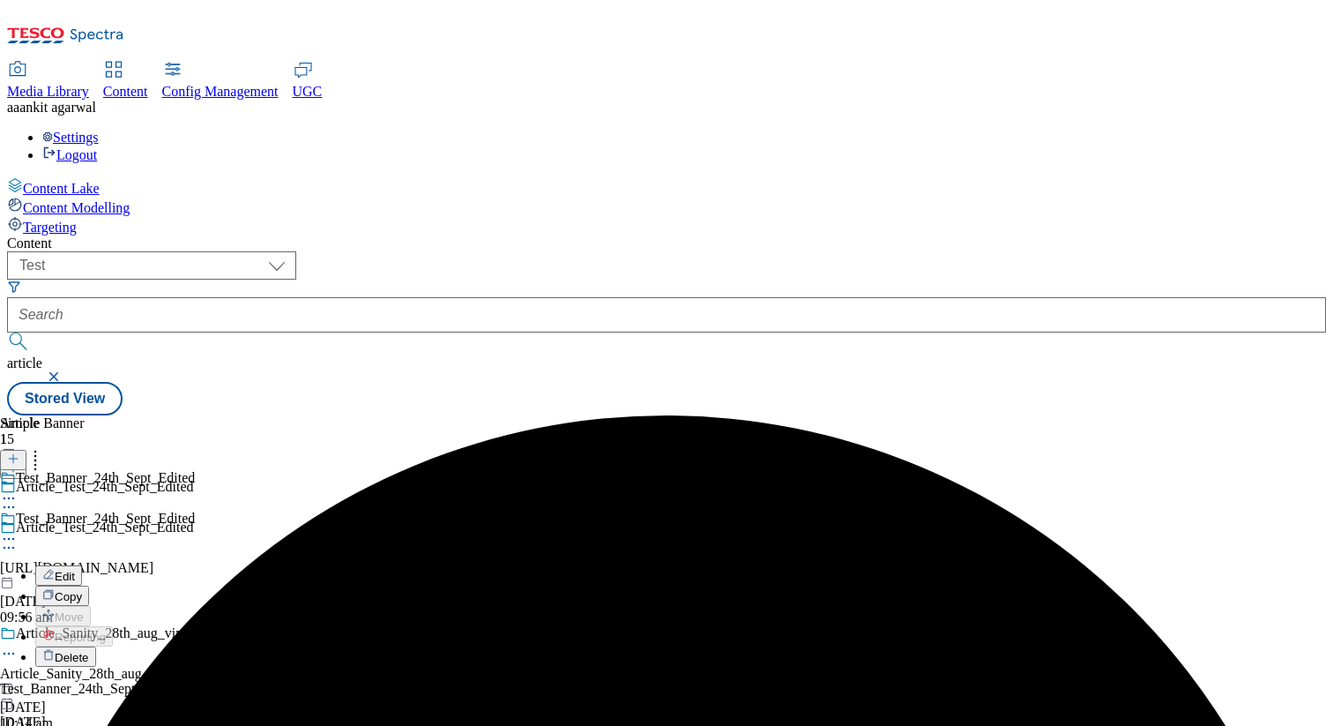
click at [82, 565] on button "Edit" at bounding box center [58, 575] width 47 height 20
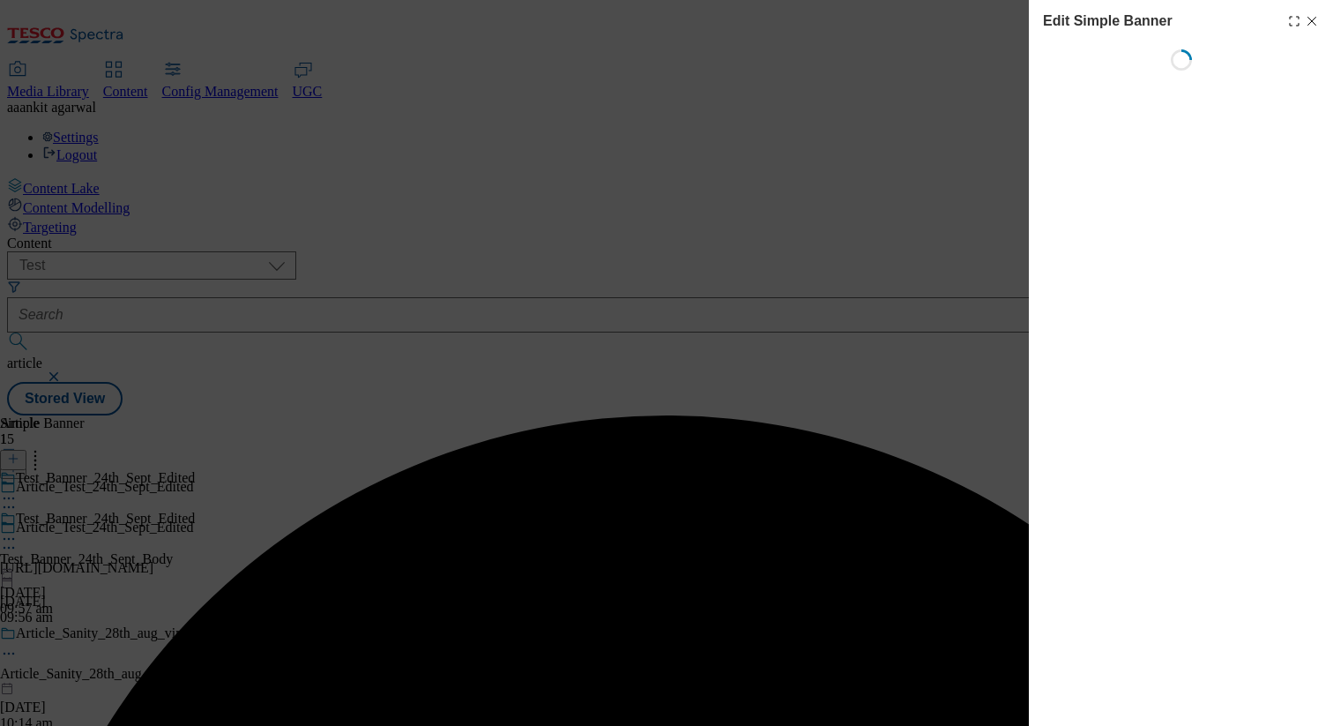
select select "left"
select select "full"
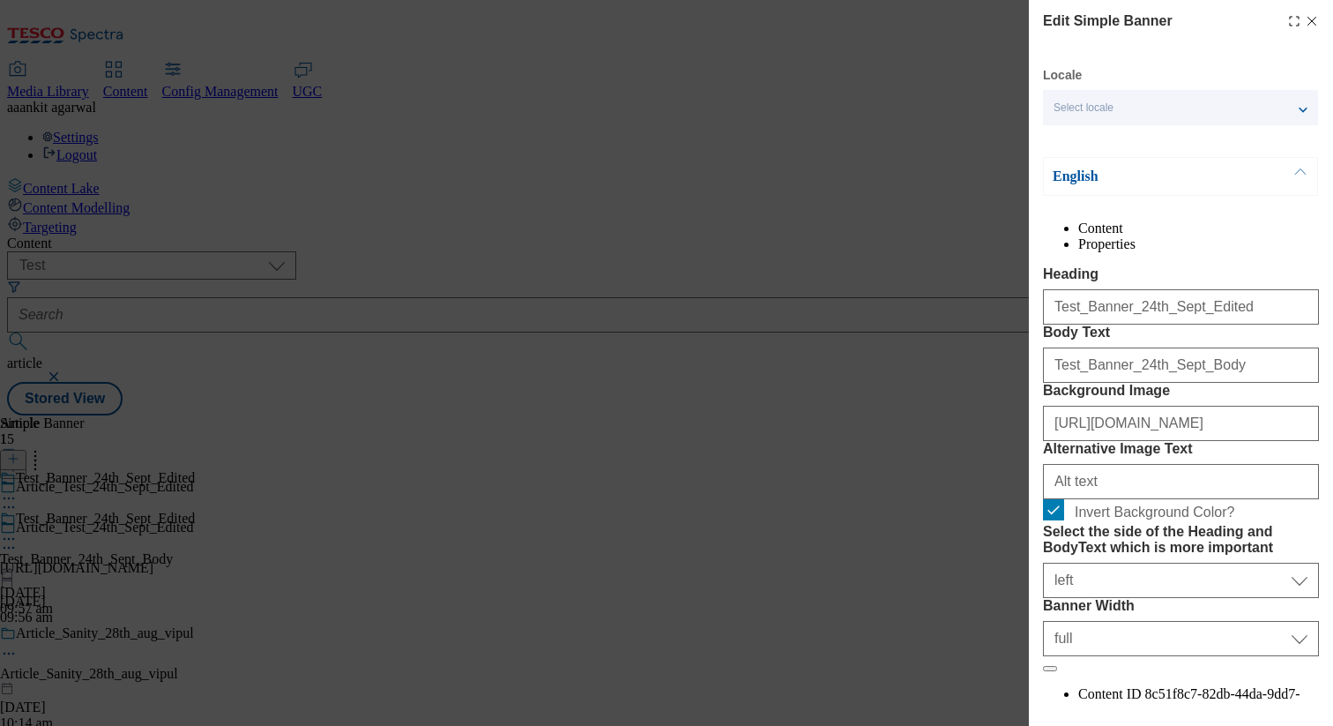
click at [1287, 19] on icon "Modal" at bounding box center [1294, 21] width 14 height 14
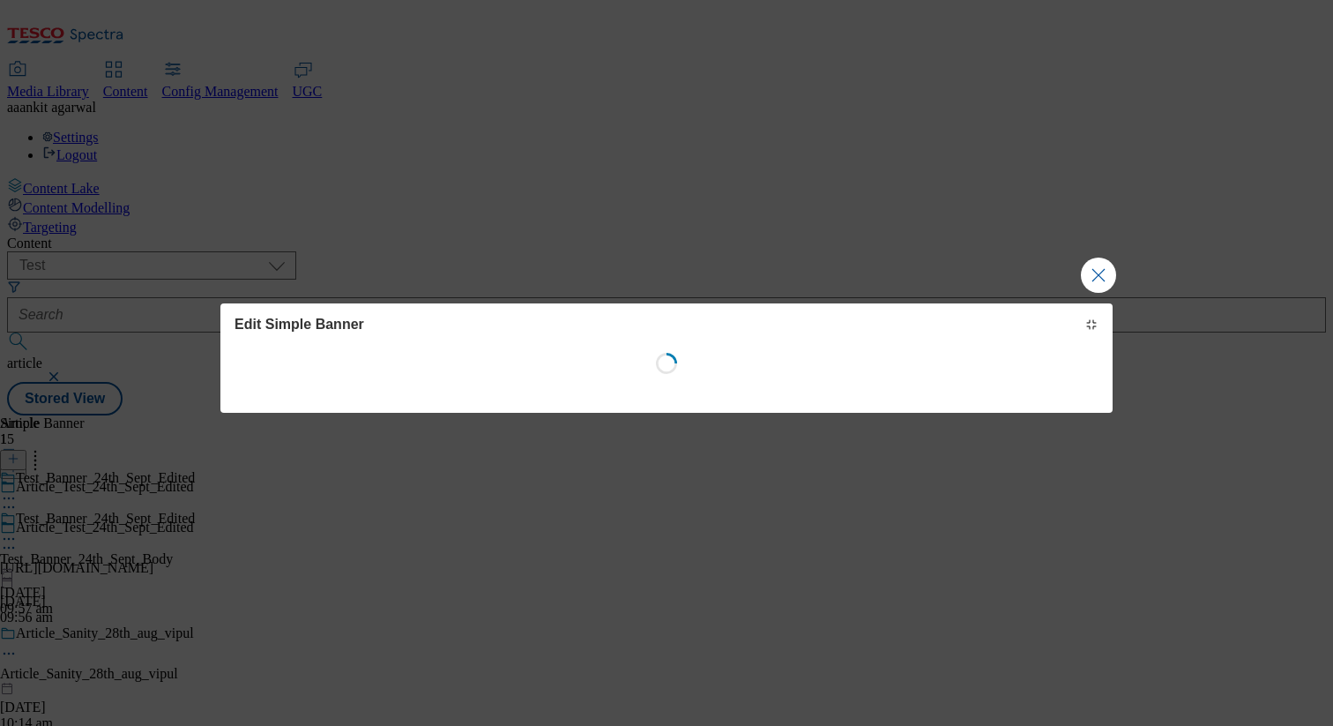
select select "left"
select select "full"
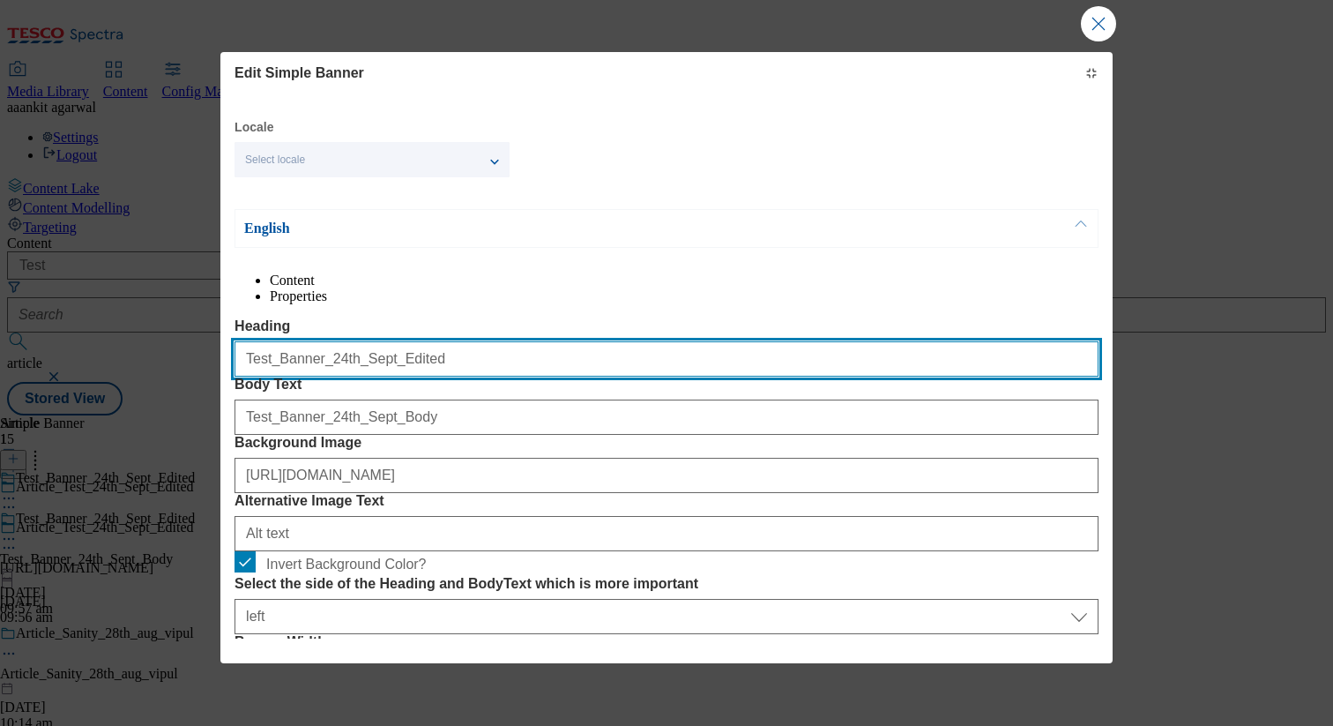
click at [426, 376] on input "Test_Banner_24th_Sept_Edited" at bounding box center [667, 358] width 864 height 35
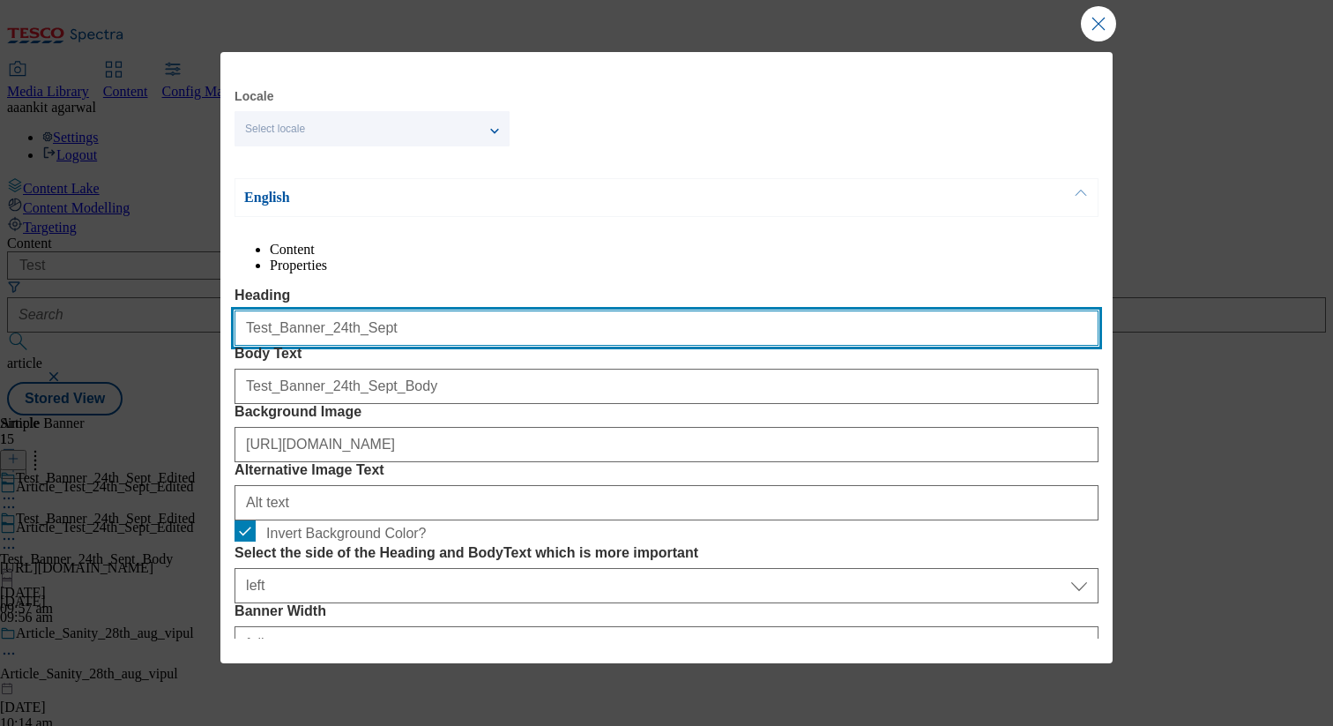
type input "Test_Banner_24th_Sept"
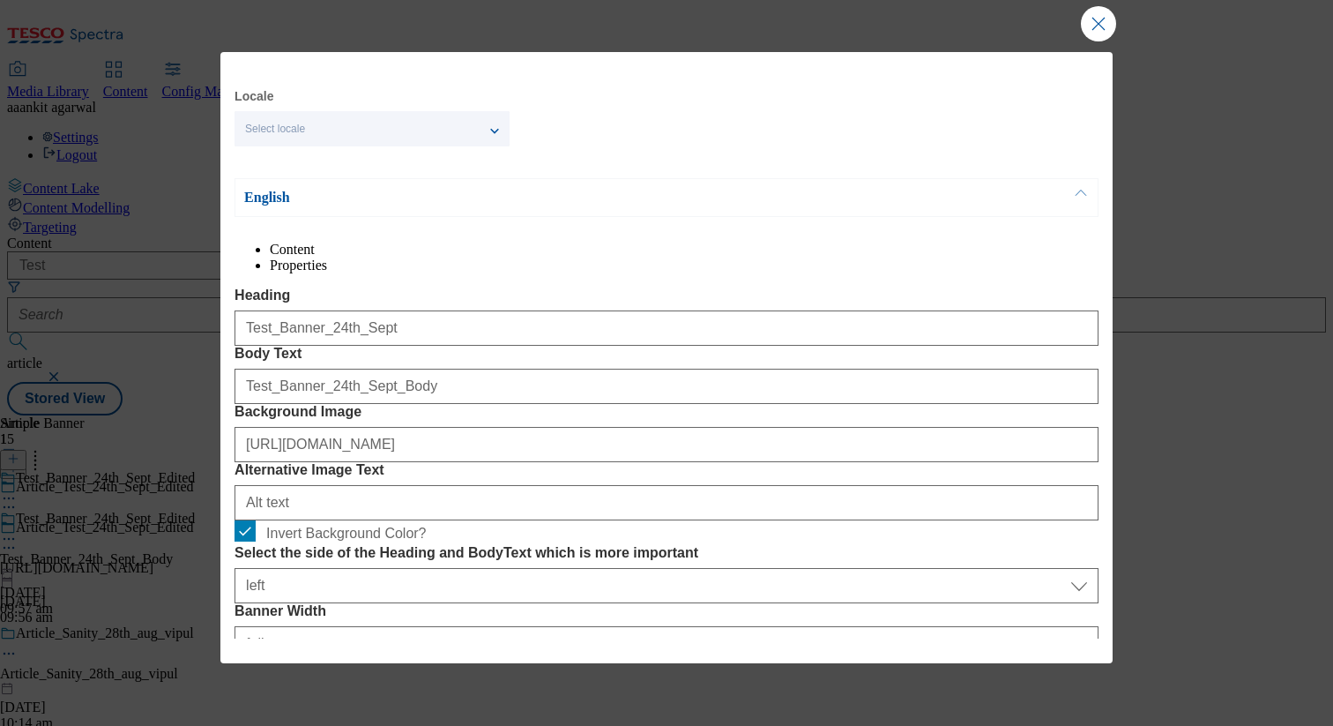
click at [546, 520] on label "Invert Background Color?" at bounding box center [667, 532] width 864 height 25
click at [256, 520] on input "Invert Background Color?" at bounding box center [245, 530] width 21 height 21
checkbox input "false"
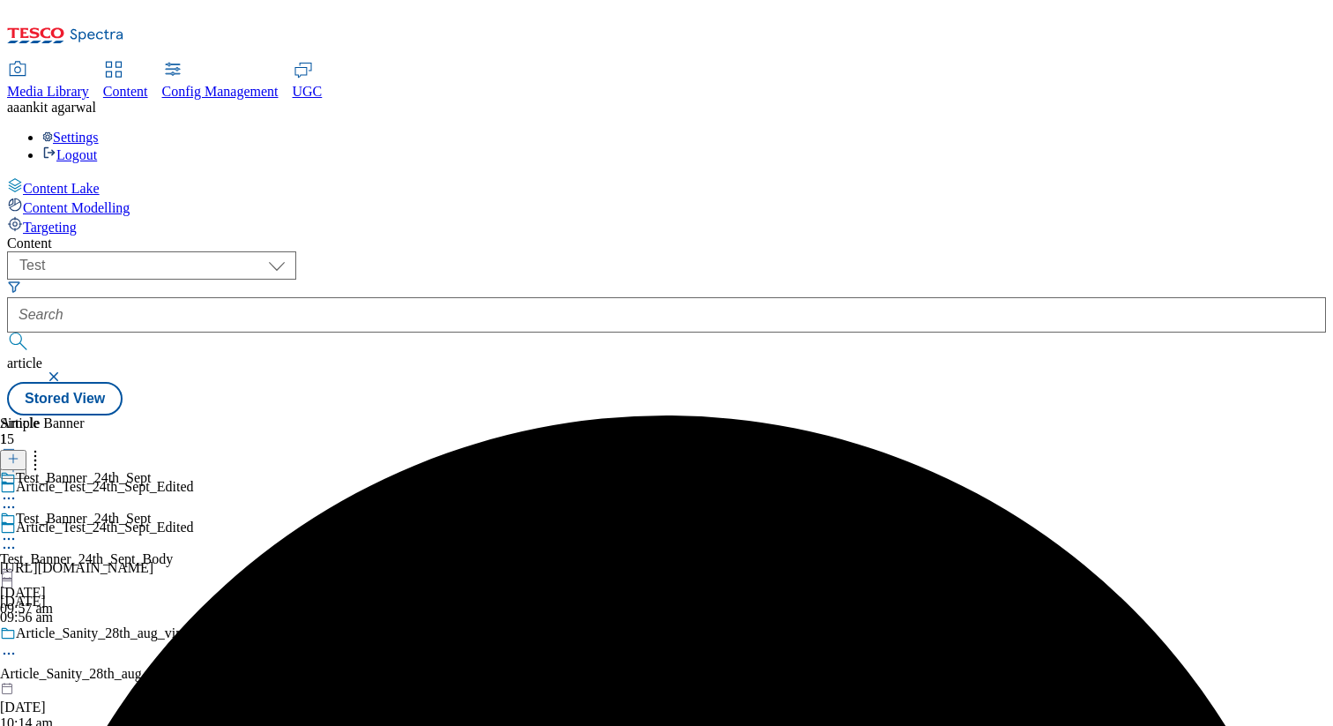
click at [18, 530] on icon at bounding box center [9, 539] width 18 height 18
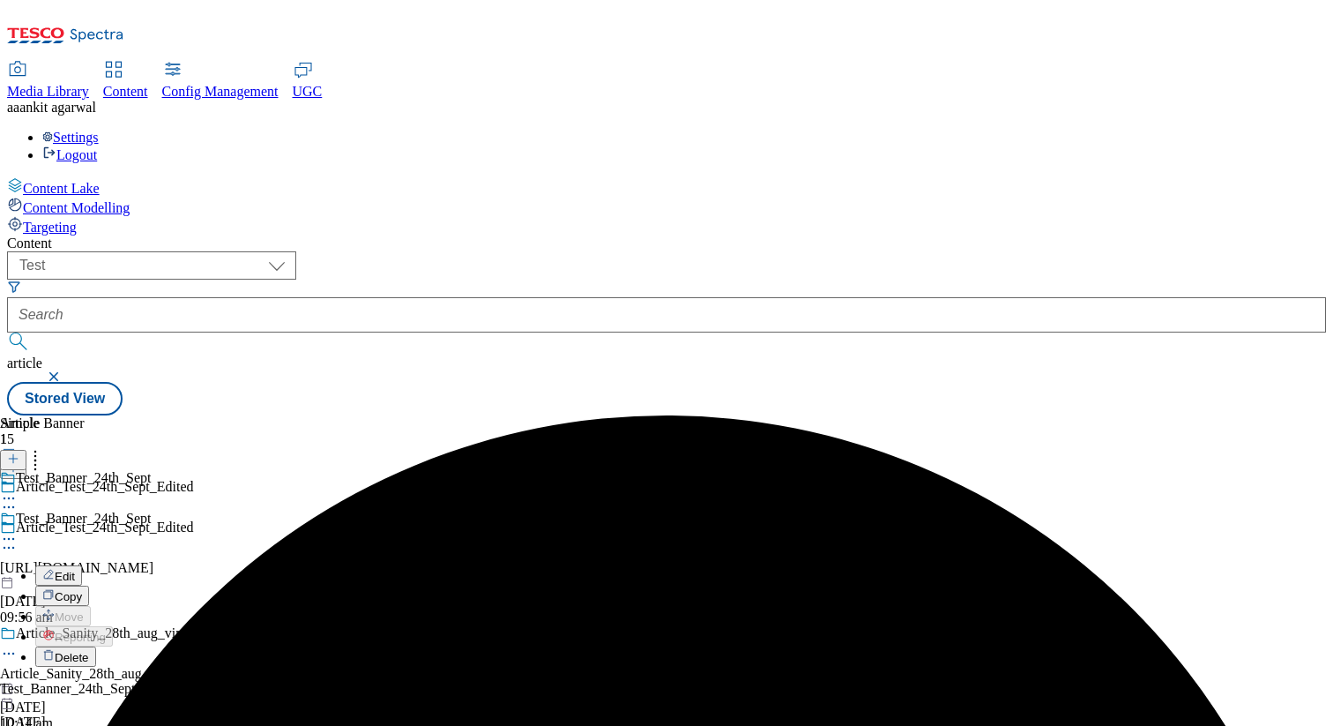
click at [75, 570] on span "Edit" at bounding box center [65, 576] width 20 height 13
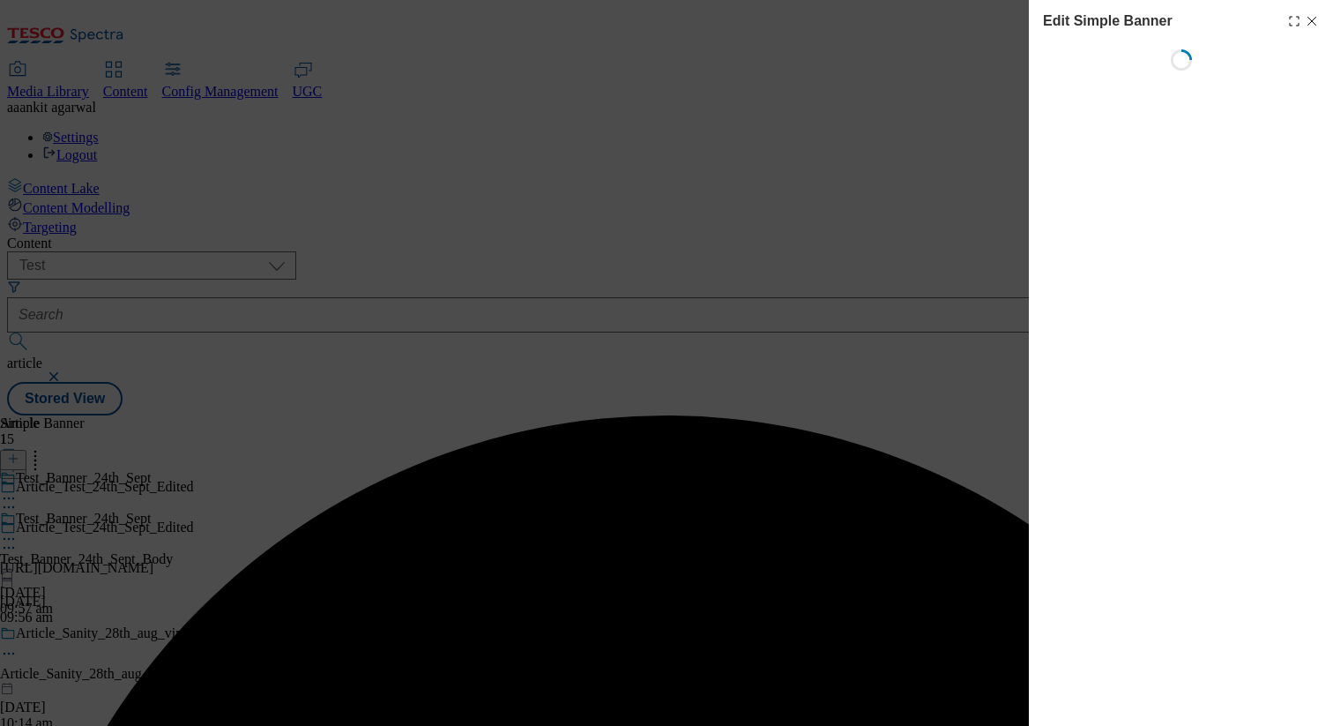
select select "left"
select select "full"
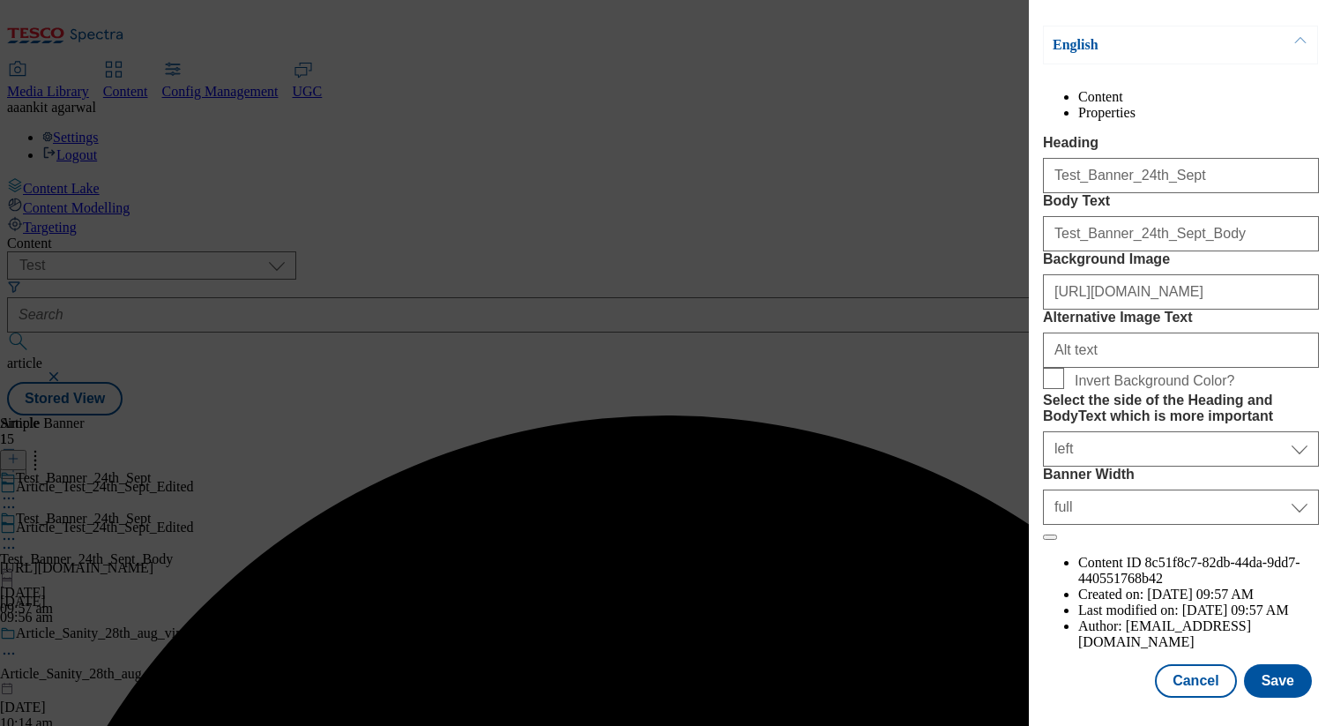
scroll to position [0, 0]
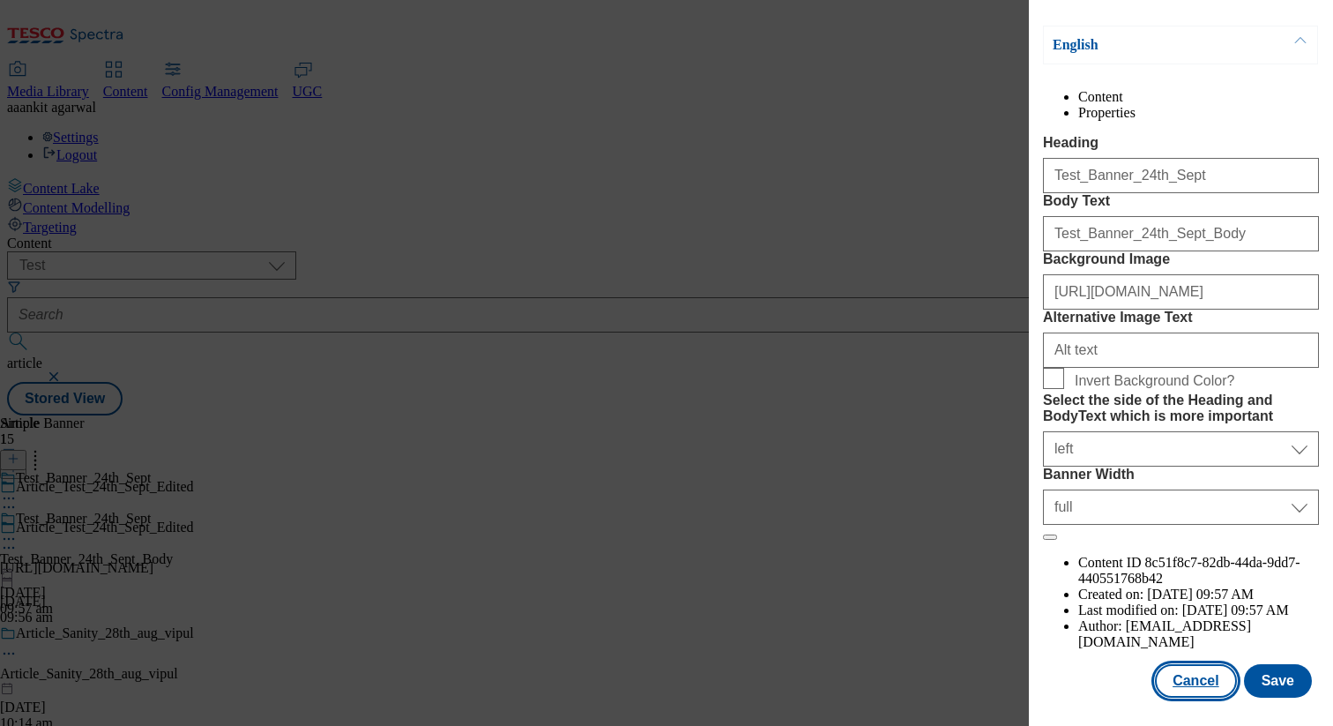
click at [1191, 681] on button "Cancel" at bounding box center [1195, 681] width 81 height 34
select select "left"
select select "full"
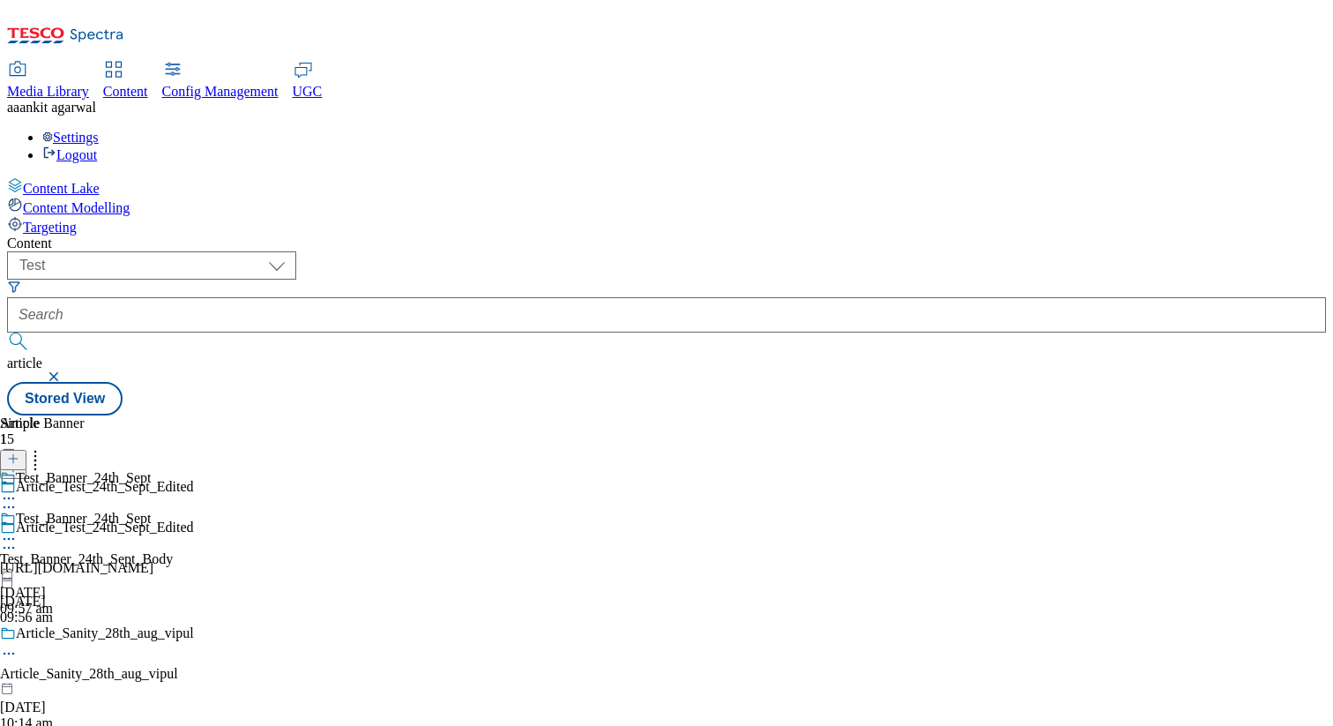
scroll to position [154, 0]
click at [18, 530] on icon at bounding box center [9, 539] width 18 height 18
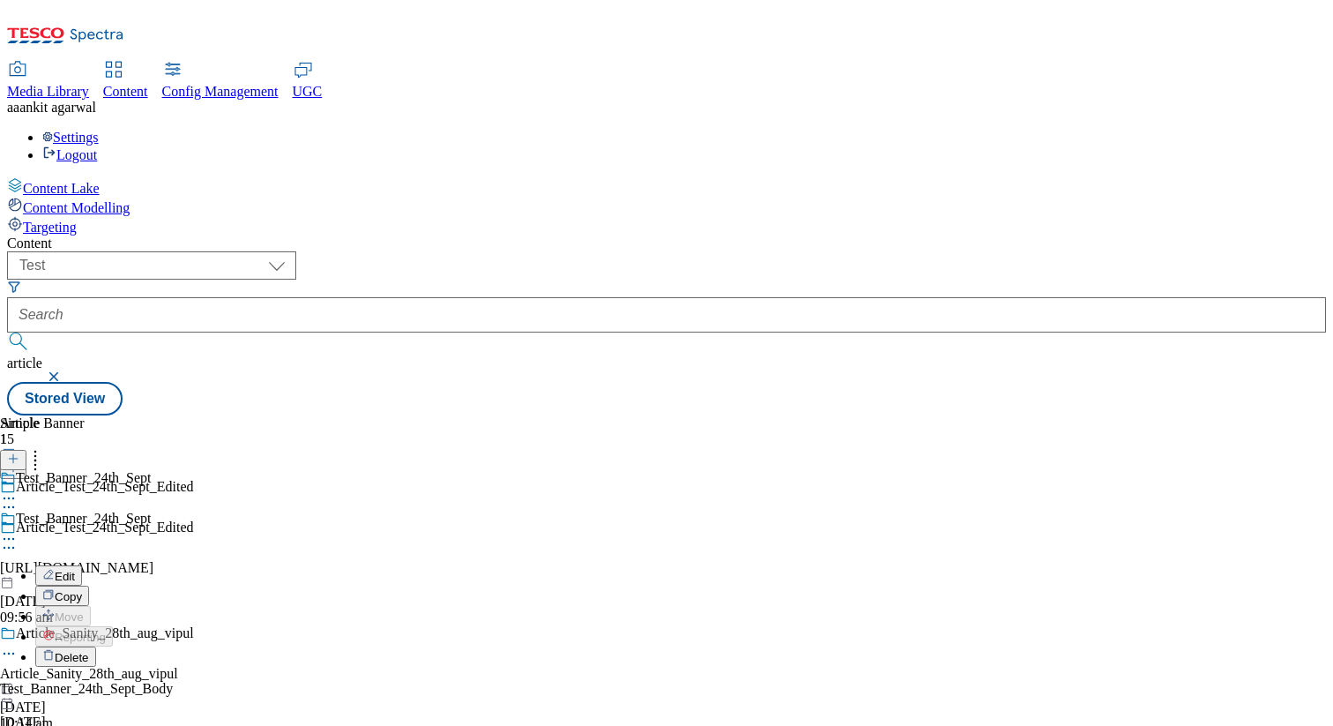
click at [82, 590] on span "Copy" at bounding box center [68, 596] width 27 height 13
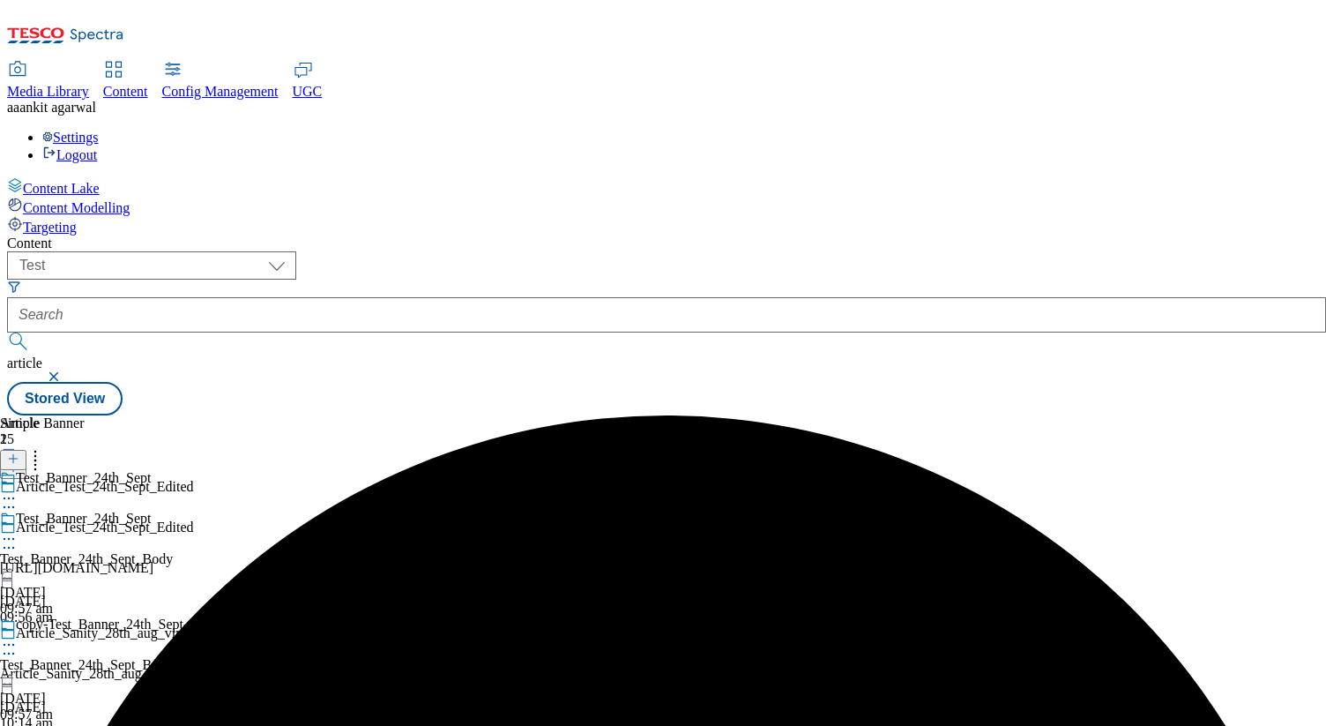
scroll to position [113, 0]
click at [18, 530] on icon at bounding box center [9, 539] width 18 height 18
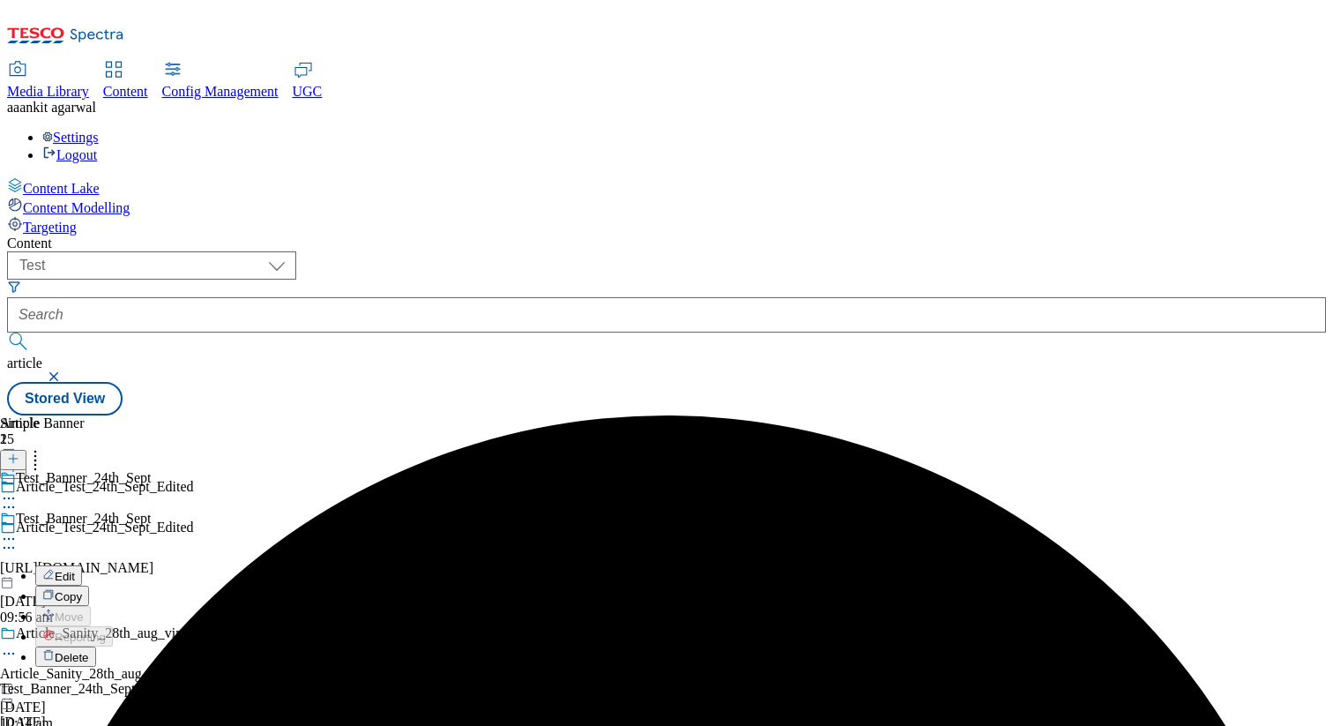
click at [82, 590] on span "Copy" at bounding box center [68, 596] width 27 height 13
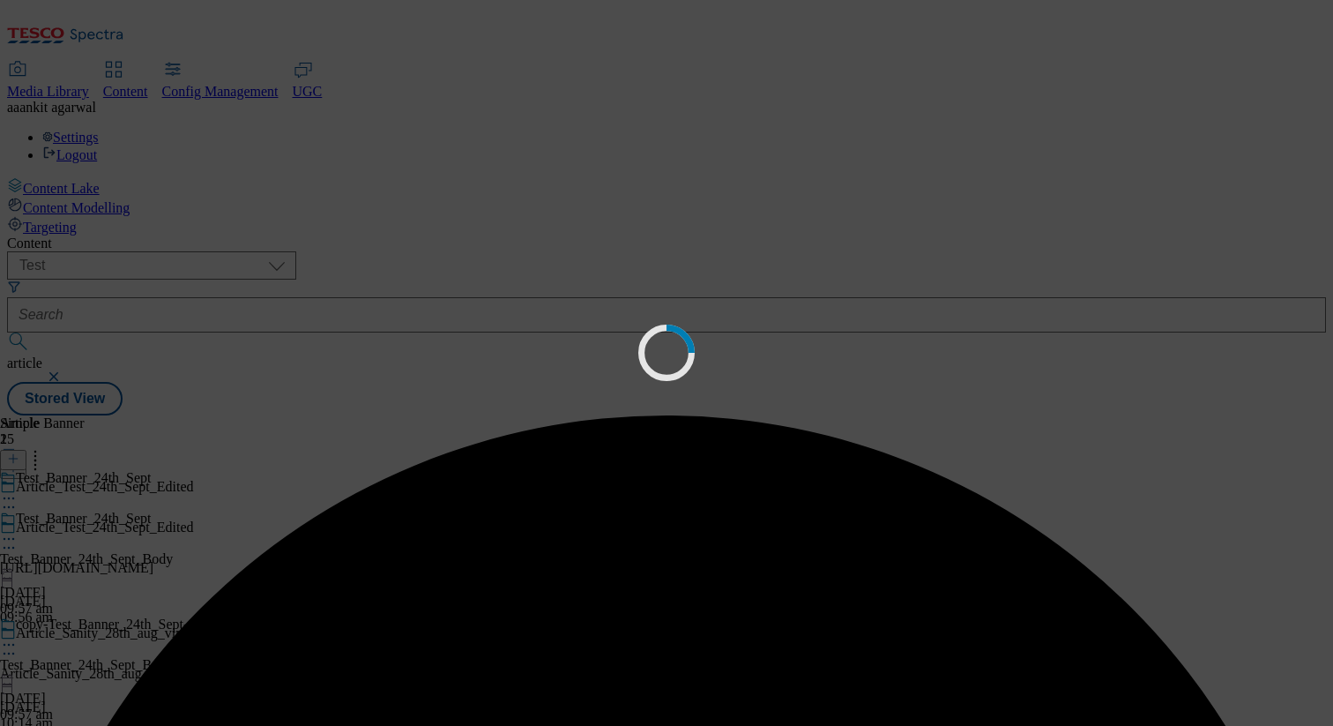
scroll to position [0, 0]
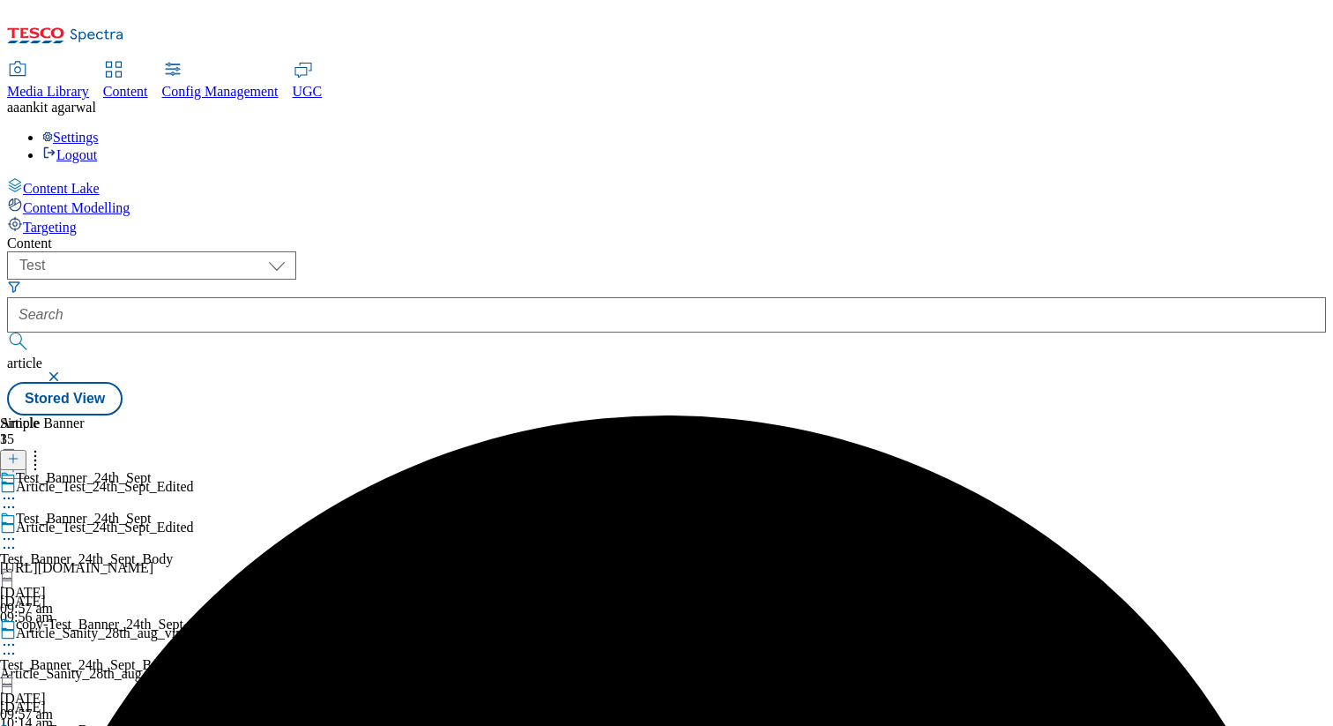
click at [44, 447] on icon at bounding box center [35, 456] width 18 height 18
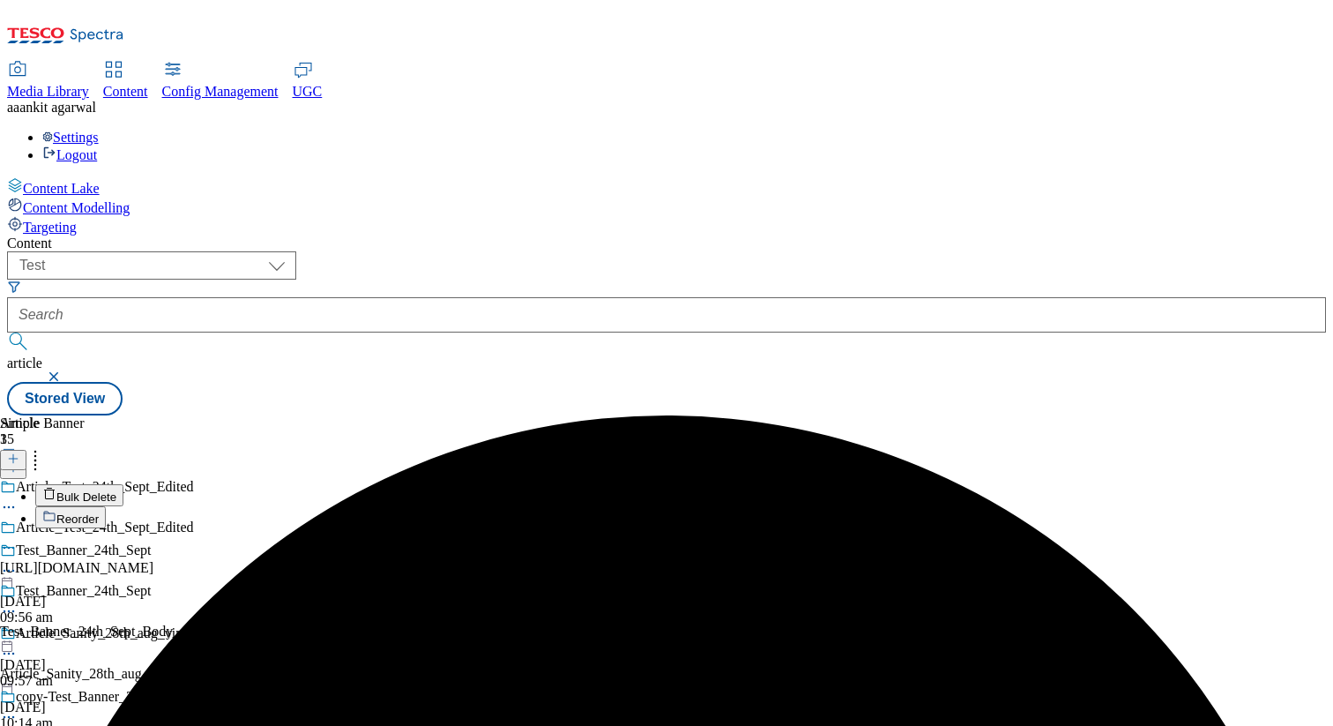
click at [106, 506] on button "Reorder" at bounding box center [70, 517] width 71 height 22
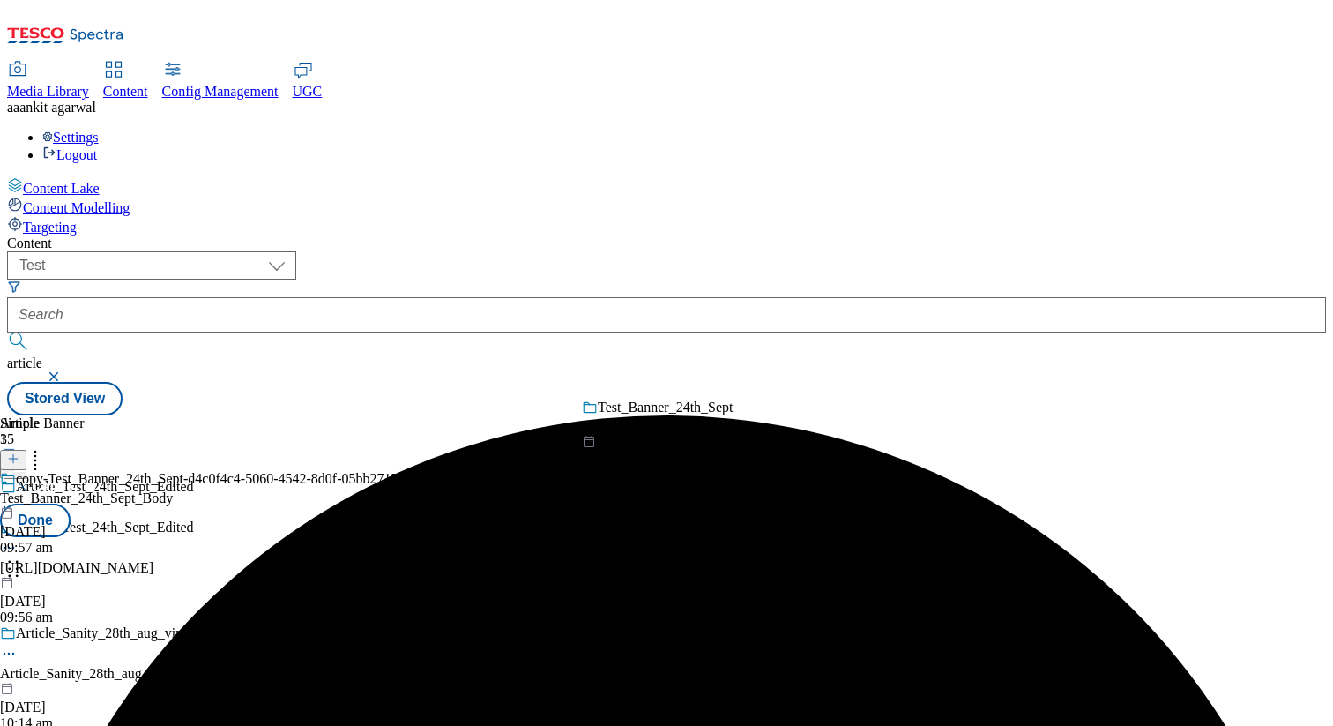
drag, startPoint x: 739, startPoint y: 322, endPoint x: 741, endPoint y: 453, distance: 131.4
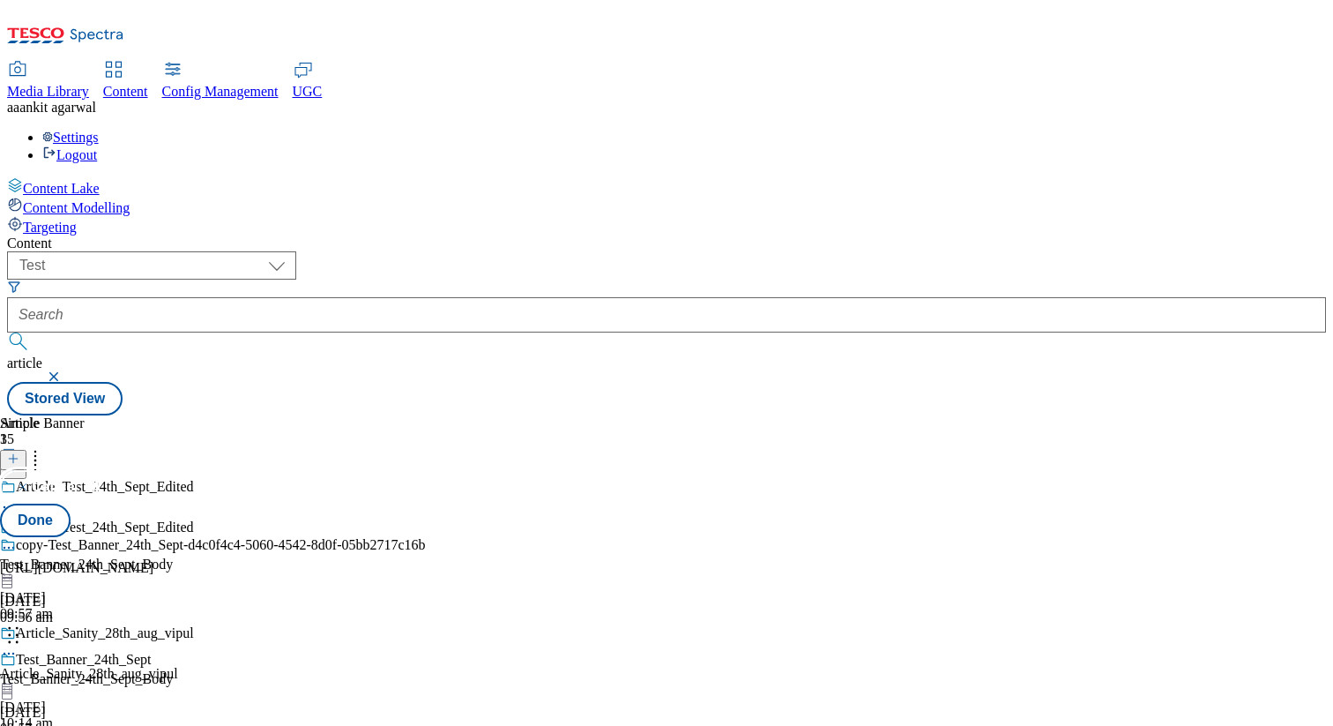
click at [95, 470] on button "Cancel" at bounding box center [47, 487] width 95 height 34
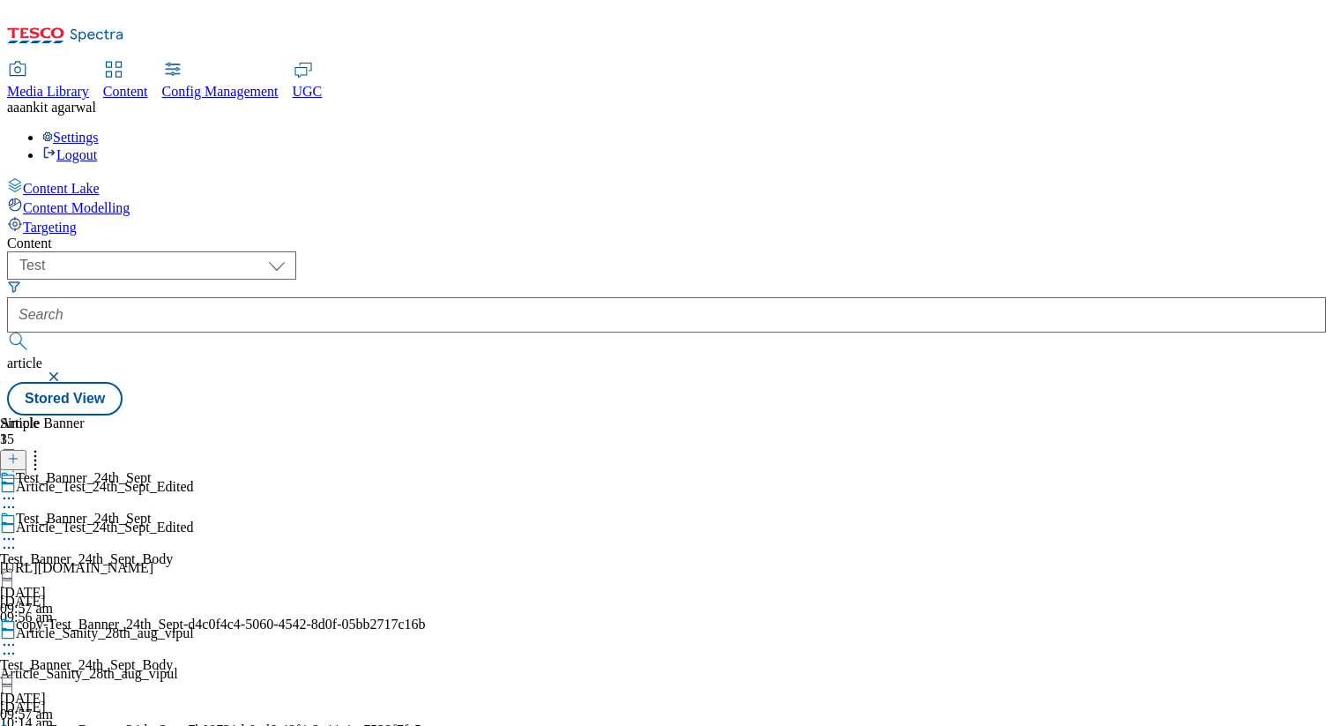
click at [44, 447] on icon at bounding box center [35, 456] width 18 height 18
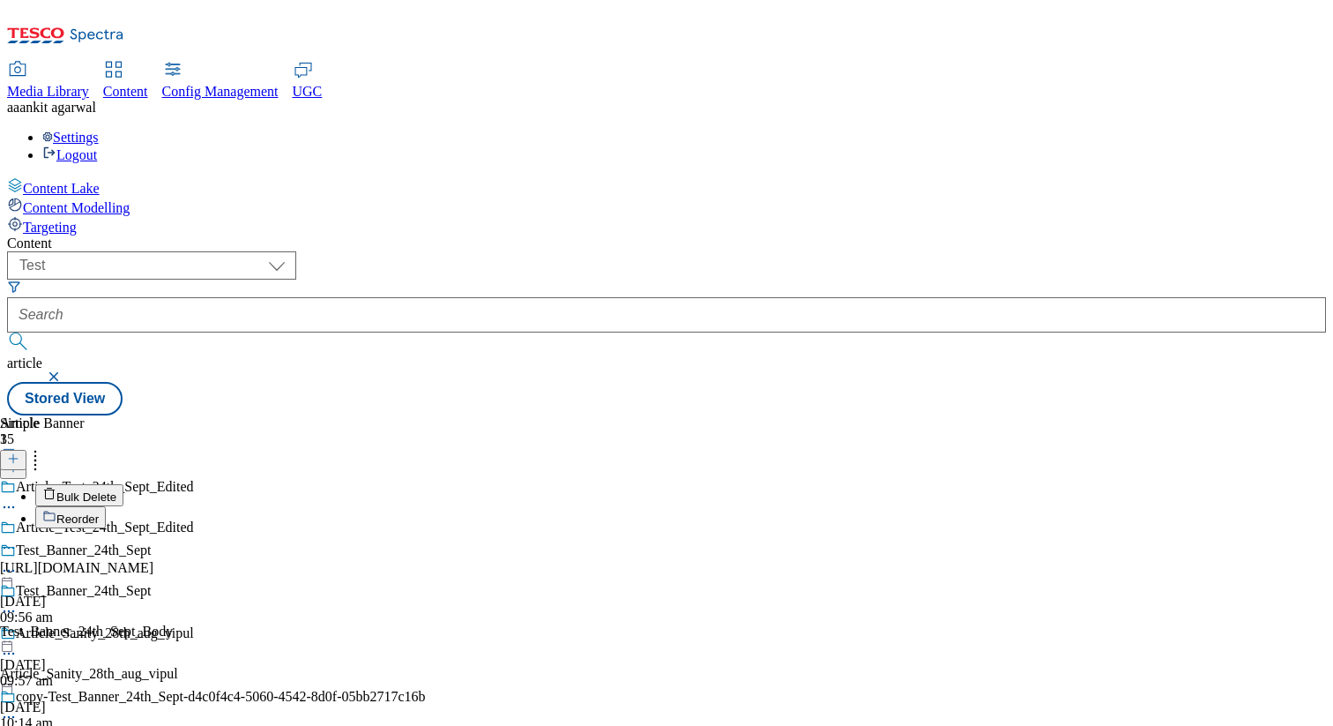
click at [99, 512] on span "Reorder" at bounding box center [77, 518] width 42 height 13
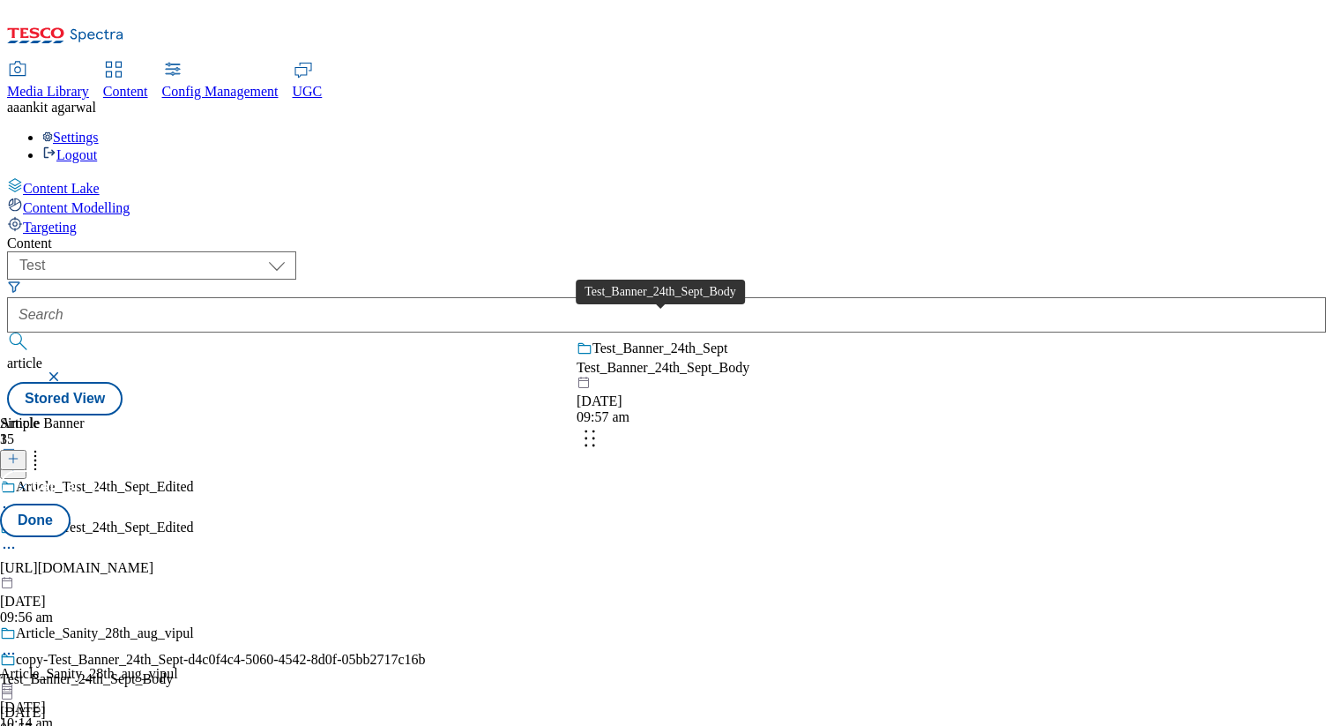
drag, startPoint x: 703, startPoint y: 316, endPoint x: 704, endPoint y: 458, distance: 142.8
click at [704, 415] on body "Icons icon_account icon_add icon_backward_link icon_basket icon_benefits icon_c…" at bounding box center [666, 211] width 1319 height 408
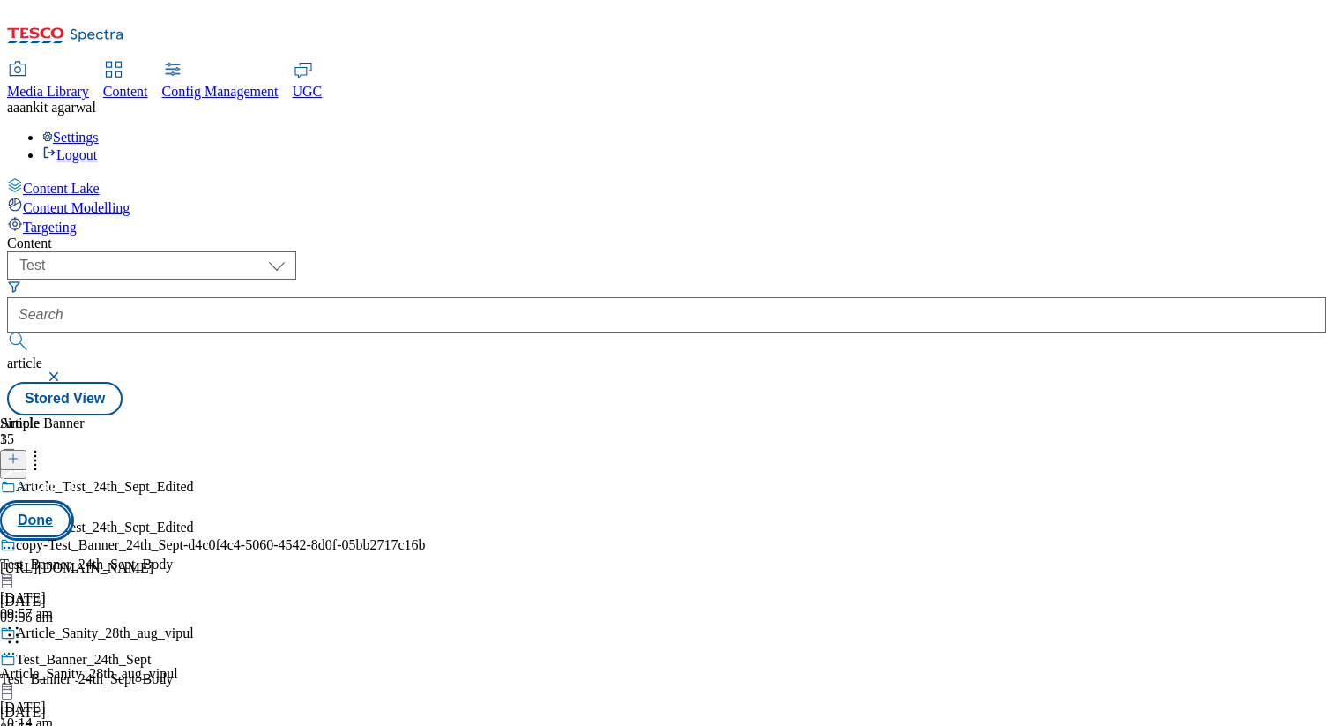
click at [71, 503] on button "Done" at bounding box center [35, 520] width 71 height 34
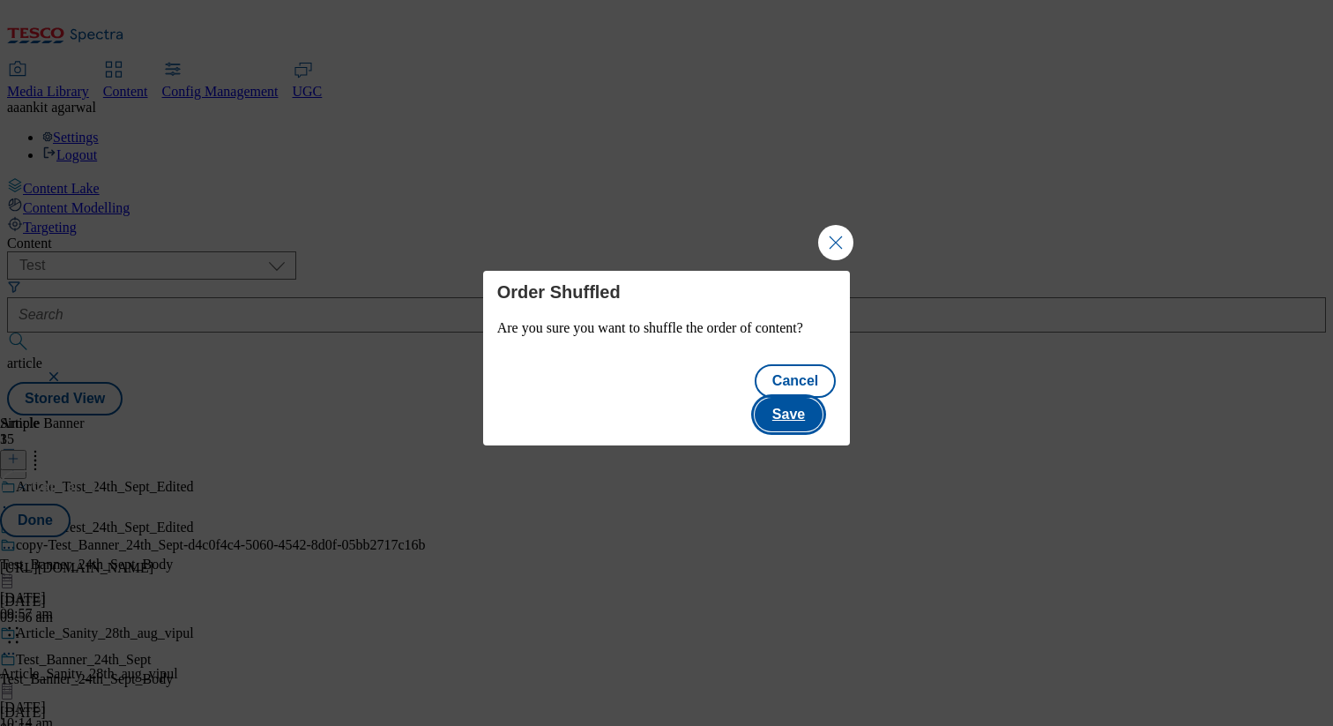
click at [814, 403] on button "Save" at bounding box center [789, 415] width 68 height 34
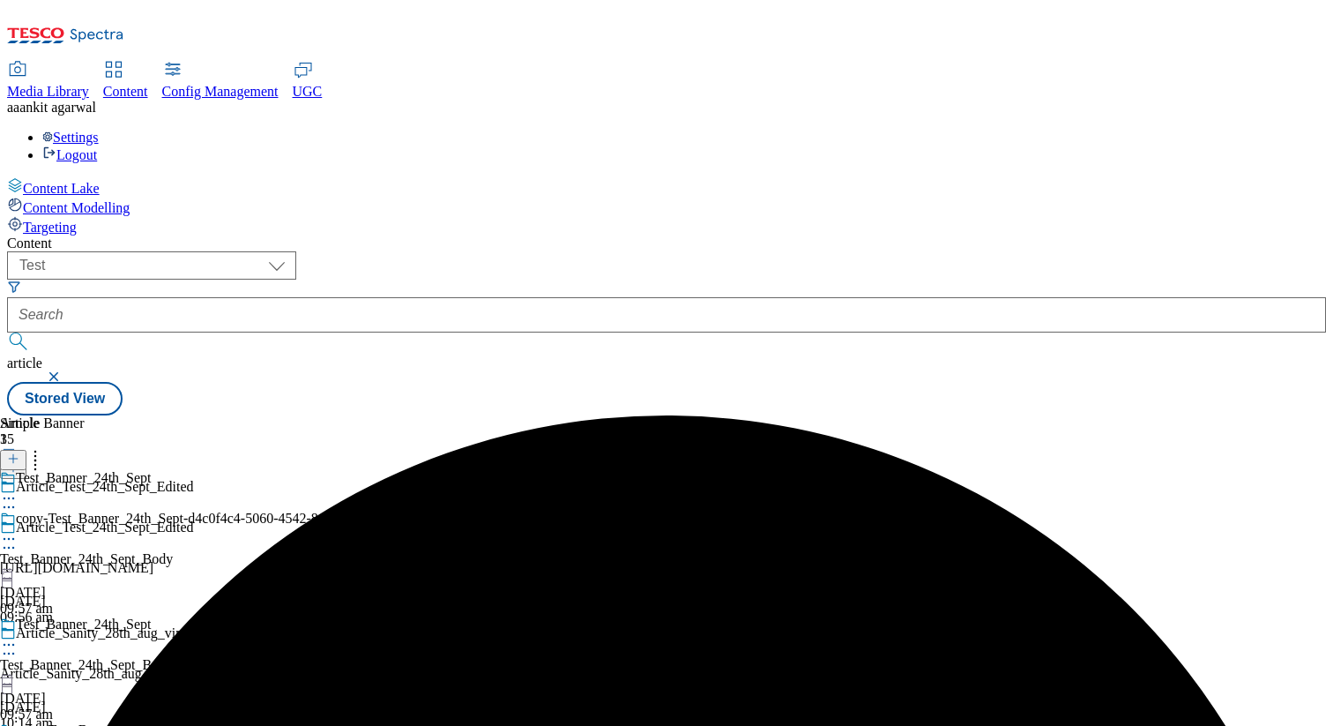
scroll to position [11, 0]
click at [44, 447] on icon at bounding box center [35, 456] width 18 height 18
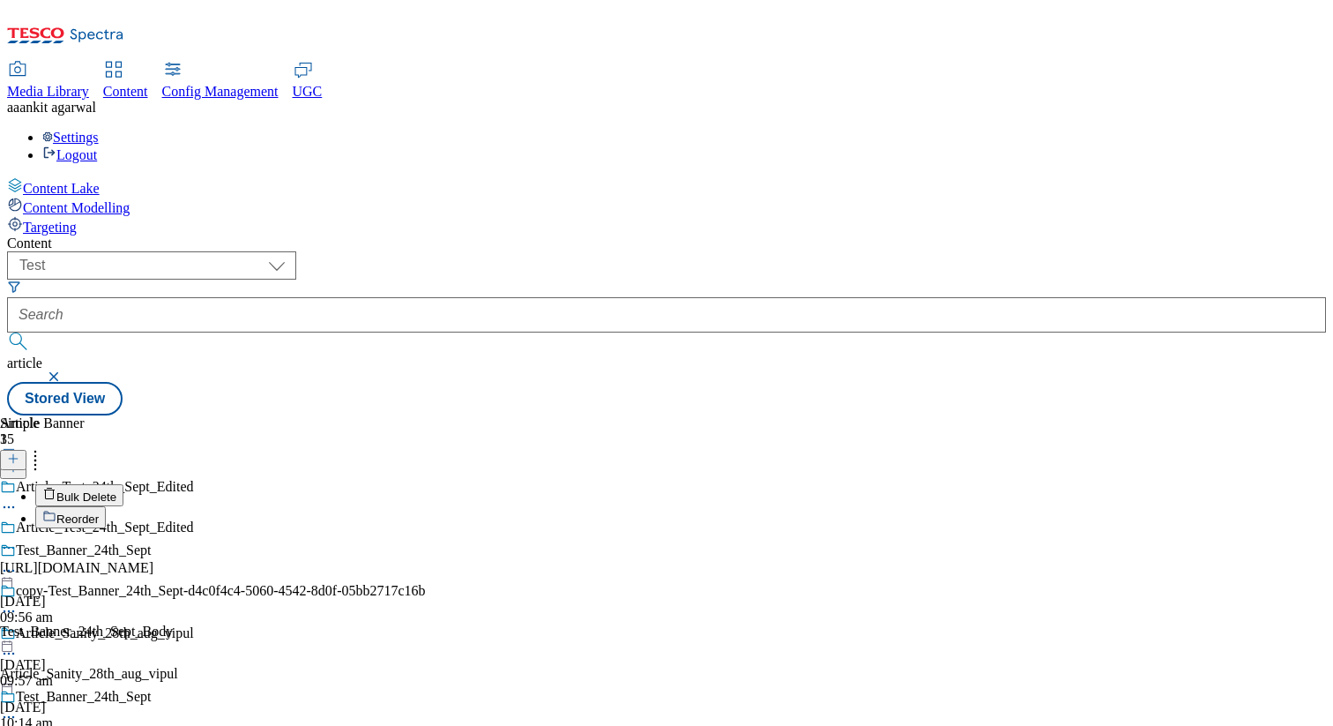
click at [116, 490] on span "Bulk Delete" at bounding box center [86, 496] width 60 height 13
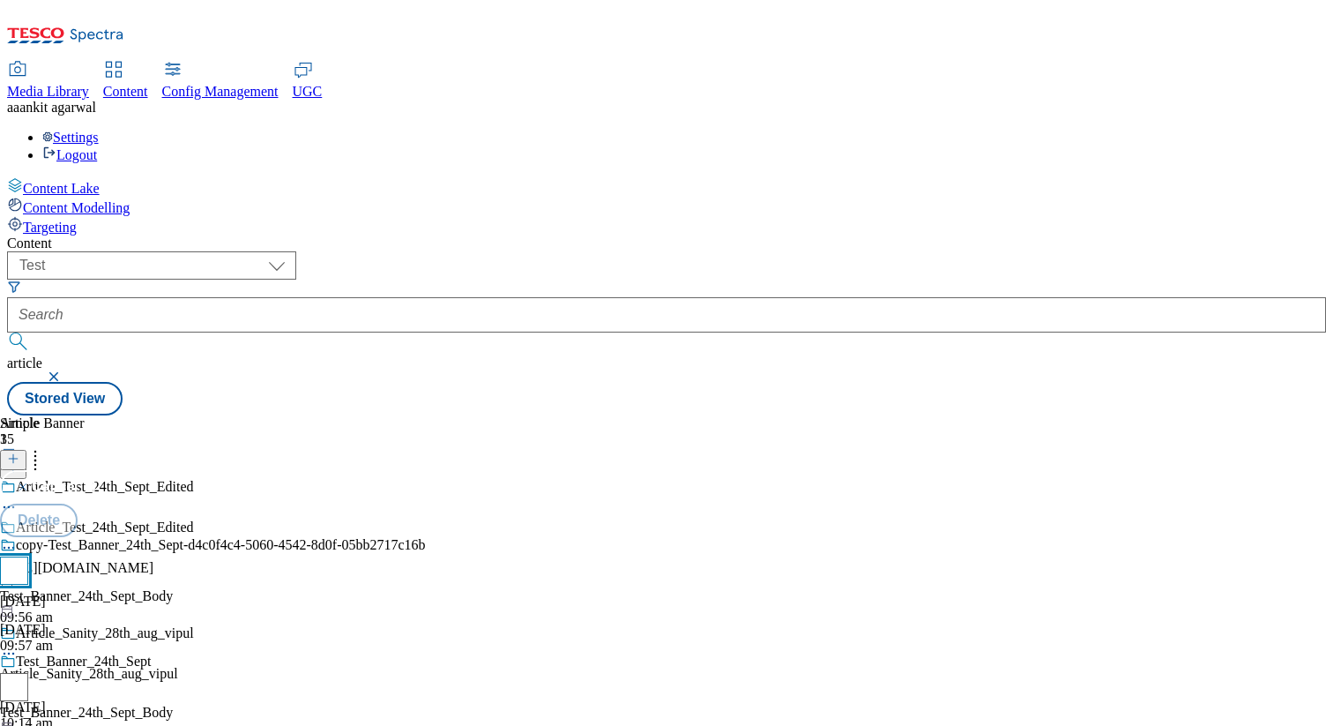
click at [28, 556] on input "checkbox" at bounding box center [14, 570] width 28 height 28
click at [78, 503] on button "Delete" at bounding box center [39, 520] width 78 height 34
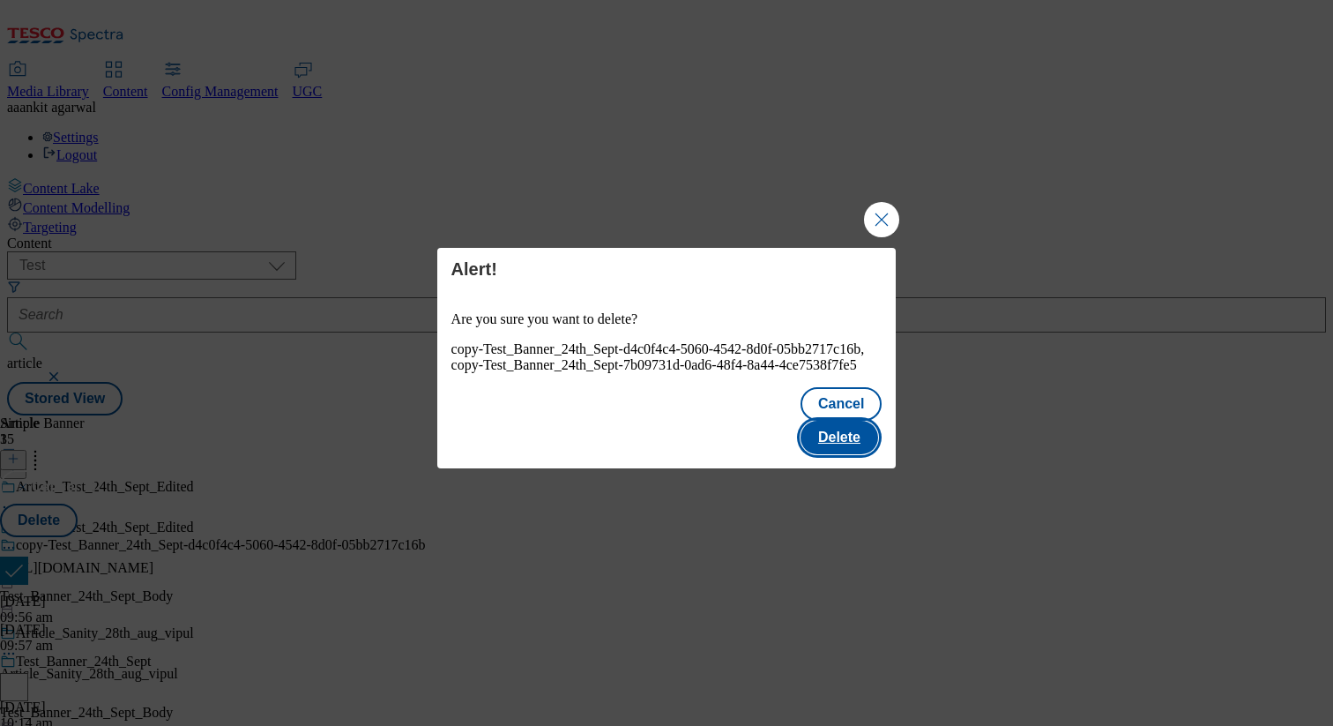
click at [850, 437] on button "Delete" at bounding box center [840, 438] width 78 height 34
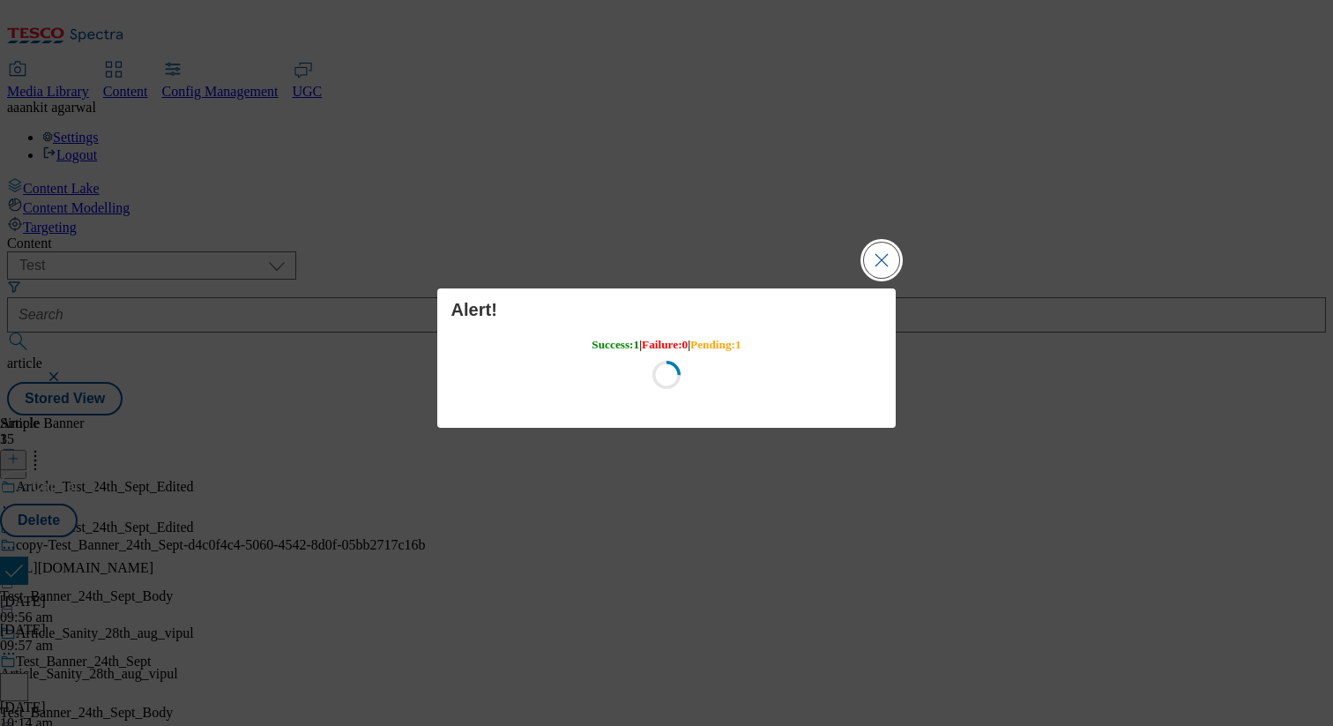
scroll to position [0, 0]
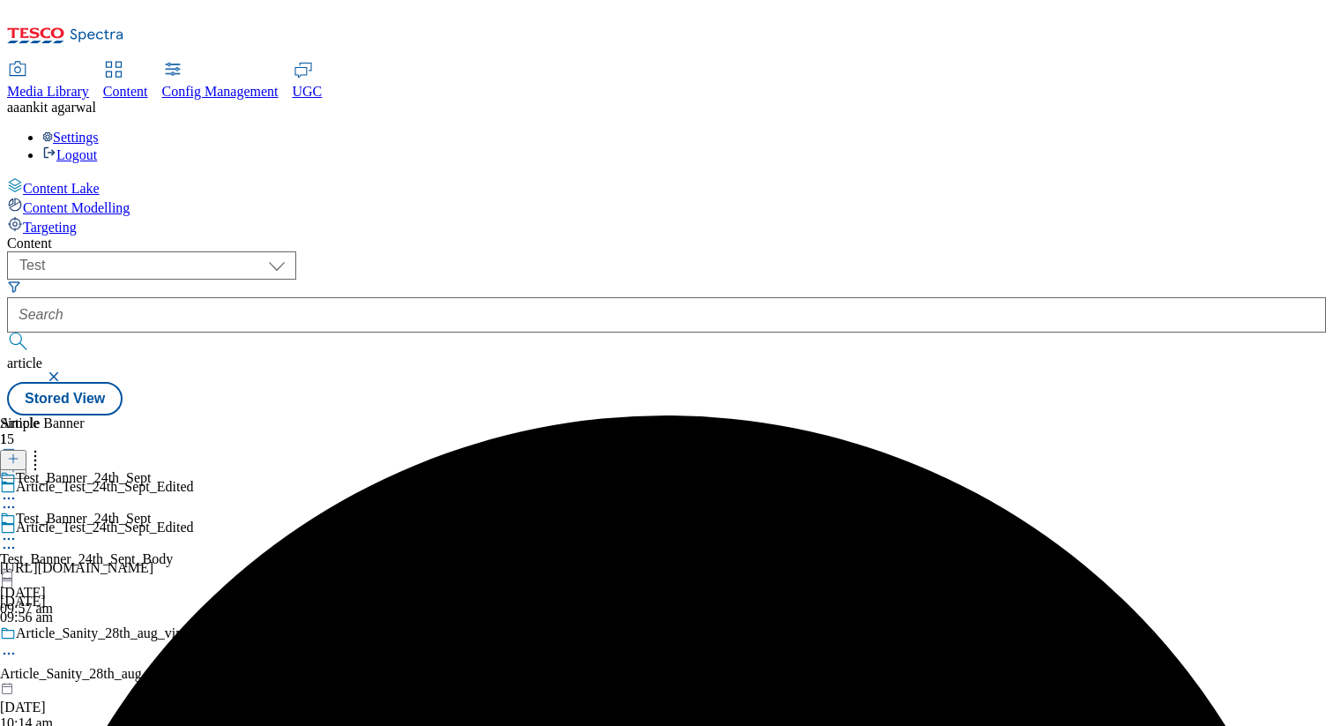
click at [18, 530] on icon at bounding box center [9, 539] width 18 height 18
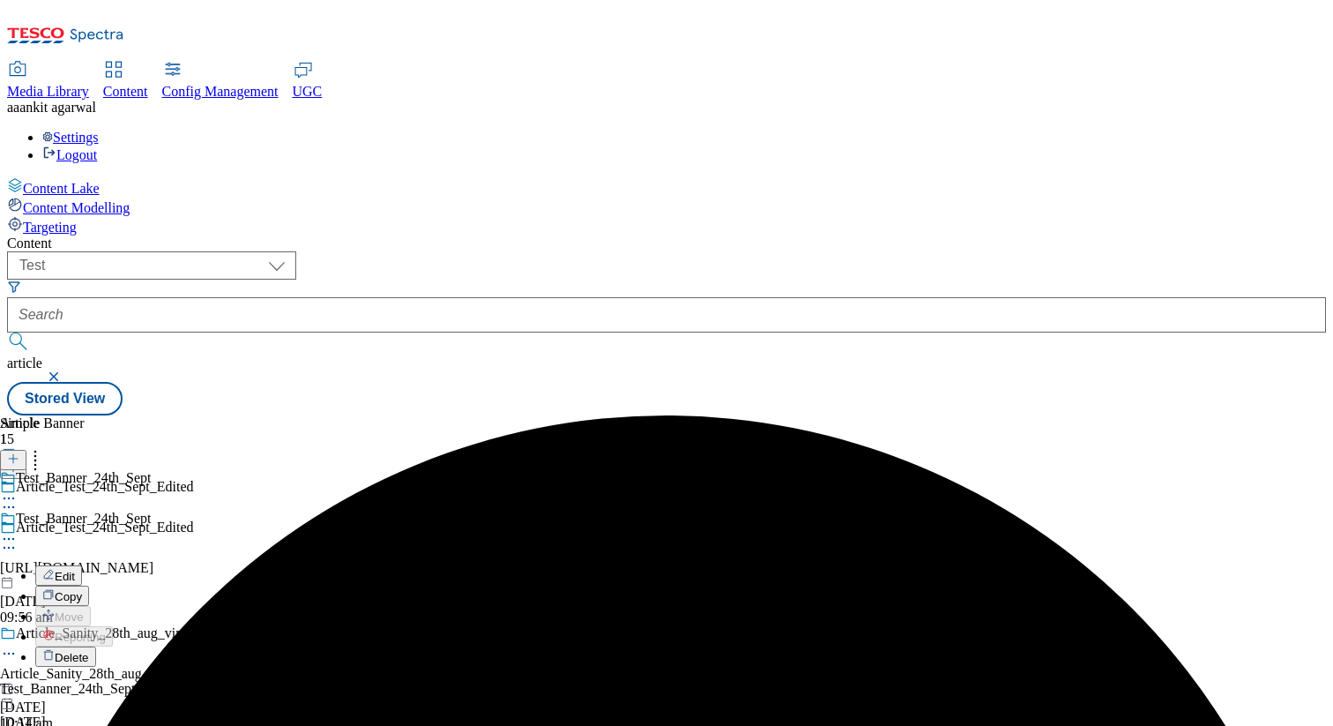
click at [89, 651] on span "Delete" at bounding box center [72, 657] width 34 height 13
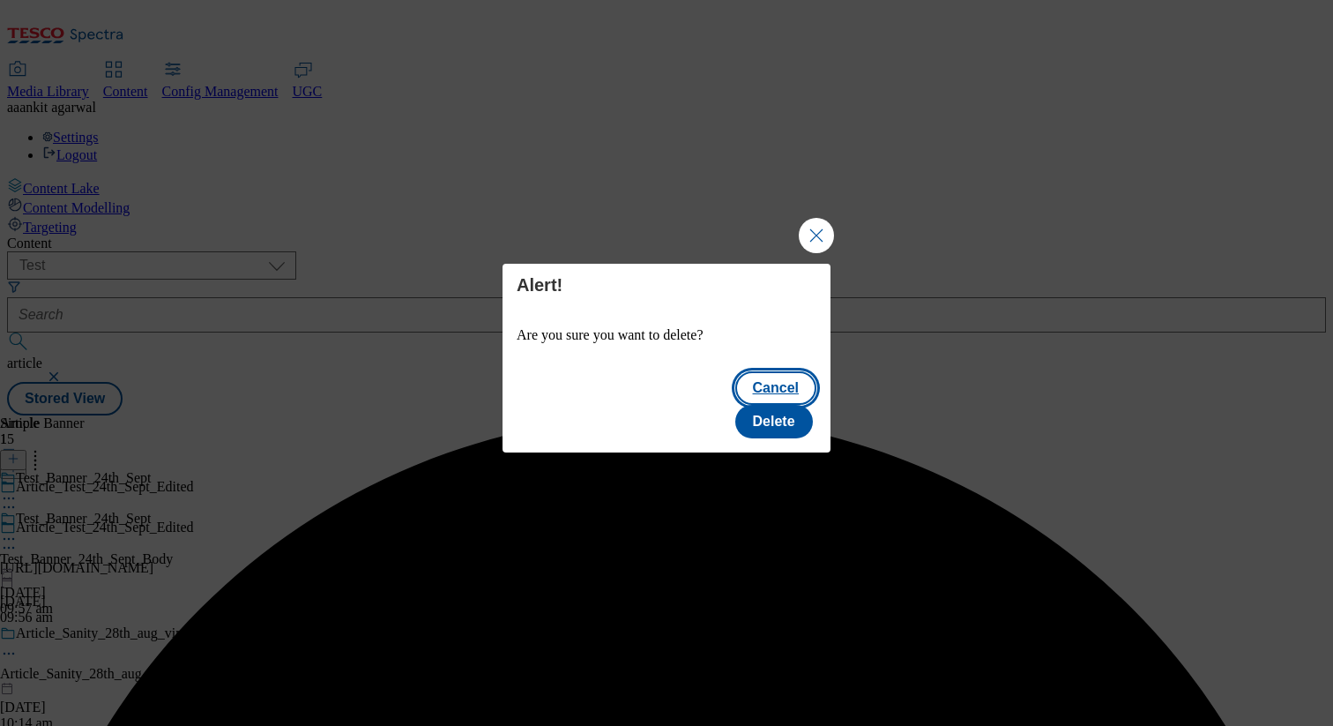
click at [735, 400] on button "Cancel" at bounding box center [775, 388] width 81 height 34
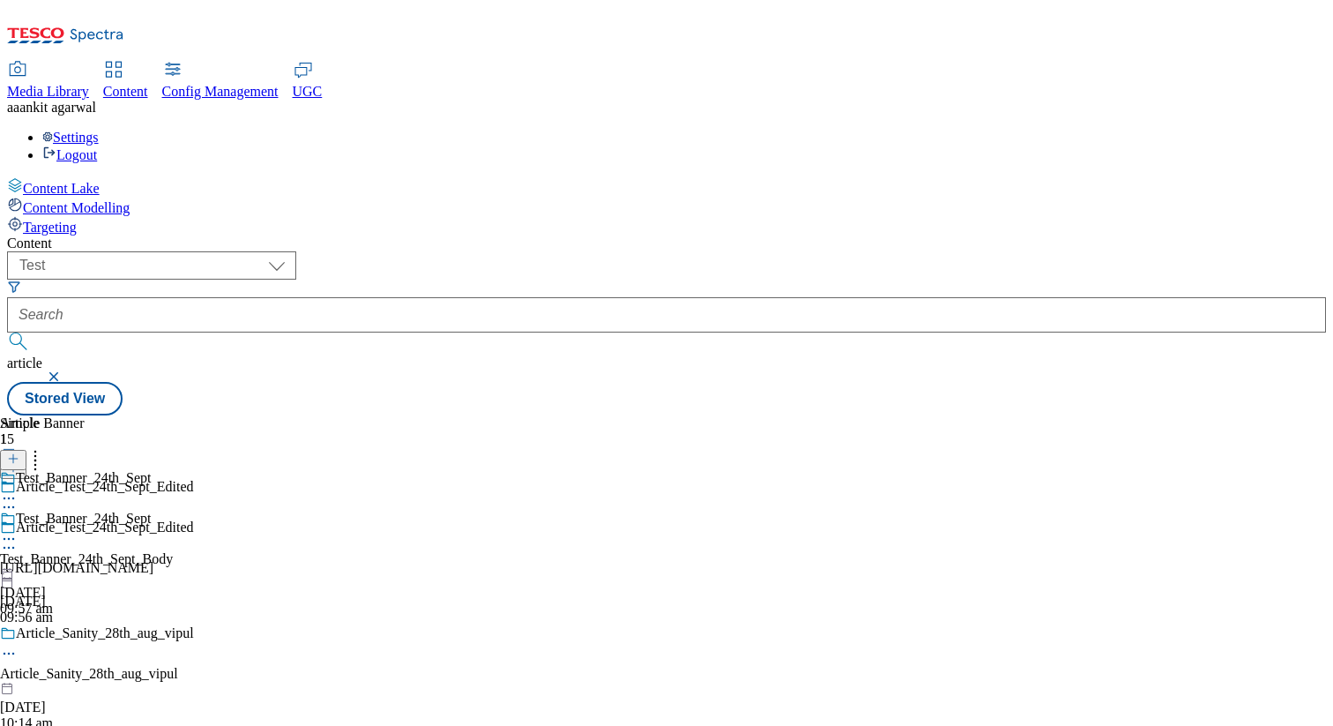
click at [18, 530] on icon at bounding box center [9, 539] width 18 height 18
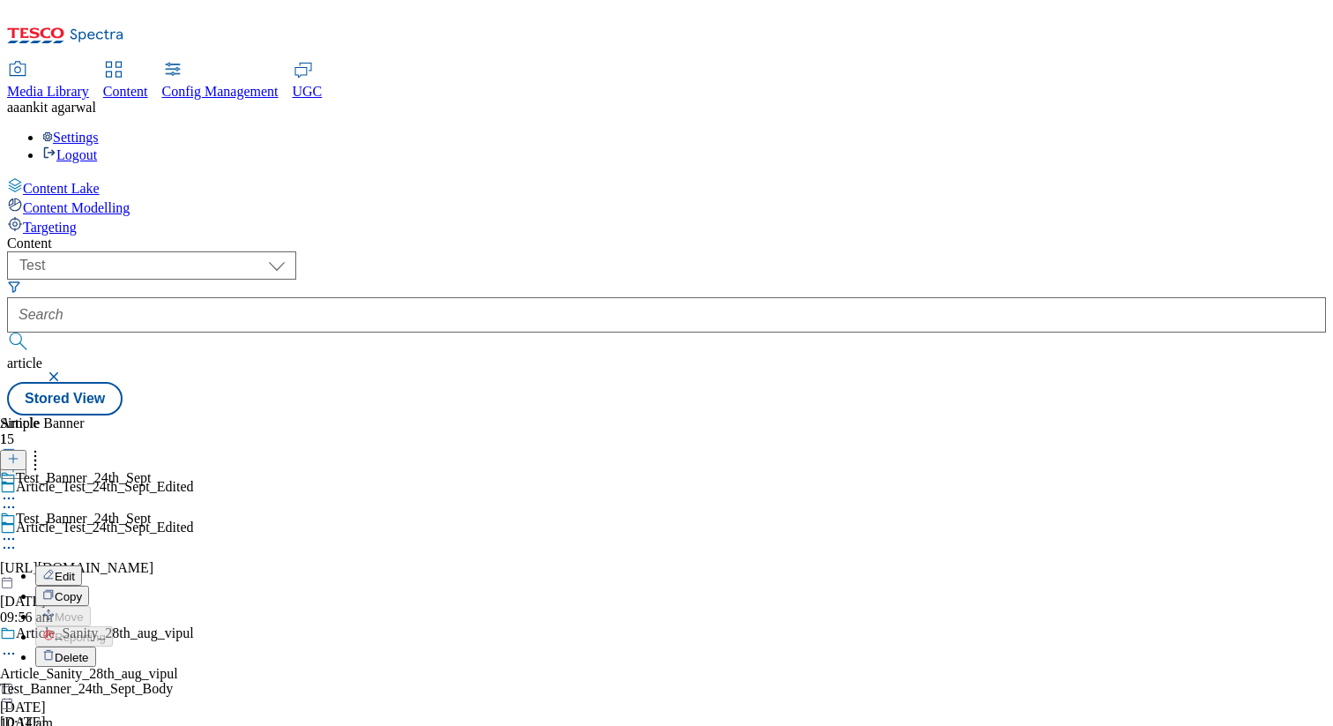
click at [82, 590] on span "Copy" at bounding box center [68, 596] width 27 height 13
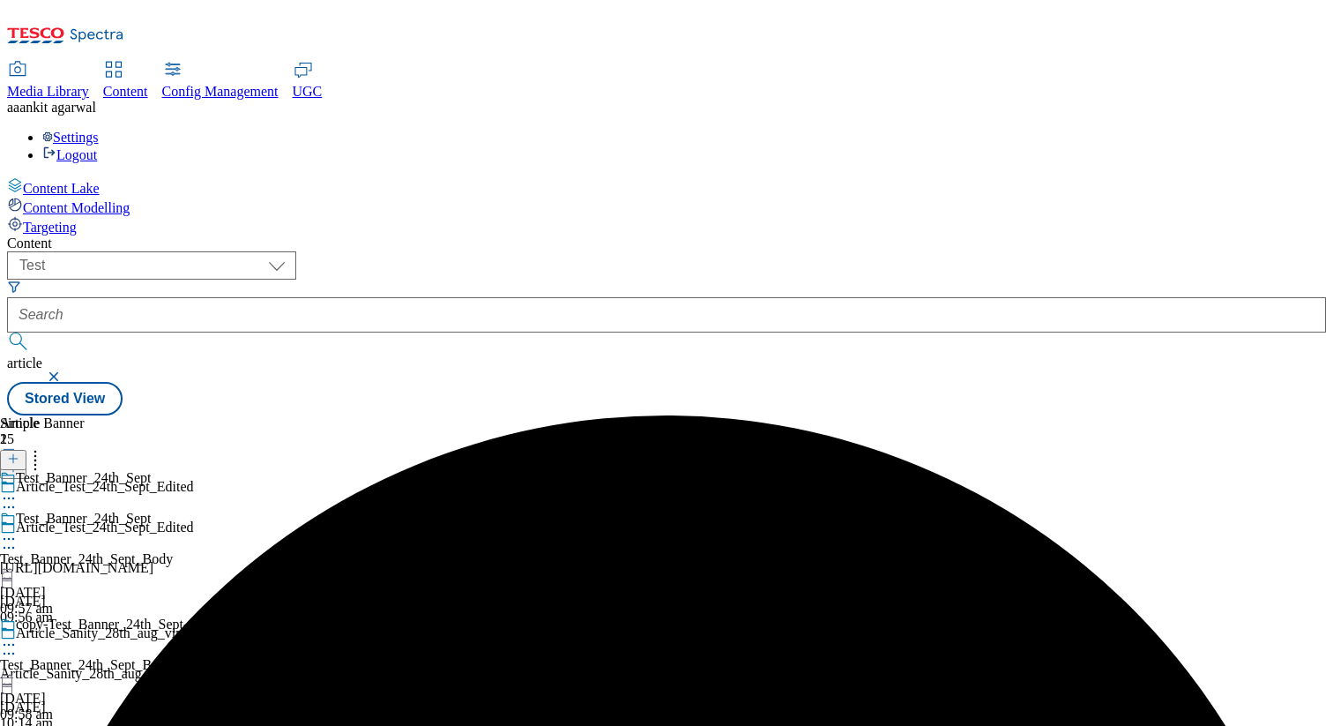
click at [18, 636] on icon at bounding box center [9, 645] width 18 height 18
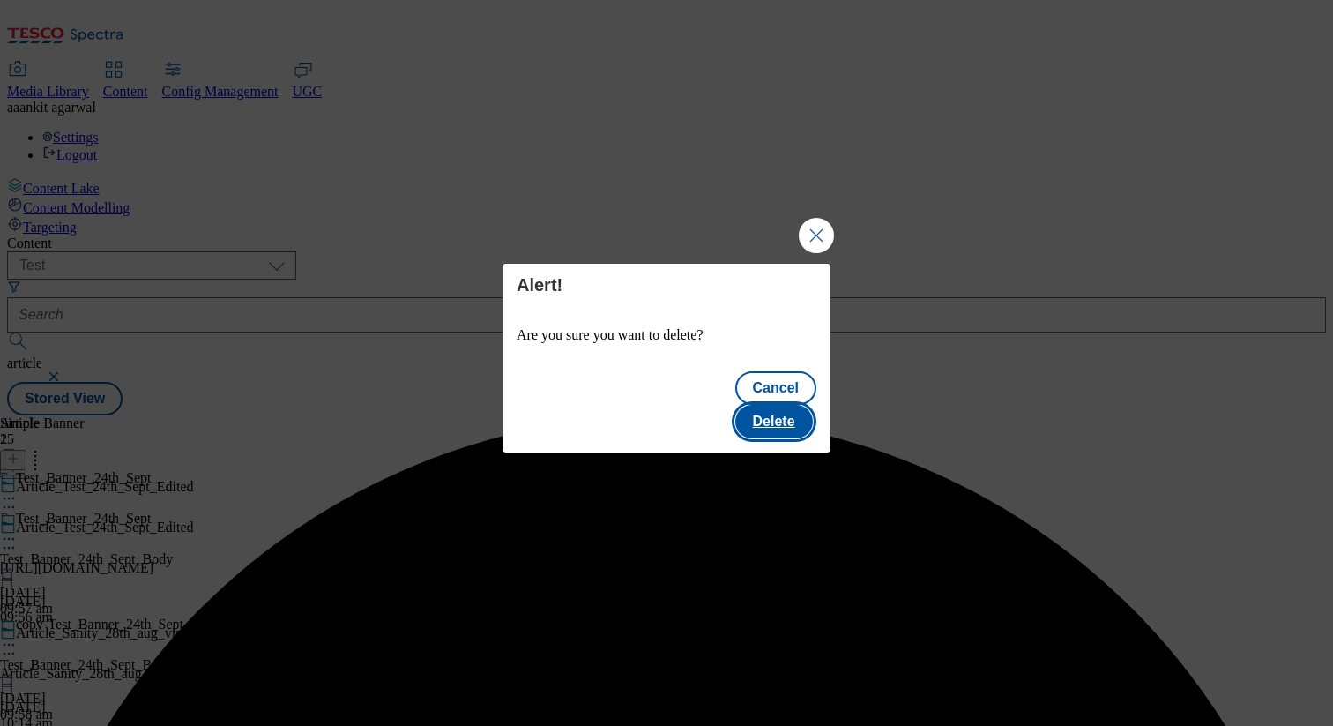
click at [781, 417] on button "Delete" at bounding box center [774, 422] width 78 height 34
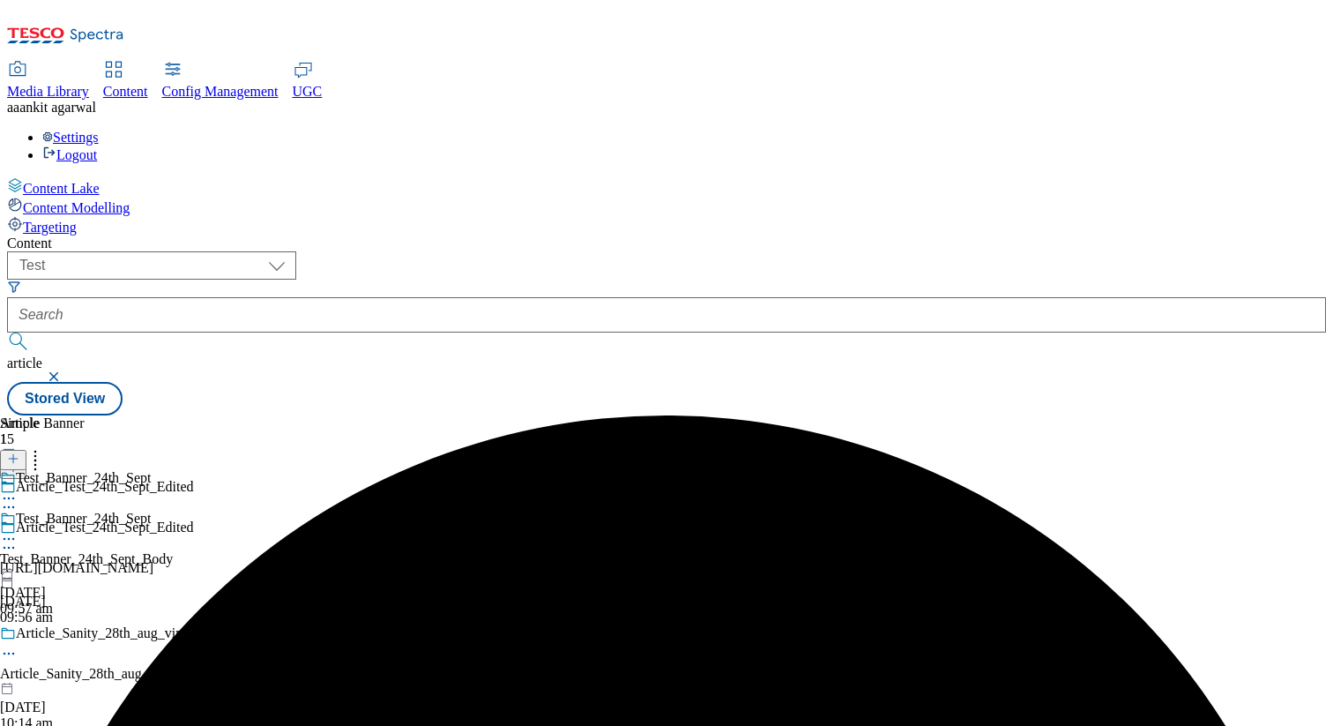
click at [44, 447] on icon at bounding box center [35, 456] width 18 height 18
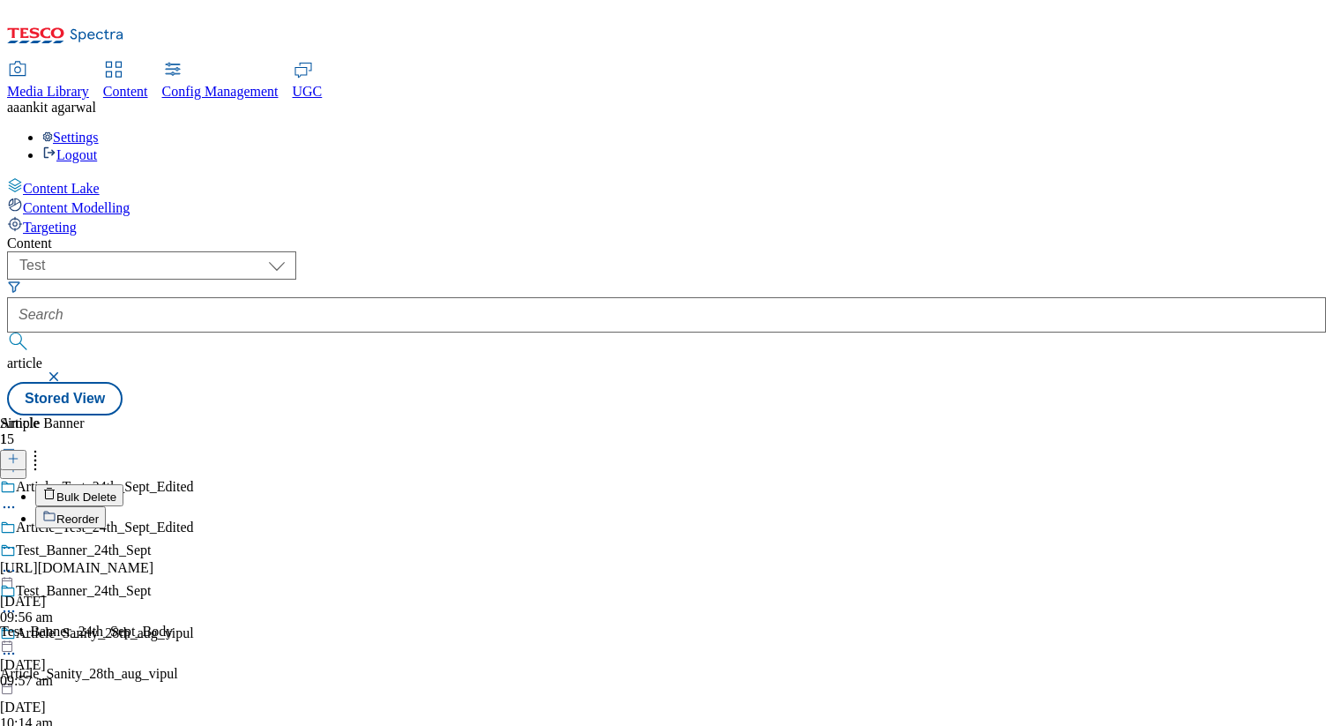
click at [173, 583] on div "Test_Banner_24th_Sept Test_Banner_24th_Sept_Body [DATE] 09:57 am" at bounding box center [86, 636] width 173 height 106
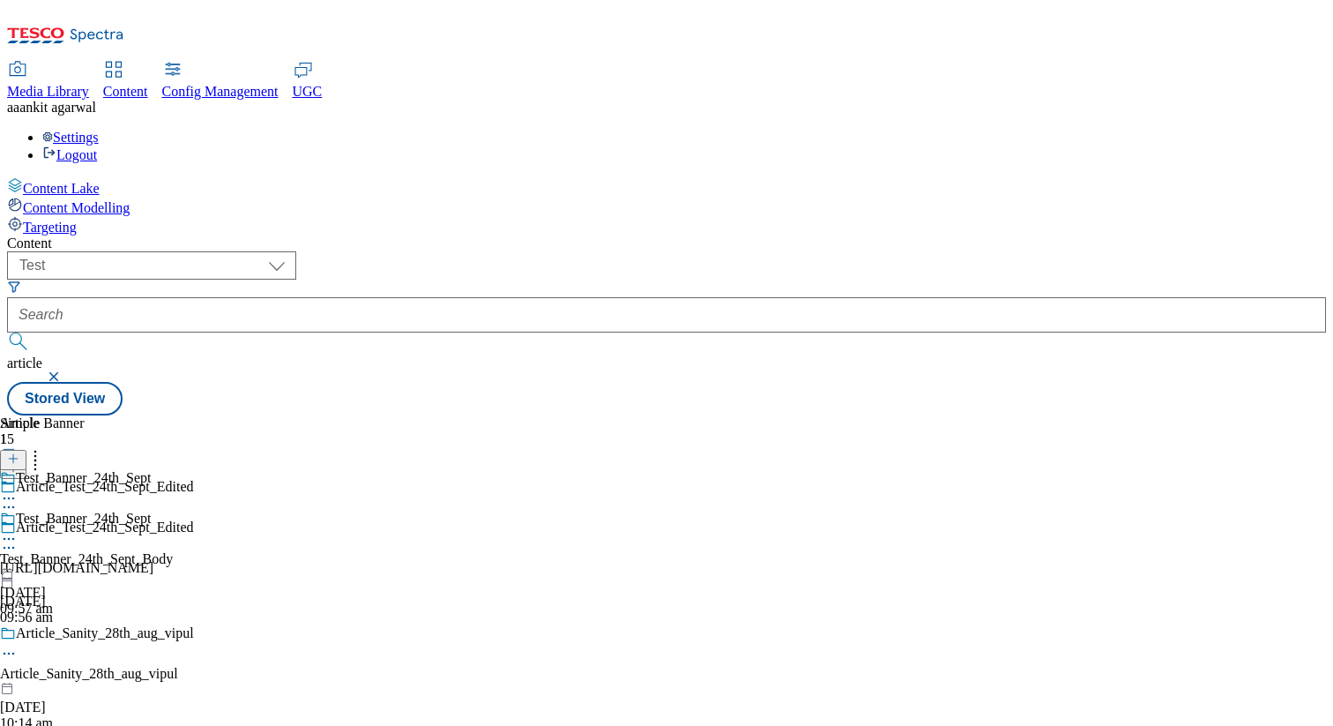
click at [232, 539] on div at bounding box center [116, 549] width 232 height 21
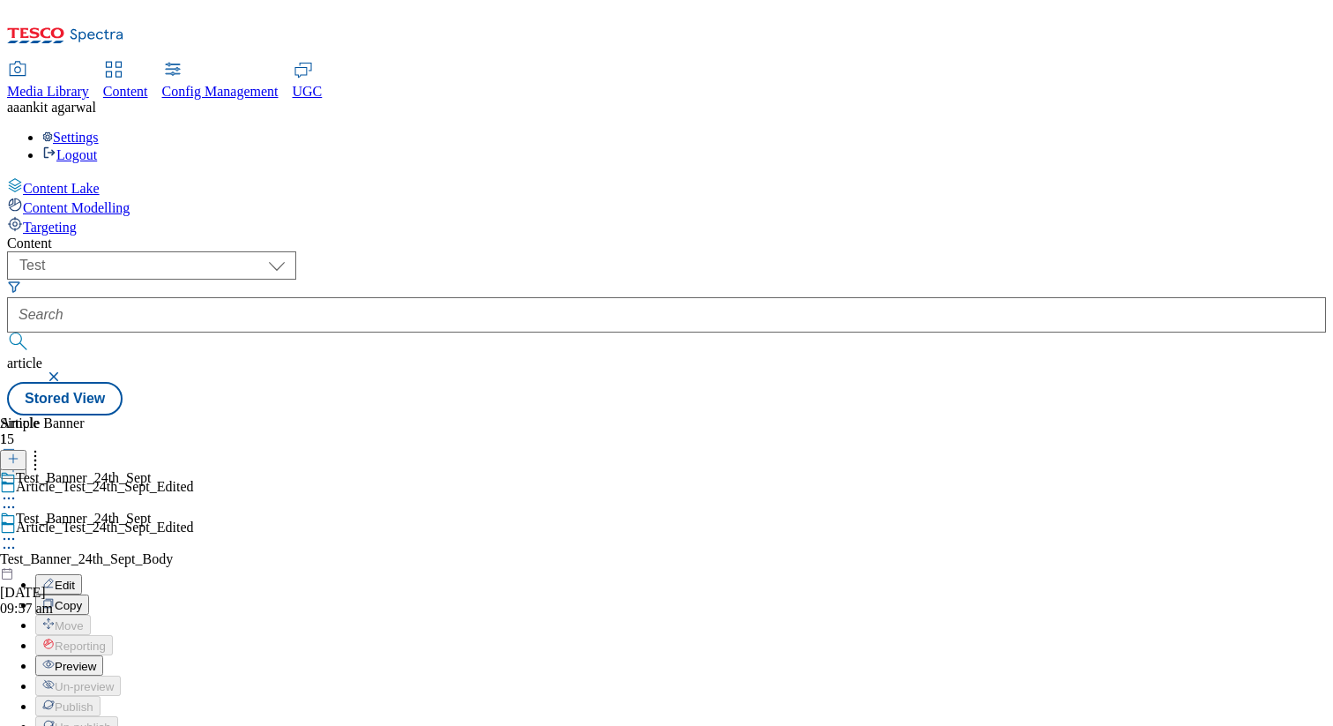
click at [96, 659] on span "Preview" at bounding box center [75, 665] width 41 height 13
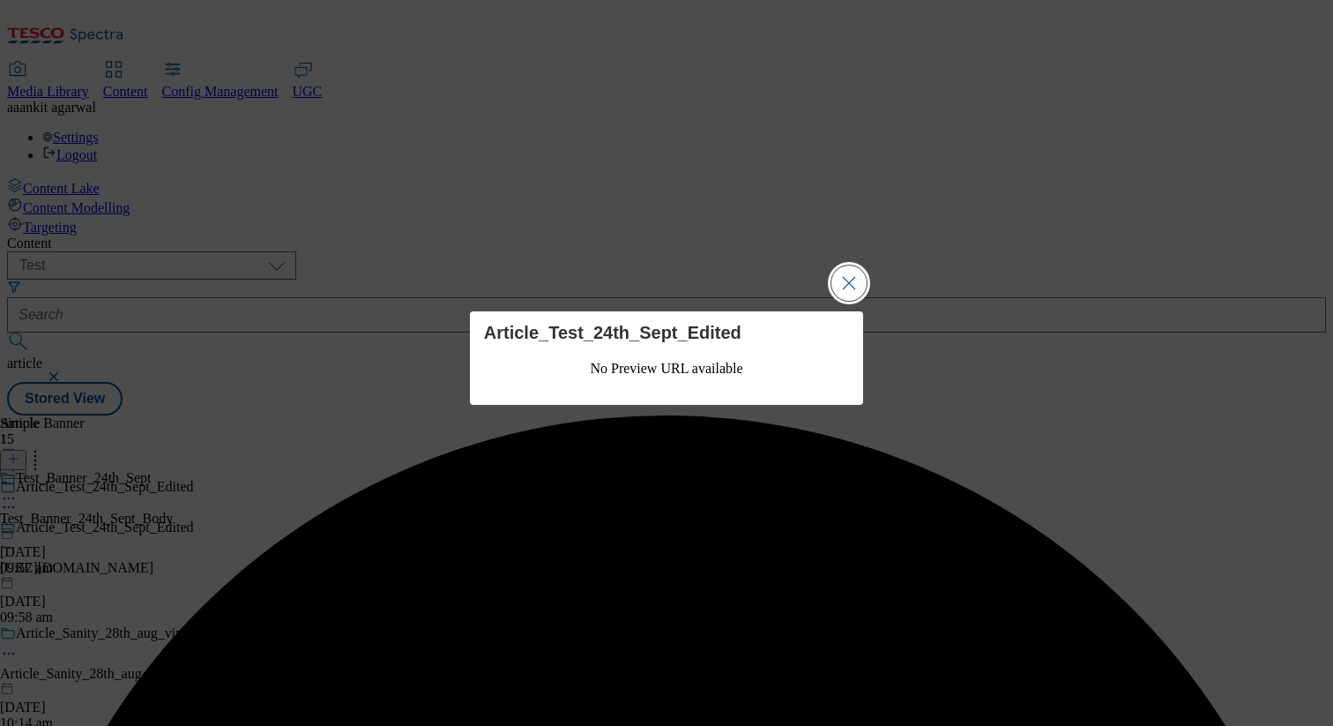
click at [846, 287] on button "Close Modal" at bounding box center [848, 282] width 35 height 35
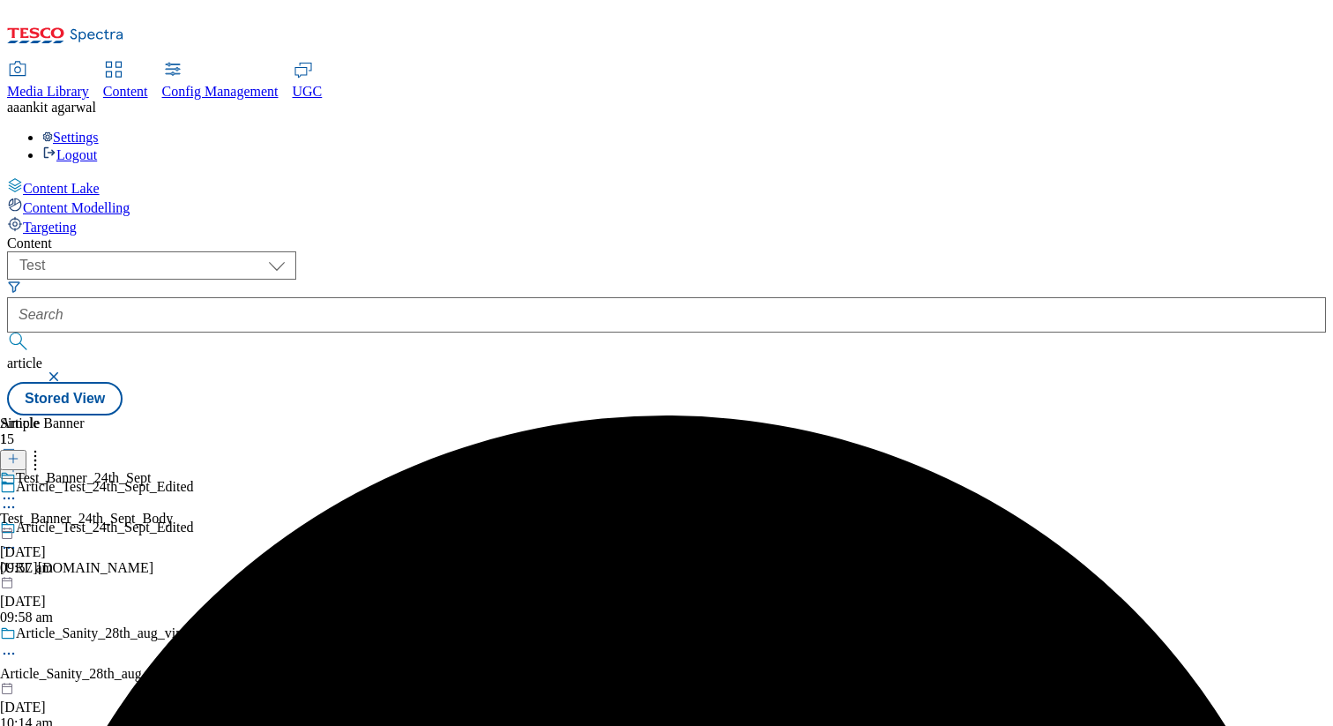
click at [44, 447] on icon at bounding box center [35, 456] width 18 height 18
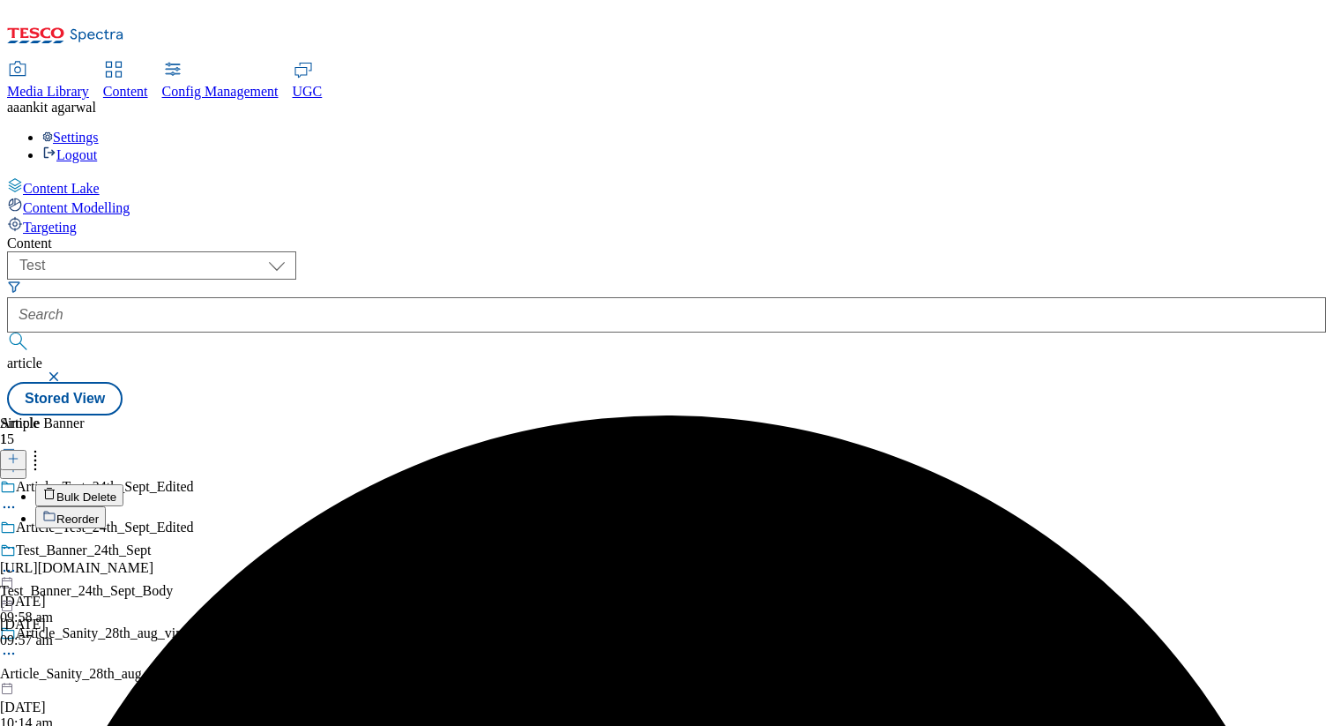
click at [116, 490] on span "Bulk Delete" at bounding box center [86, 496] width 60 height 13
click at [106, 506] on button "Reorder" at bounding box center [70, 517] width 71 height 22
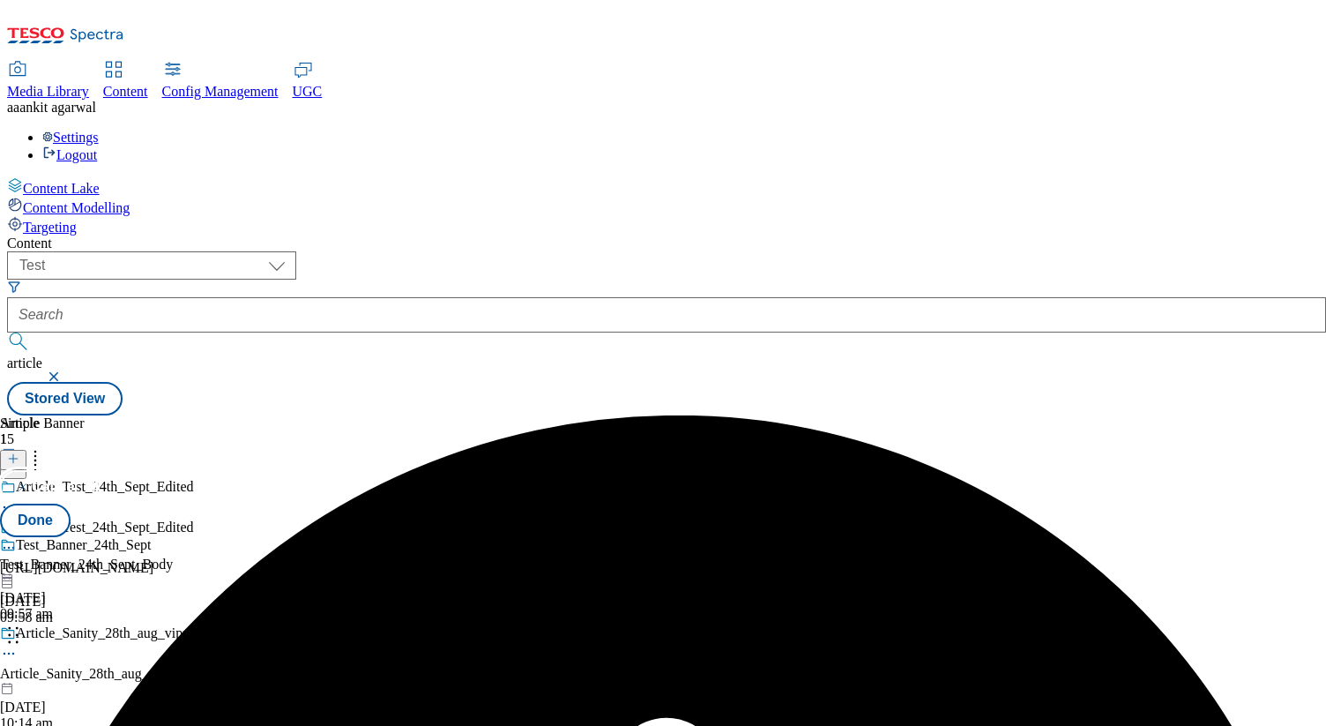
click at [95, 470] on button "Cancel" at bounding box center [47, 487] width 95 height 34
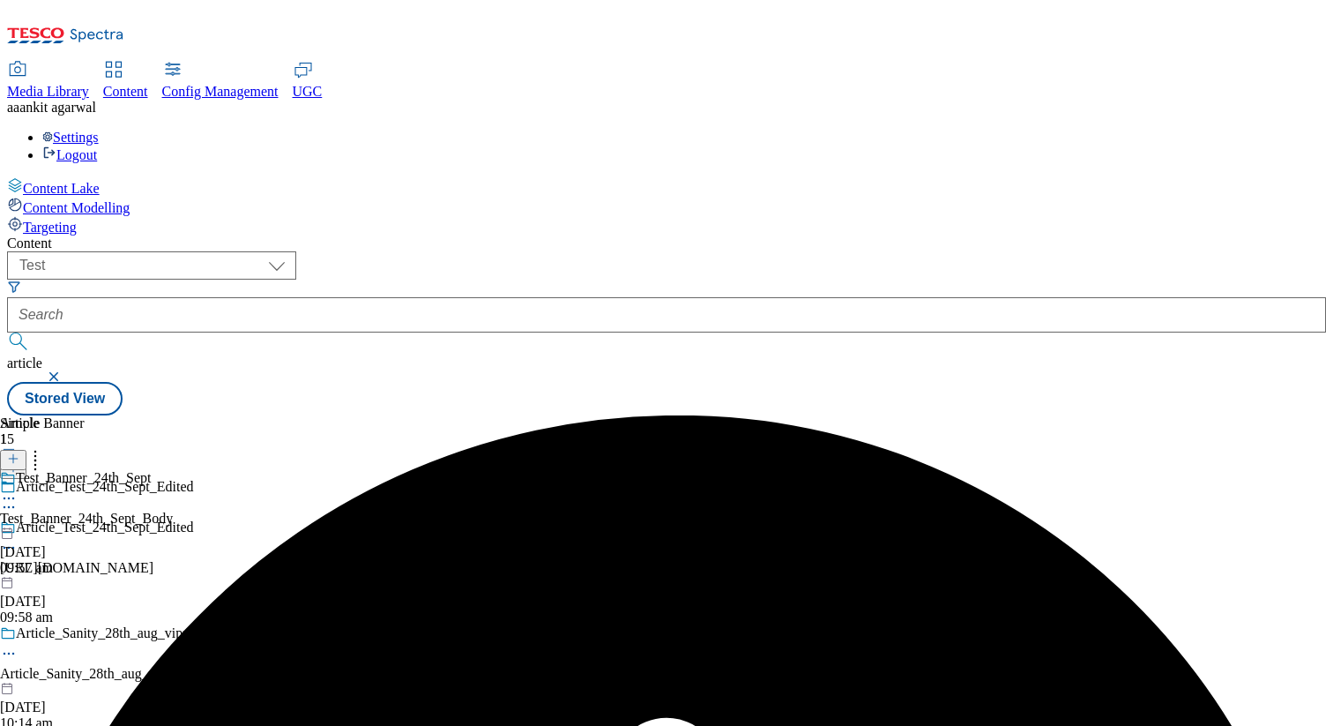
click at [44, 447] on icon at bounding box center [35, 456] width 18 height 18
click at [18, 489] on icon at bounding box center [9, 498] width 18 height 18
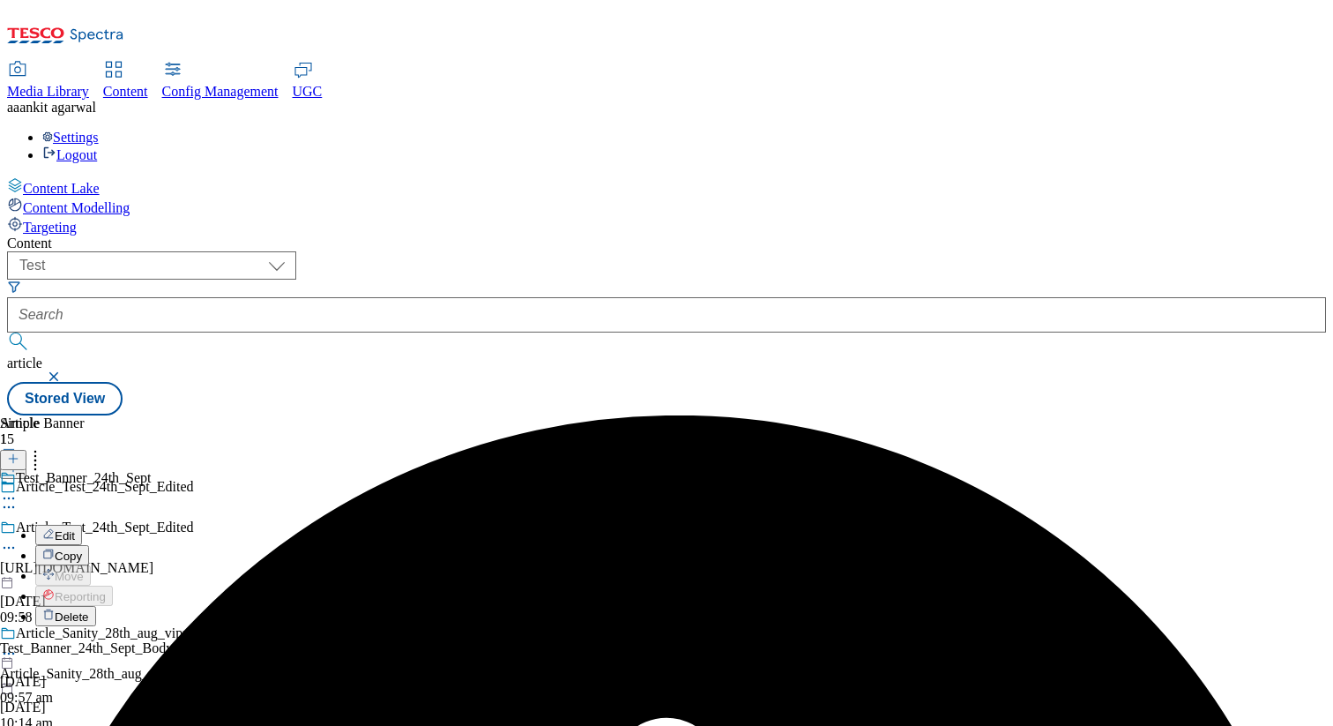
click at [89, 610] on span "Delete" at bounding box center [72, 616] width 34 height 13
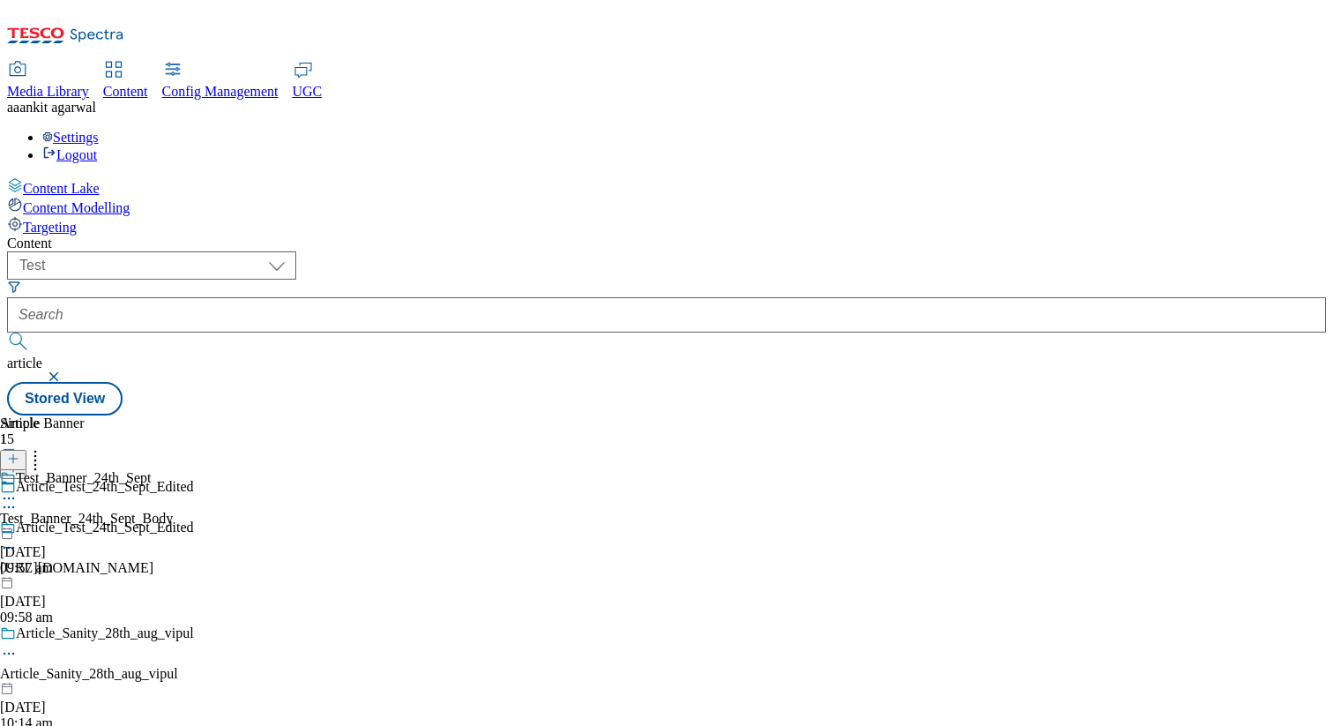
click at [18, 489] on icon at bounding box center [9, 498] width 18 height 18
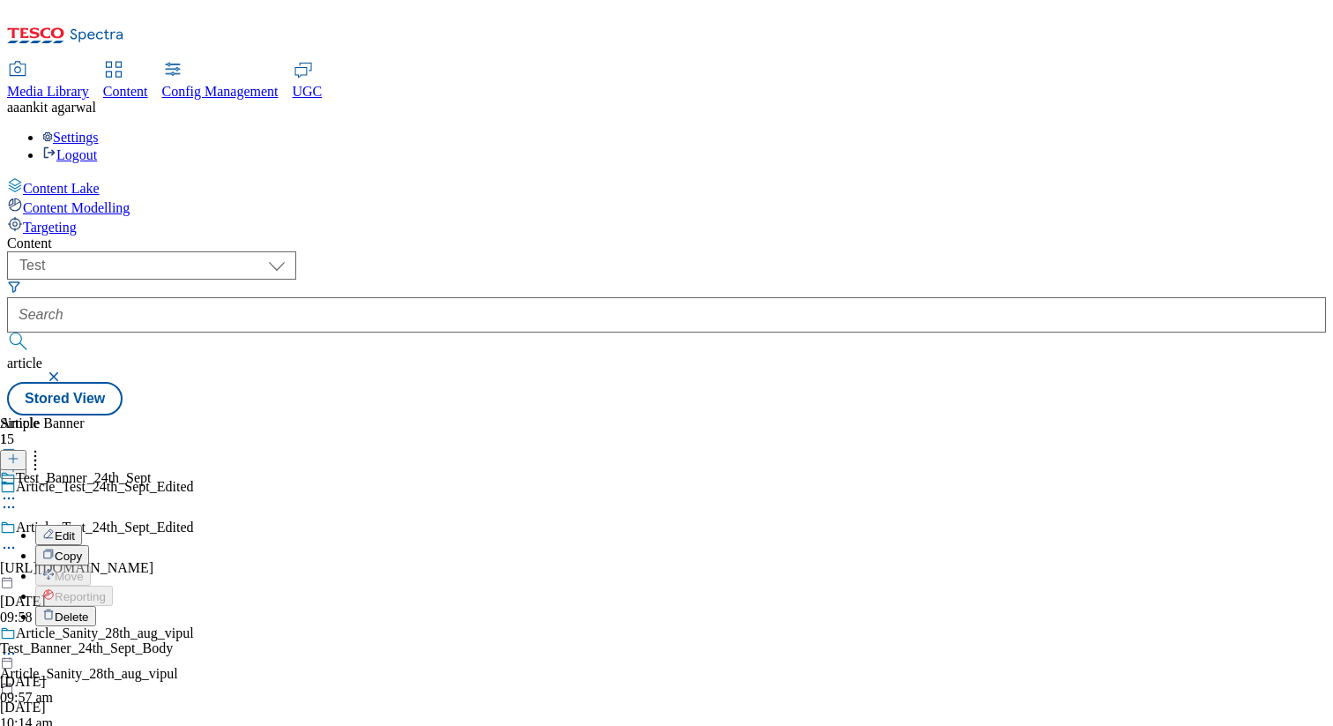
click at [89, 610] on span "Delete" at bounding box center [72, 616] width 34 height 13
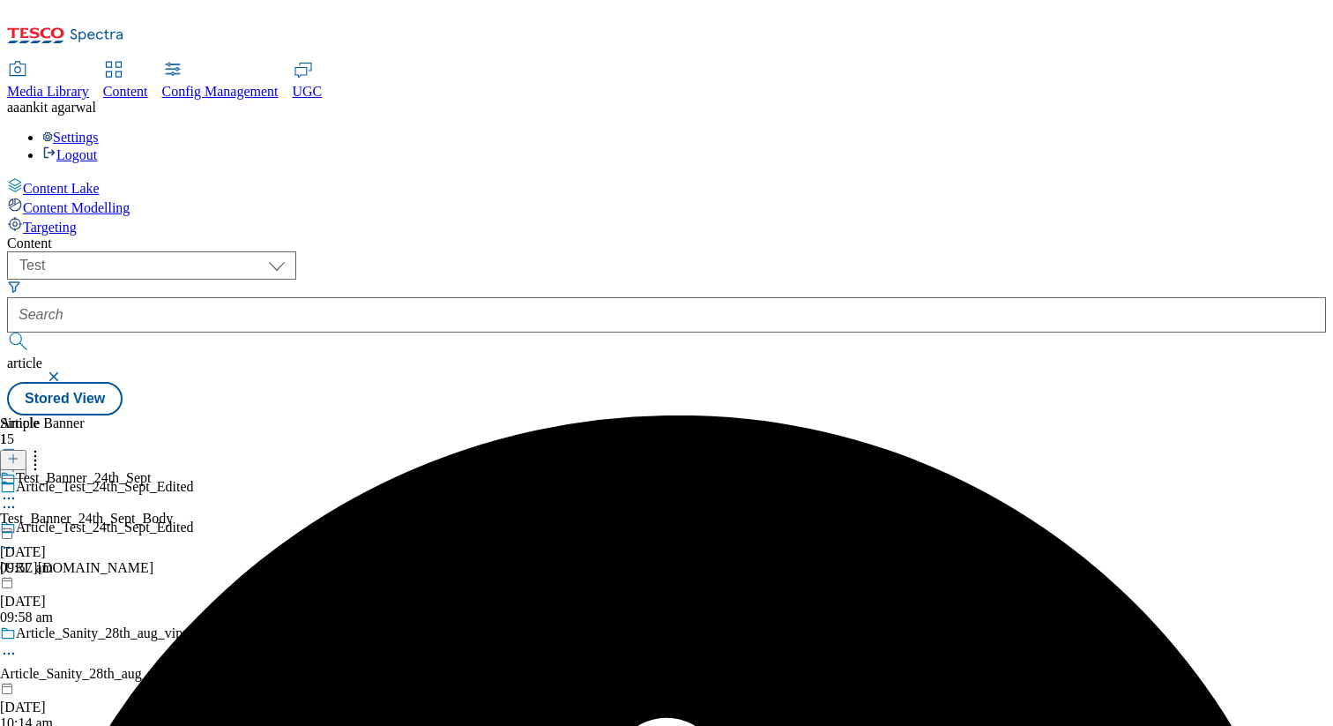
click at [18, 489] on icon at bounding box center [9, 498] width 18 height 18
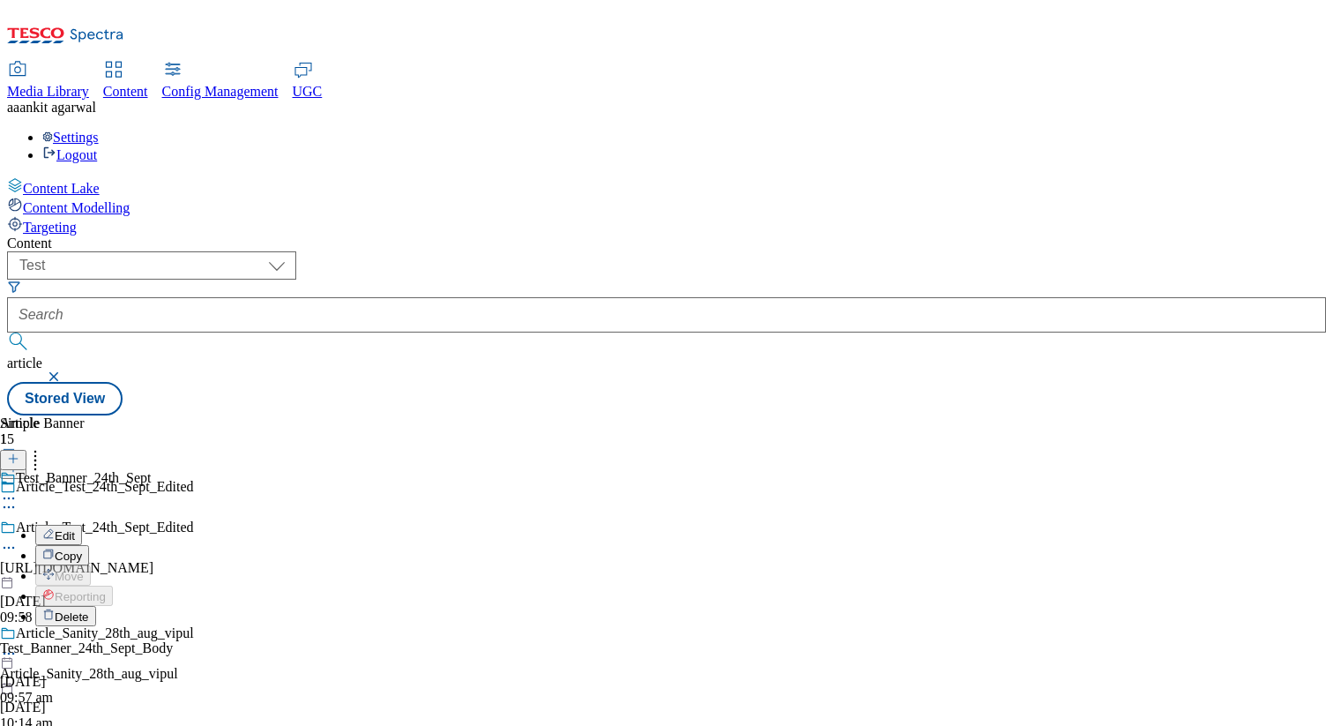
click at [89, 610] on span "Delete" at bounding box center [72, 616] width 34 height 13
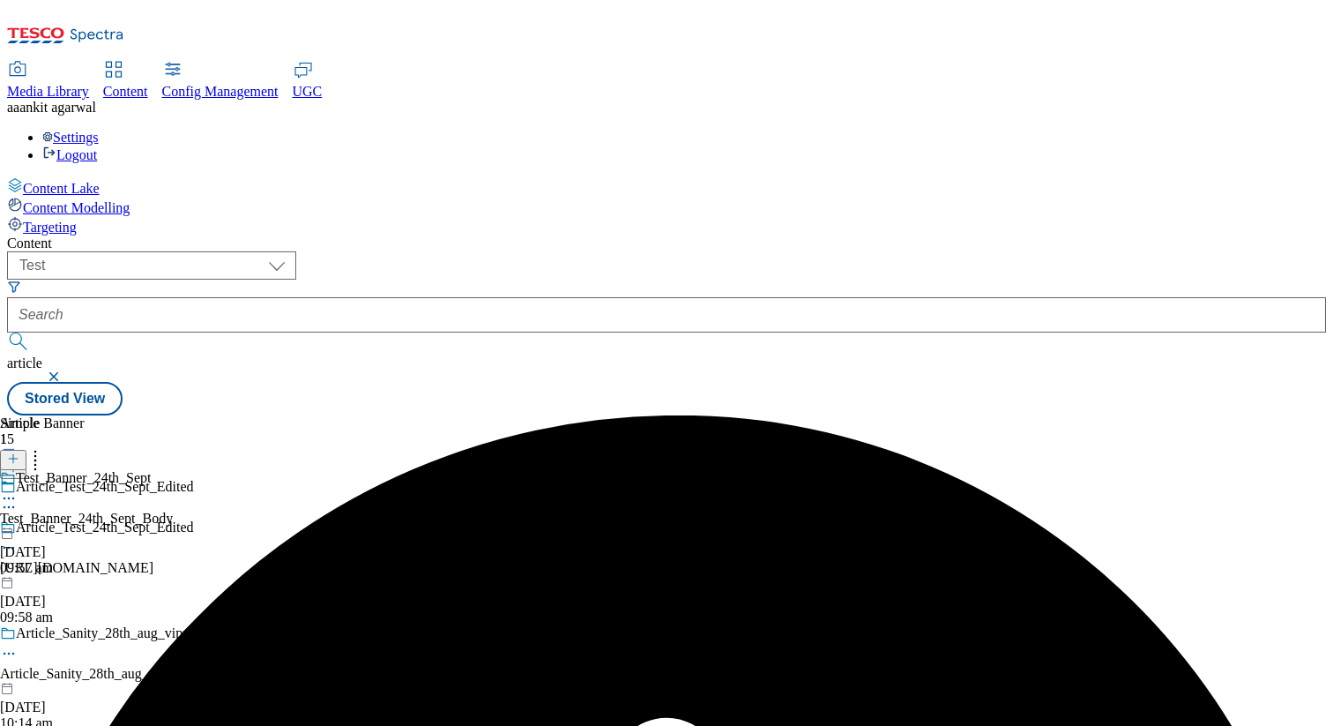
click at [173, 470] on div "Test_Banner_24th_Sept Test_Banner_24th_Sept_Body [DATE] 09:57 am" at bounding box center [86, 523] width 173 height 106
click at [18, 539] on icon at bounding box center [9, 548] width 18 height 18
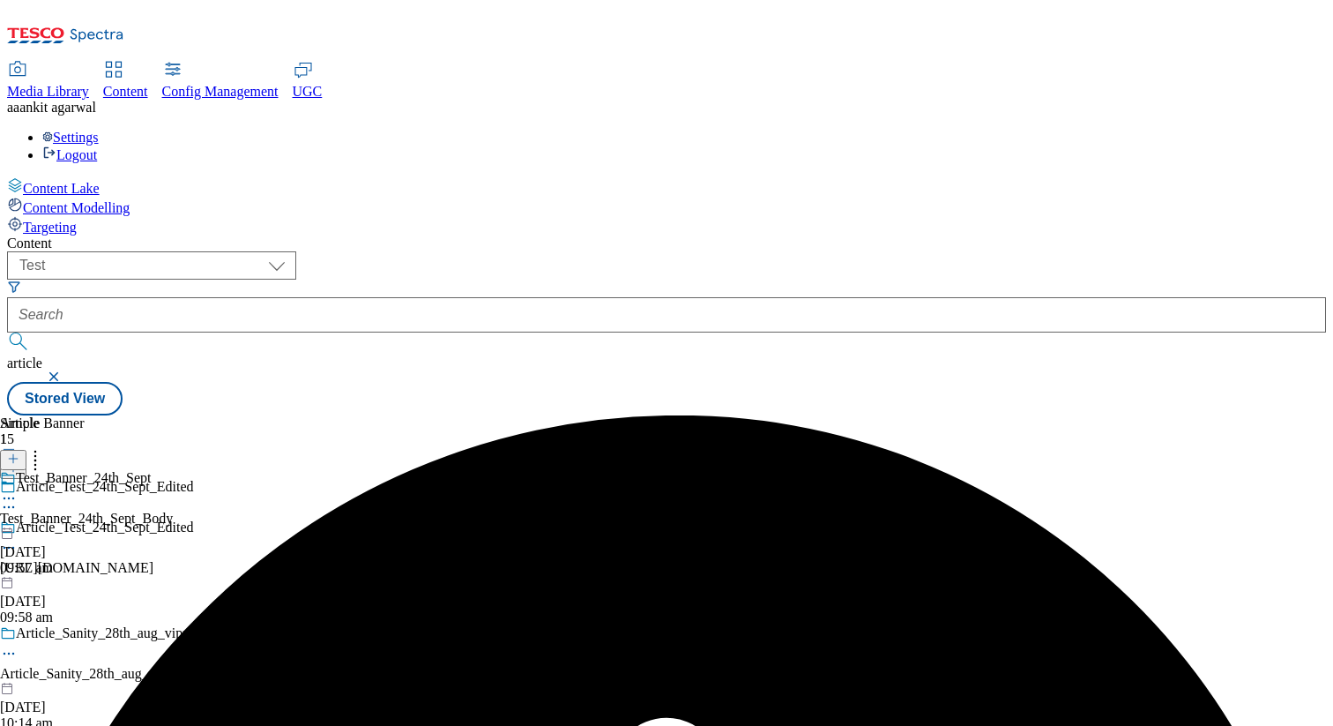
click at [18, 539] on icon at bounding box center [9, 548] width 18 height 18
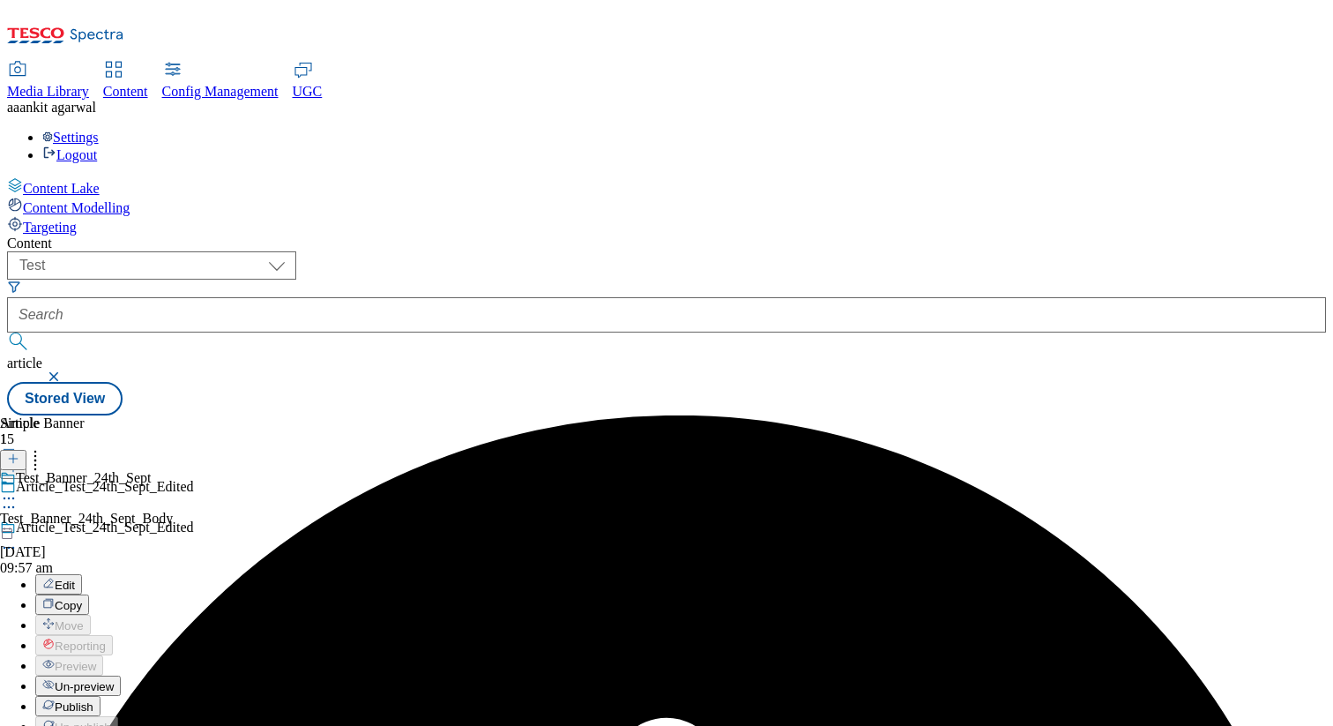
click at [93, 700] on span "Publish" at bounding box center [74, 706] width 39 height 13
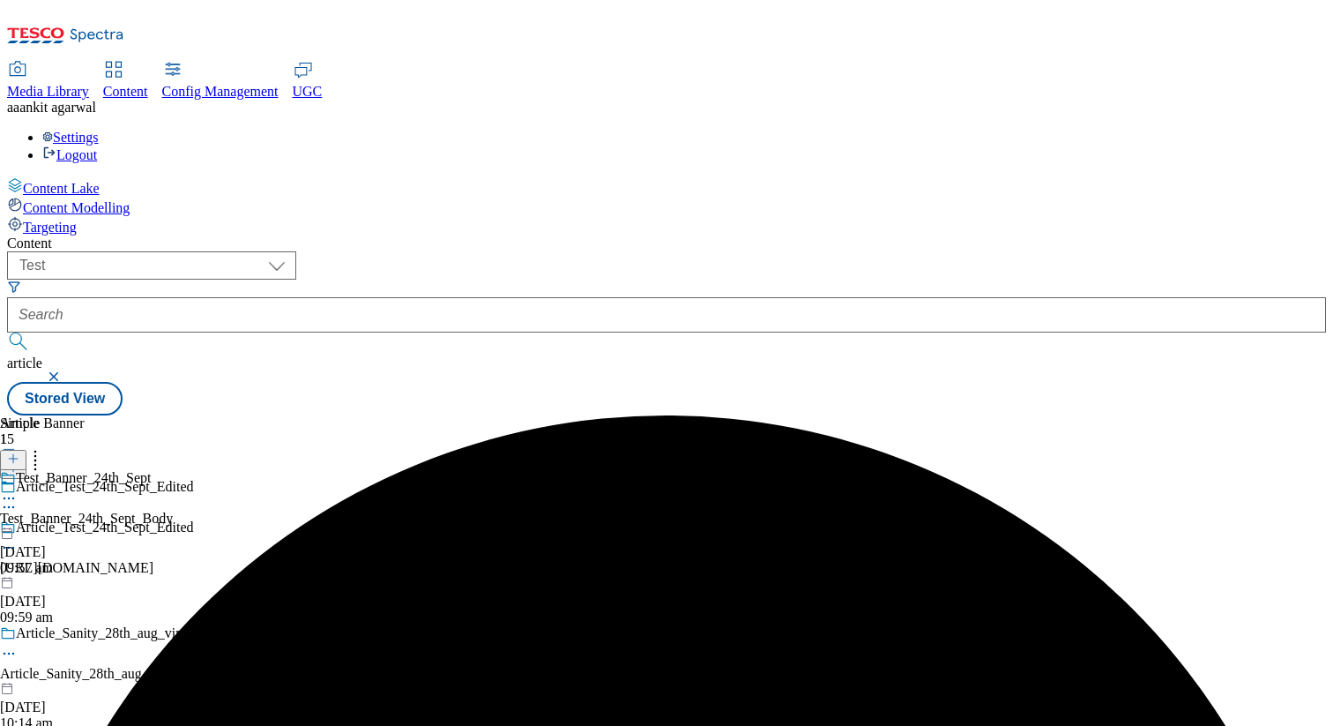
click at [18, 489] on icon at bounding box center [9, 498] width 18 height 18
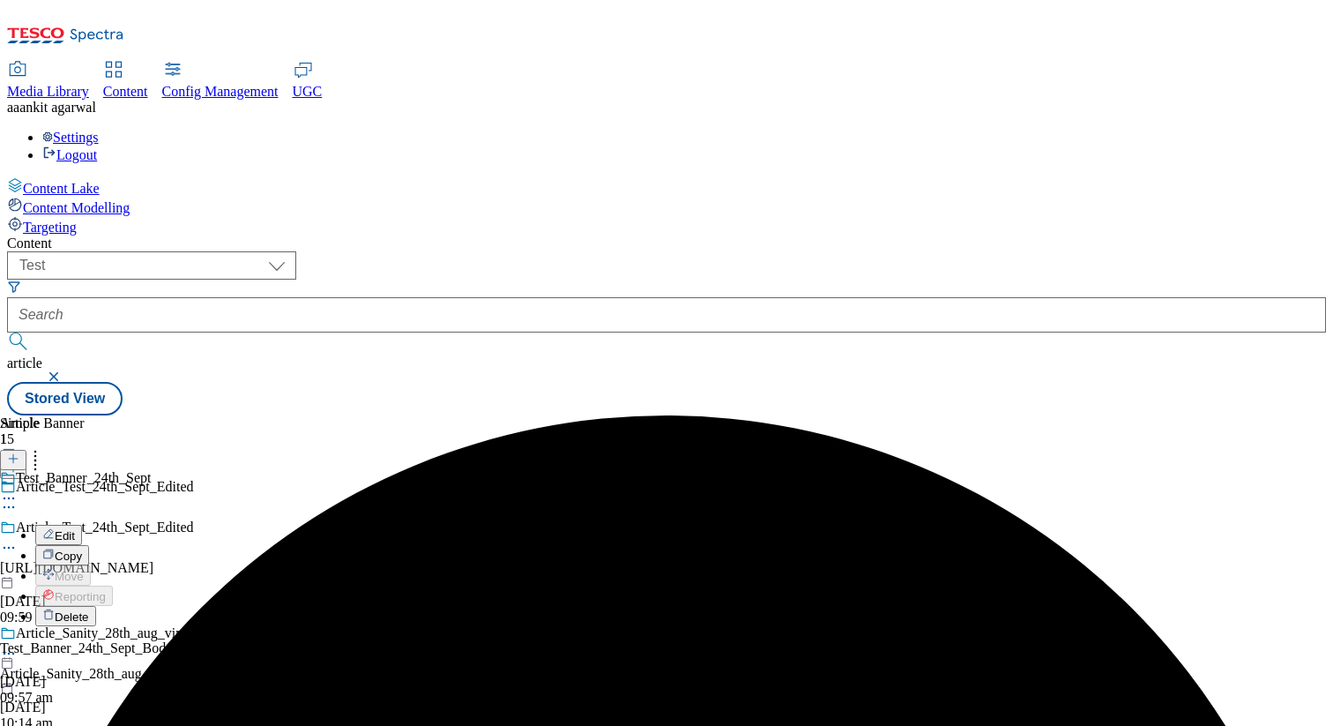
click at [89, 610] on span "Delete" at bounding box center [72, 616] width 34 height 13
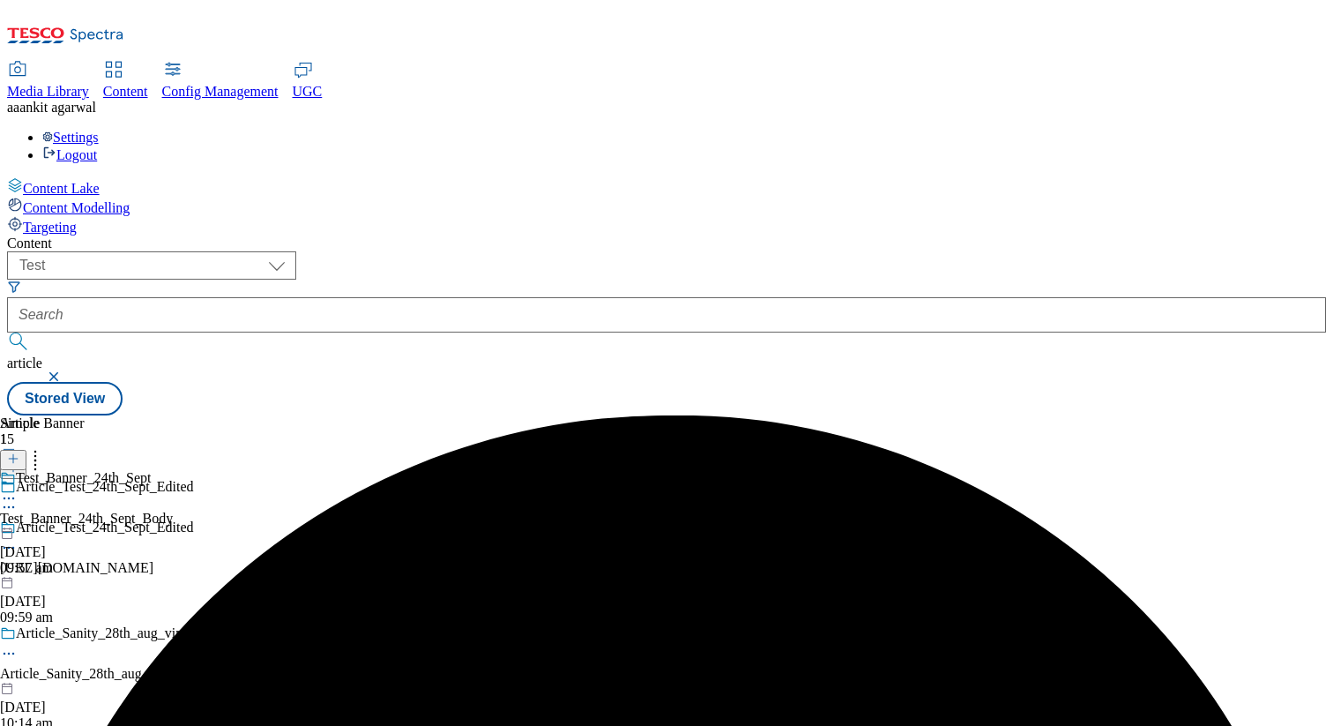
click at [44, 447] on icon at bounding box center [35, 456] width 18 height 18
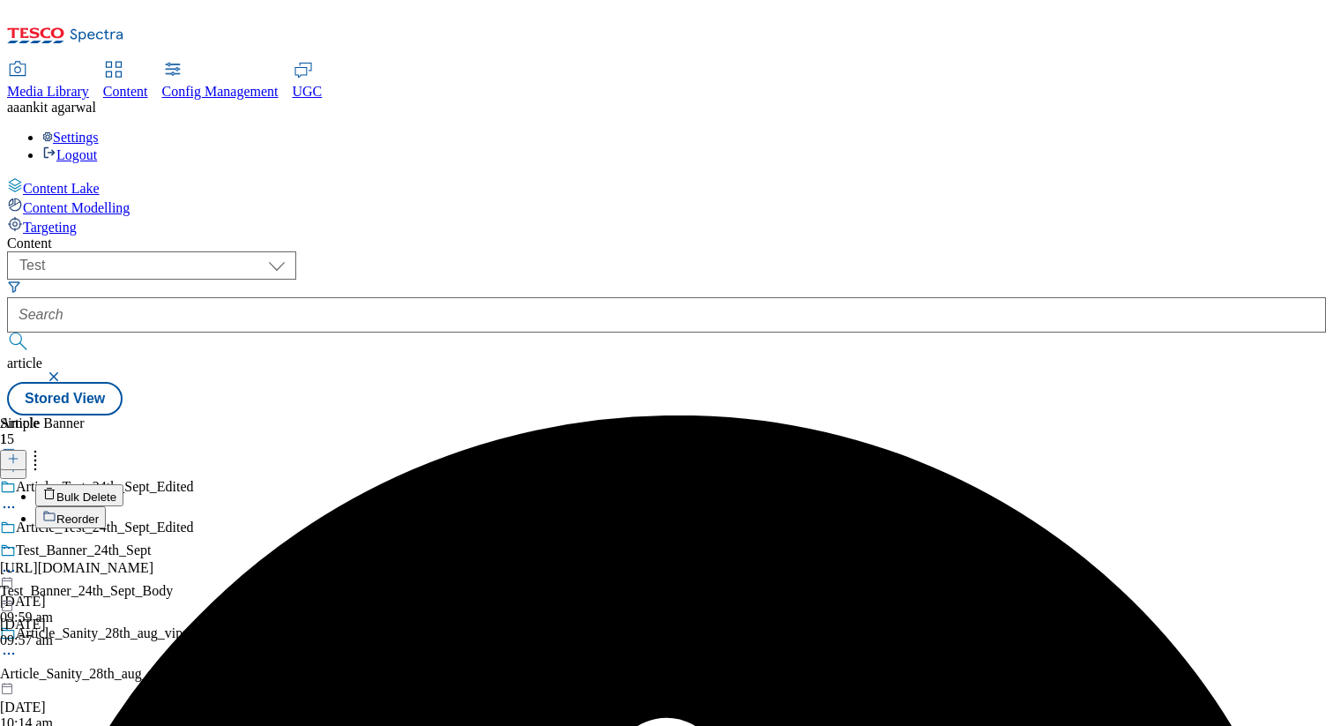
click at [116, 490] on span "Bulk Delete" at bounding box center [86, 496] width 60 height 13
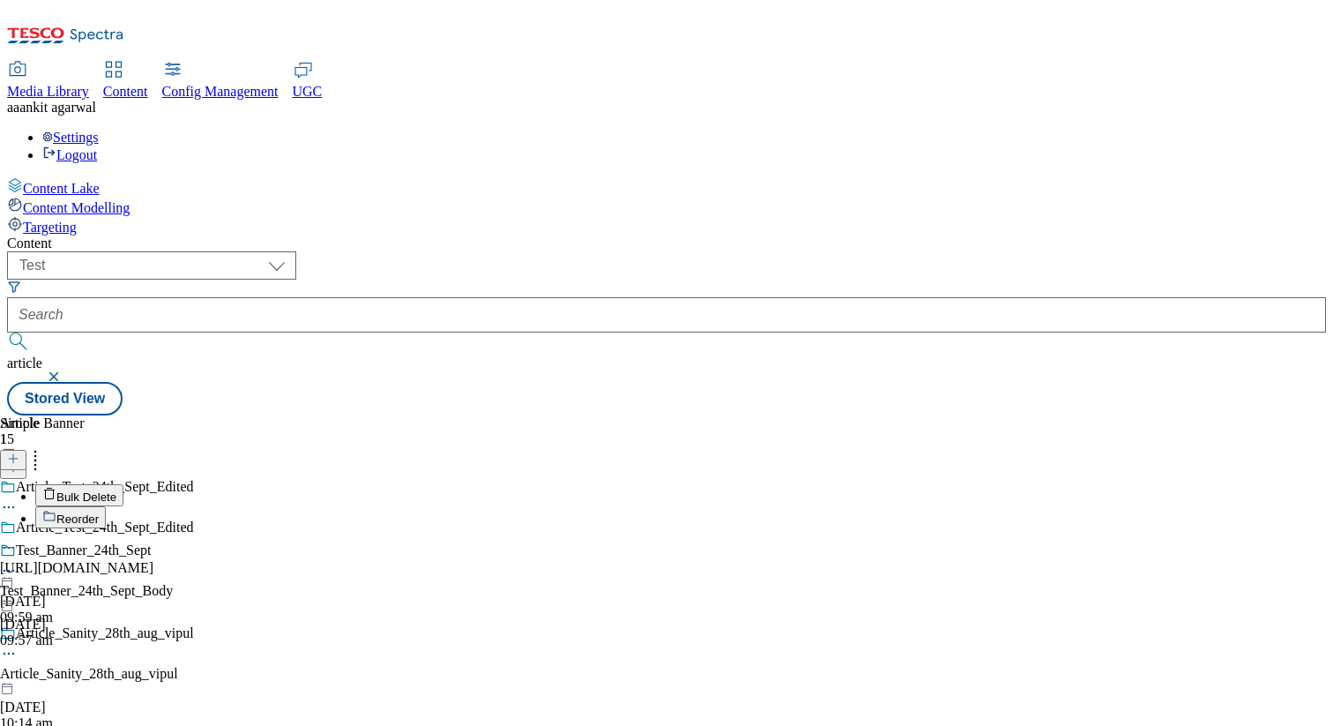
click at [116, 490] on span "Bulk Delete" at bounding box center [86, 496] width 60 height 13
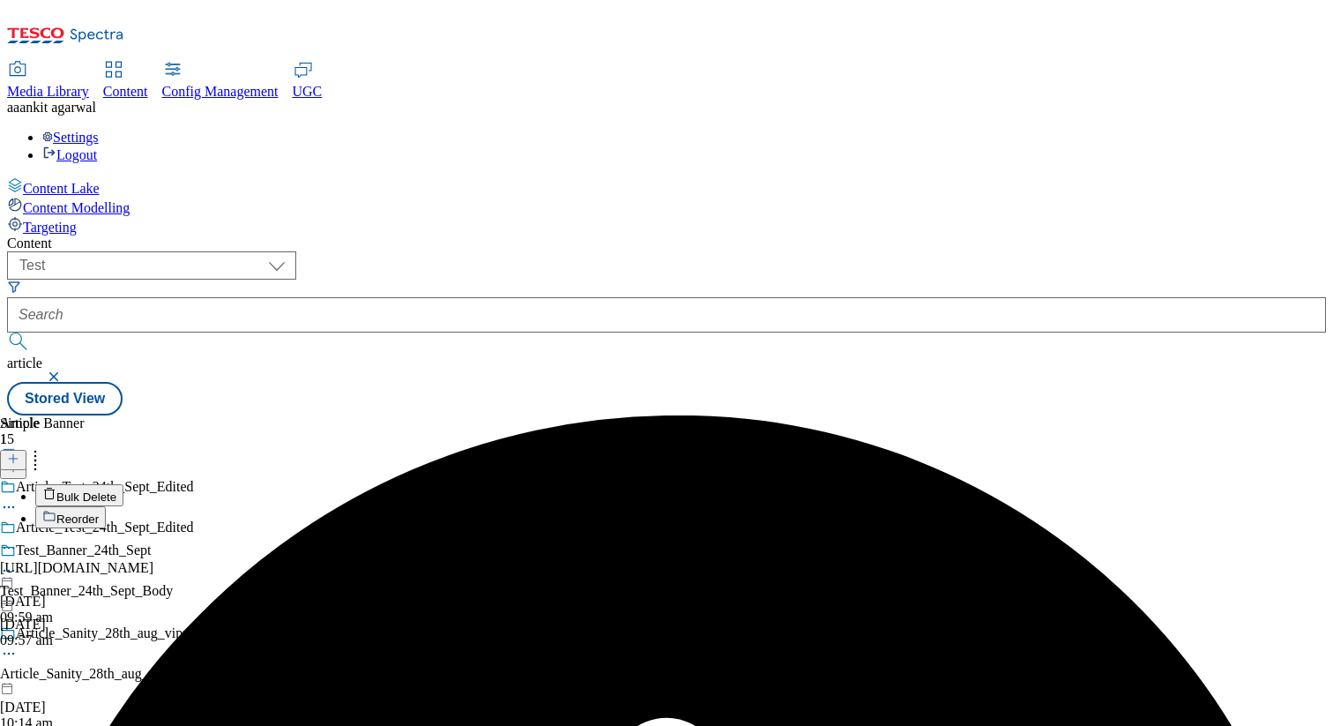
click at [106, 506] on button "Reorder" at bounding box center [70, 517] width 71 height 22
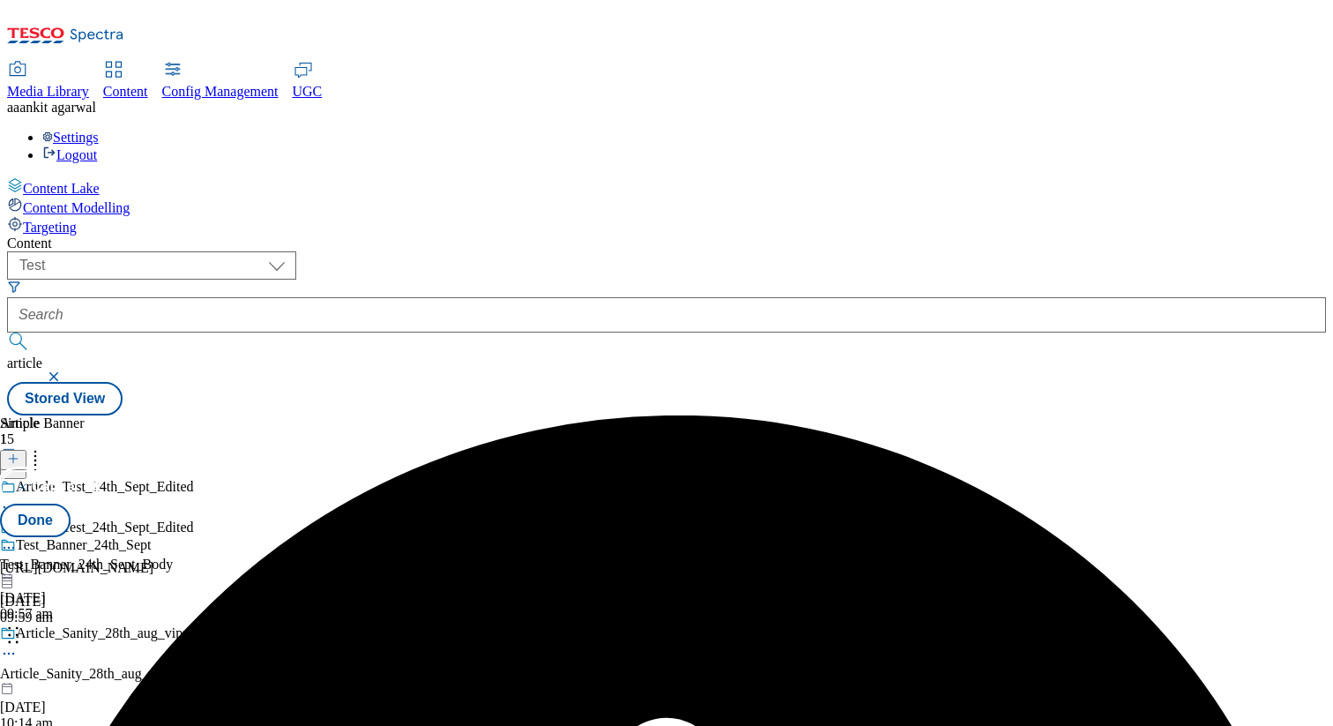
click at [95, 470] on button "Cancel" at bounding box center [47, 487] width 95 height 34
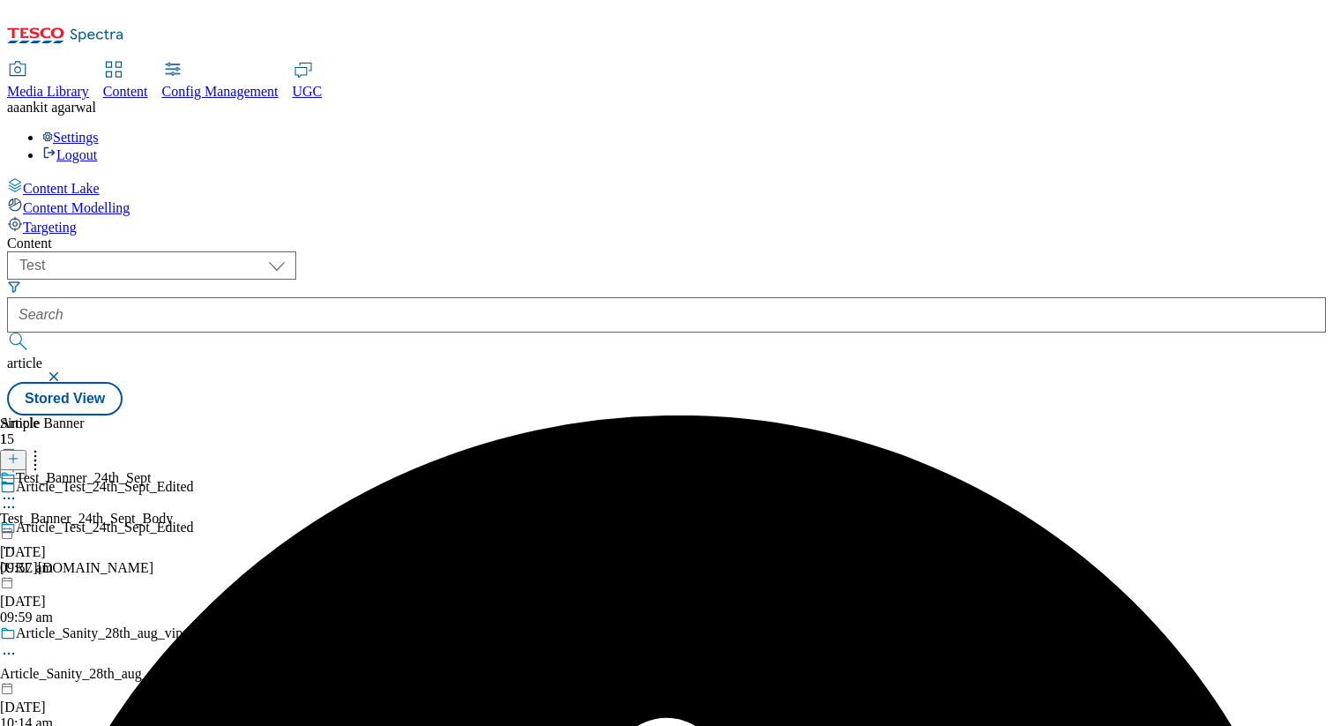
click at [232, 519] on div "Article_Test_24th_Sept_Edited" at bounding box center [116, 539] width 232 height 41
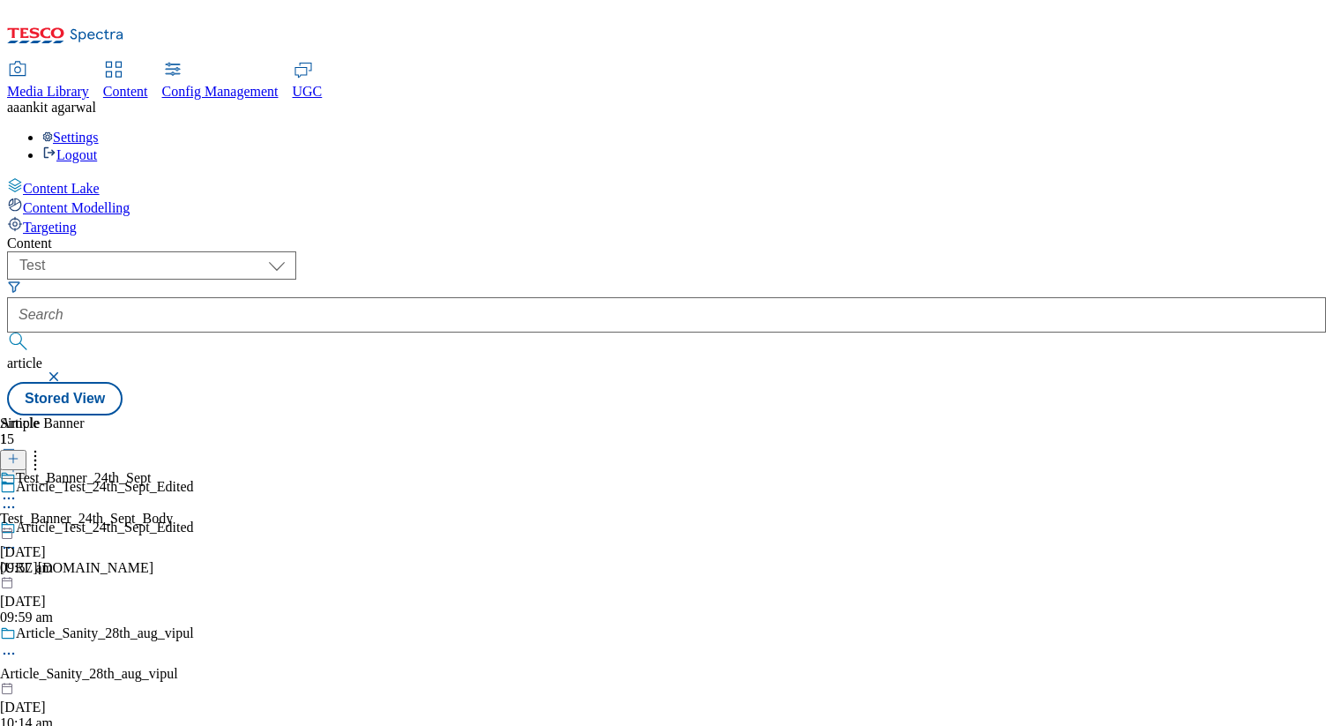
click at [18, 539] on icon at bounding box center [9, 548] width 18 height 18
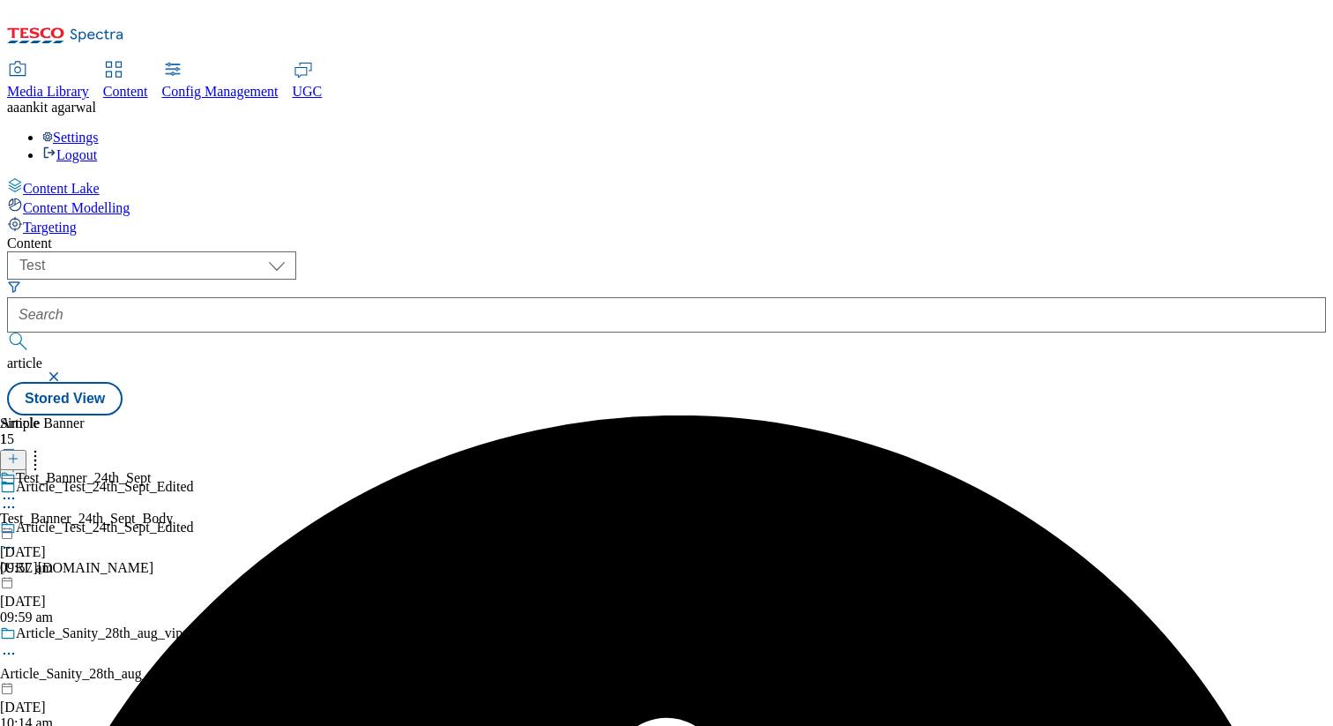
click at [18, 539] on icon at bounding box center [9, 548] width 18 height 18
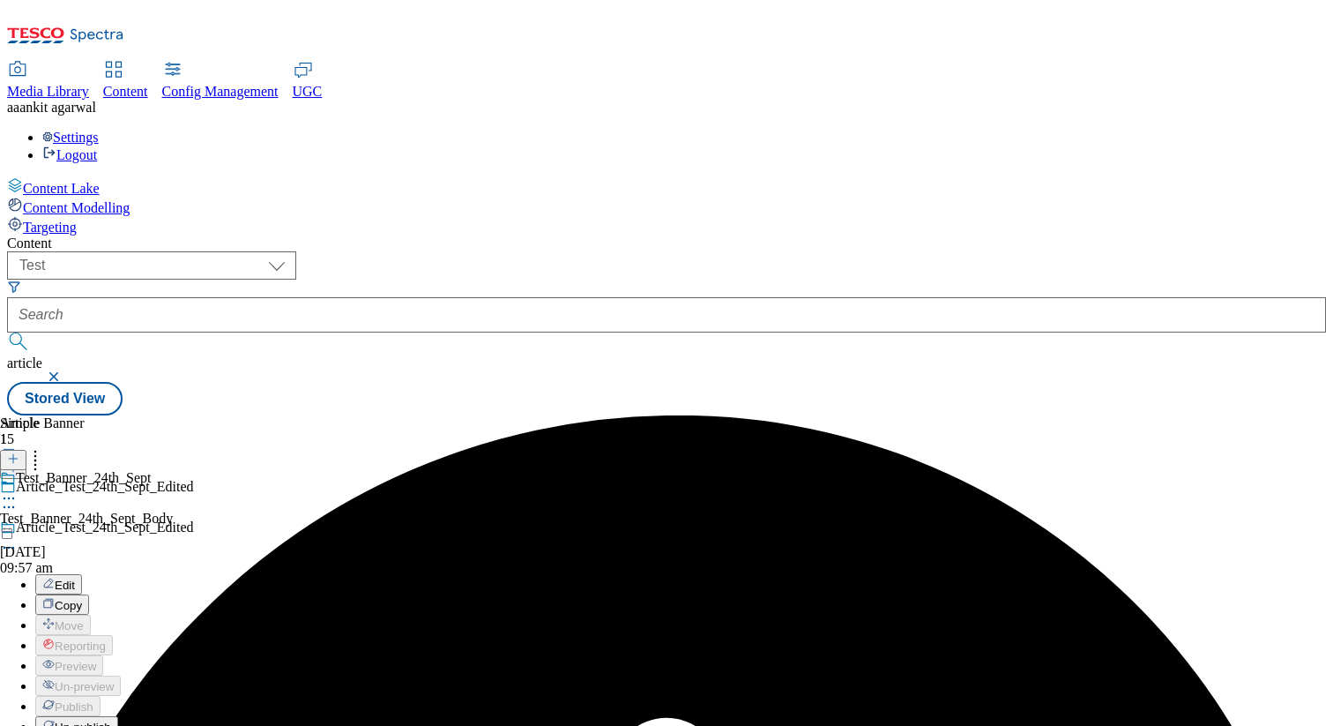
click at [111, 720] on span "Un-publish" at bounding box center [83, 726] width 56 height 13
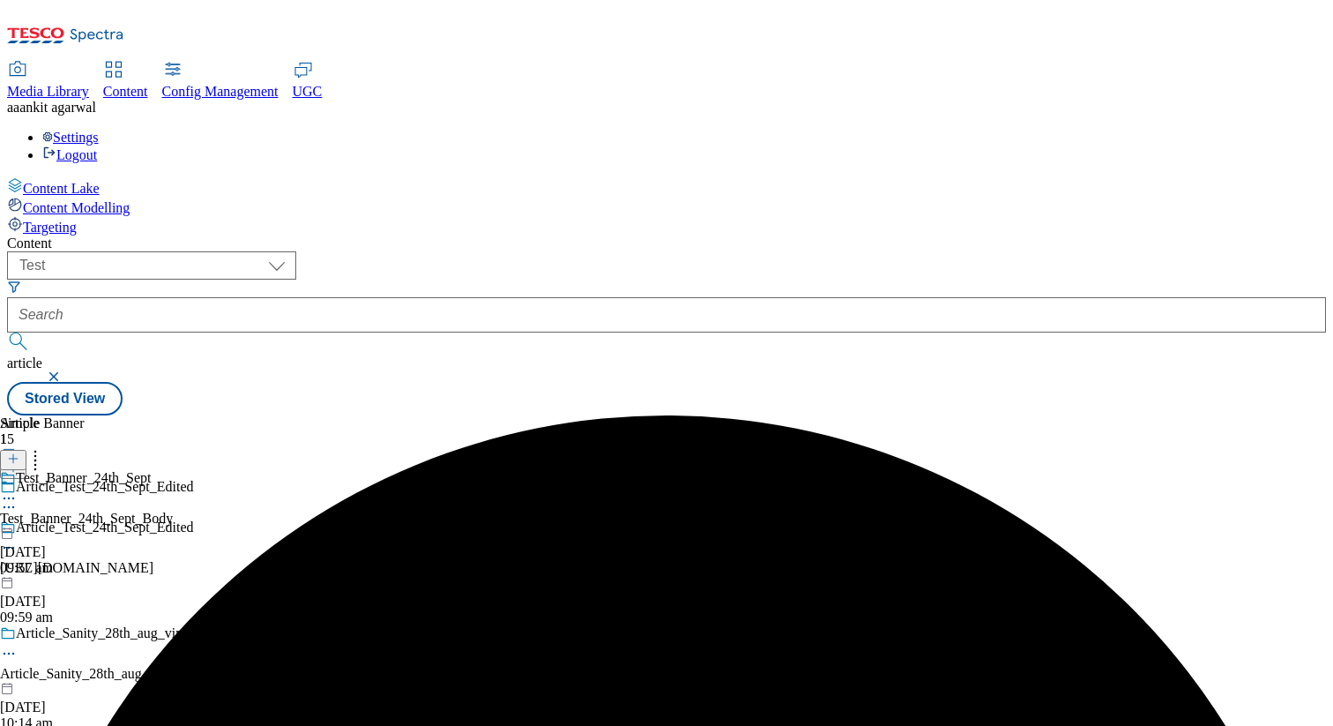
click at [6, 547] on circle at bounding box center [5, 548] width 3 height 3
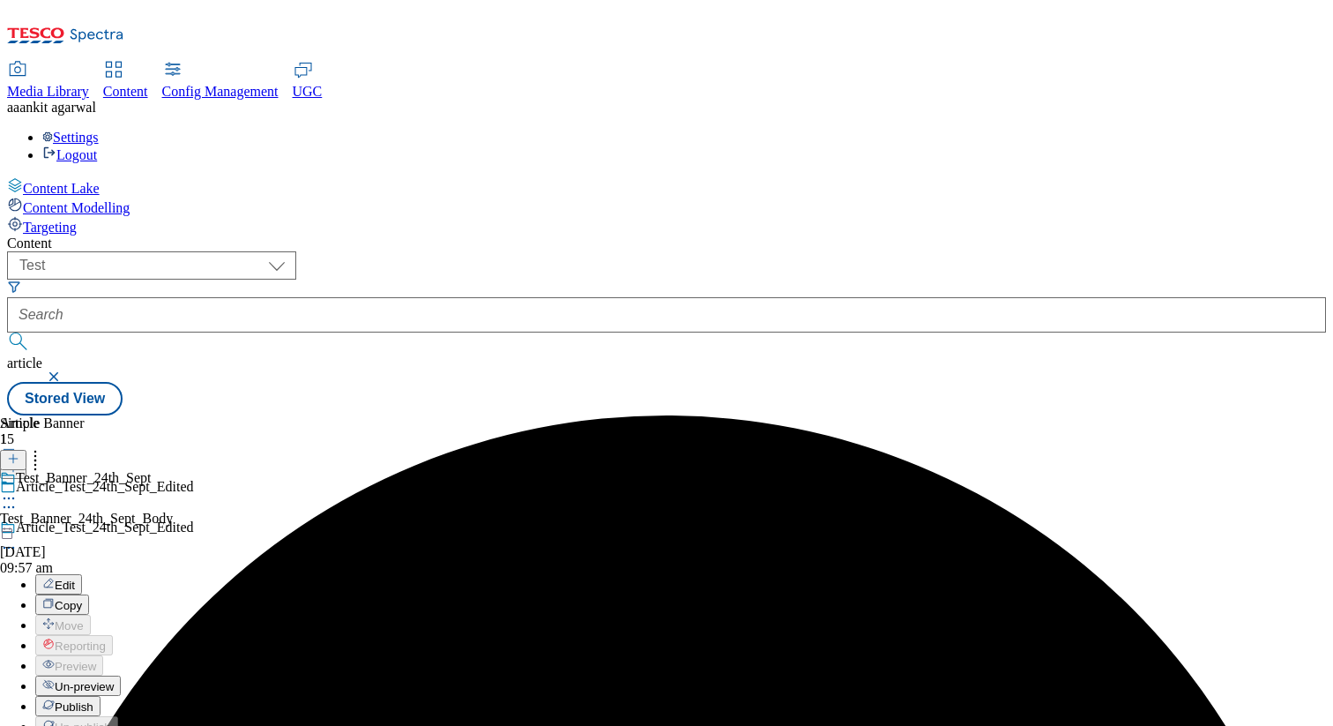
click at [114, 680] on span "Un-preview" at bounding box center [84, 686] width 59 height 13
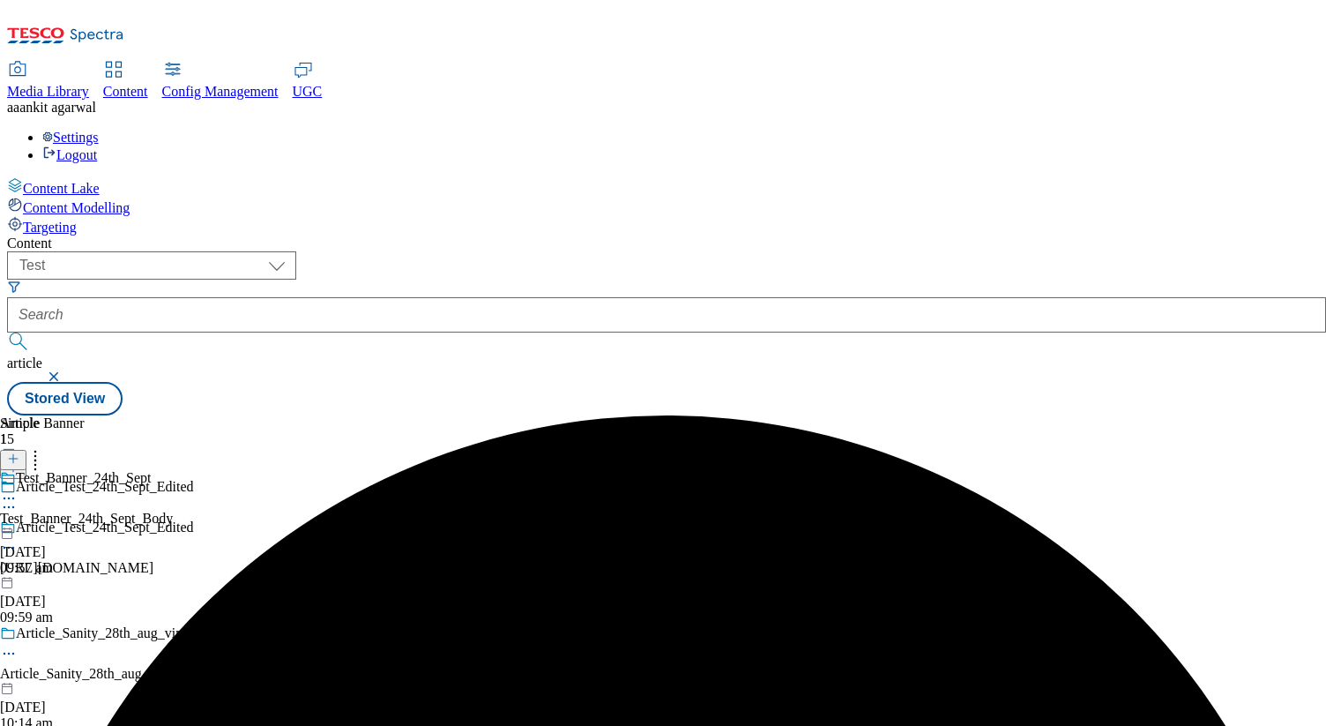
click at [18, 539] on icon at bounding box center [9, 548] width 18 height 18
click at [18, 489] on icon at bounding box center [9, 498] width 18 height 18
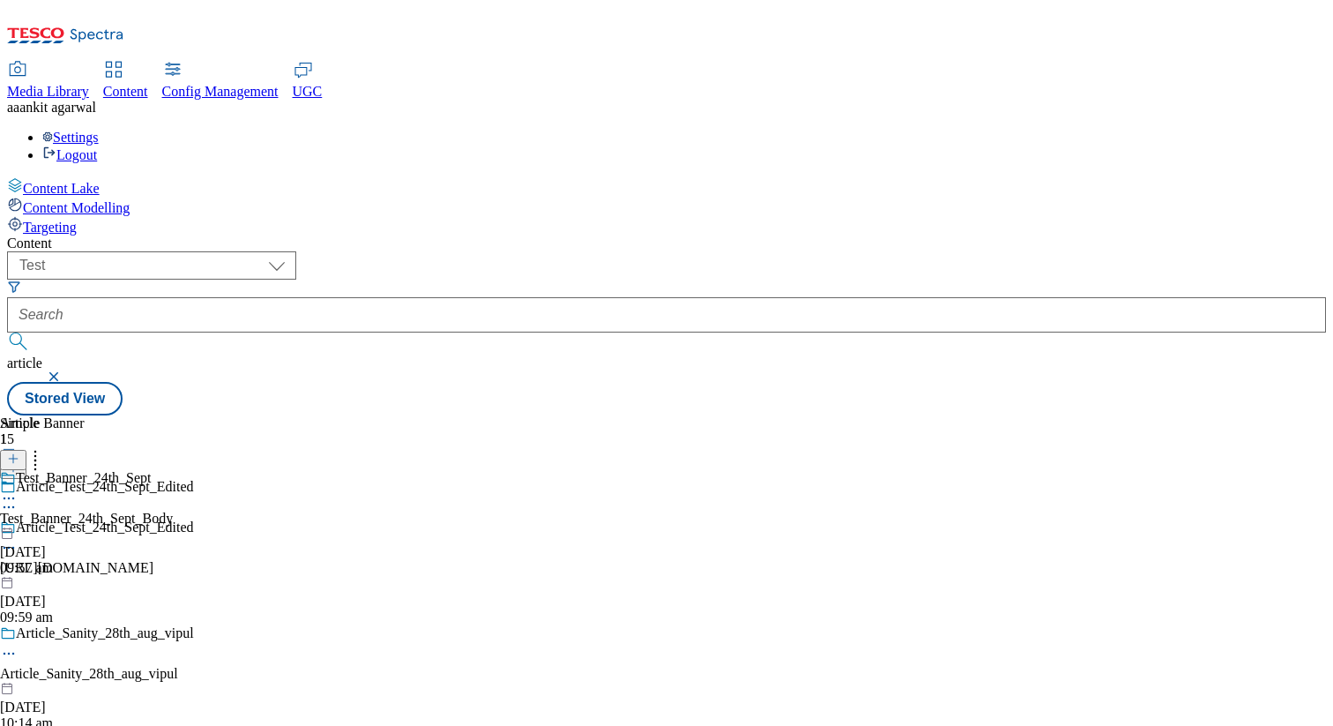
click at [44, 447] on icon at bounding box center [35, 456] width 18 height 18
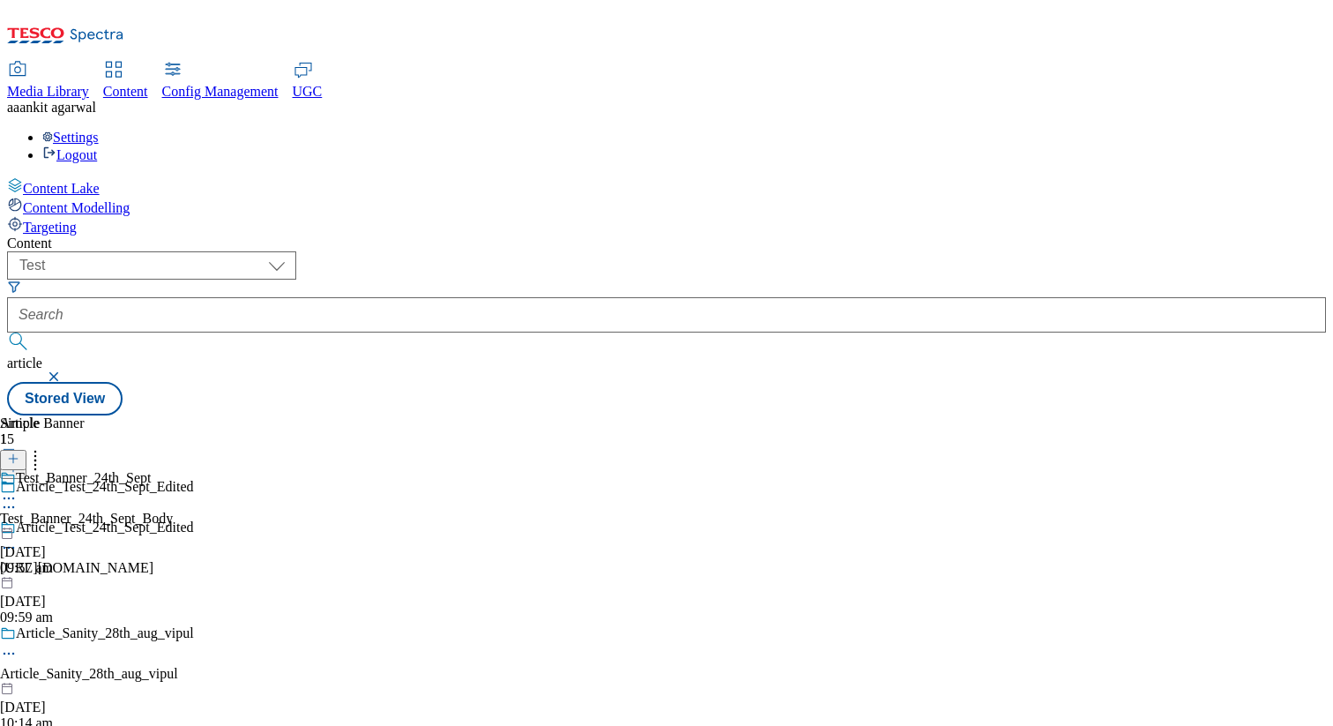
click at [173, 415] on header "Simple Banner 1" at bounding box center [86, 442] width 173 height 55
click at [37, 455] on circle at bounding box center [35, 456] width 3 height 3
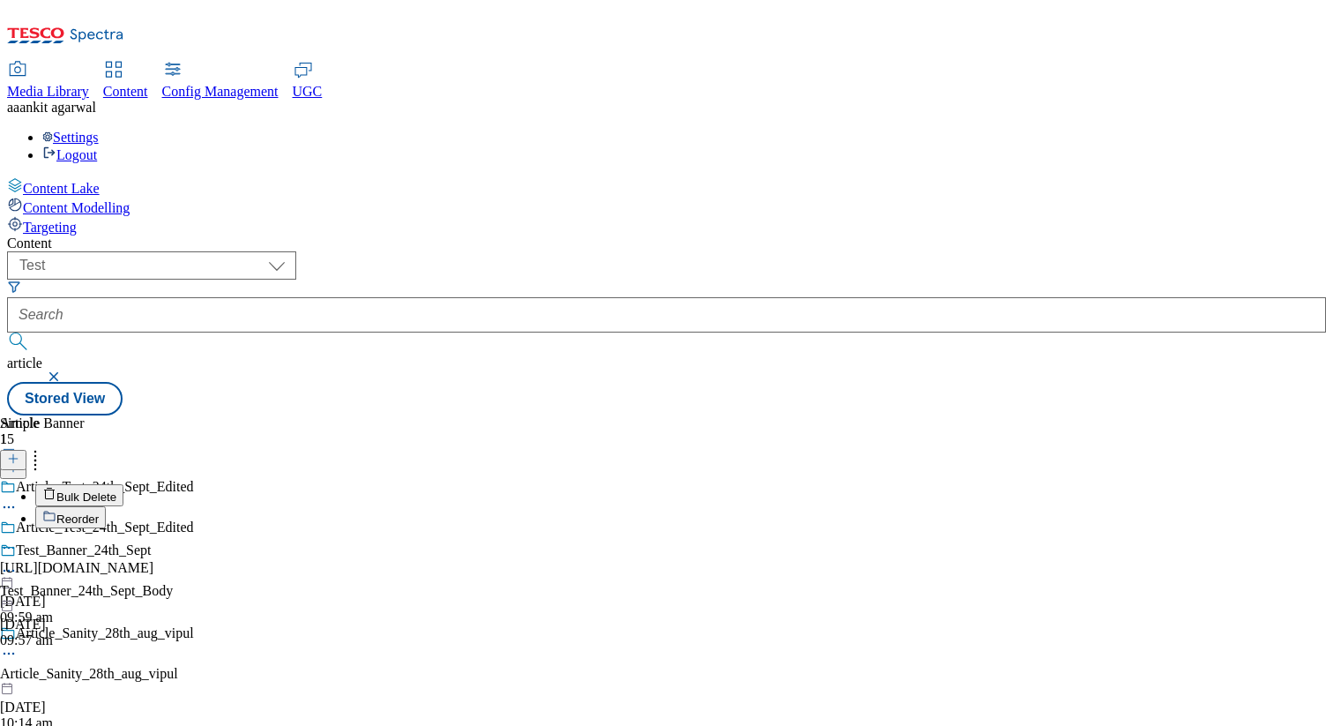
click at [173, 484] on li "Bulk Delete" at bounding box center [104, 495] width 138 height 22
click at [116, 490] on span "Bulk Delete" at bounding box center [86, 496] width 60 height 13
click at [95, 470] on button "Cancel" at bounding box center [47, 487] width 95 height 34
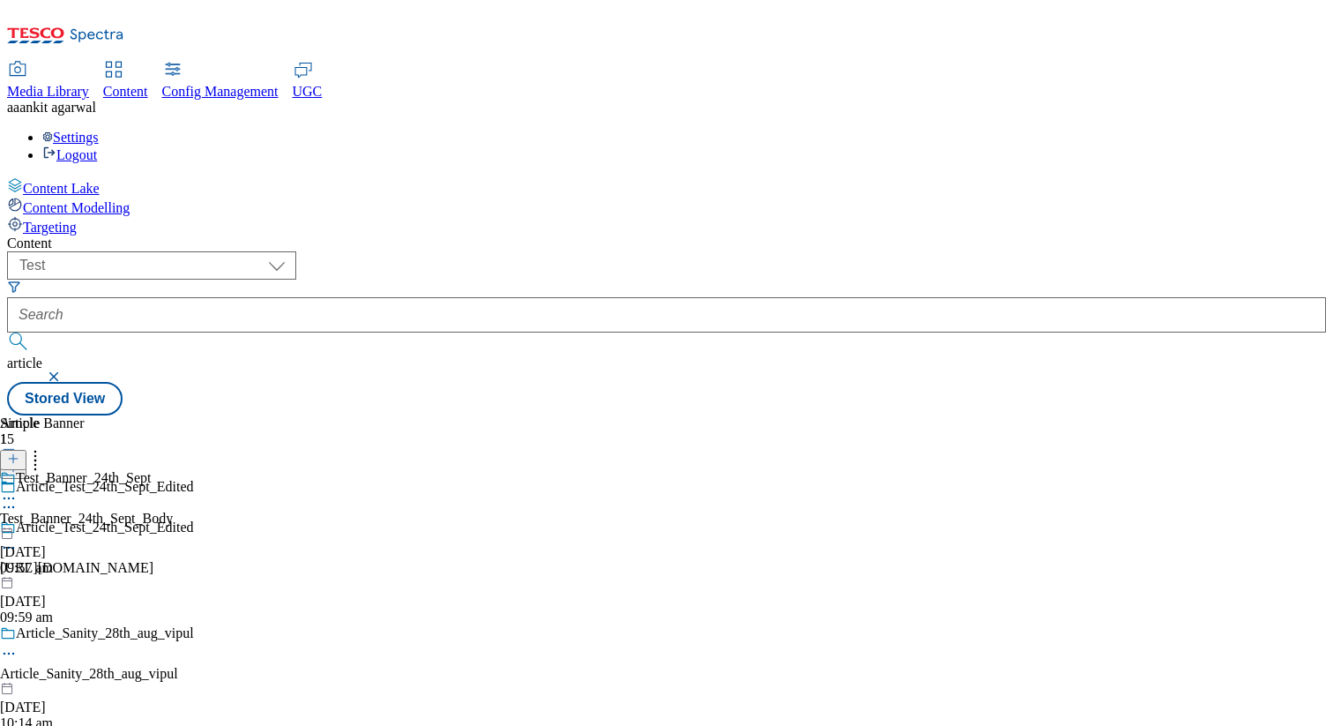
click at [18, 539] on icon at bounding box center [9, 548] width 18 height 18
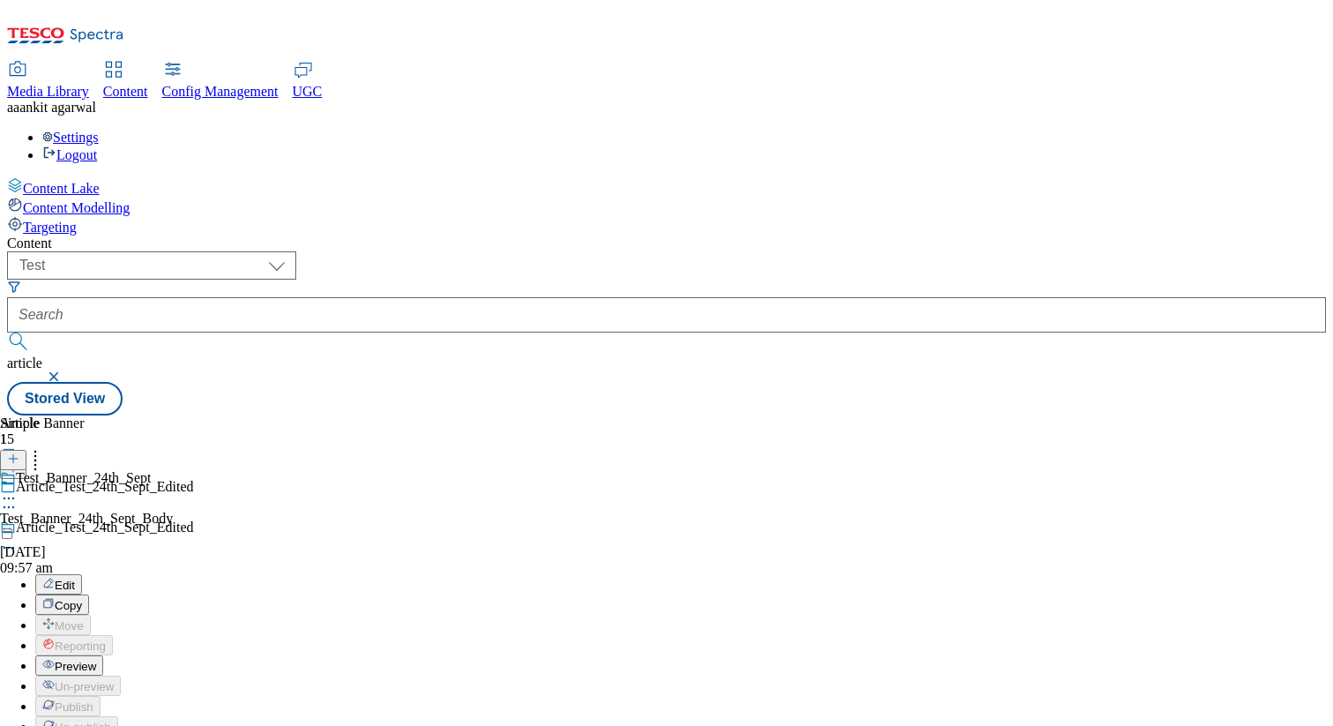
click at [173, 519] on div "Test_Banner_24th_Sept Test_Banner_24th_Sept_Body [DATE] 09:57 am" at bounding box center [86, 523] width 173 height 106
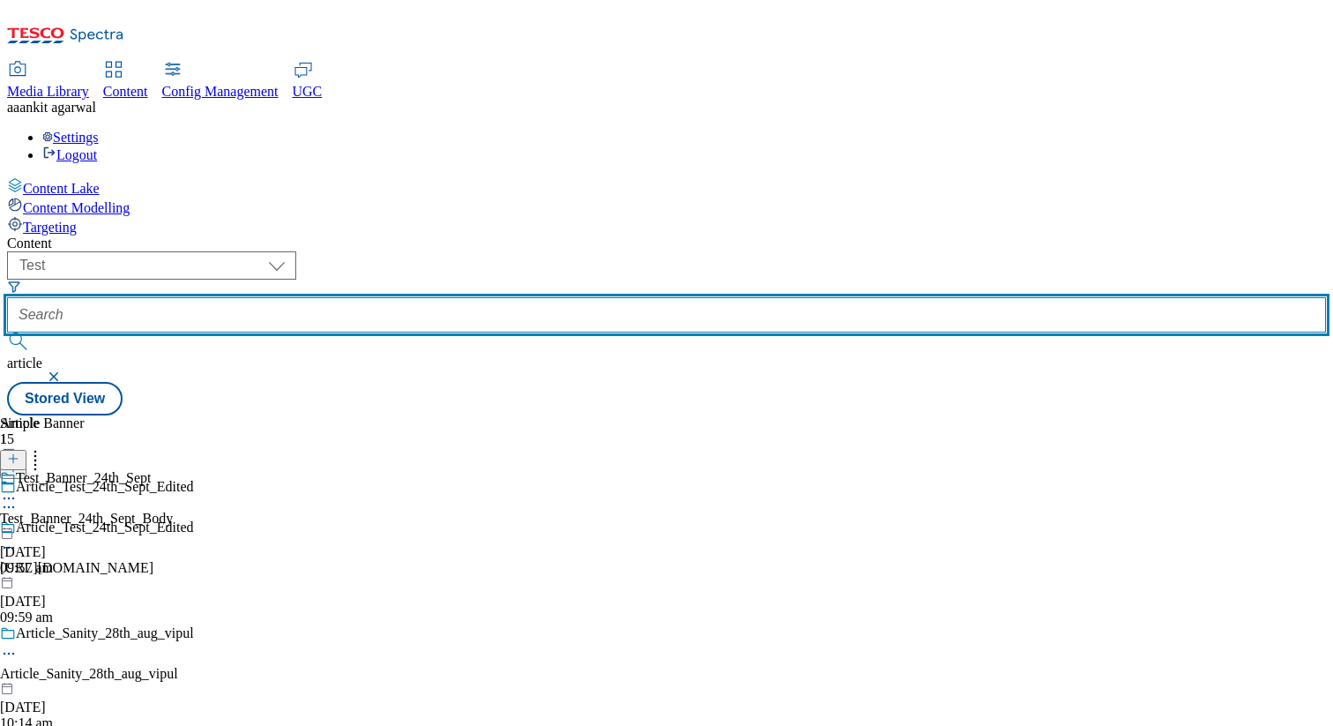
click at [518, 297] on input "text" at bounding box center [666, 314] width 1319 height 35
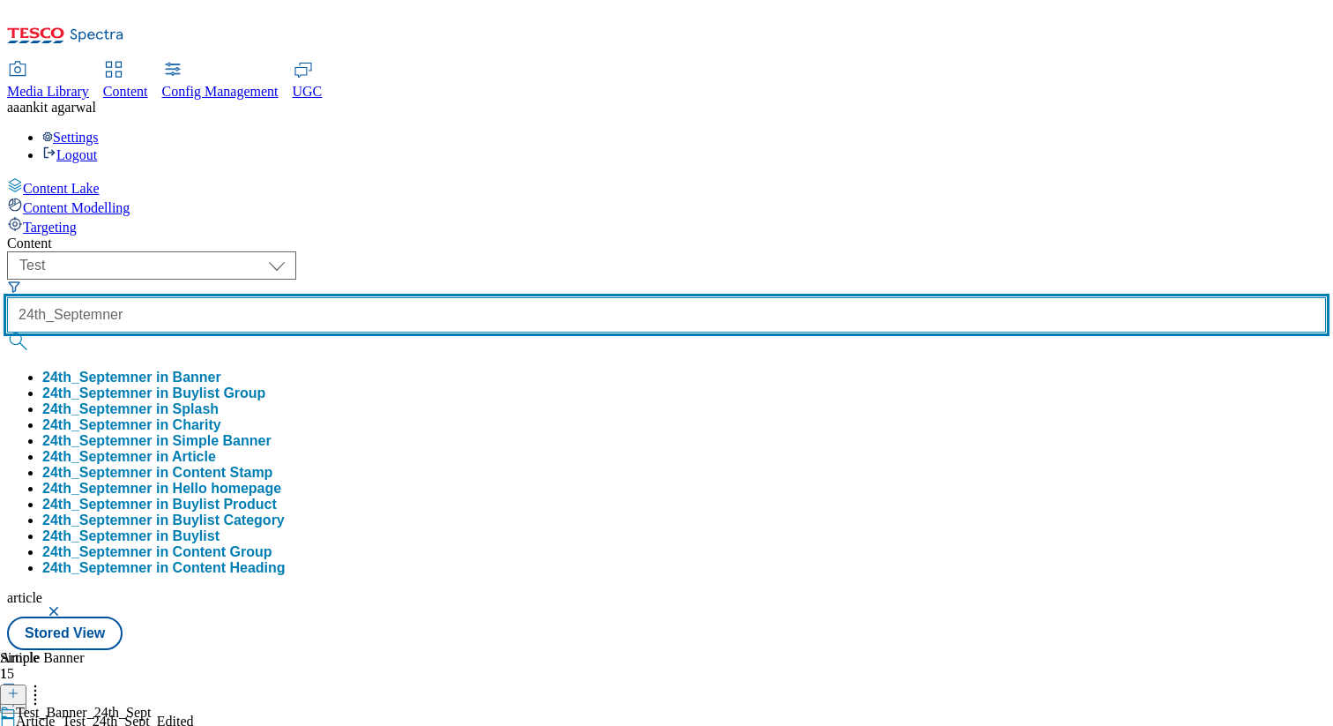
type input "24th_Septemner"
click at [7, 332] on button "submit" at bounding box center [19, 341] width 25 height 18
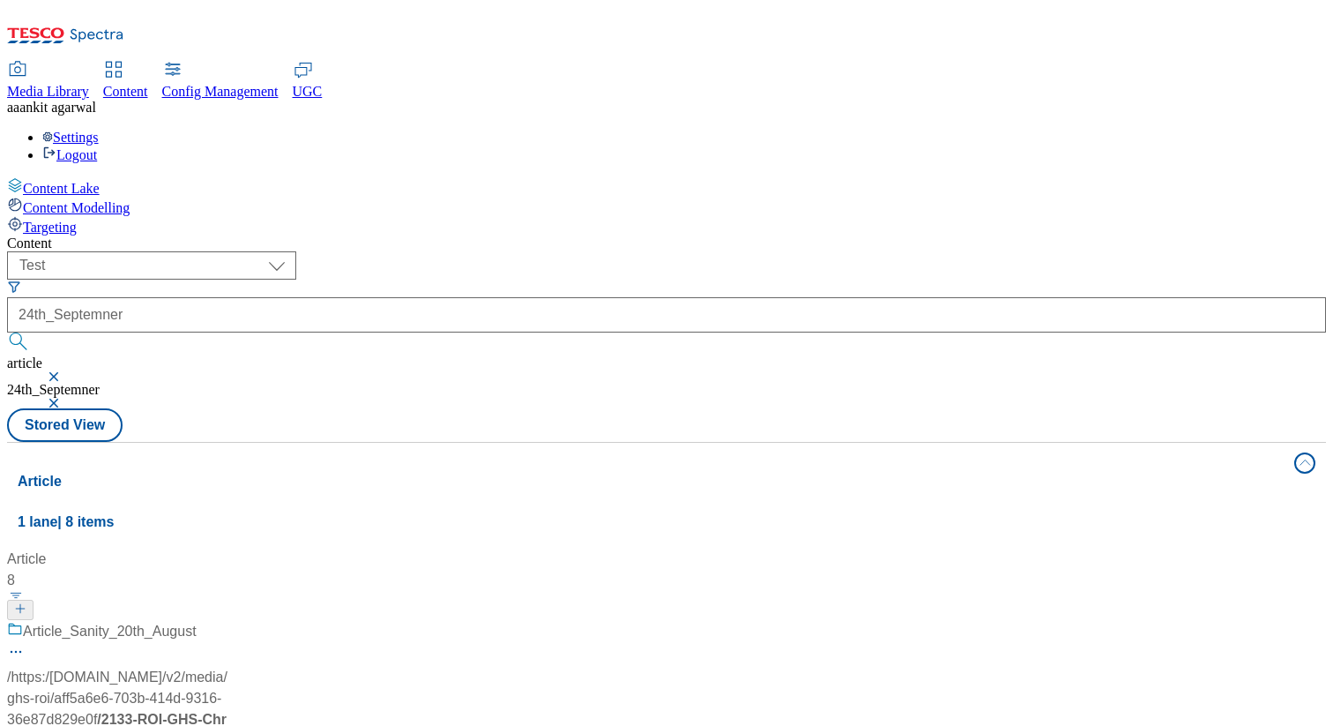
click at [255, 621] on div "Article_Sanity_20th_August / https: / [DOMAIN_NAME] / v2 / media / ghs-roi / af…" at bounding box center [131, 718] width 248 height 194
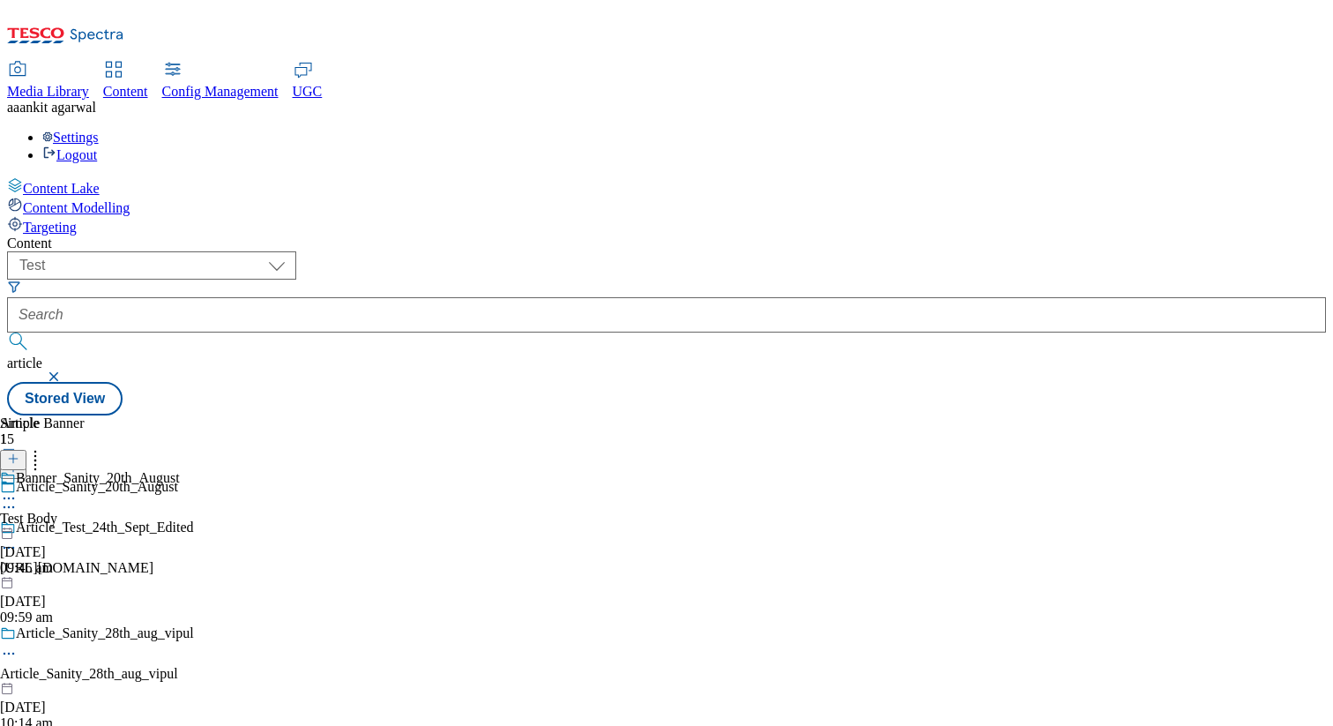
click at [232, 560] on div "[URL][DOMAIN_NAME]" at bounding box center [116, 568] width 232 height 16
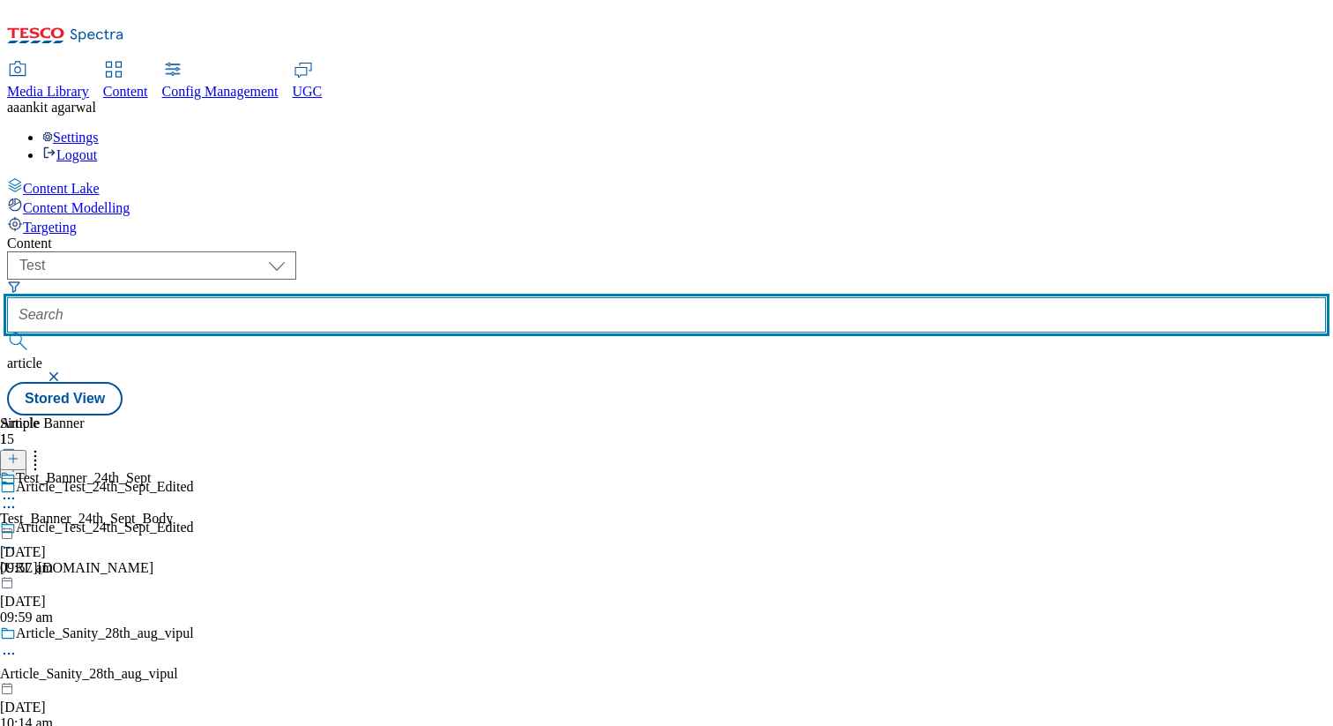
click at [503, 297] on input "text" at bounding box center [666, 314] width 1319 height 35
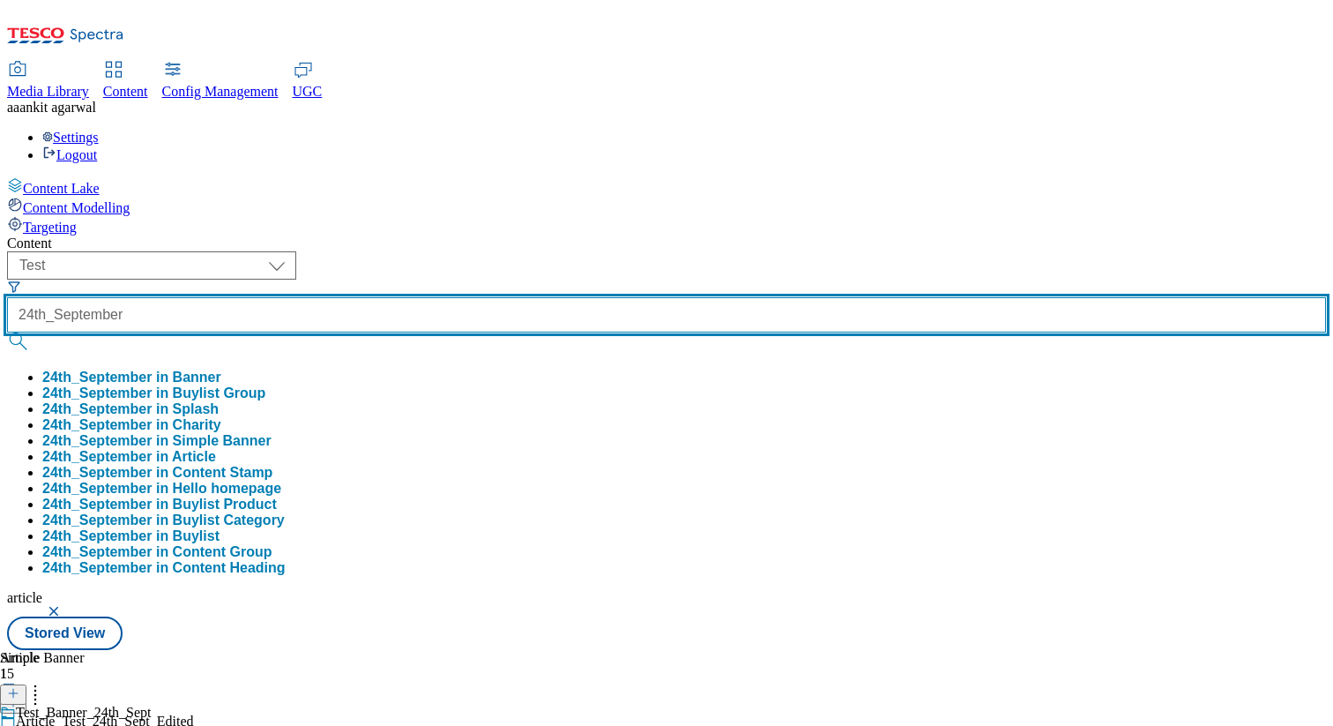
type input "24th_September"
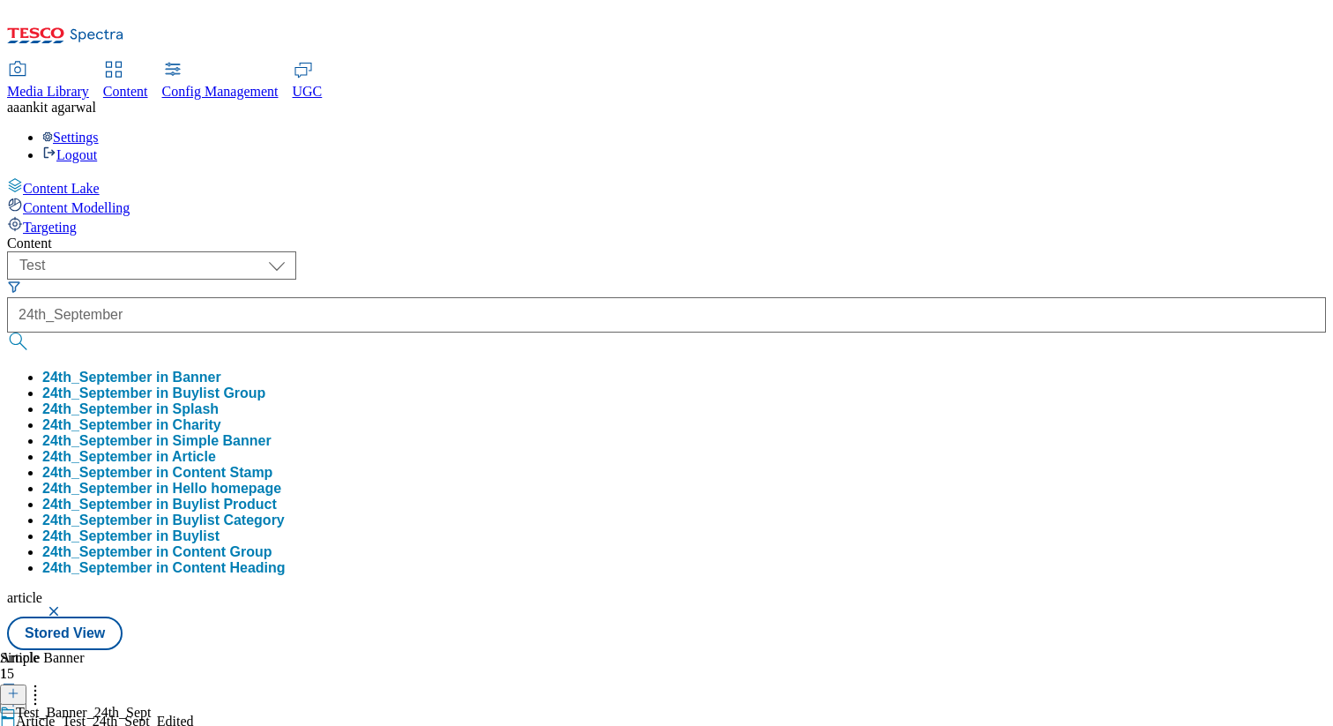
click at [216, 449] on button "24th_September in Article" at bounding box center [129, 457] width 174 height 16
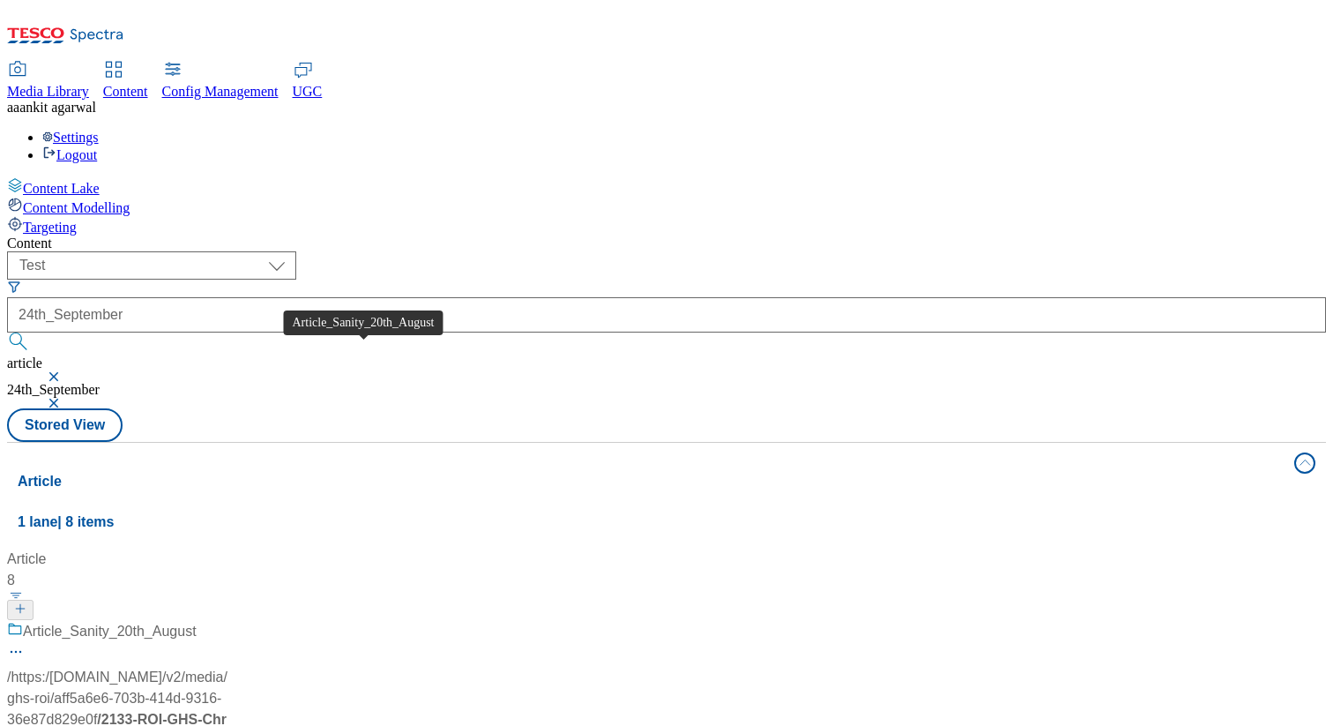
click at [197, 621] on span "Article_Sanity_20th_August" at bounding box center [110, 632] width 174 height 22
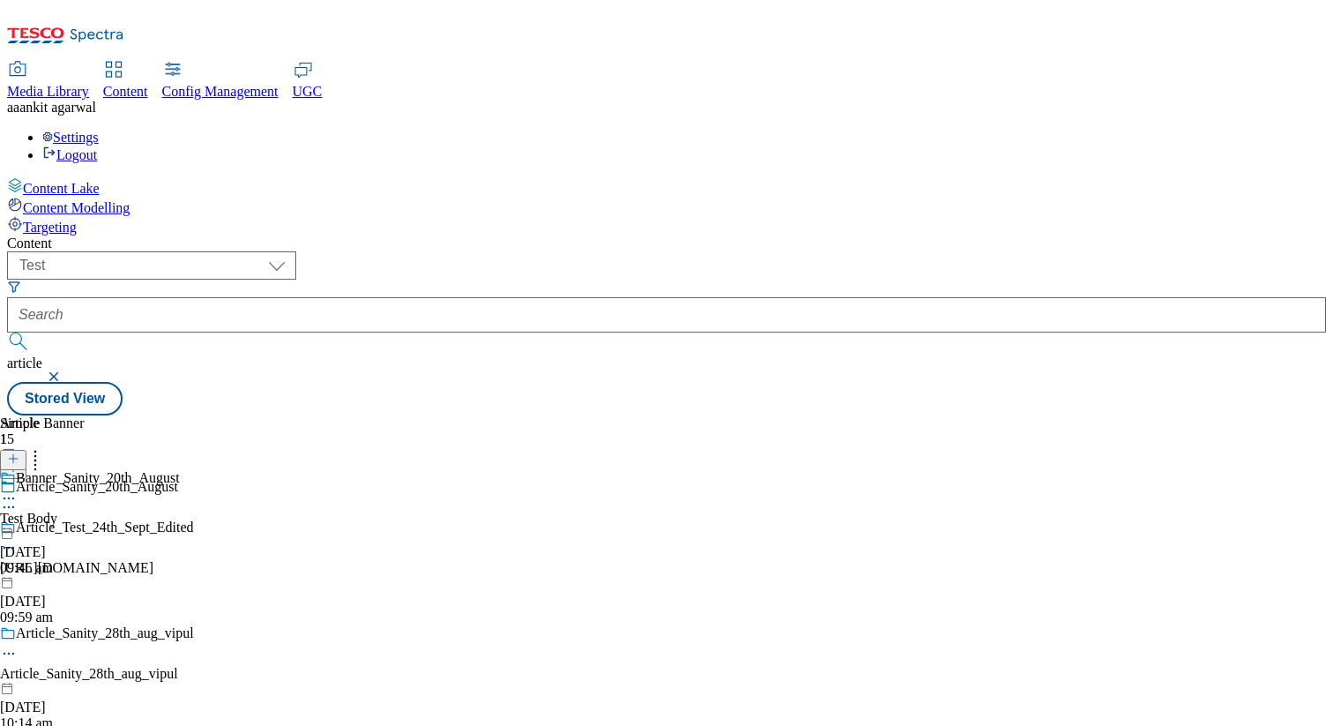
click at [232, 560] on div "[URL][DOMAIN_NAME]" at bounding box center [116, 568] width 232 height 16
click at [173, 510] on div "Test_Banner_24th_Sept_Body" at bounding box center [86, 518] width 173 height 16
click at [18, 539] on icon at bounding box center [9, 548] width 18 height 18
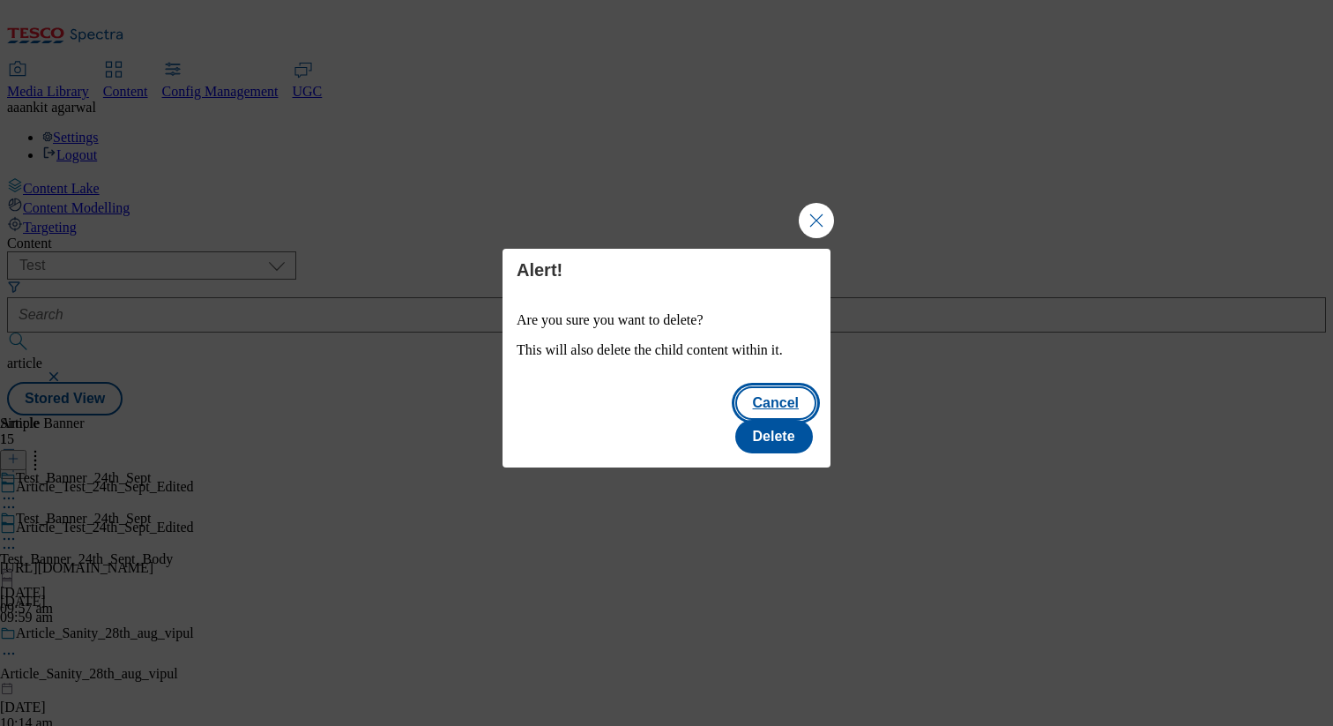
click at [735, 401] on button "Cancel" at bounding box center [775, 403] width 81 height 34
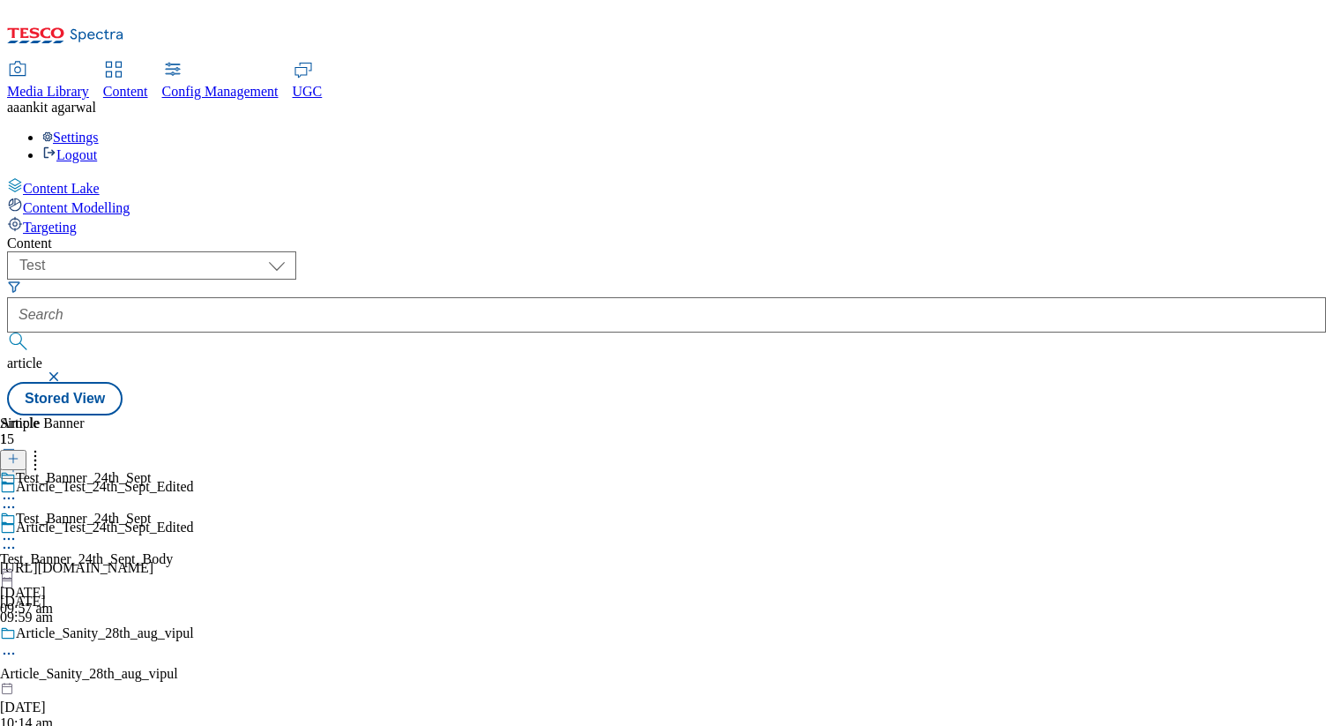
click at [18, 539] on icon at bounding box center [9, 548] width 18 height 18
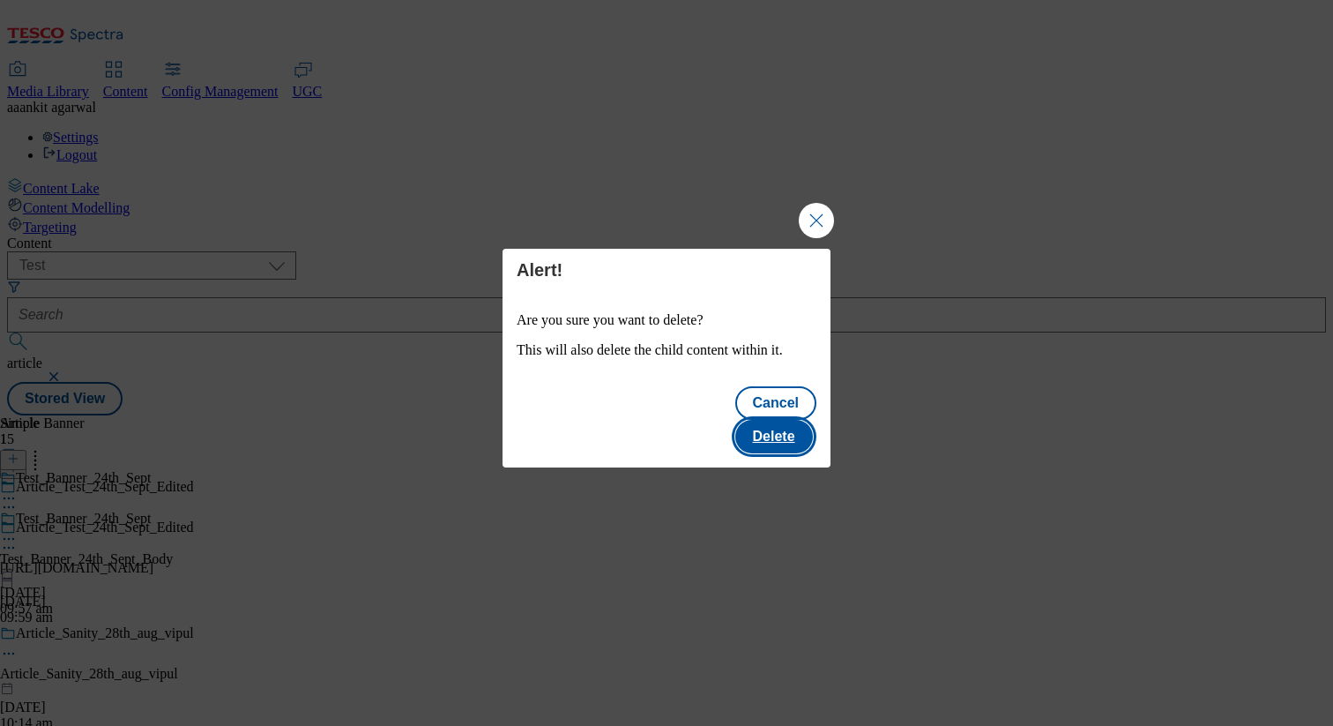
click at [791, 420] on button "Delete" at bounding box center [774, 437] width 78 height 34
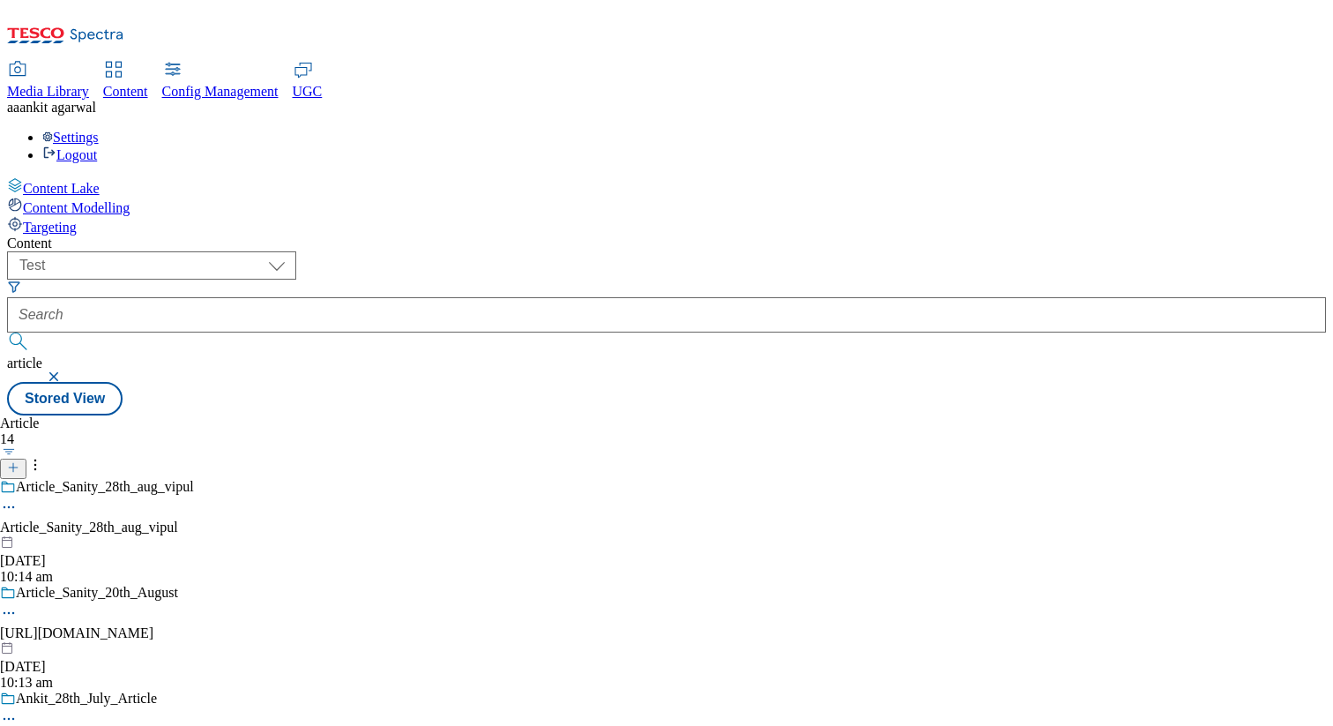
click at [64, 371] on button "button" at bounding box center [56, 376] width 18 height 11
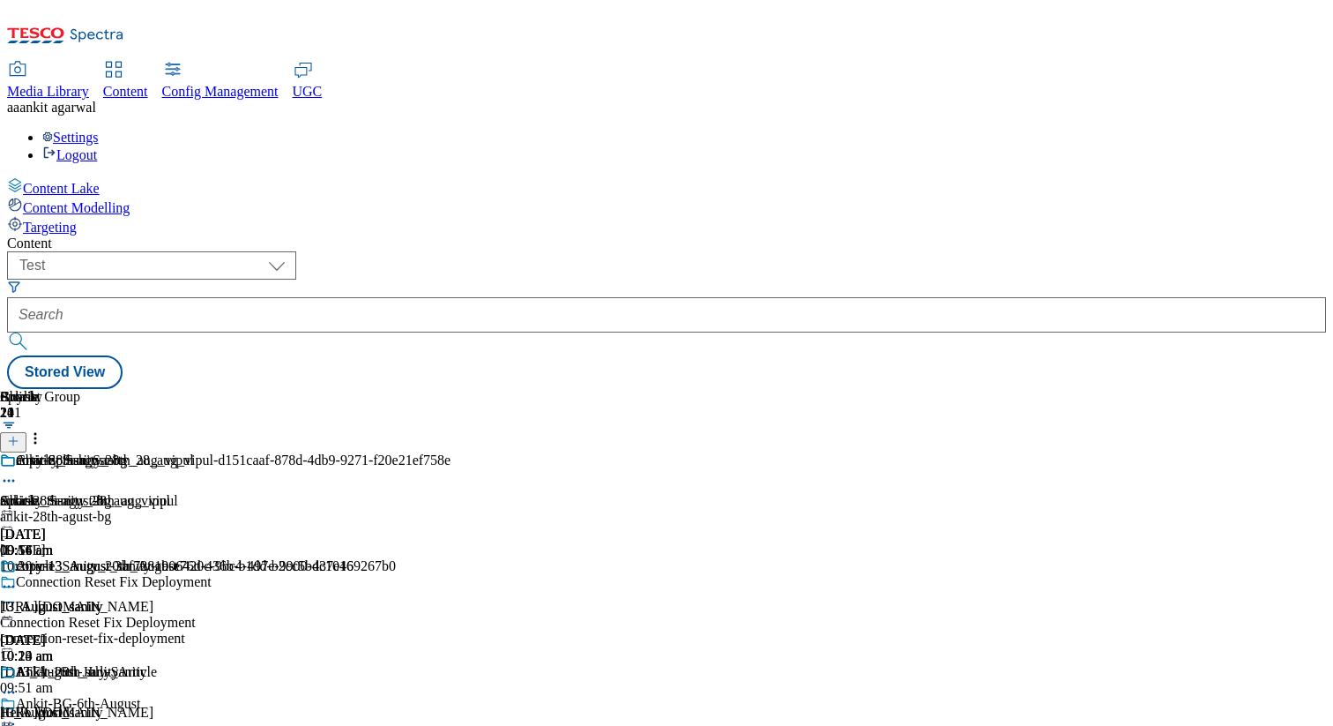
scroll to position [372, 0]
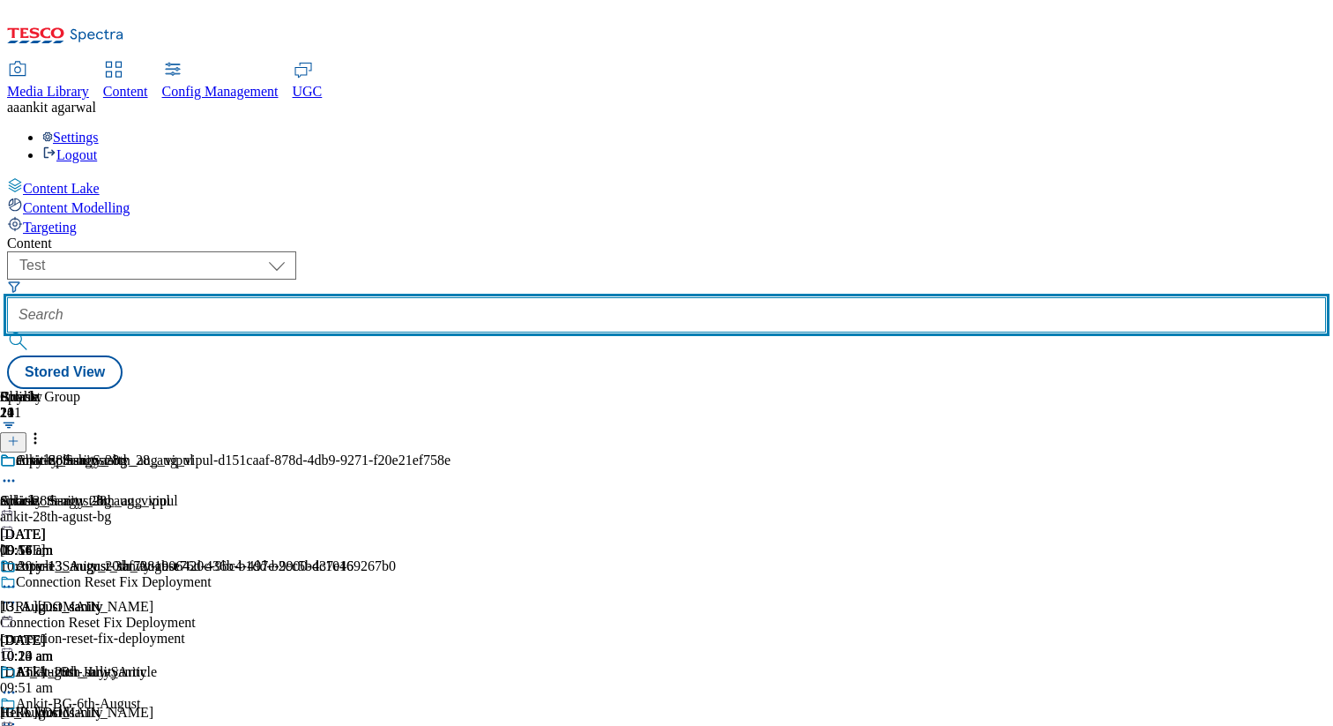
click at [481, 297] on input "text" at bounding box center [666, 314] width 1319 height 35
paste input "4th_april_test_sanity_tag"
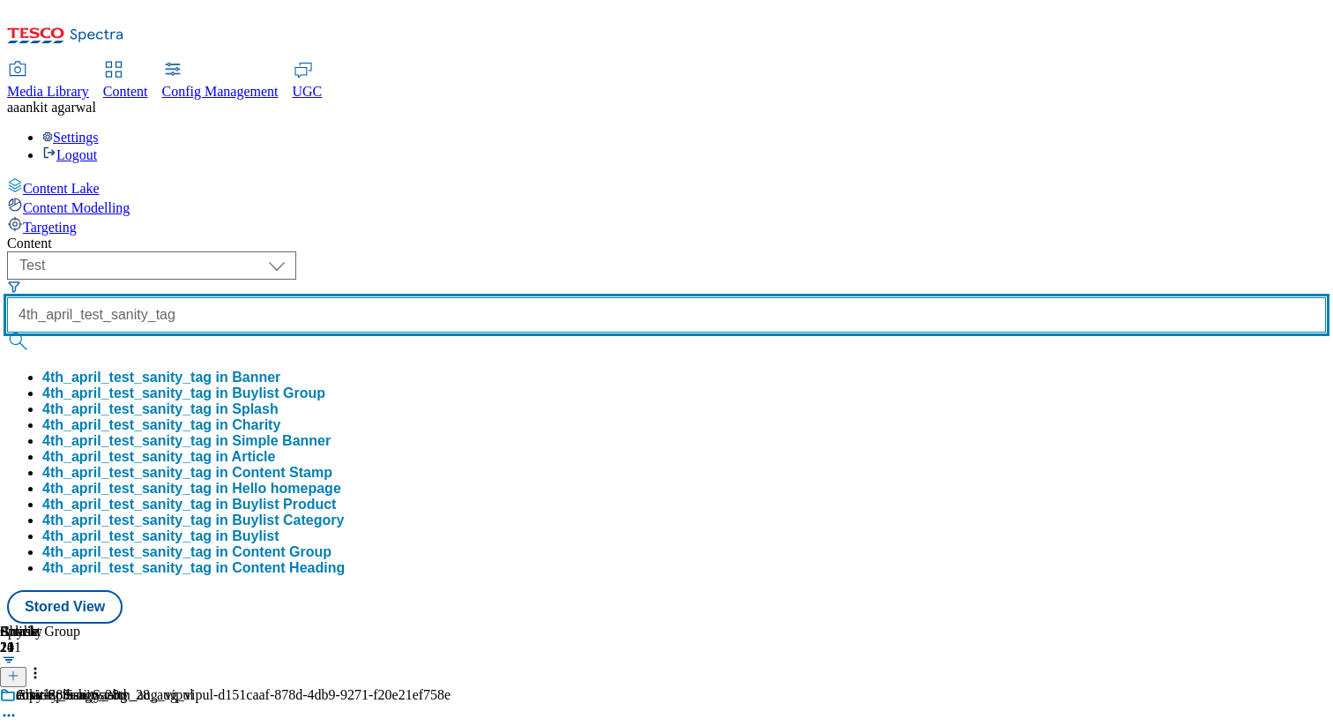
scroll to position [0, 9]
type input "4th_april_test_sanity_tag"
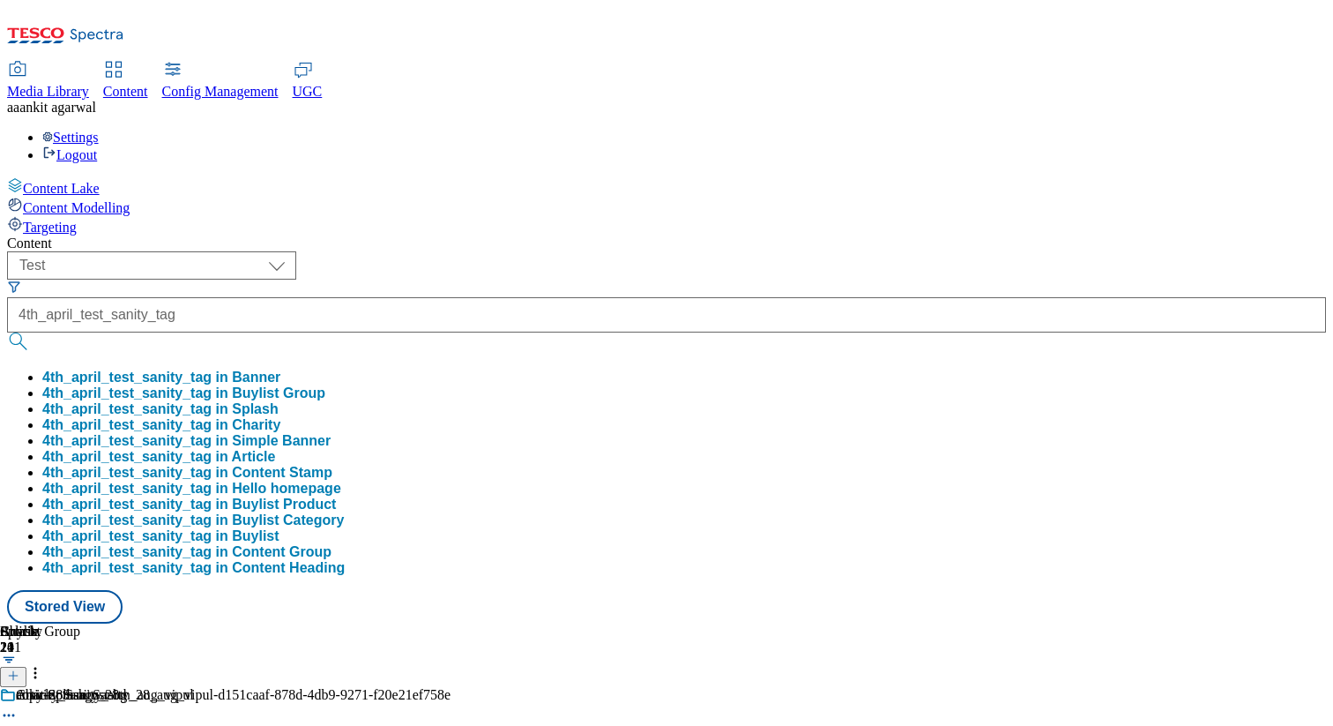
scroll to position [0, 0]
click at [325, 385] on button "4th_april_test_sanity_tag in Buylist Group" at bounding box center [183, 393] width 283 height 16
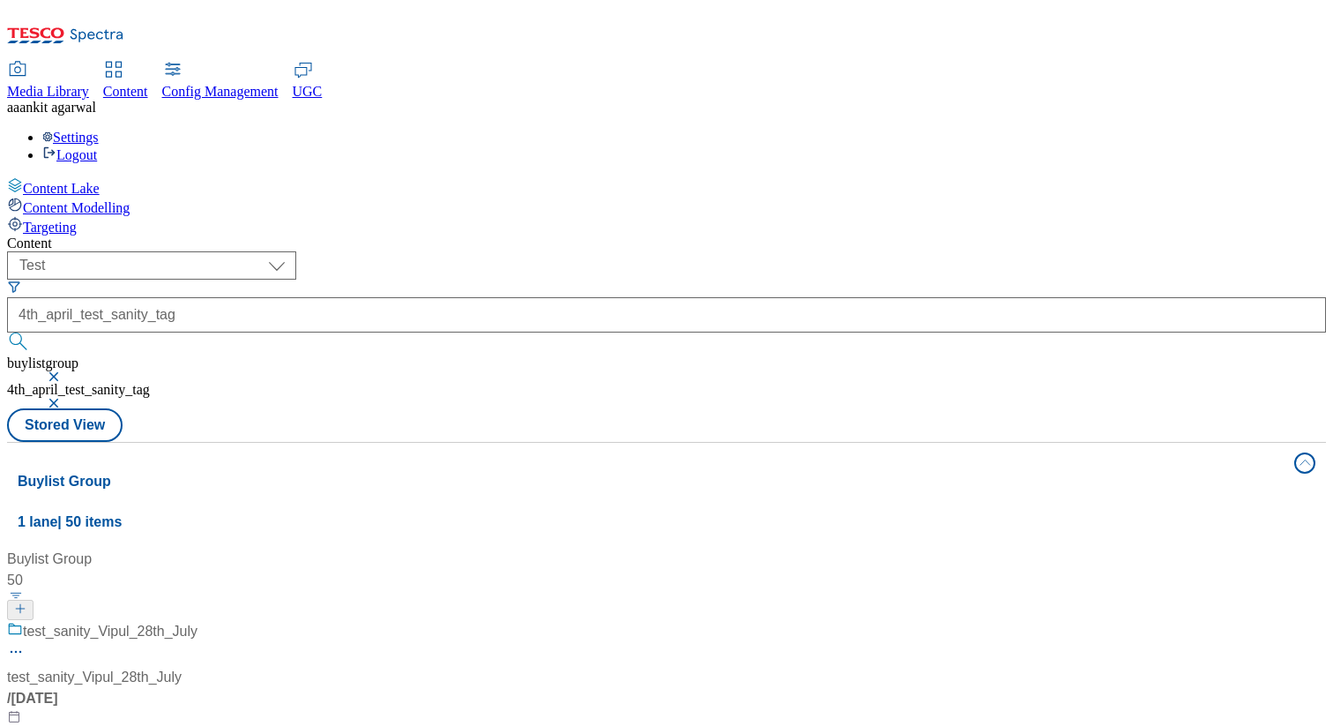
scroll to position [915, 0]
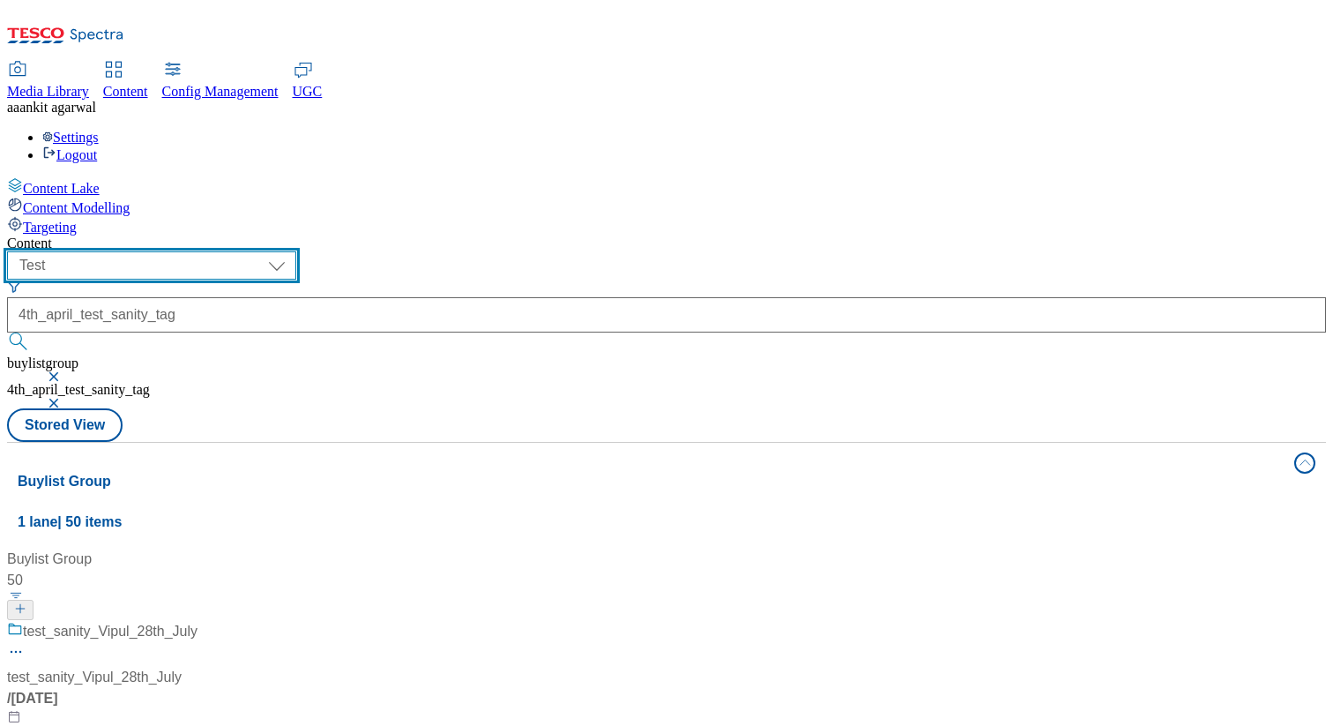
click at [296, 251] on select "dotcom-cz dotcom-hu dotcom-sk fnf-uk ghs-roi ghs-uk group-comms ighs-cz ighs-hu…" at bounding box center [151, 265] width 289 height 28
select select "ghs-[GEOGRAPHIC_DATA]"
click at [229, 251] on select "dotcom-cz dotcom-hu dotcom-sk fnf-uk ghs-roi ghs-uk group-comms ighs-cz ighs-hu…" at bounding box center [151, 265] width 289 height 28
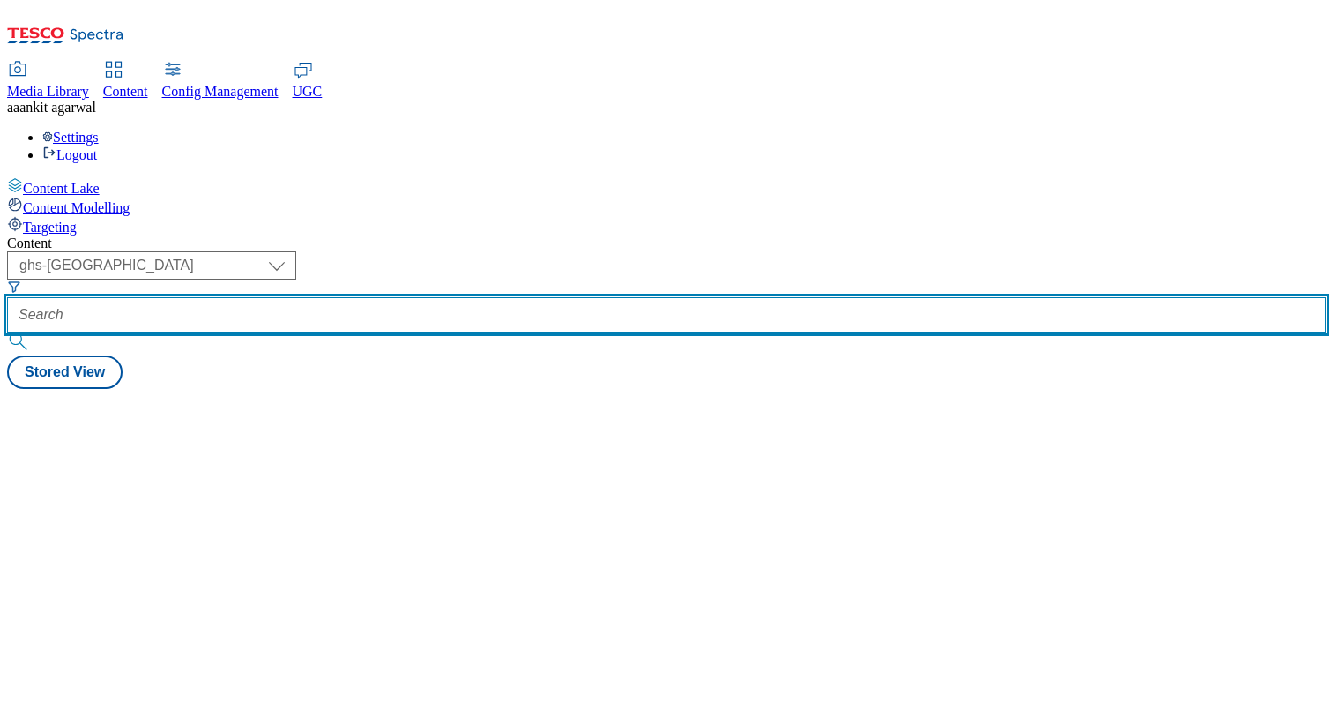
click at [521, 297] on input "text" at bounding box center [666, 314] width 1319 height 35
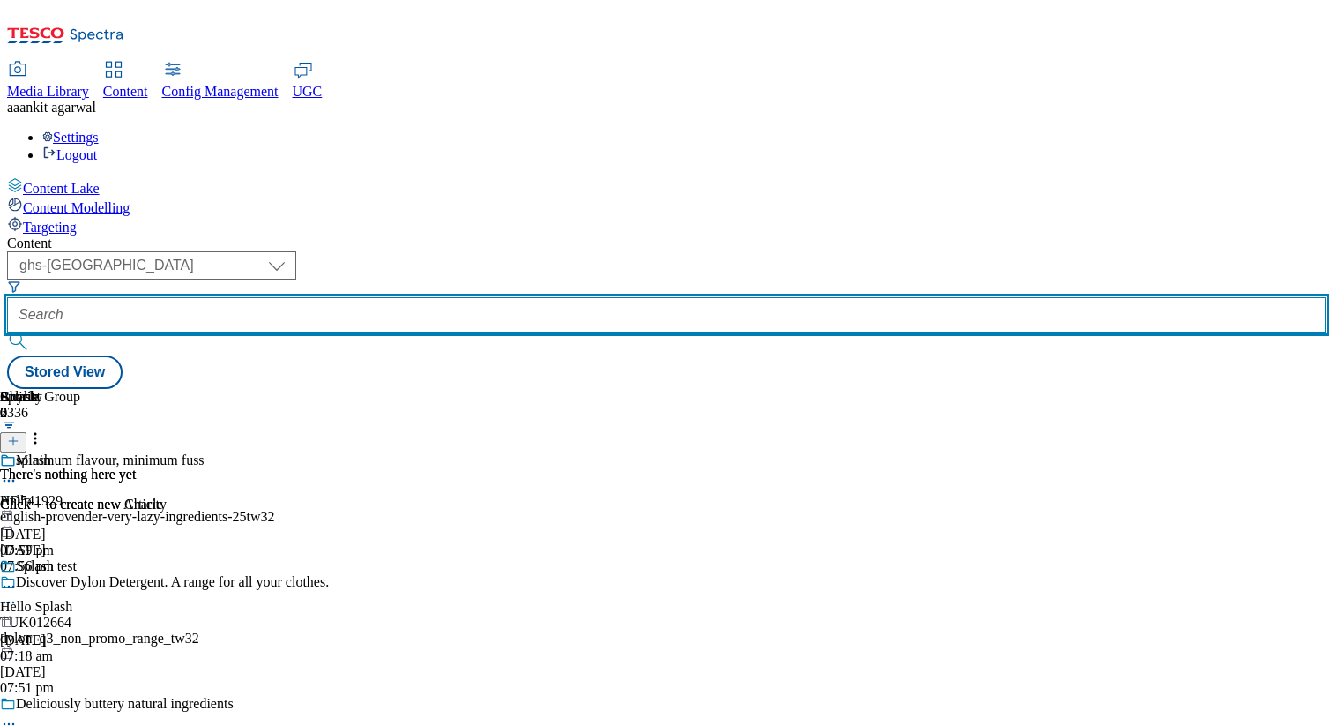
click at [540, 297] on input "text" at bounding box center [666, 314] width 1319 height 35
paste input "4th_april_test_sanity_tag"
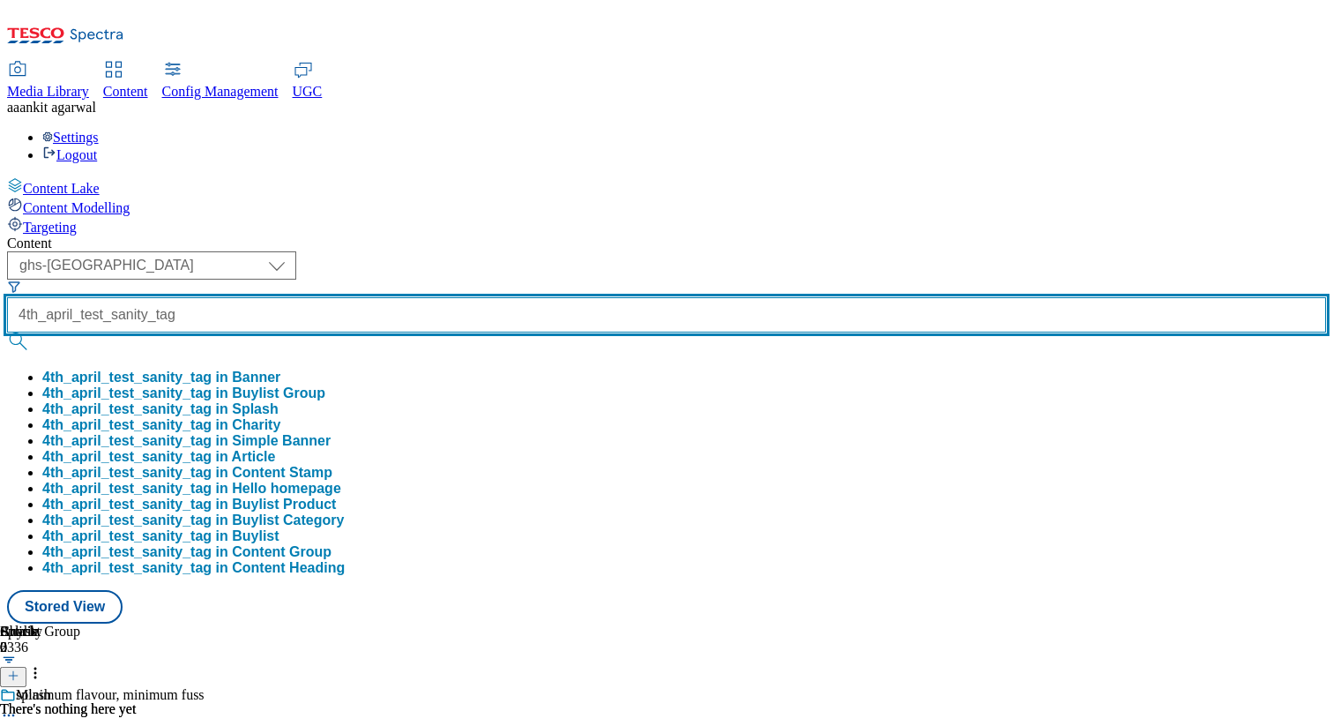
type input "4th_april_test_sanity_tag"
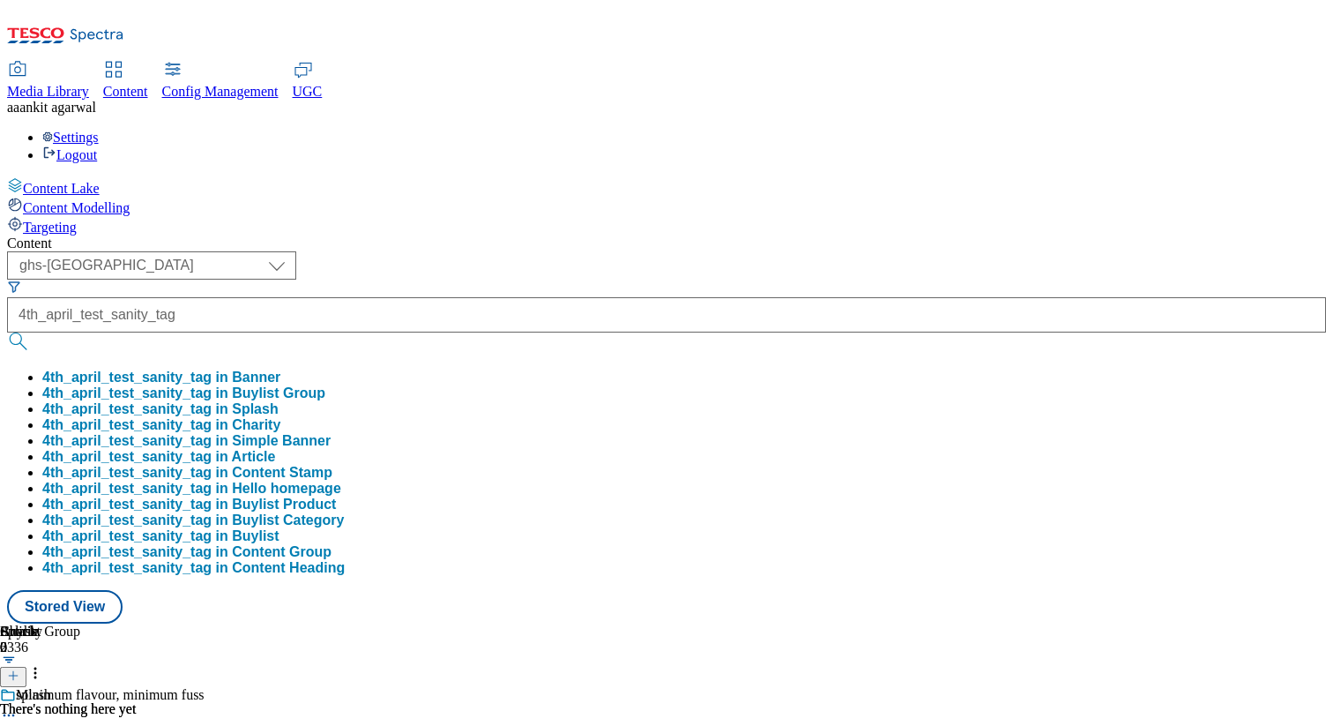
click at [325, 385] on button "4th_april_test_sanity_tag in Buylist Group" at bounding box center [183, 393] width 283 height 16
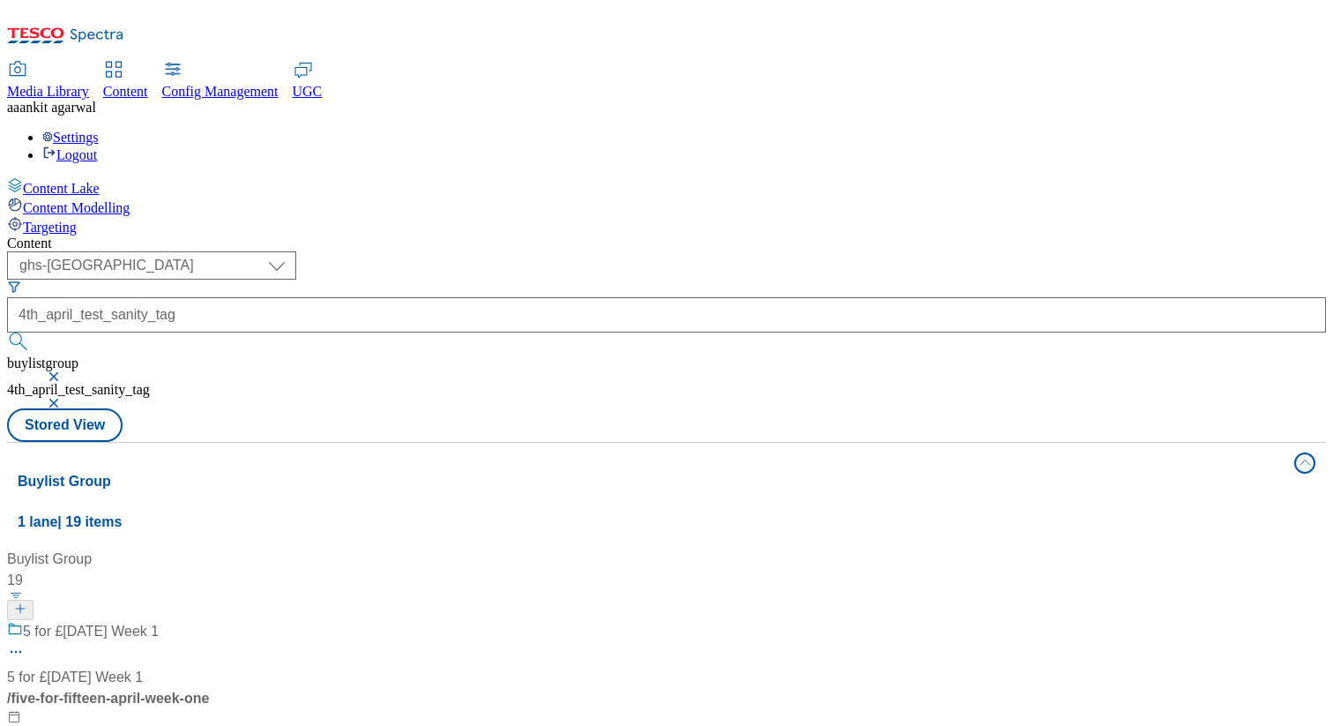
scroll to position [390, 0]
click at [64, 398] on button "button" at bounding box center [56, 403] width 18 height 11
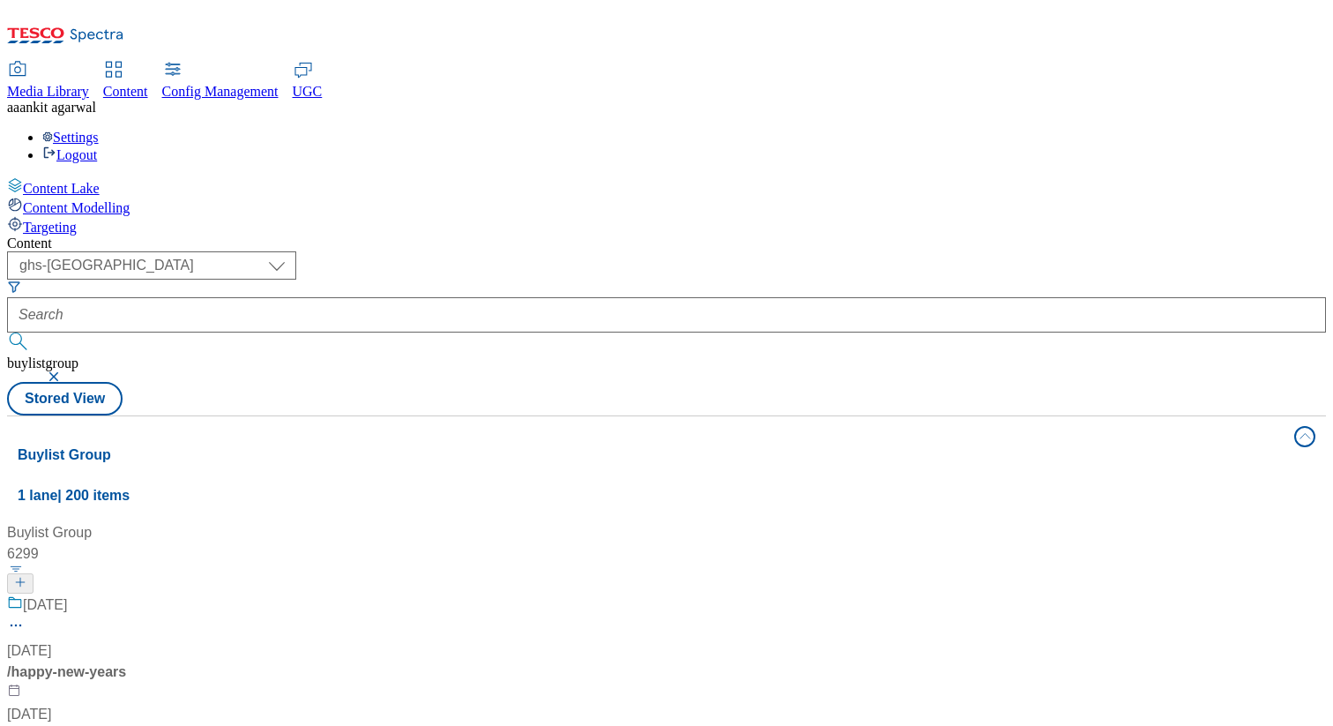
click at [64, 371] on button "button" at bounding box center [56, 376] width 18 height 11
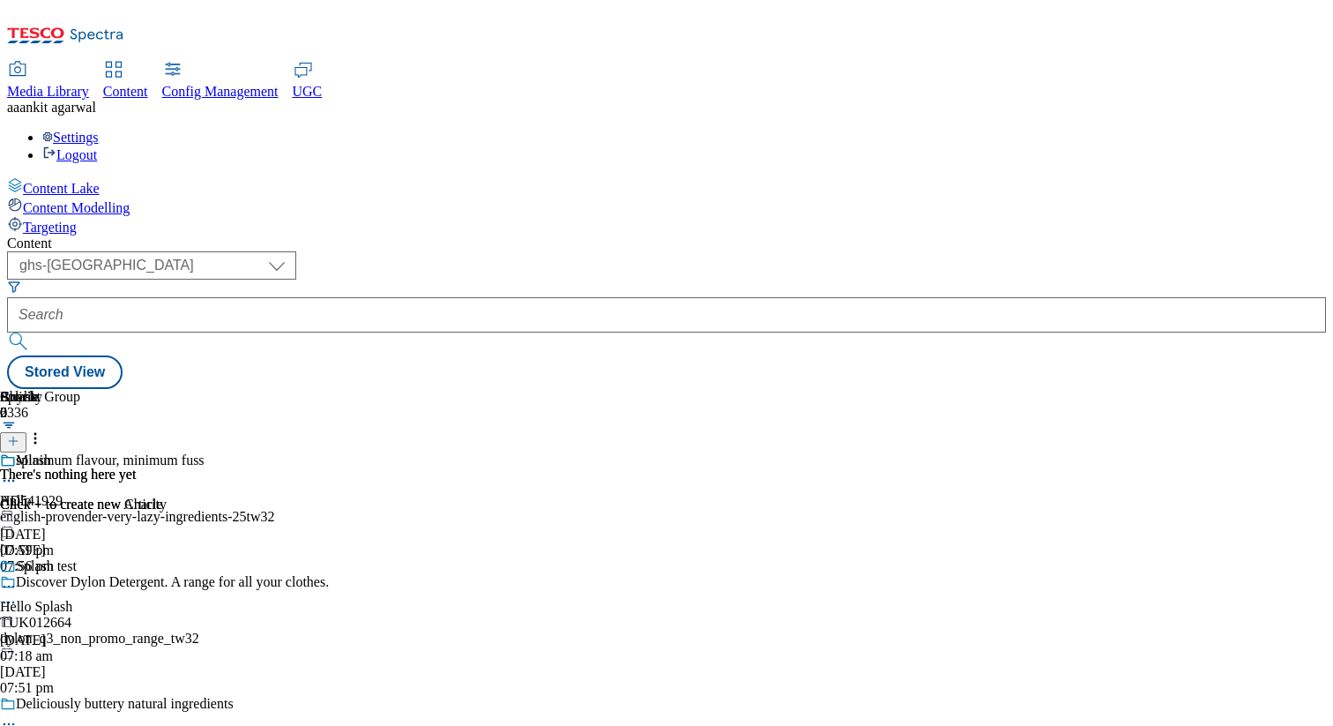
scroll to position [0, 232]
click at [329, 509] on div "english-provender-very-lazy-ingredients-25tw32" at bounding box center [164, 517] width 329 height 16
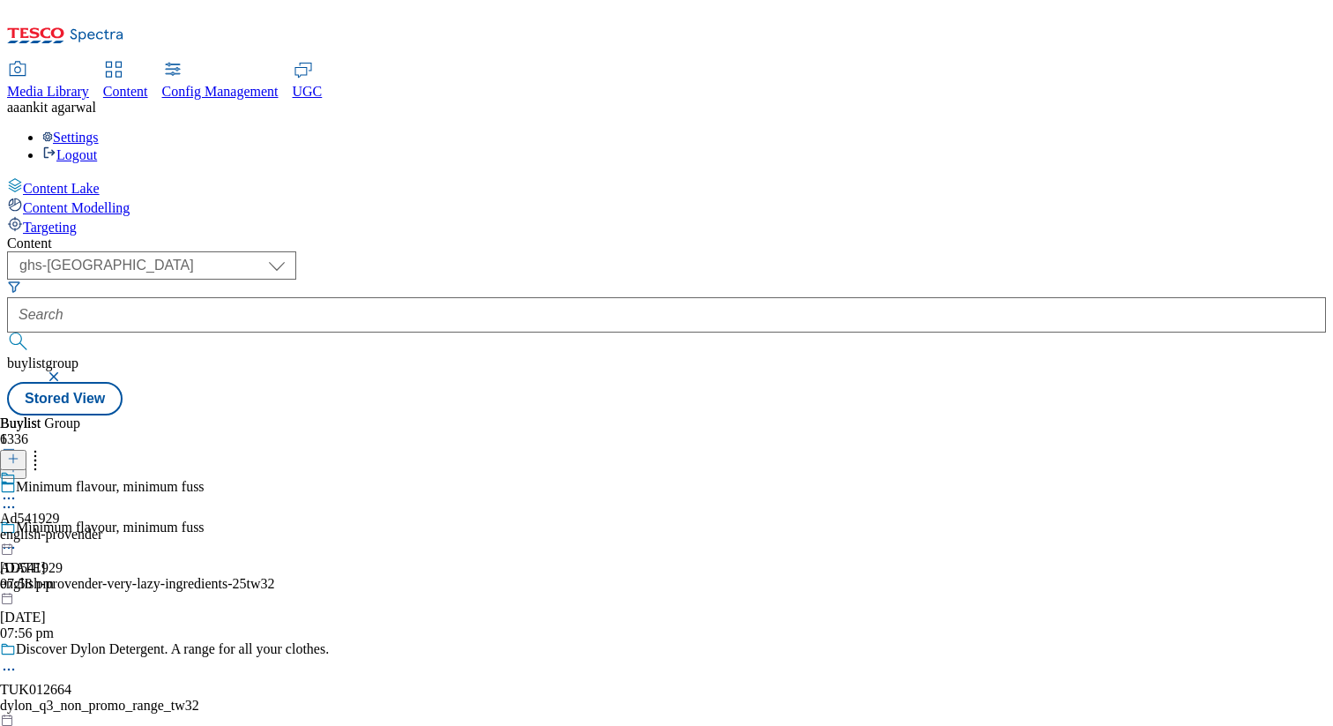
click at [102, 526] on div "english-provender" at bounding box center [51, 534] width 102 height 16
click at [18, 530] on icon at bounding box center [9, 539] width 18 height 18
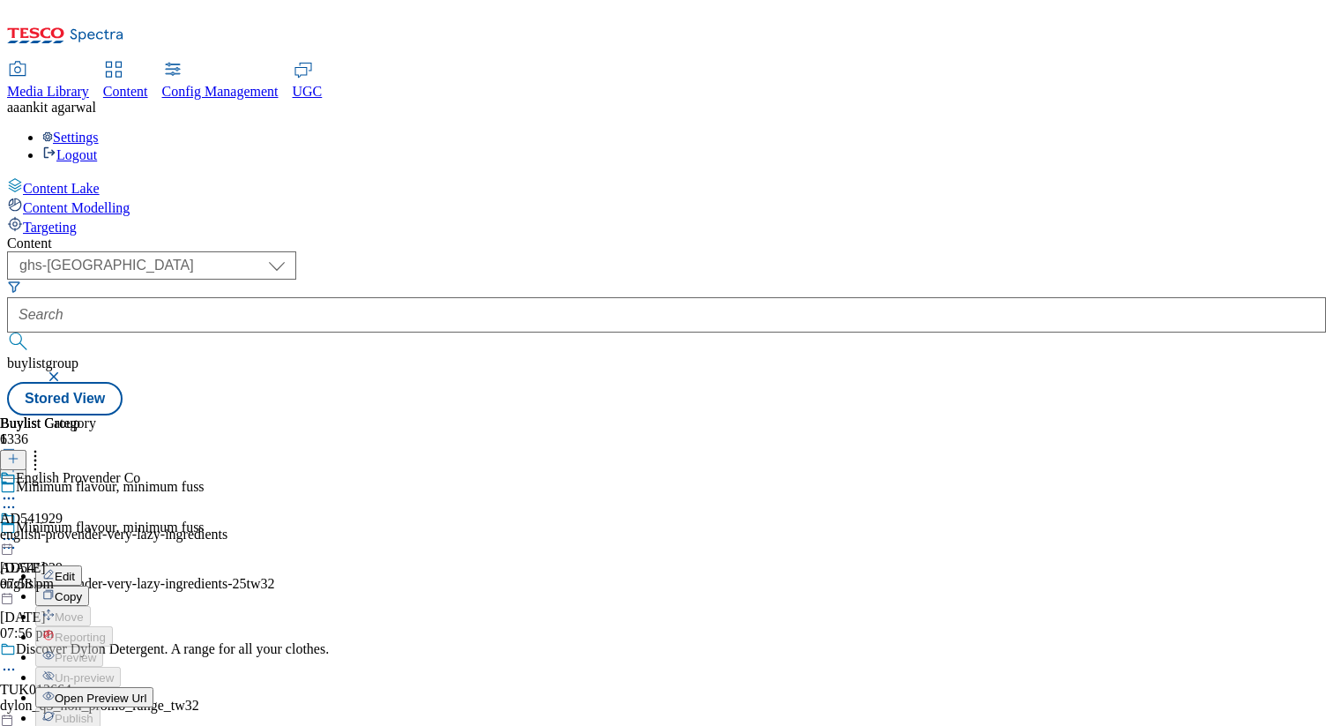
click at [146, 691] on span "Open Preview Url" at bounding box center [101, 697] width 92 height 13
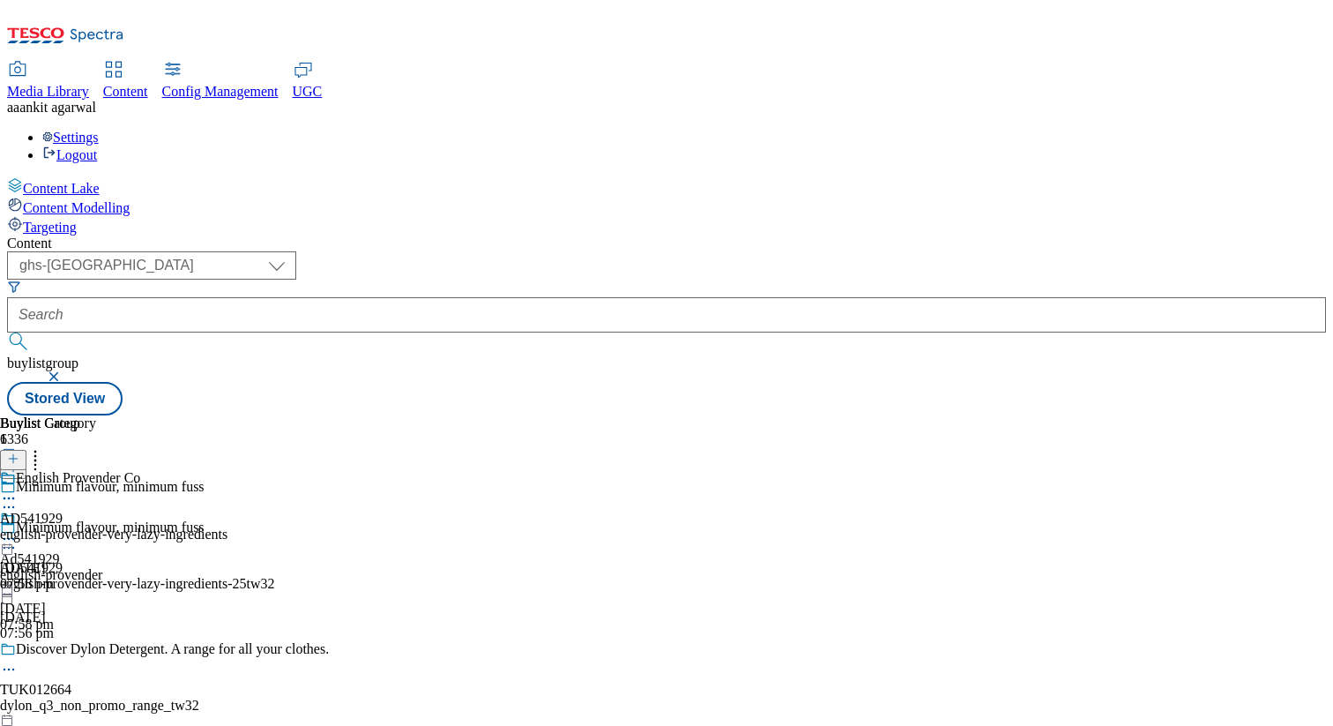
click at [227, 526] on div "english-provender-very-lazy-ingredients" at bounding box center [113, 534] width 227 height 16
click at [18, 530] on icon at bounding box center [9, 539] width 18 height 18
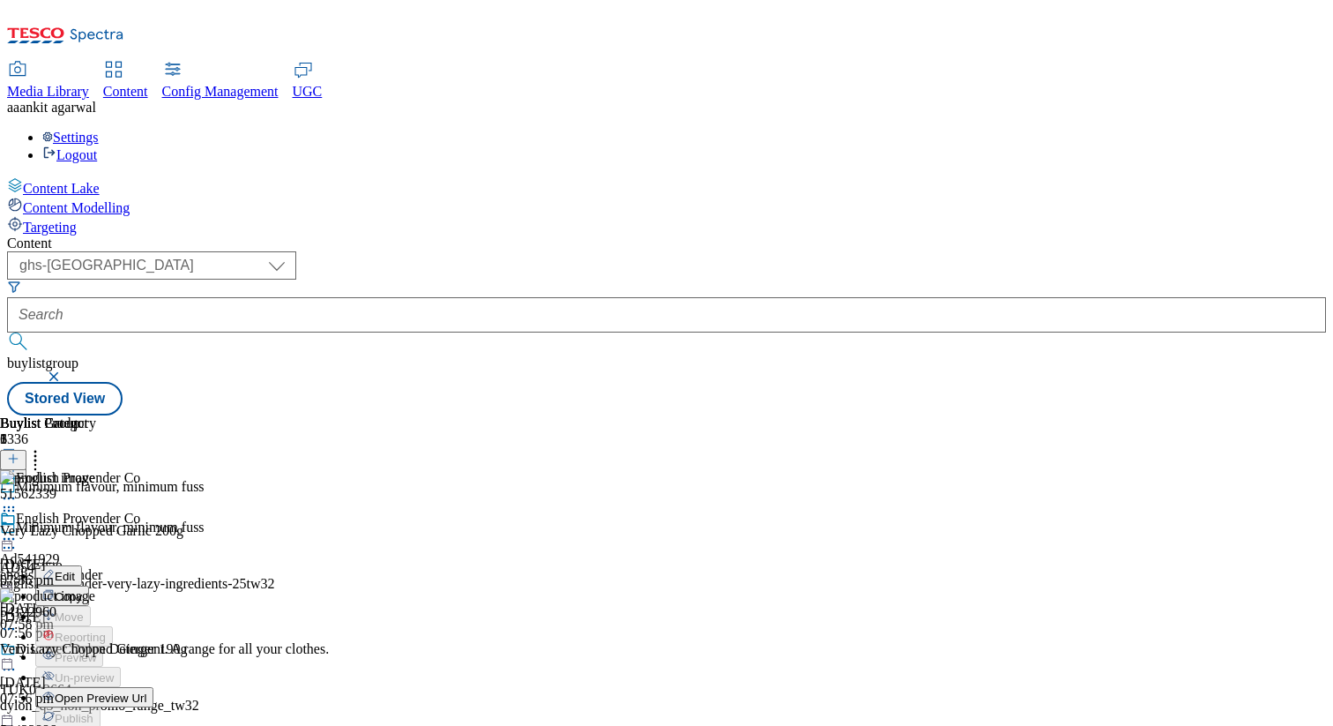
scroll to position [113, 0]
click at [146, 691] on span "Open Preview Url" at bounding box center [101, 697] width 92 height 13
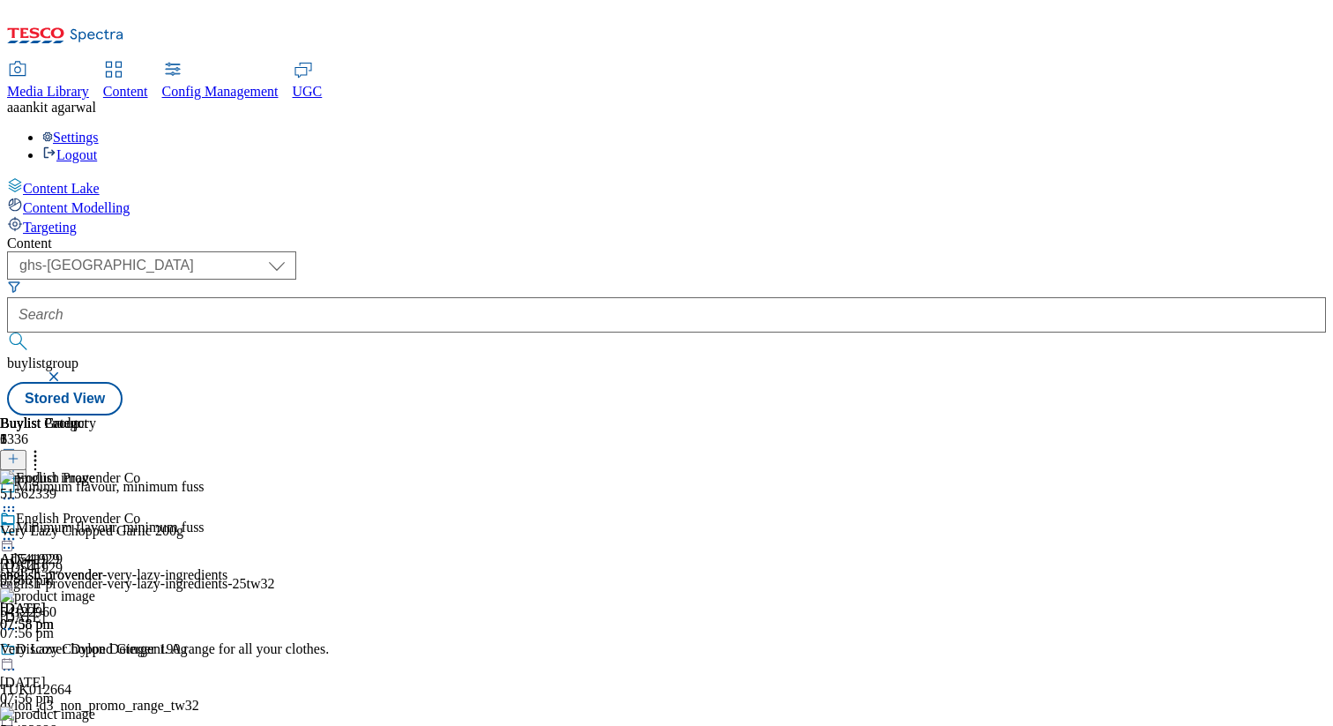
click at [329, 697] on div "dylon_q3_non_promo_range_tw32" at bounding box center [164, 705] width 329 height 16
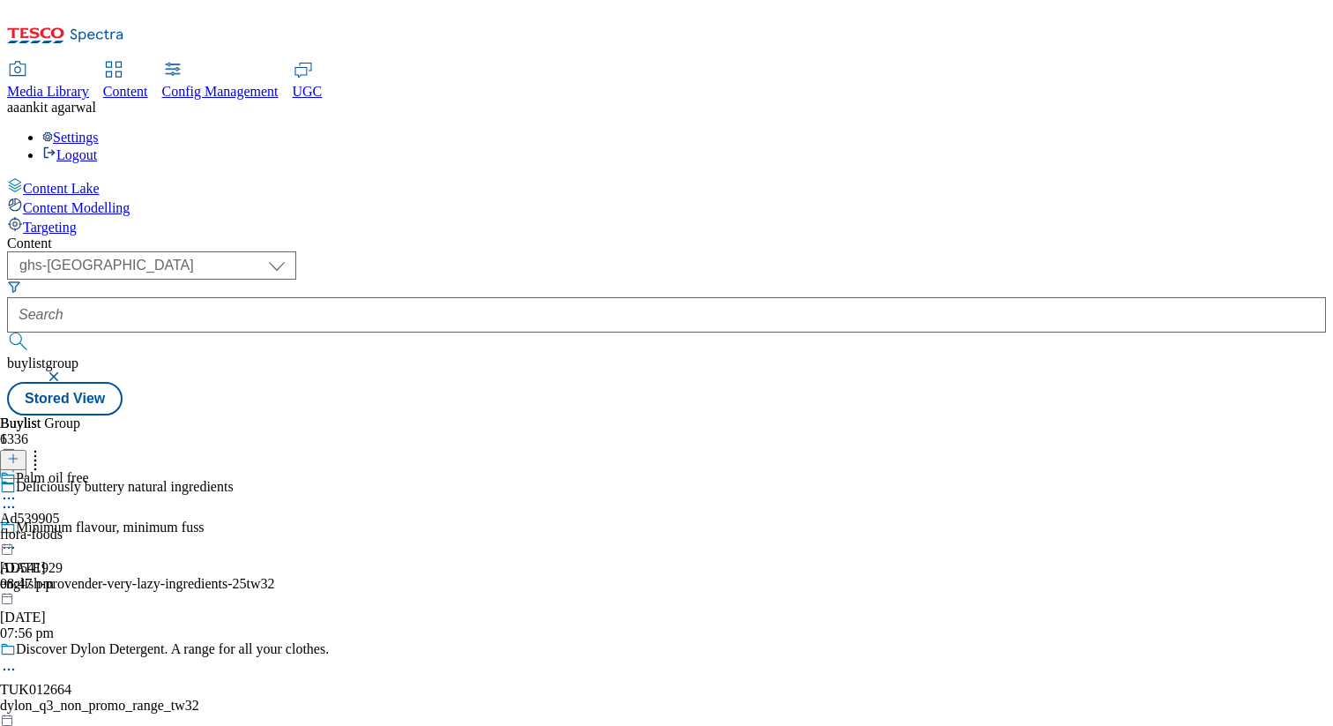
click at [89, 470] on div "Palm oil free" at bounding box center [44, 490] width 89 height 41
click at [18, 530] on icon at bounding box center [9, 539] width 18 height 18
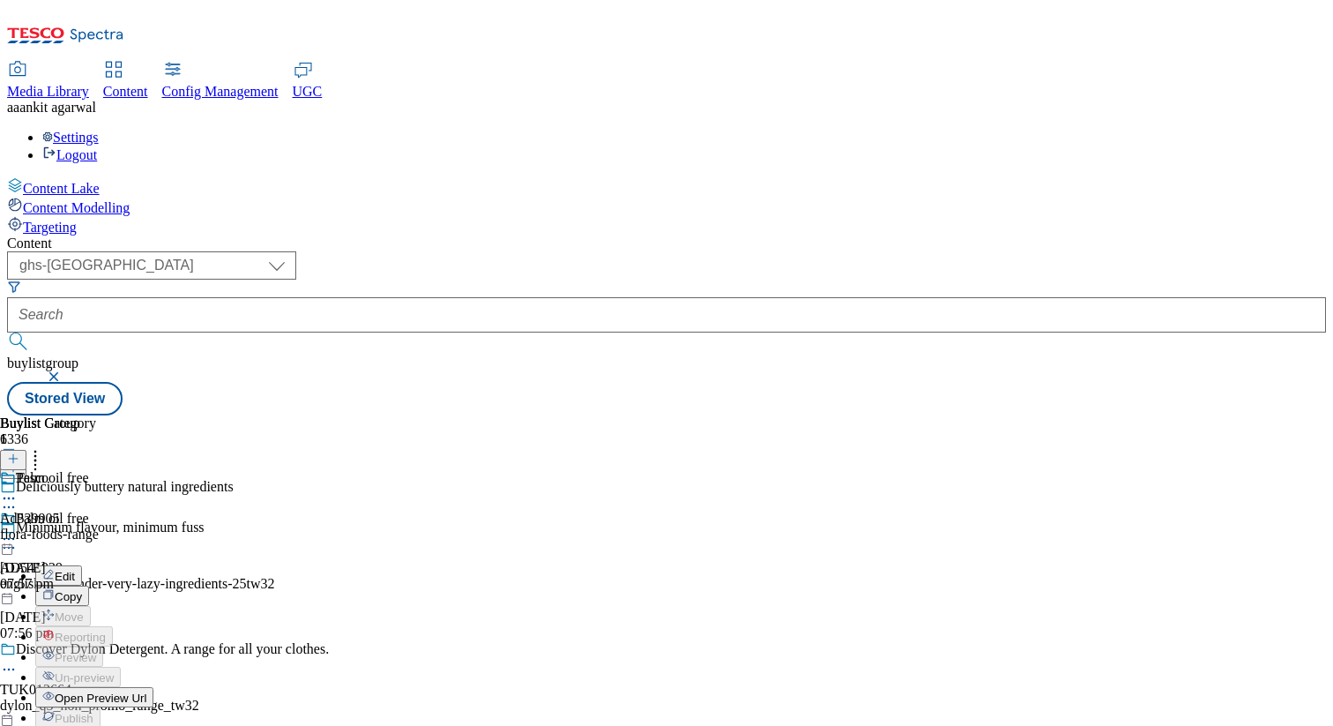
click at [146, 691] on span "Open Preview Url" at bounding box center [101, 697] width 92 height 13
